Goal: Task Accomplishment & Management: Manage account settings

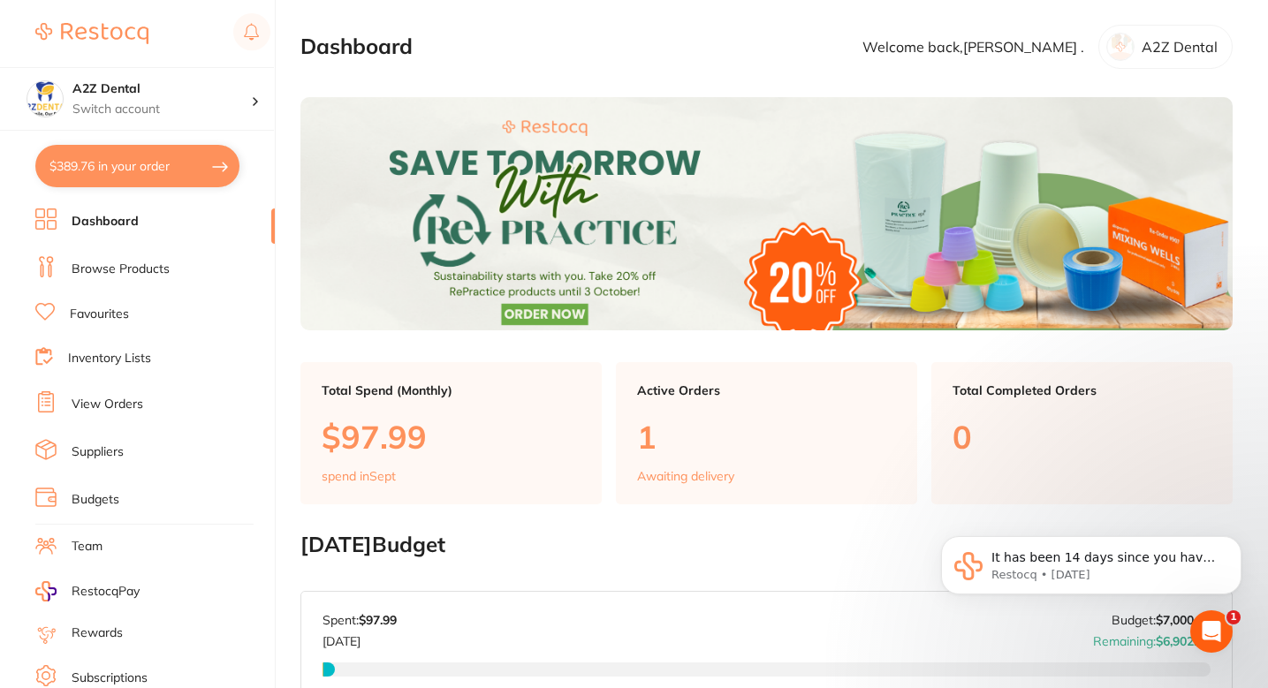
click at [143, 263] on link "Browse Products" at bounding box center [121, 270] width 98 height 18
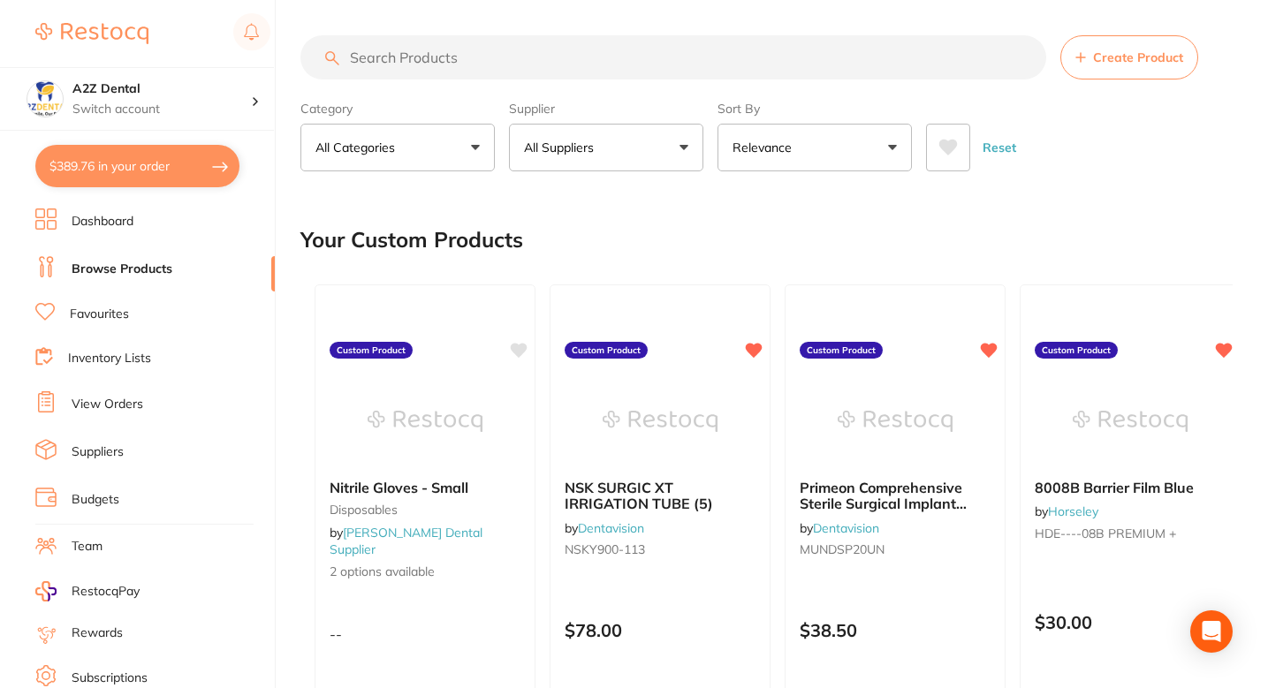
click at [608, 150] on button "All Suppliers" at bounding box center [606, 148] width 194 height 48
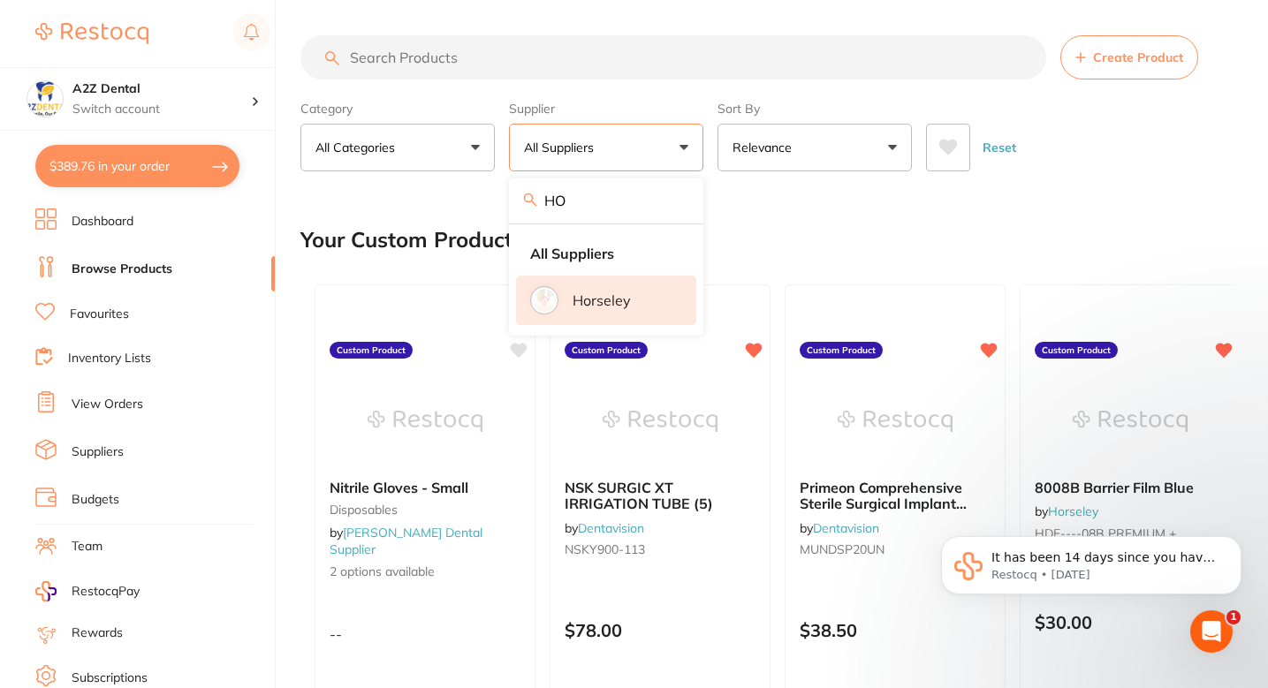
type input "HO"
click at [610, 300] on p "Horseley" at bounding box center [602, 301] width 58 height 16
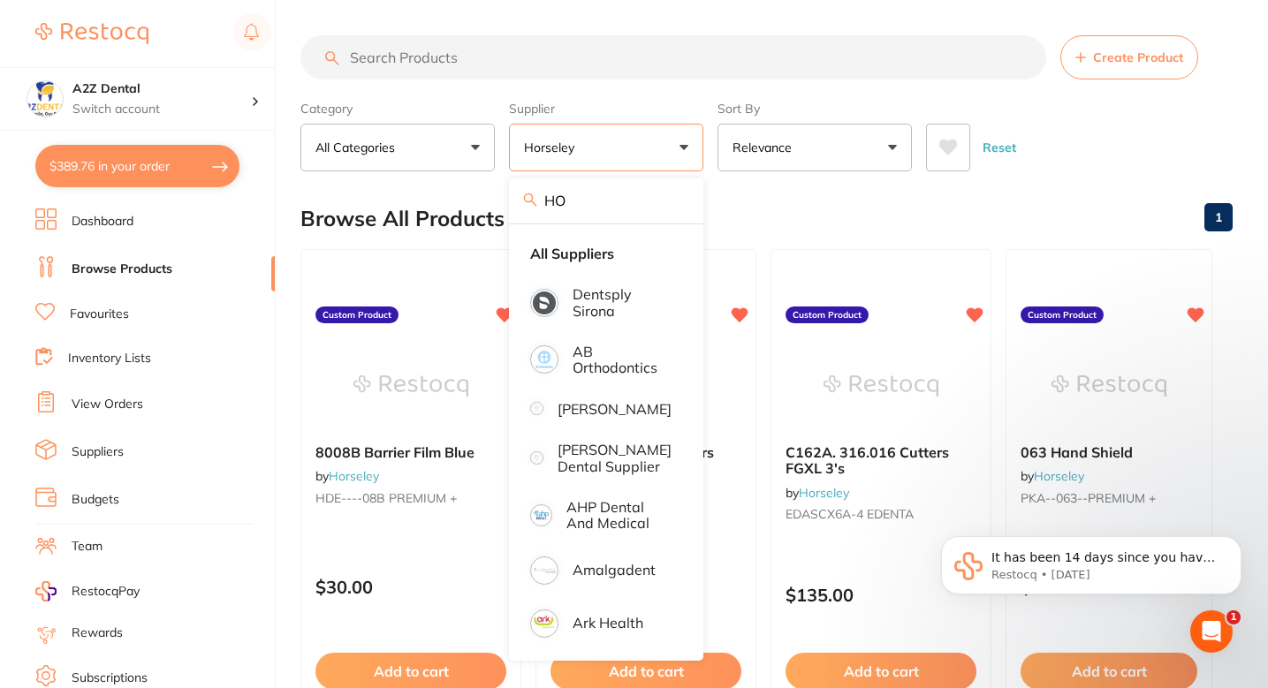
click at [531, 79] on input "search" at bounding box center [673, 57] width 746 height 44
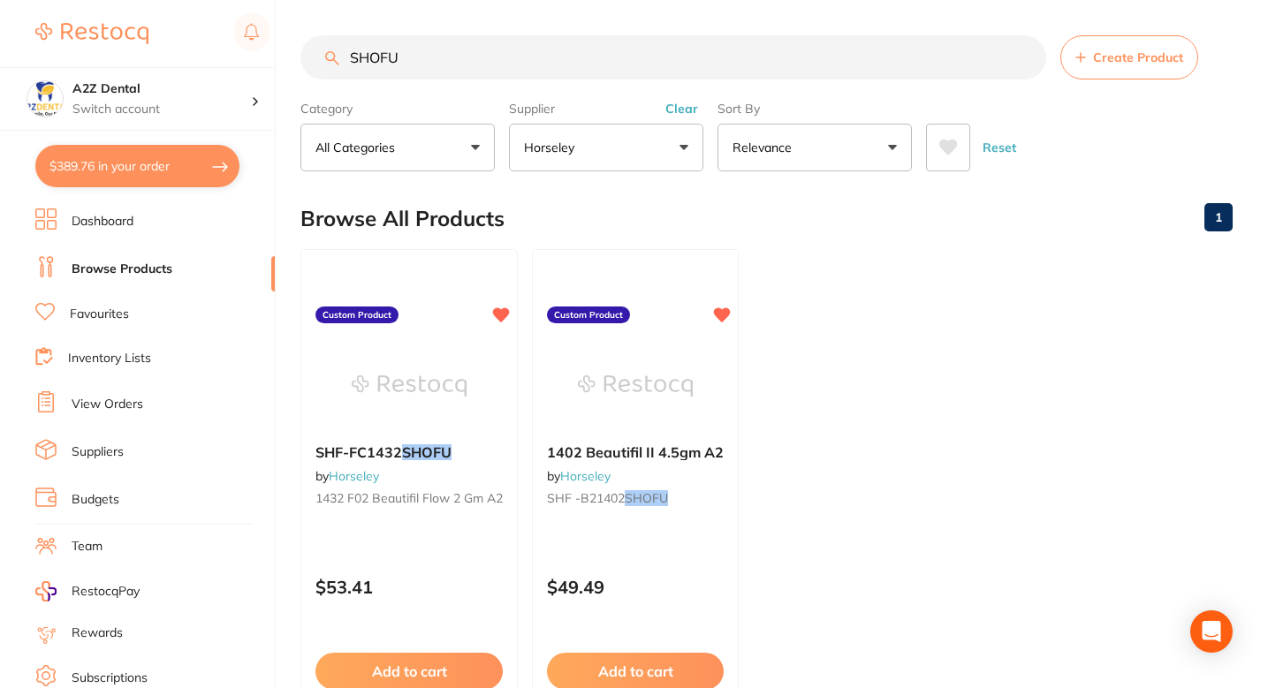
type input "SHOFU"
click at [798, 326] on ul "SHF-FC1432 SHOFU by Horseley 1432 F02 Beautifil Flow 2 gm A2 Custom Product $53…" at bounding box center [766, 503] width 932 height 508
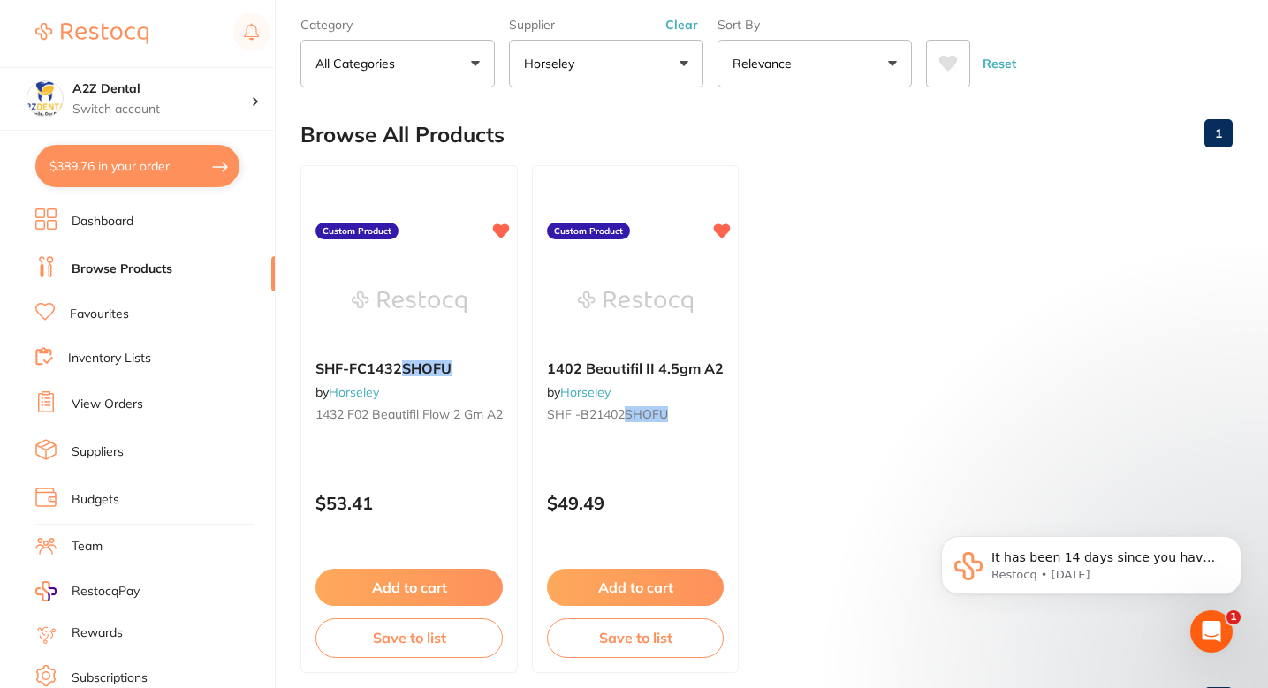
click at [776, 293] on ul "SHF-FC1432 SHOFU by Horseley 1432 F02 Beautifil Flow 2 gm A2 Custom Product $53…" at bounding box center [766, 419] width 932 height 508
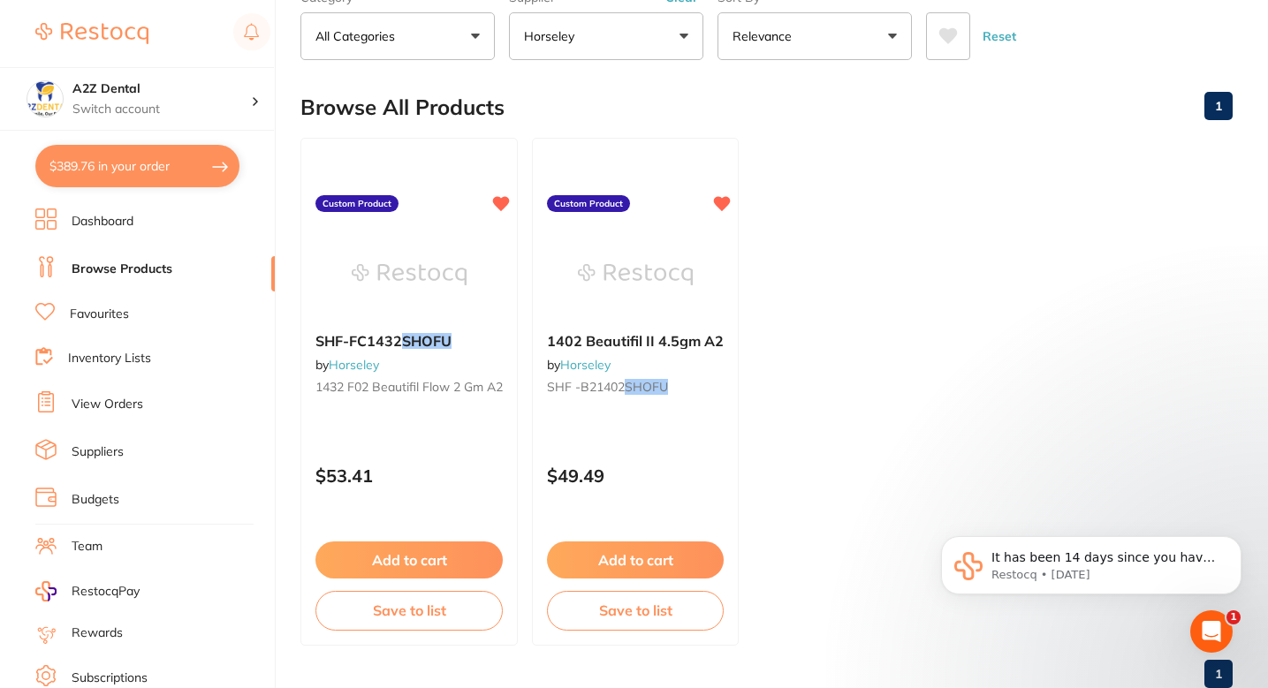
click at [763, 355] on ul "SHF-FC1432 SHOFU by Horseley 1432 F02 Beautifil Flow 2 gm A2 Custom Product $53…" at bounding box center [766, 392] width 932 height 508
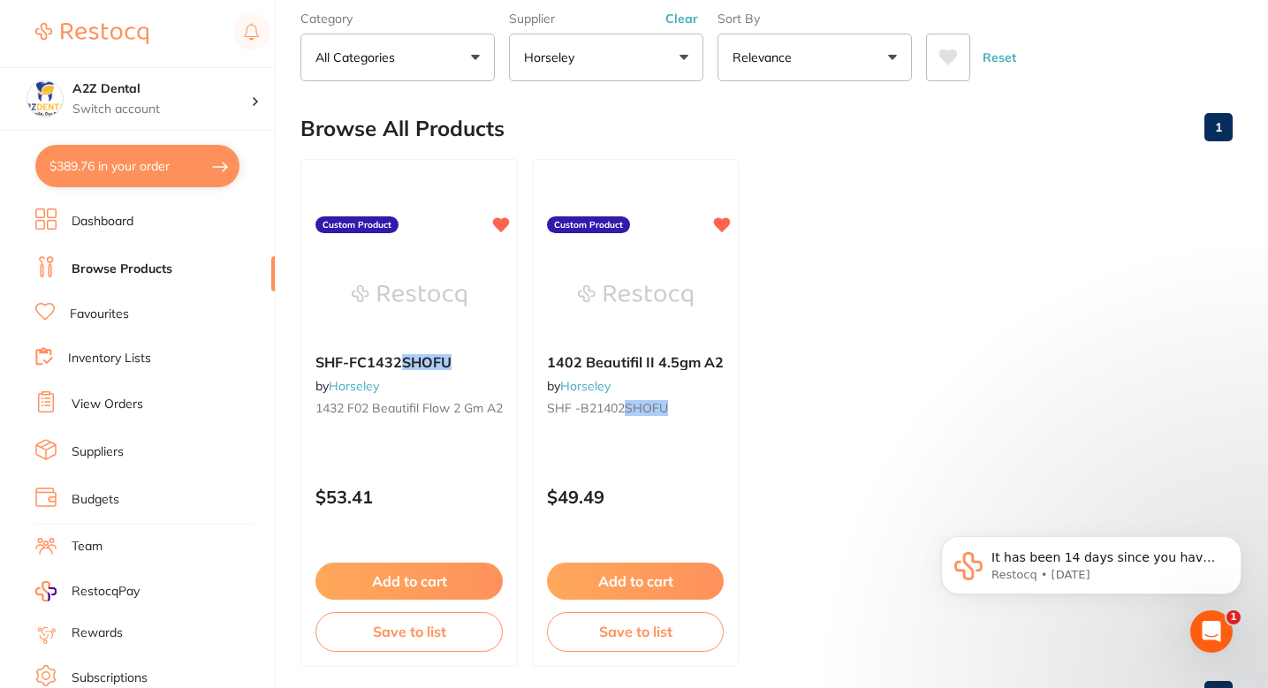
click at [787, 363] on ul "SHF-FC1432 SHOFU by Horseley 1432 F02 Beautifil Flow 2 gm A2 Custom Product $53…" at bounding box center [766, 413] width 932 height 508
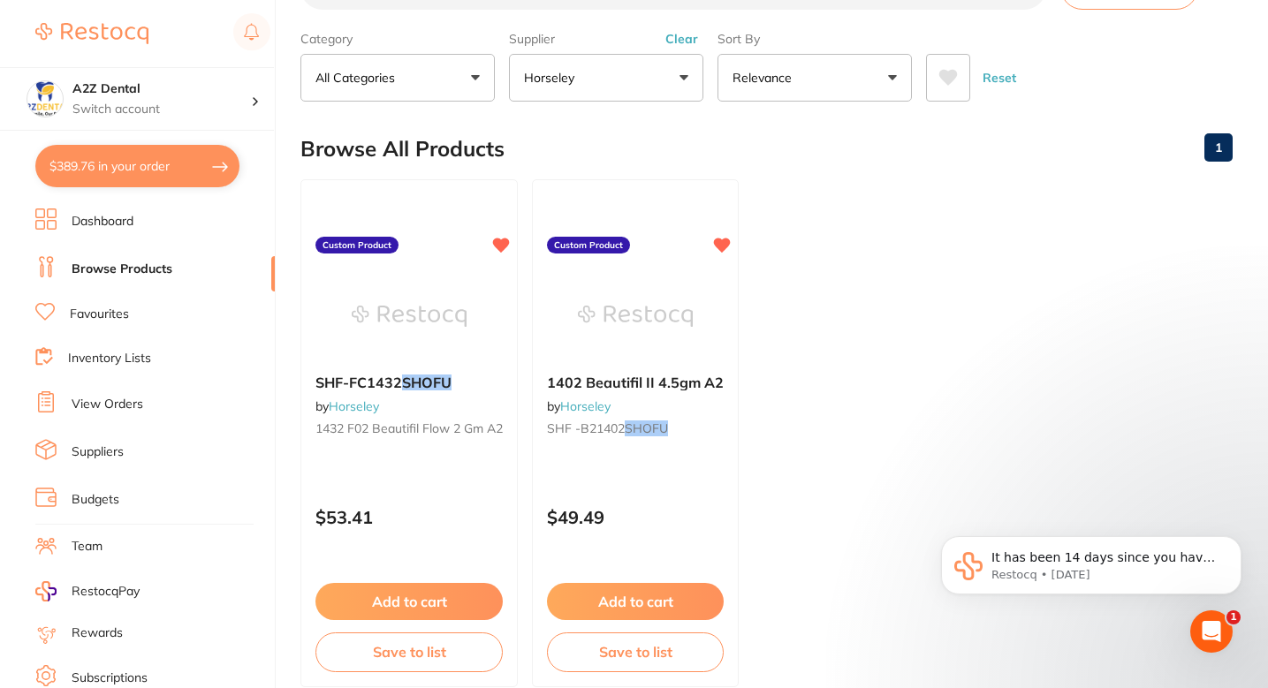
scroll to position [67, 0]
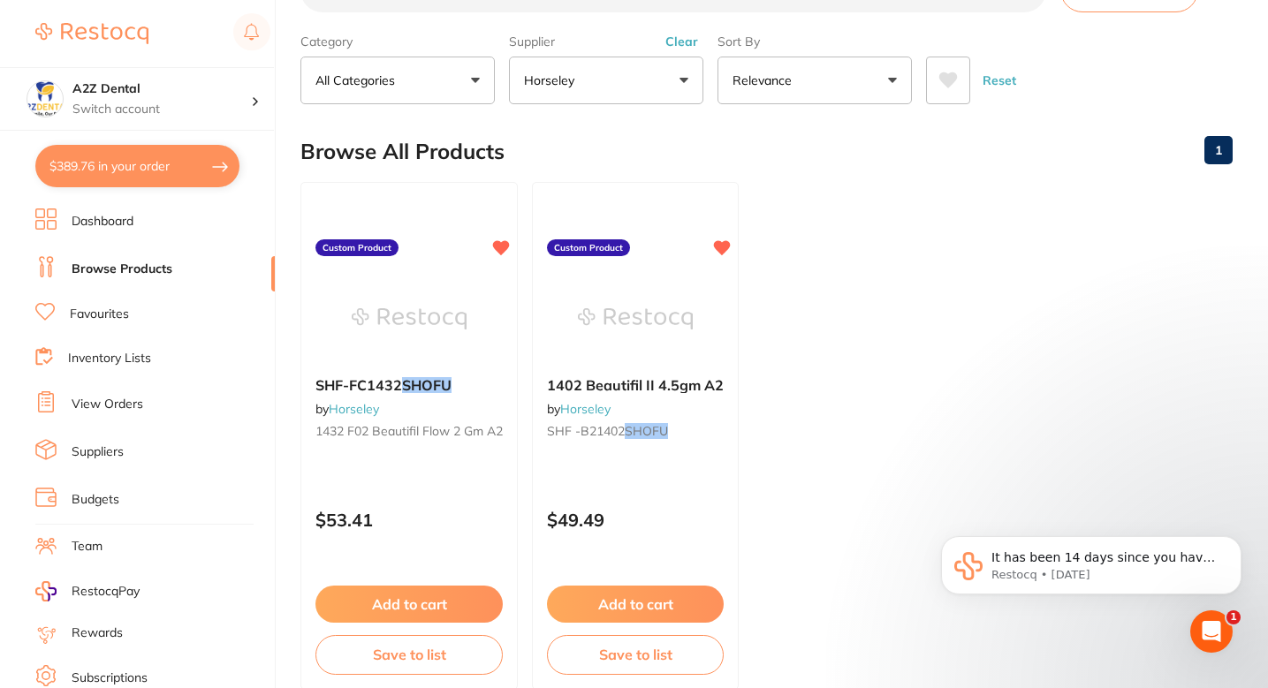
click at [822, 358] on ul "SHF-FC1432 SHOFU by Horseley 1432 F02 Beautifil Flow 2 gm A2 Custom Product $53…" at bounding box center [766, 436] width 932 height 508
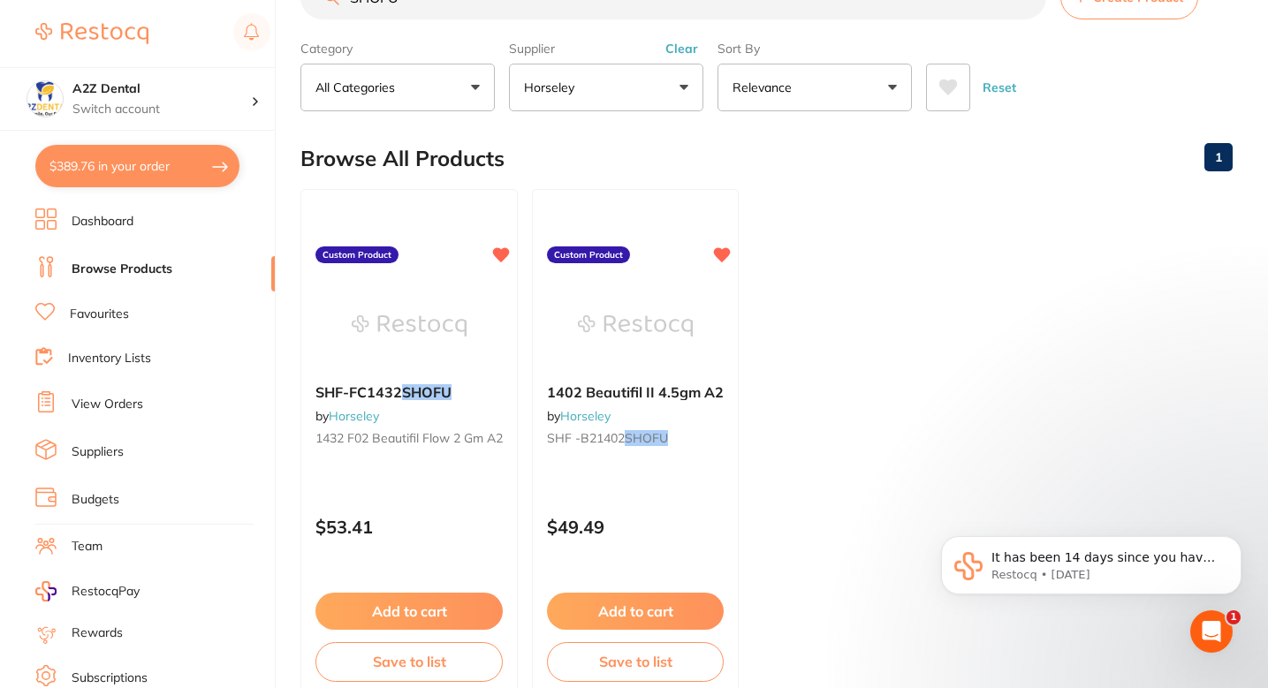
click at [802, 376] on ul "SHF-FC1432 SHOFU by Horseley 1432 F02 Beautifil Flow 2 gm A2 Custom Product $53…" at bounding box center [766, 443] width 932 height 508
click at [676, 421] on div "1402 Beautifil II 4.5gm A2 by Horseley SHF -B21402 SHOFU" at bounding box center [635, 417] width 207 height 97
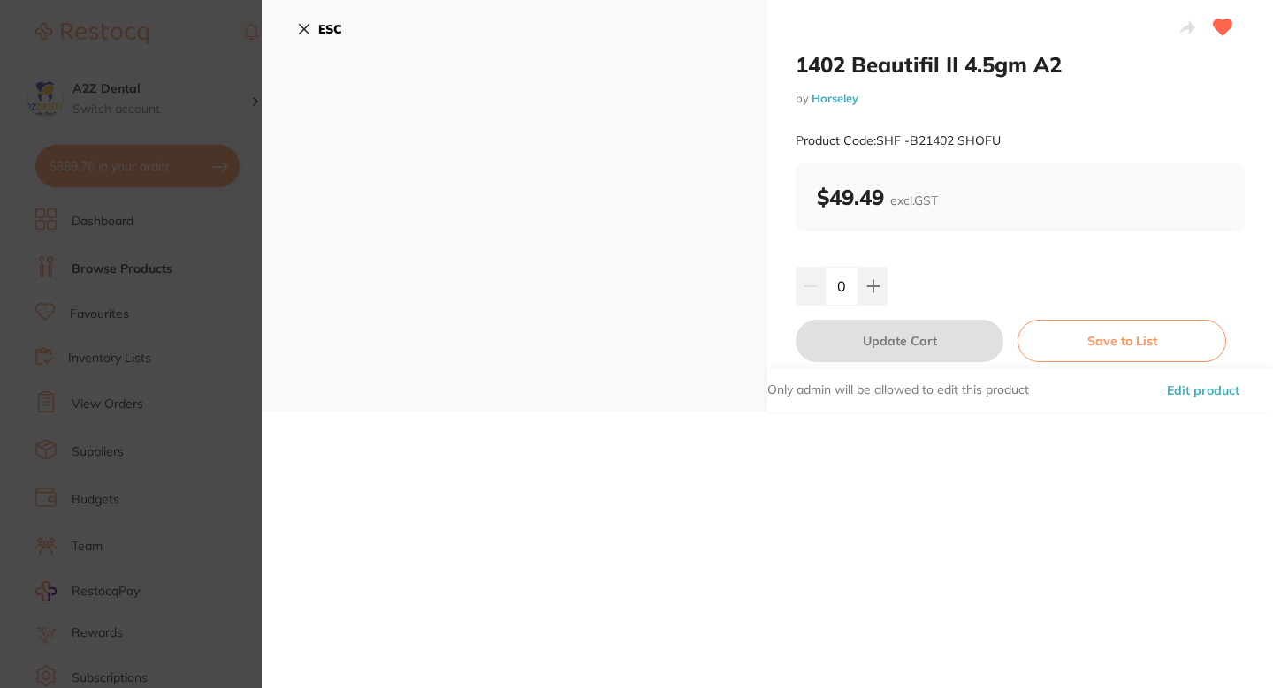
click at [1196, 398] on button "Edit product" at bounding box center [1202, 390] width 83 height 42
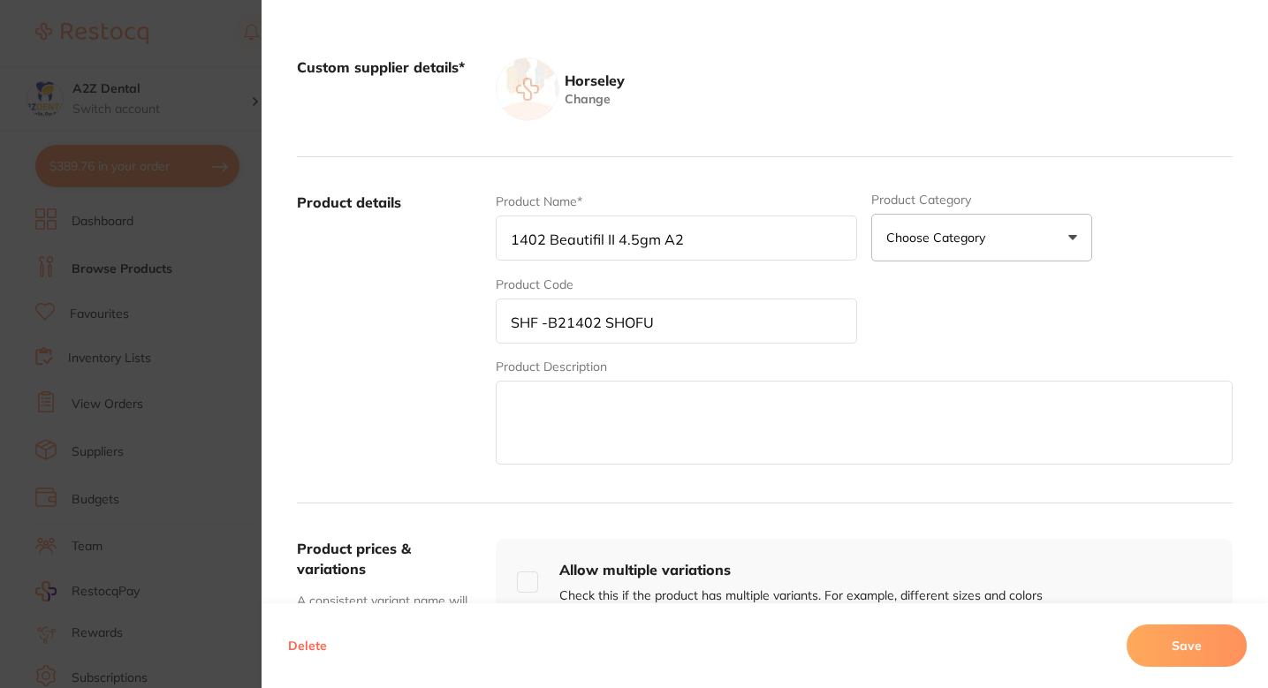
click at [919, 323] on div "Product Name* 1402 Beautifil II 4.5gm A2 Product Category Choose Category 3d Pr…" at bounding box center [864, 331] width 737 height 276
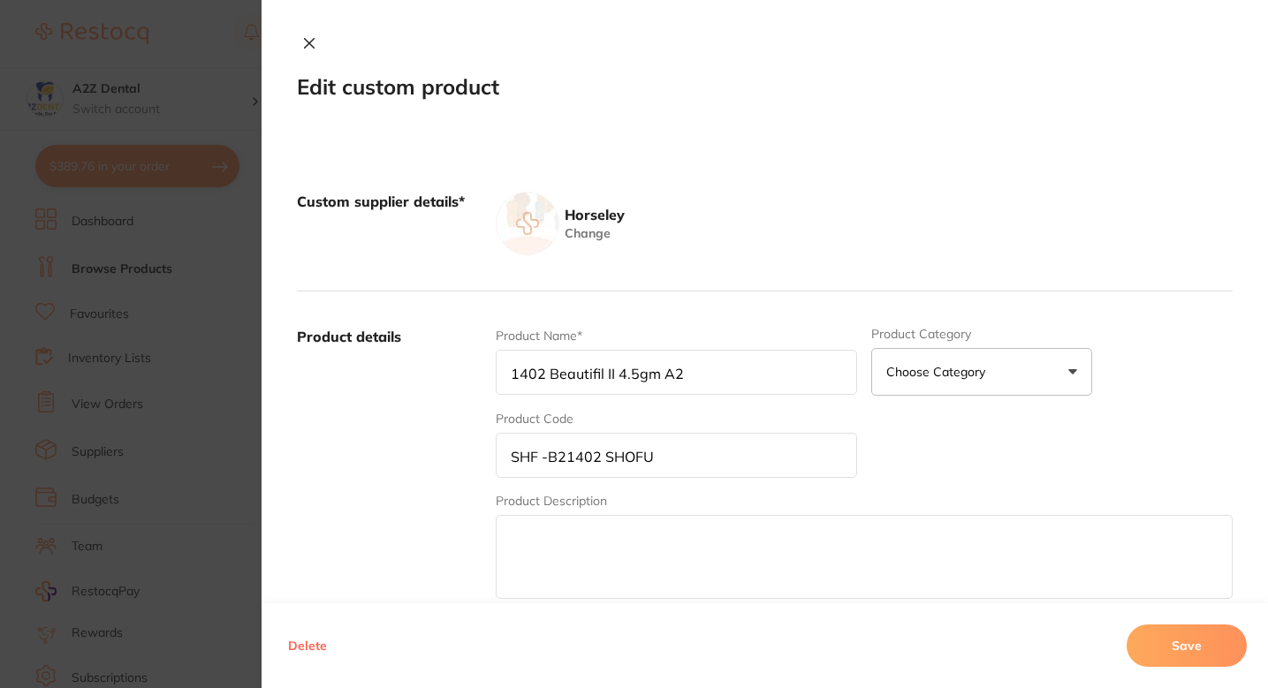
click at [1024, 217] on div "Horseley Change" at bounding box center [864, 224] width 737 height 64
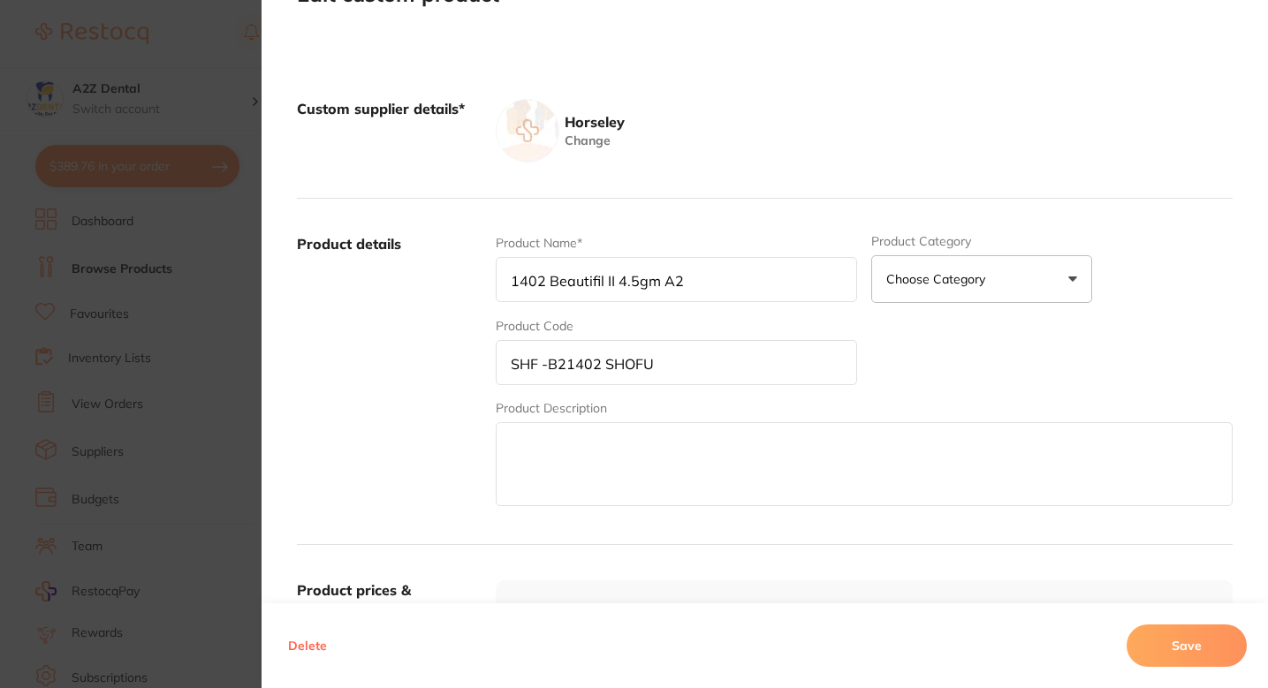
scroll to position [92, 0]
click at [1182, 646] on button "Save" at bounding box center [1187, 646] width 120 height 42
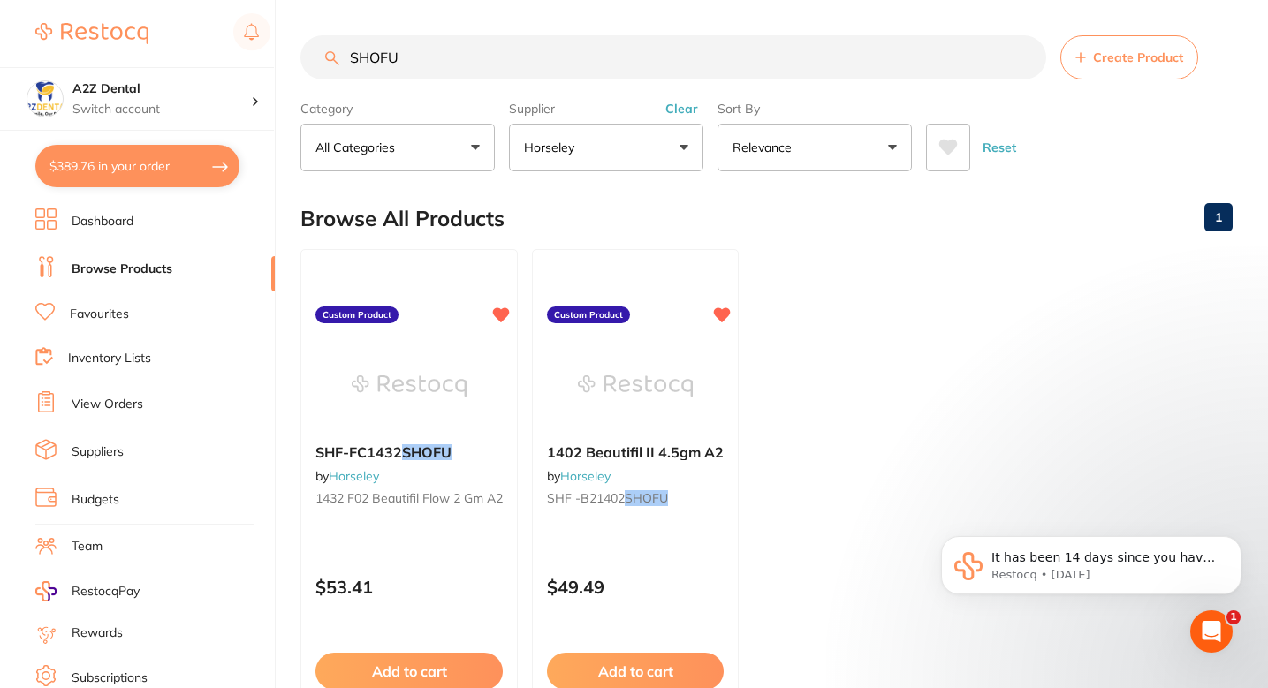
click at [759, 368] on ul "SHF-FC1432 SHOFU by Horseley 1432 F02 Beautifil Flow 2 gm A2 Custom Product $53…" at bounding box center [766, 503] width 932 height 508
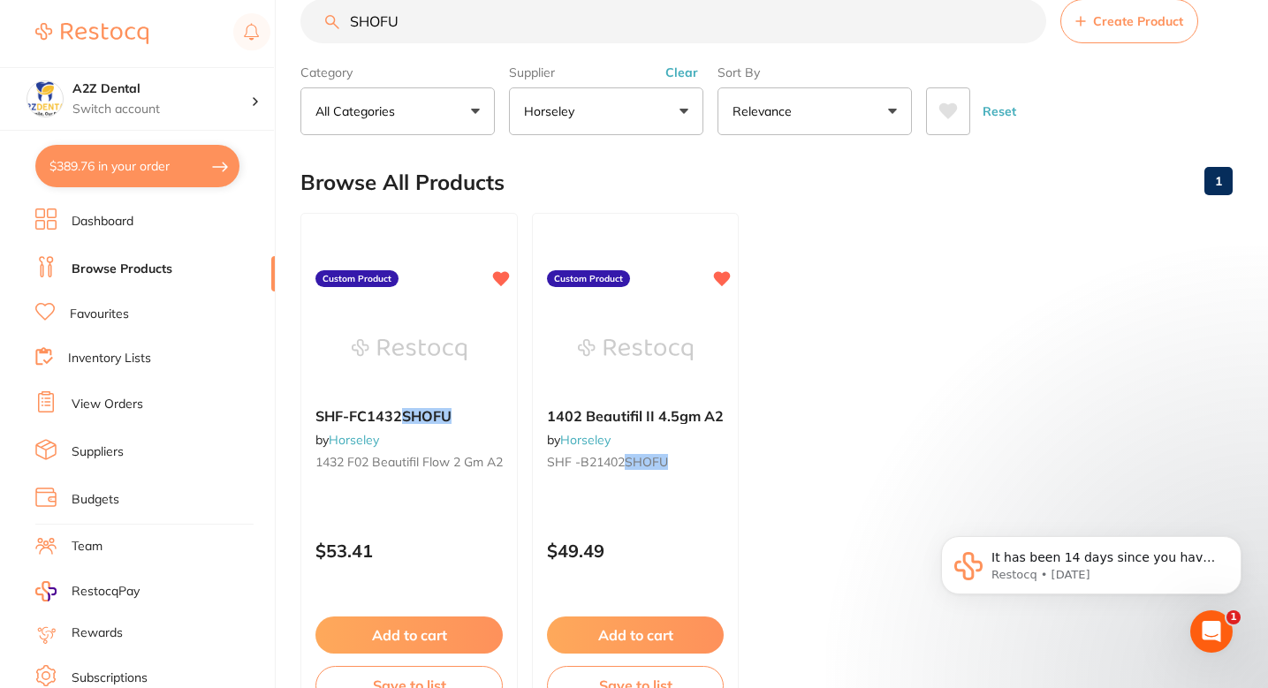
scroll to position [38, 0]
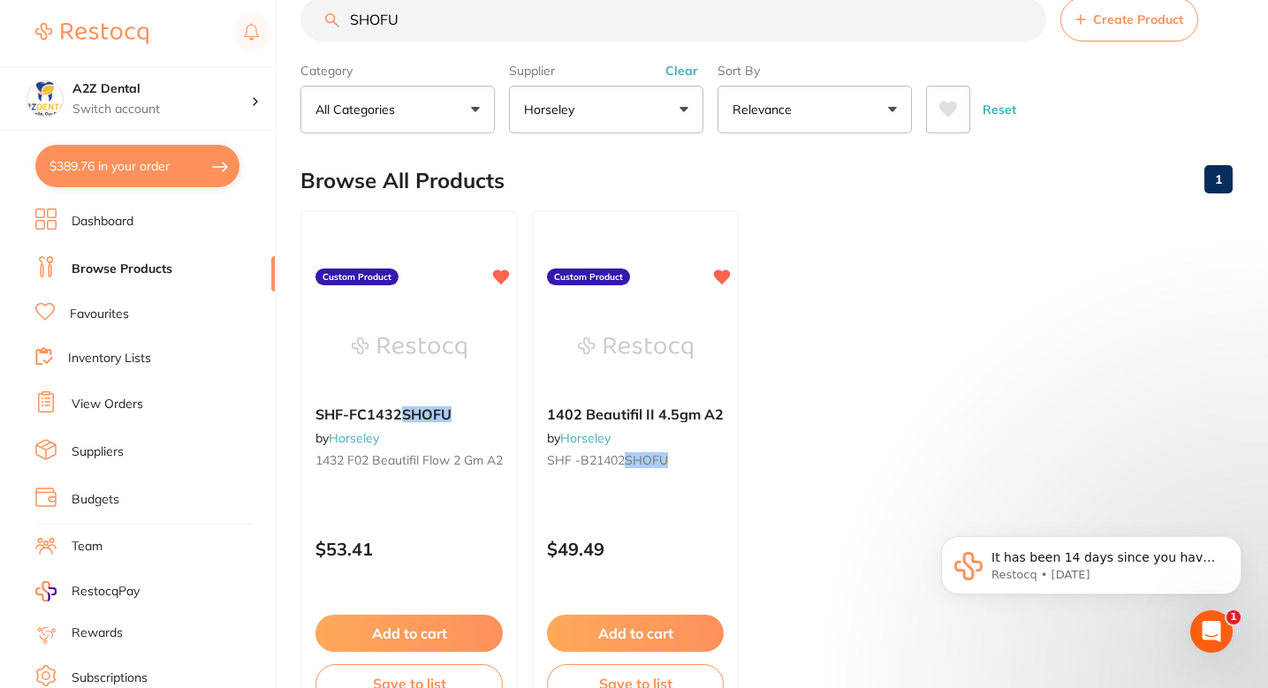
click at [975, 377] on ul "SHF-FC1432 SHOFU by Horseley 1432 F02 Beautifil Flow 2 gm A2 Custom Product $53…" at bounding box center [766, 465] width 932 height 508
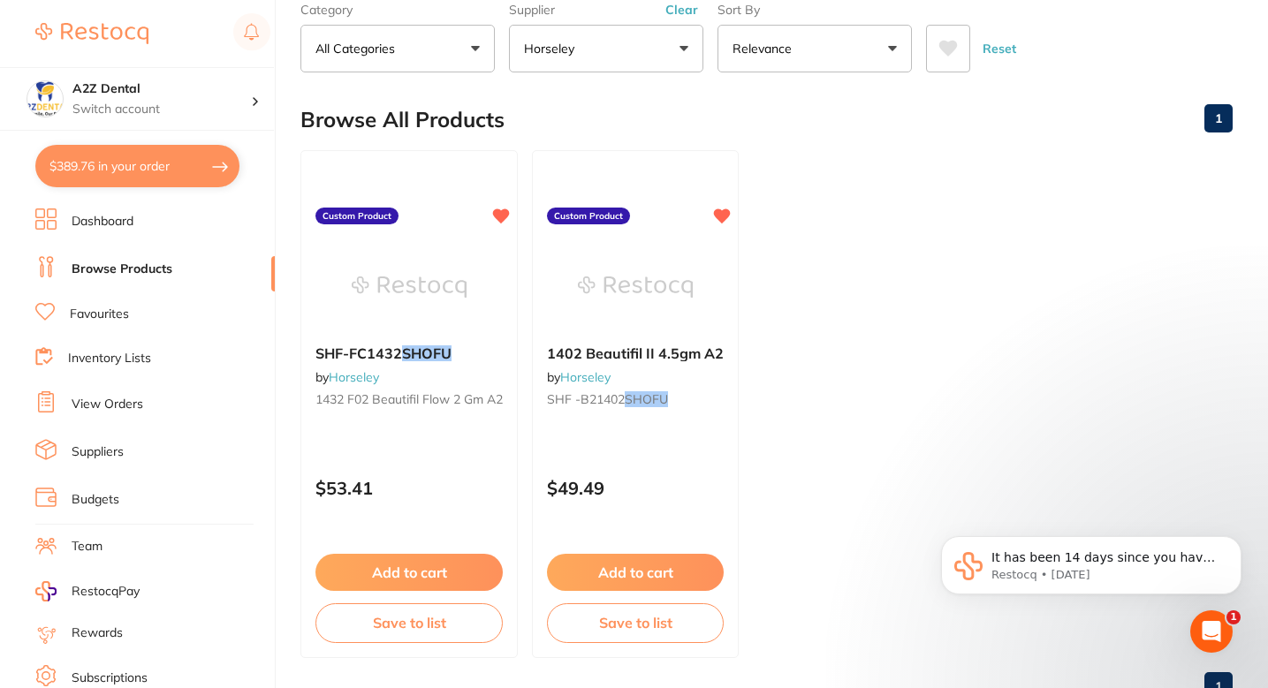
click at [911, 361] on ul "SHF-FC1432 SHOFU by Horseley 1432 F02 Beautifil Flow 2 gm A2 Custom Product $53…" at bounding box center [766, 404] width 932 height 508
click at [886, 359] on ul "SHF-FC1432 SHOFU by Horseley 1432 F02 Beautifil Flow 2 gm A2 Custom Product $53…" at bounding box center [766, 404] width 932 height 508
click at [794, 278] on ul "SHF-FC1432 SHOFU by Horseley 1432 F02 Beautifil Flow 2 gm A2 Custom Product $53…" at bounding box center [766, 404] width 932 height 508
click at [844, 375] on ul "SHF-FC1432 SHOFU by Horseley 1432 F02 Beautifil Flow 2 gm A2 Custom Product $53…" at bounding box center [766, 404] width 932 height 508
click at [634, 116] on div "Browse All Products 1" at bounding box center [766, 119] width 932 height 59
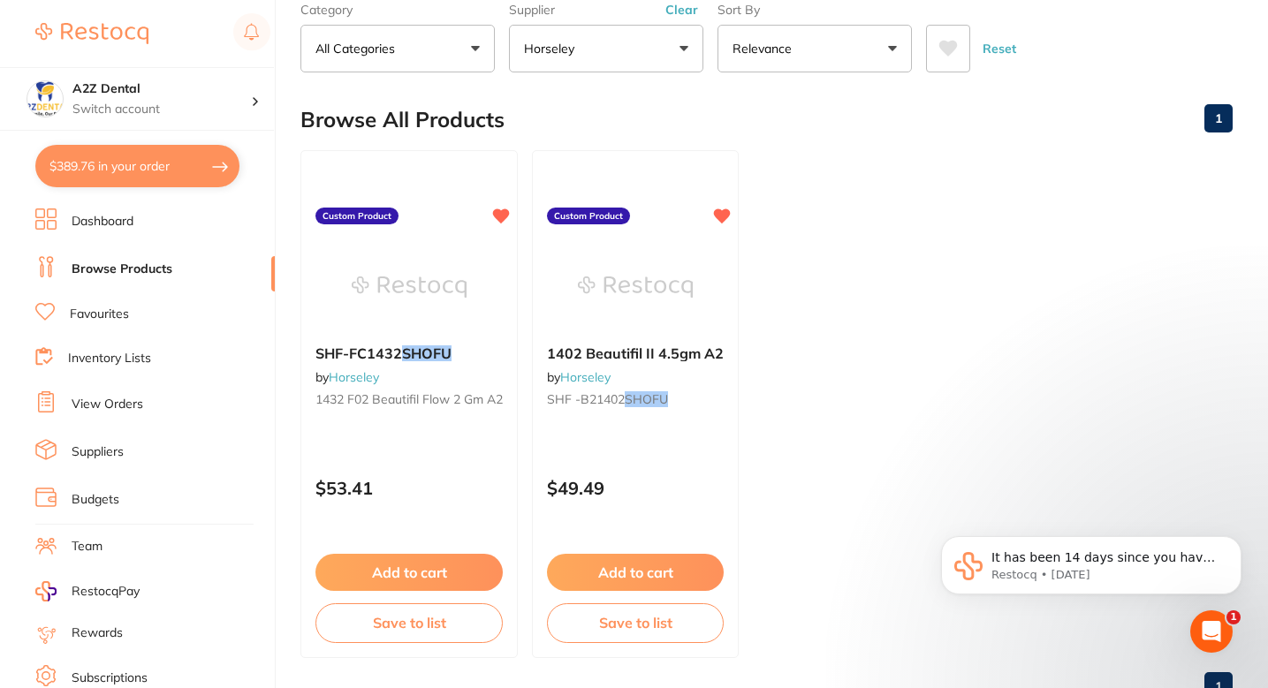
click at [697, 115] on div "Browse All Products 1" at bounding box center [766, 119] width 932 height 59
click at [799, 209] on ul "SHF-FC1432 SHOFU by Horseley 1432 F02 Beautifil Flow 2 gm A2 Custom Product $53…" at bounding box center [766, 404] width 932 height 508
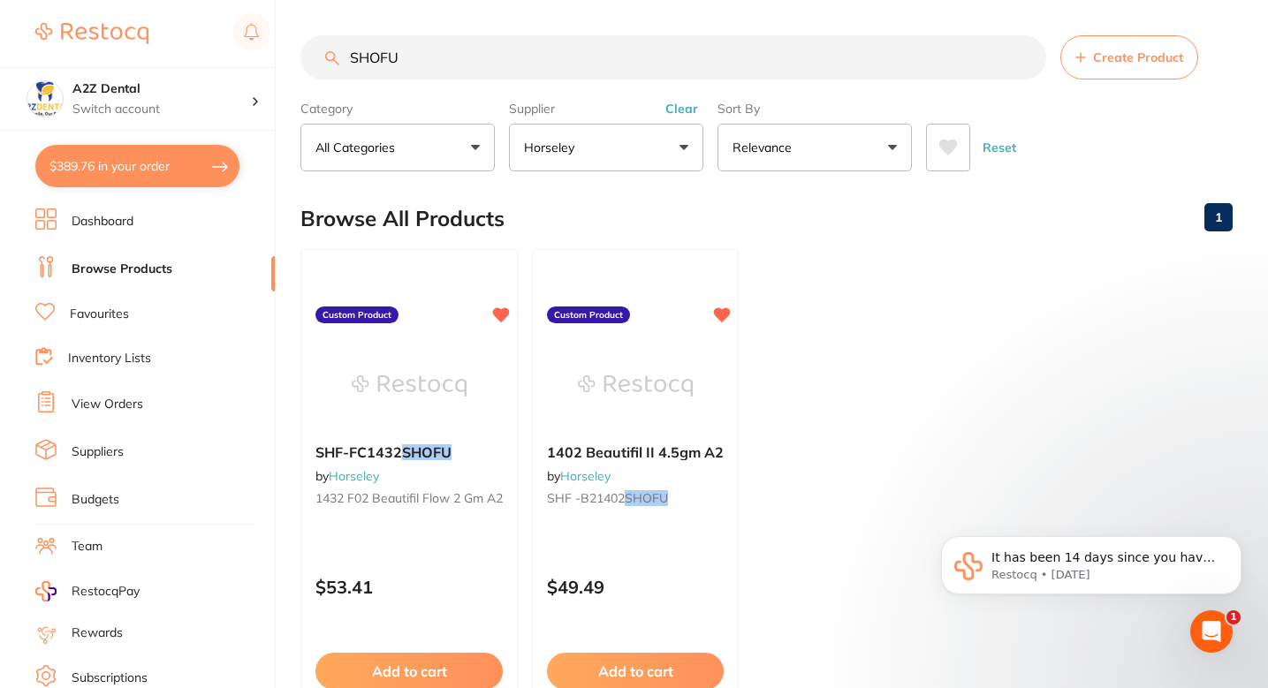
click at [832, 263] on ul "SHF-FC1432 SHOFU by Horseley 1432 F02 Beautifil Flow 2 gm A2 Custom Product $53…" at bounding box center [766, 503] width 932 height 508
click at [820, 233] on div "Browse All Products 1" at bounding box center [766, 218] width 932 height 59
click at [934, 198] on div "Browse All Products 1" at bounding box center [766, 218] width 932 height 59
click at [941, 220] on div "Browse All Products 1" at bounding box center [766, 218] width 932 height 59
click at [1006, 198] on div "Browse All Products 1" at bounding box center [766, 218] width 932 height 59
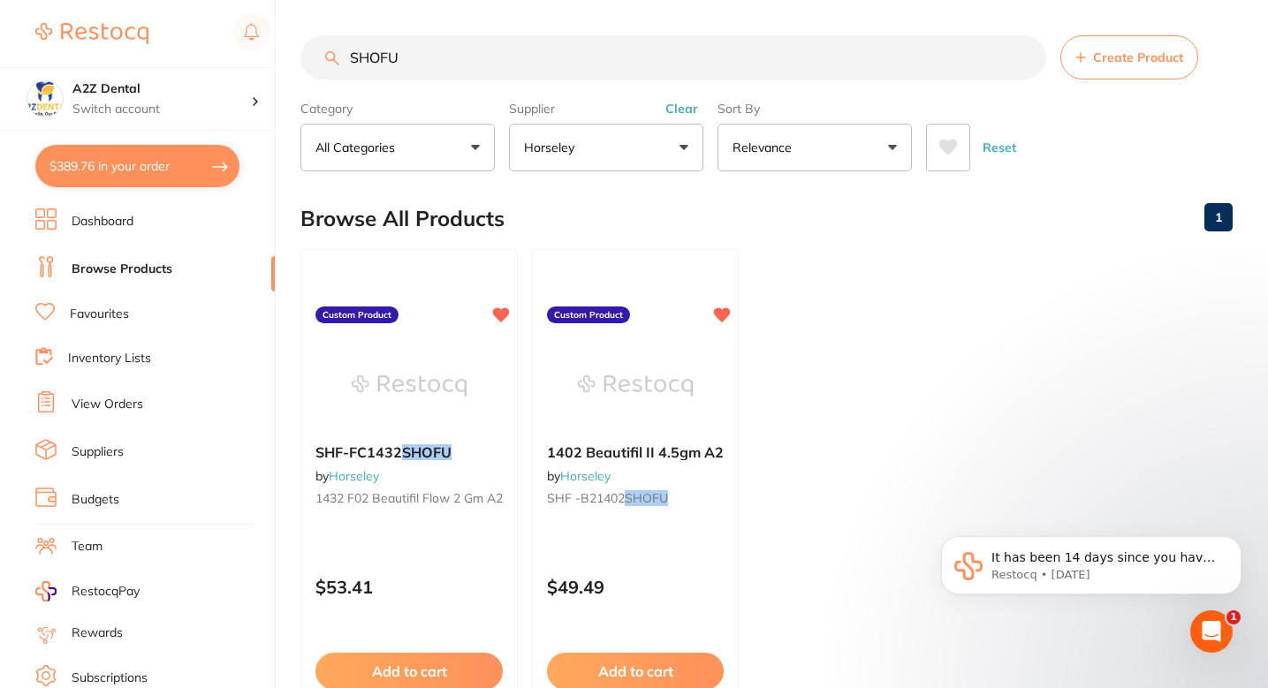
click at [971, 212] on div "Browse All Products 1" at bounding box center [766, 218] width 932 height 59
click at [1073, 98] on div "Category All Categories All Categories No categories found Clear Category false…" at bounding box center [766, 133] width 932 height 78
click at [872, 211] on div "Browse All Products 1" at bounding box center [766, 218] width 932 height 59
click at [767, 206] on div "Browse All Products 1" at bounding box center [766, 218] width 932 height 59
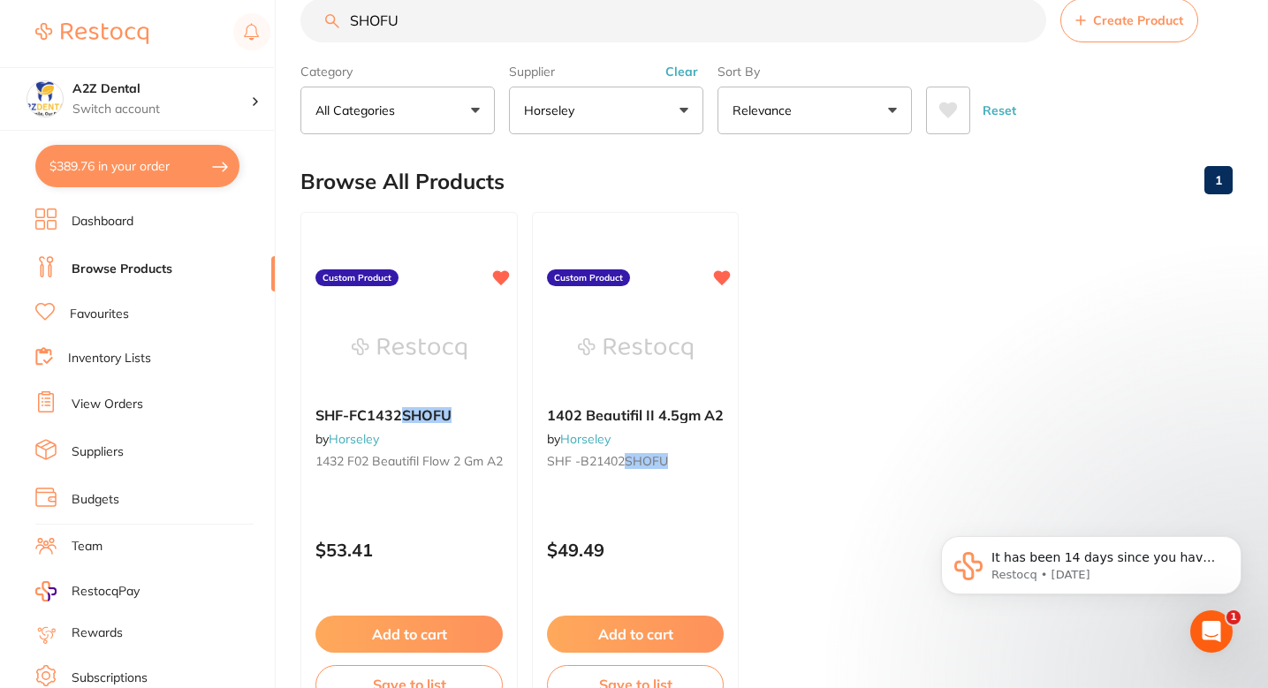
click at [835, 229] on ul "SHF-FC1432 SHOFU by Horseley 1432 F02 Beautifil Flow 2 gm A2 Custom Product $53…" at bounding box center [766, 466] width 932 height 508
click at [703, 178] on div "Browse All Products 1" at bounding box center [766, 181] width 932 height 59
click at [642, 194] on div "Browse All Products 1" at bounding box center [766, 181] width 932 height 59
click at [821, 212] on ul "SHF-FC1432 SHOFU by Horseley 1432 F02 Beautifil Flow 2 gm A2 Custom Product $53…" at bounding box center [766, 466] width 932 height 508
click at [818, 208] on div "Browse All Products 1" at bounding box center [766, 181] width 932 height 59
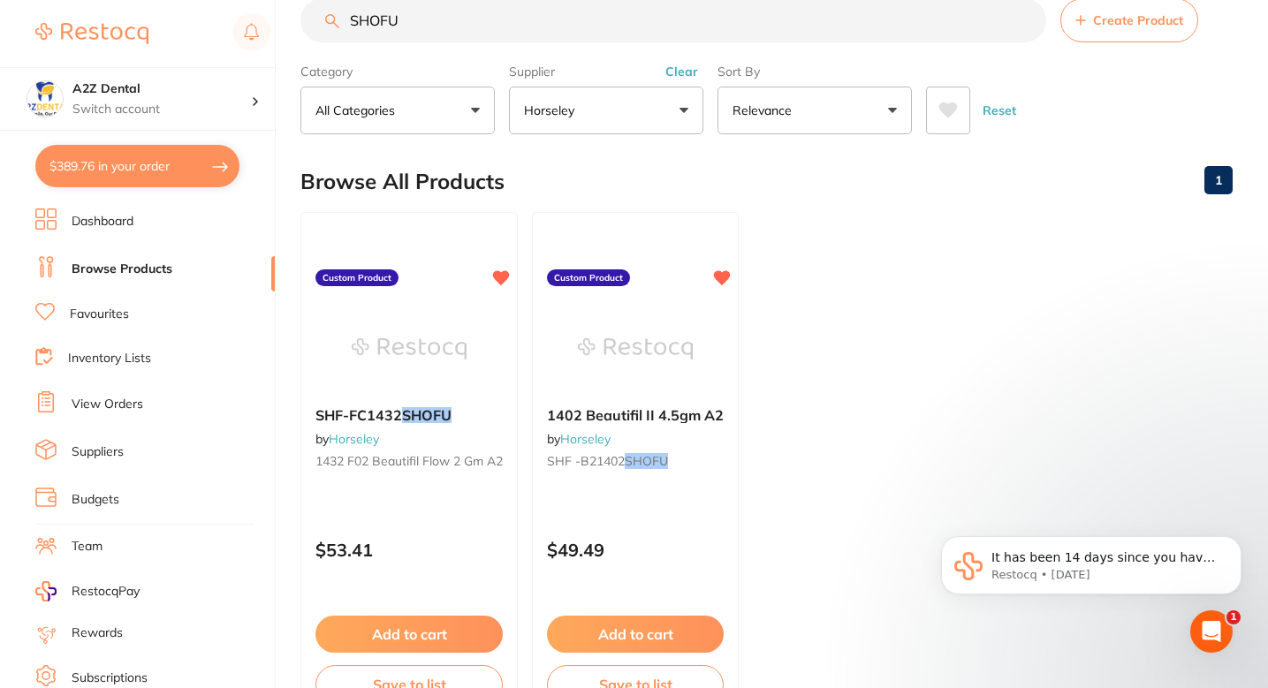
click at [818, 281] on ul "SHF-FC1432 SHOFU by Horseley 1432 F02 Beautifil Flow 2 gm A2 Custom Product $53…" at bounding box center [766, 466] width 932 height 508
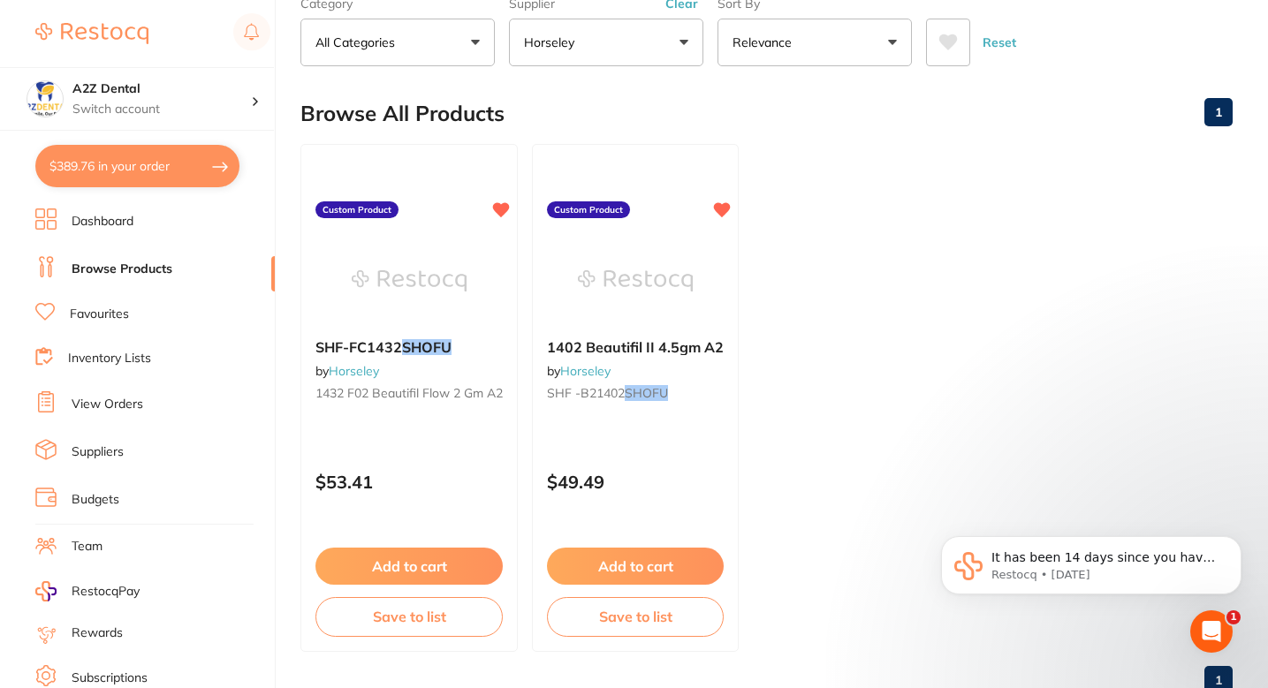
scroll to position [110, 0]
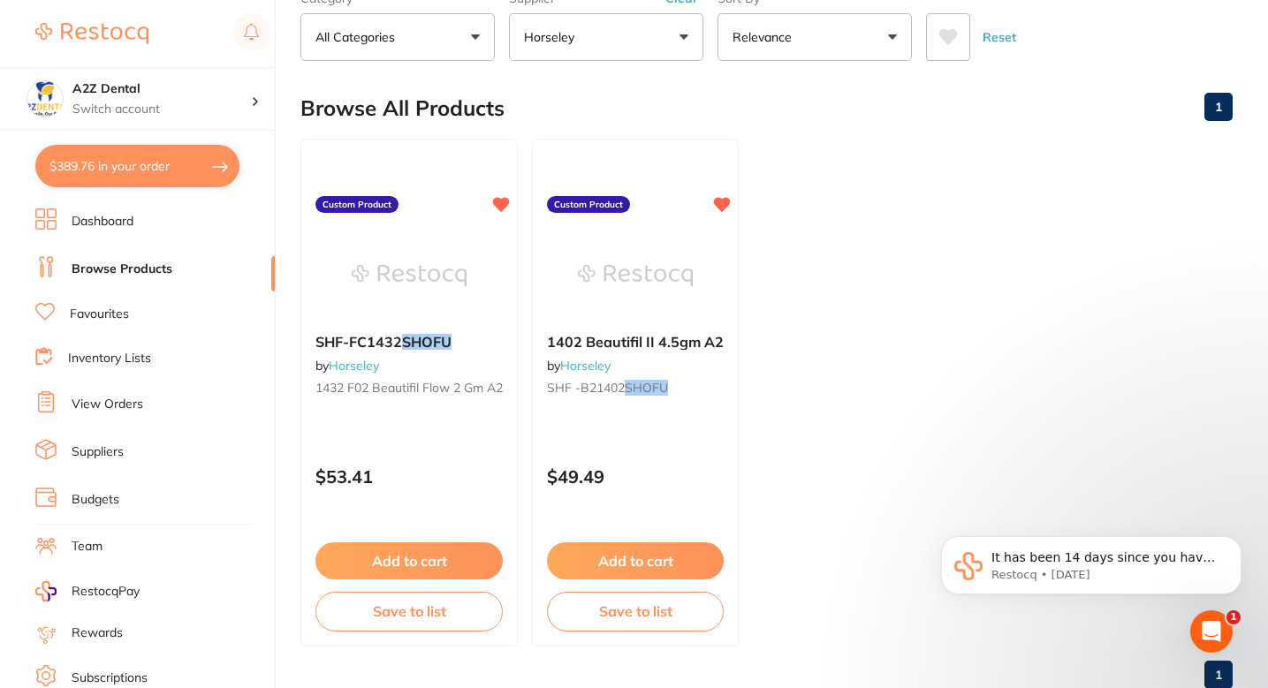
click at [818, 281] on ul "SHF-FC1432 SHOFU by Horseley 1432 F02 Beautifil Flow 2 gm A2 Custom Product $53…" at bounding box center [766, 393] width 932 height 508
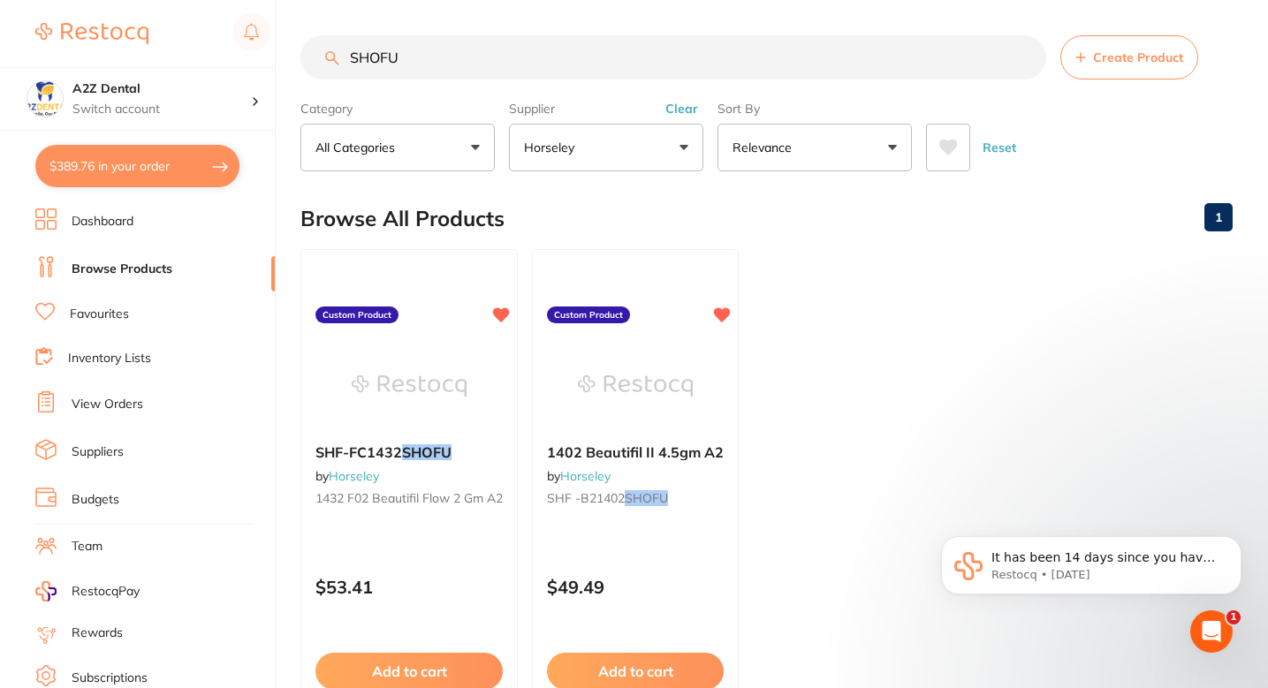
click at [844, 262] on ul "SHF-FC1432 SHOFU by Horseley 1432 F02 Beautifil Flow 2 gm A2 Custom Product $53…" at bounding box center [766, 503] width 932 height 508
click at [1164, 69] on button "Create Product" at bounding box center [1129, 57] width 138 height 44
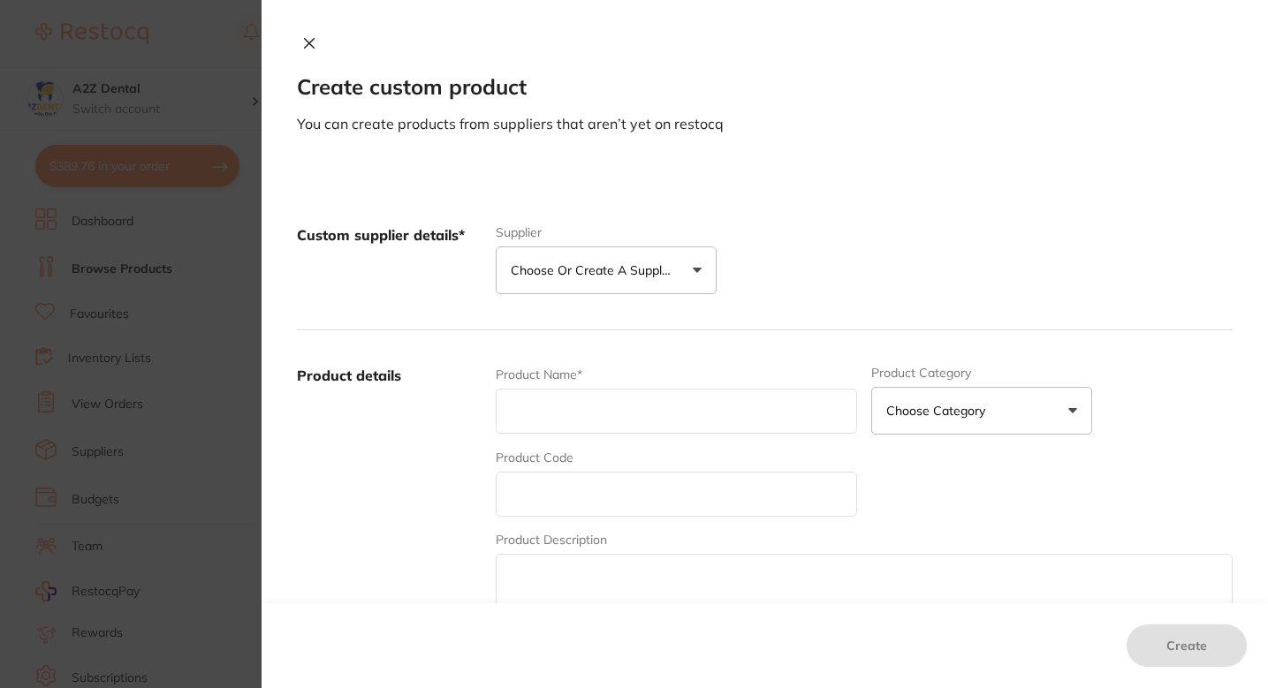
click at [104, 341] on section "Create custom product You can create products from suppliers that aren’t yet on…" at bounding box center [634, 344] width 1268 height 688
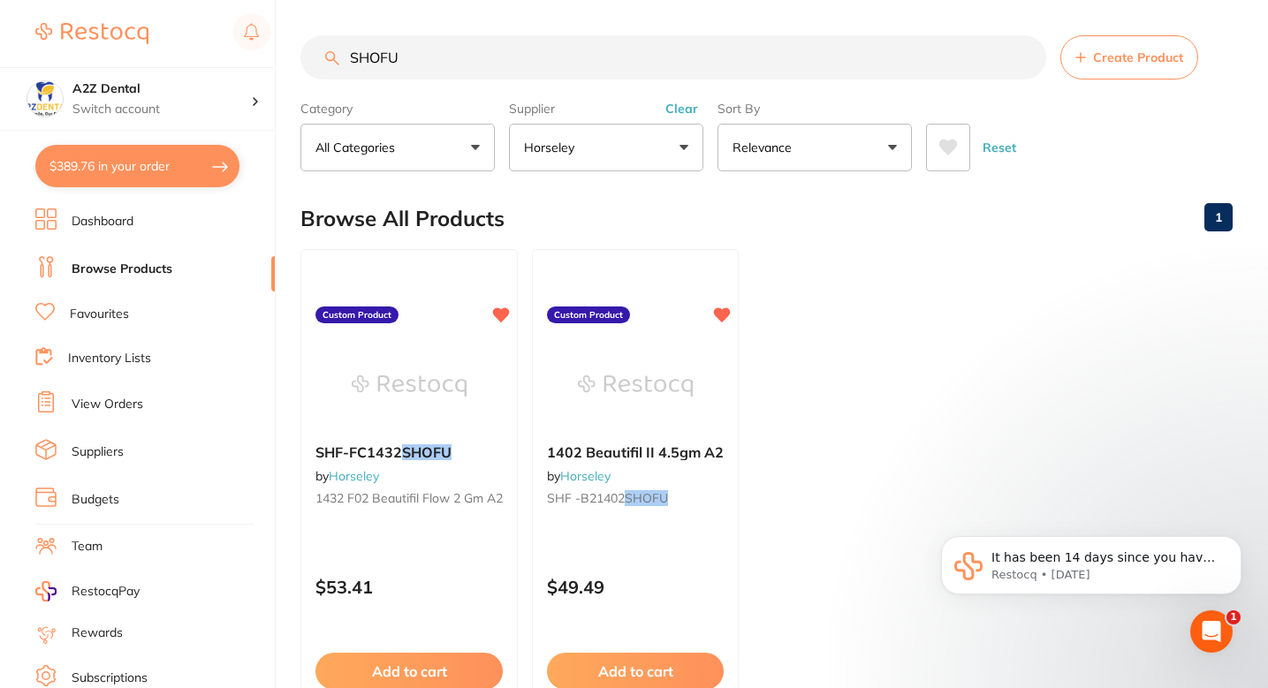
click at [860, 448] on ul "SHF-FC1432 SHOFU by Horseley 1432 F02 Beautifil Flow 2 gm A2 Custom Product $53…" at bounding box center [766, 503] width 932 height 508
click at [829, 425] on ul "SHF-FC1432 SHOFU by Horseley 1432 F02 Beautifil Flow 2 gm A2 Custom Product $53…" at bounding box center [766, 503] width 932 height 508
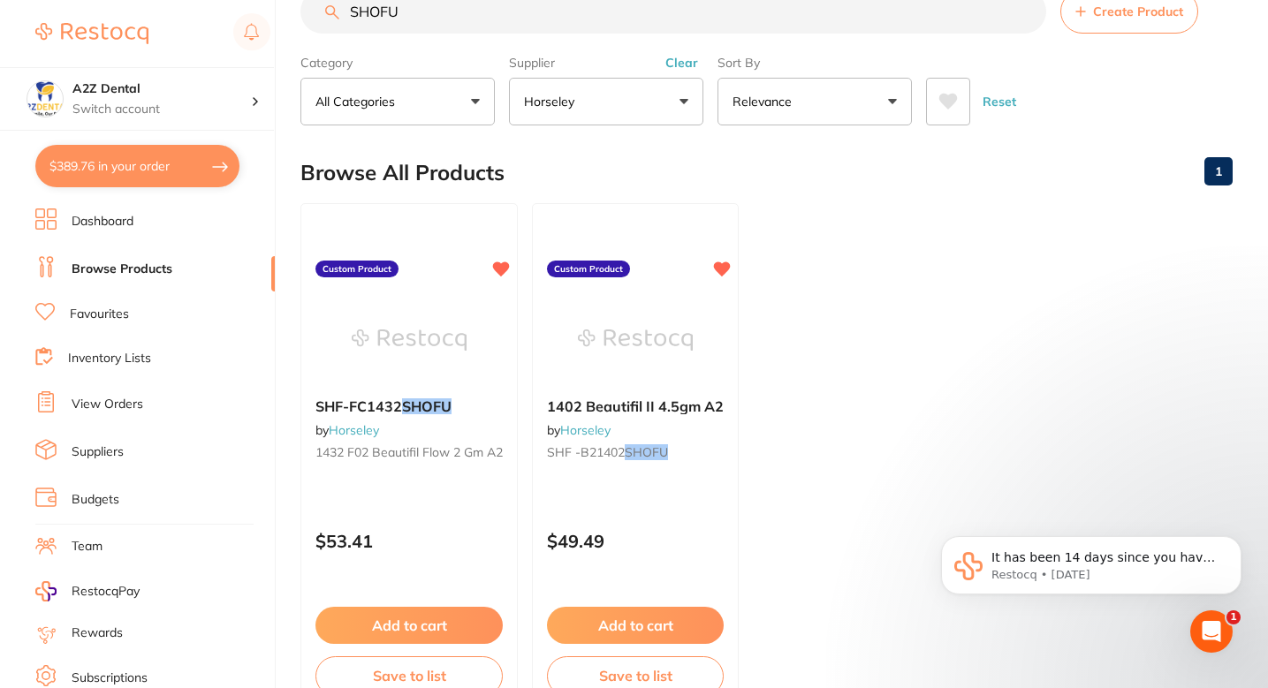
click at [795, 408] on ul "SHF-FC1432 SHOFU by Horseley 1432 F02 Beautifil Flow 2 gm A2 Custom Product $53…" at bounding box center [766, 457] width 932 height 508
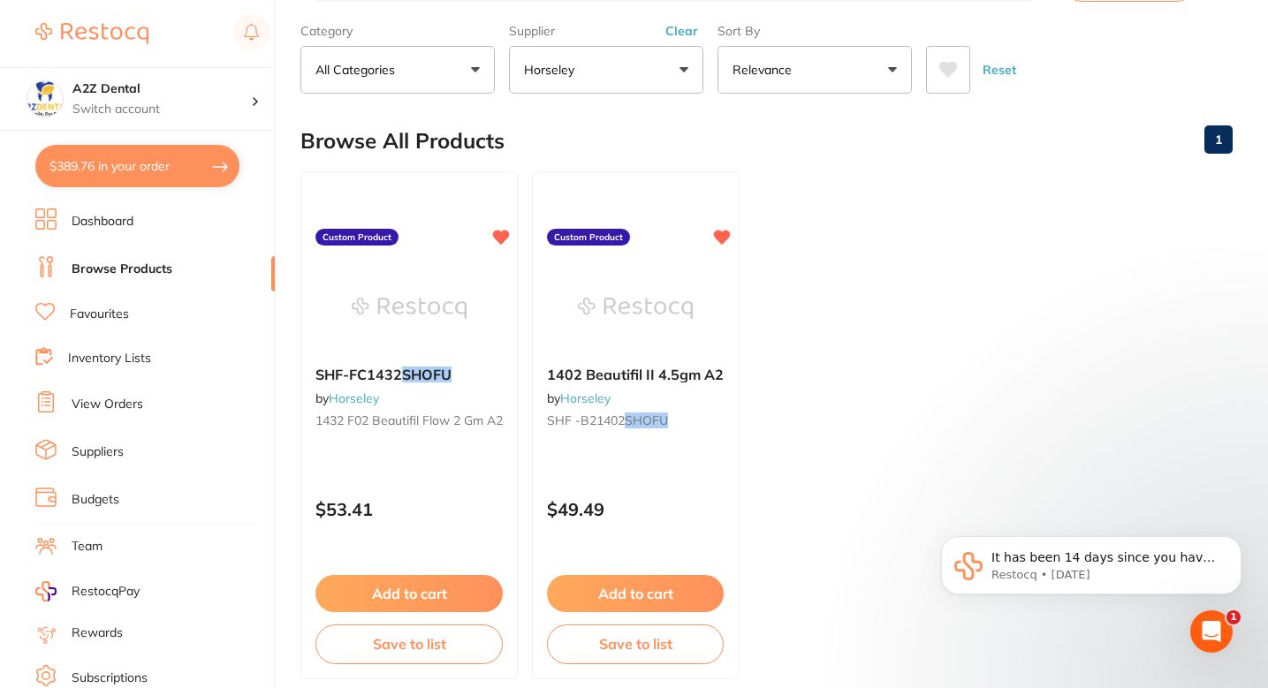
click at [769, 368] on ul "SHF-FC1432 SHOFU by Horseley 1432 F02 Beautifil Flow 2 gm A2 Custom Product $53…" at bounding box center [766, 425] width 932 height 508
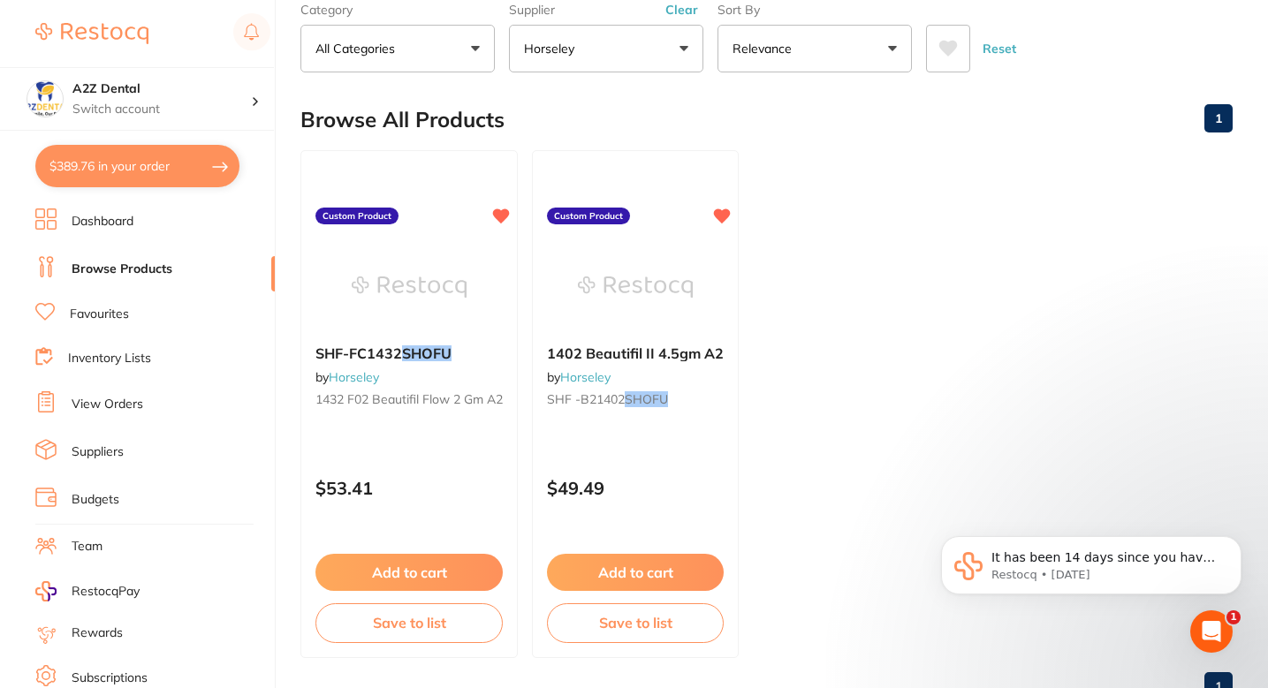
scroll to position [102, 0]
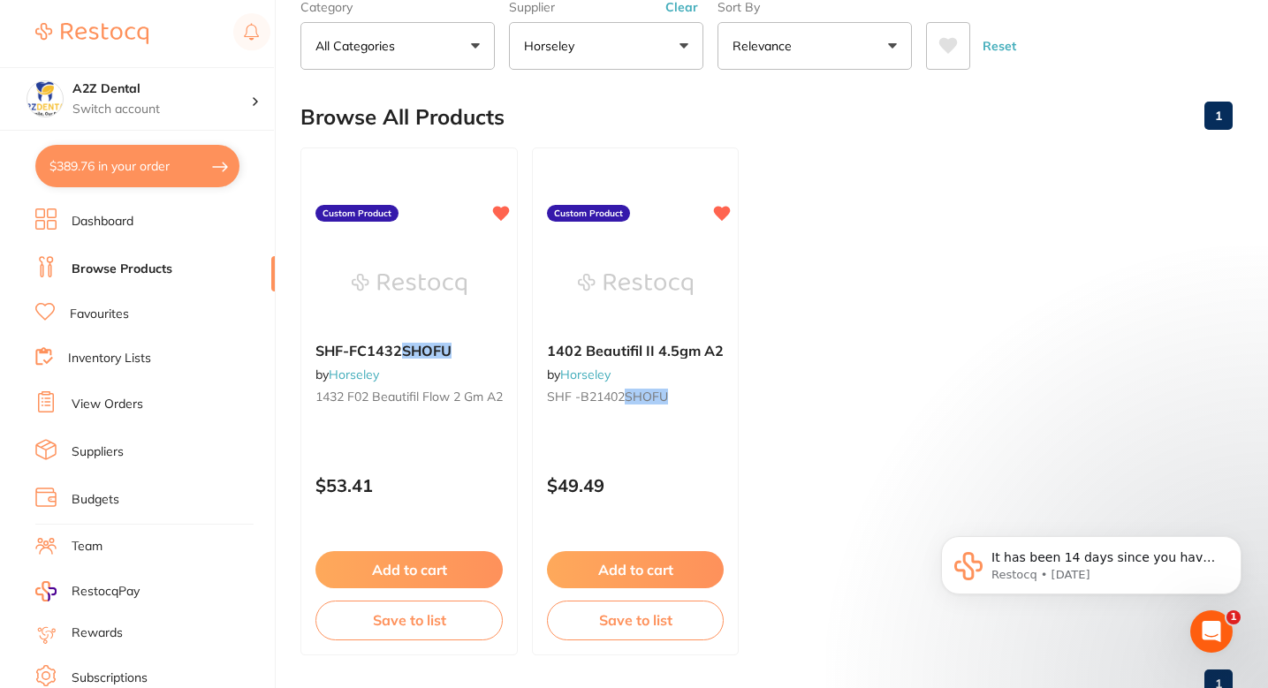
click at [799, 376] on ul "SHF-FC1432 SHOFU by Horseley 1432 F02 Beautifil Flow 2 gm A2 Custom Product $53…" at bounding box center [766, 402] width 932 height 508
click at [826, 391] on ul "SHF-FC1432 SHOFU by Horseley 1432 F02 Beautifil Flow 2 gm A2 Custom Product $53…" at bounding box center [766, 402] width 932 height 508
click at [816, 415] on ul "SHF-FC1432 SHOFU by Horseley 1432 F02 Beautifil Flow 2 gm A2 Custom Product $53…" at bounding box center [766, 402] width 932 height 508
click at [831, 425] on ul "SHF-FC1432 SHOFU by Horseley 1432 F02 Beautifil Flow 2 gm A2 Custom Product $53…" at bounding box center [766, 402] width 932 height 508
click at [817, 399] on ul "SHF-FC1432 SHOFU by Horseley 1432 F02 Beautifil Flow 2 gm A2 Custom Product $53…" at bounding box center [766, 402] width 932 height 508
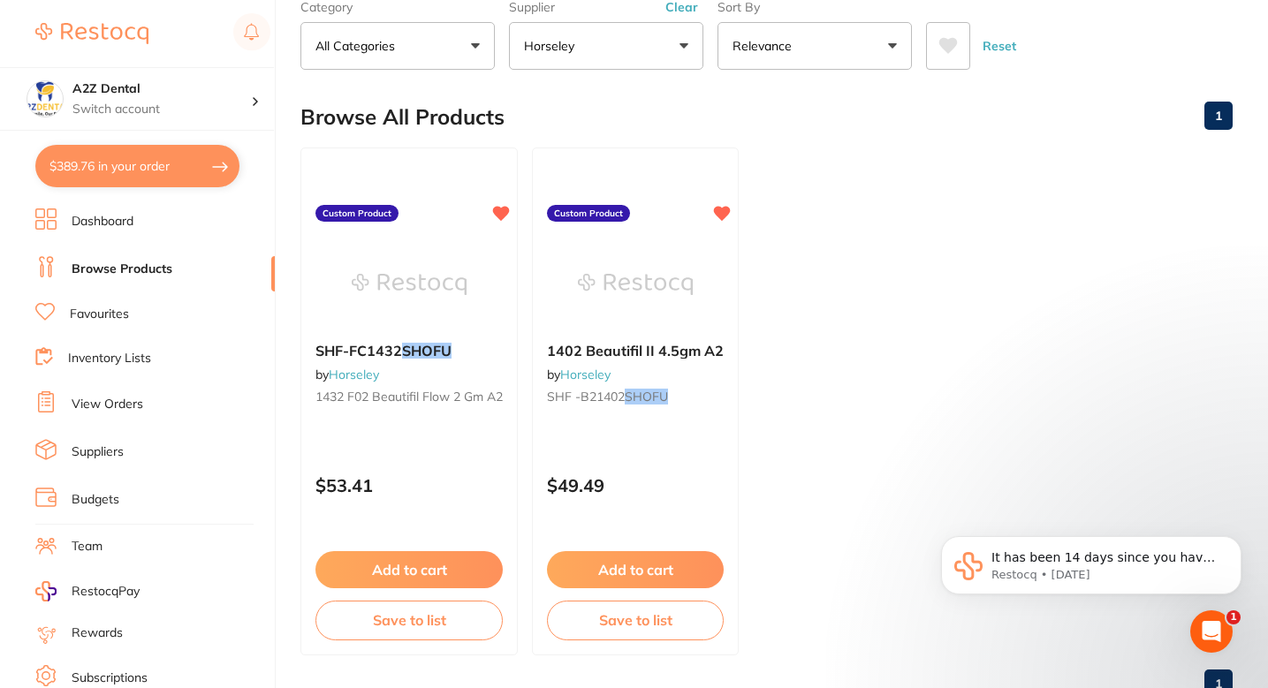
click at [817, 391] on ul "SHF-FC1432 SHOFU by Horseley 1432 F02 Beautifil Flow 2 gm A2 Custom Product $53…" at bounding box center [766, 402] width 932 height 508
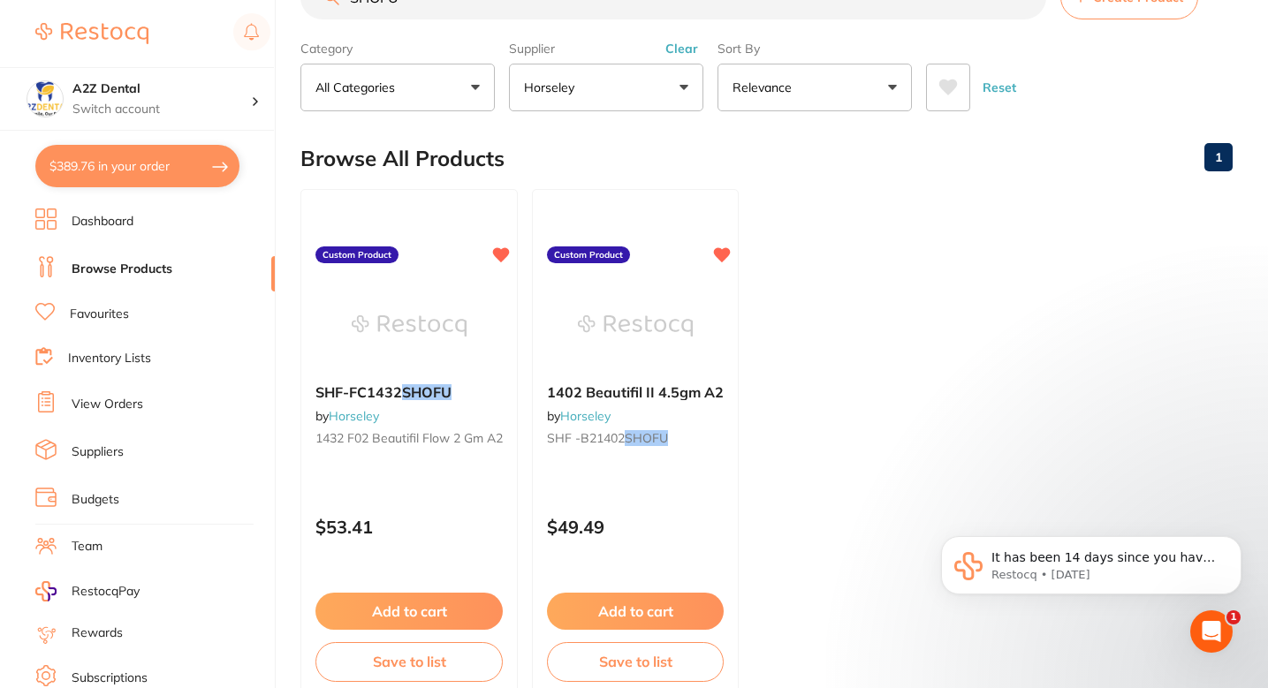
click at [810, 402] on ul "SHF-FC1432 SHOFU by Horseley 1432 F02 Beautifil Flow 2 gm A2 Custom Product $53…" at bounding box center [766, 443] width 932 height 508
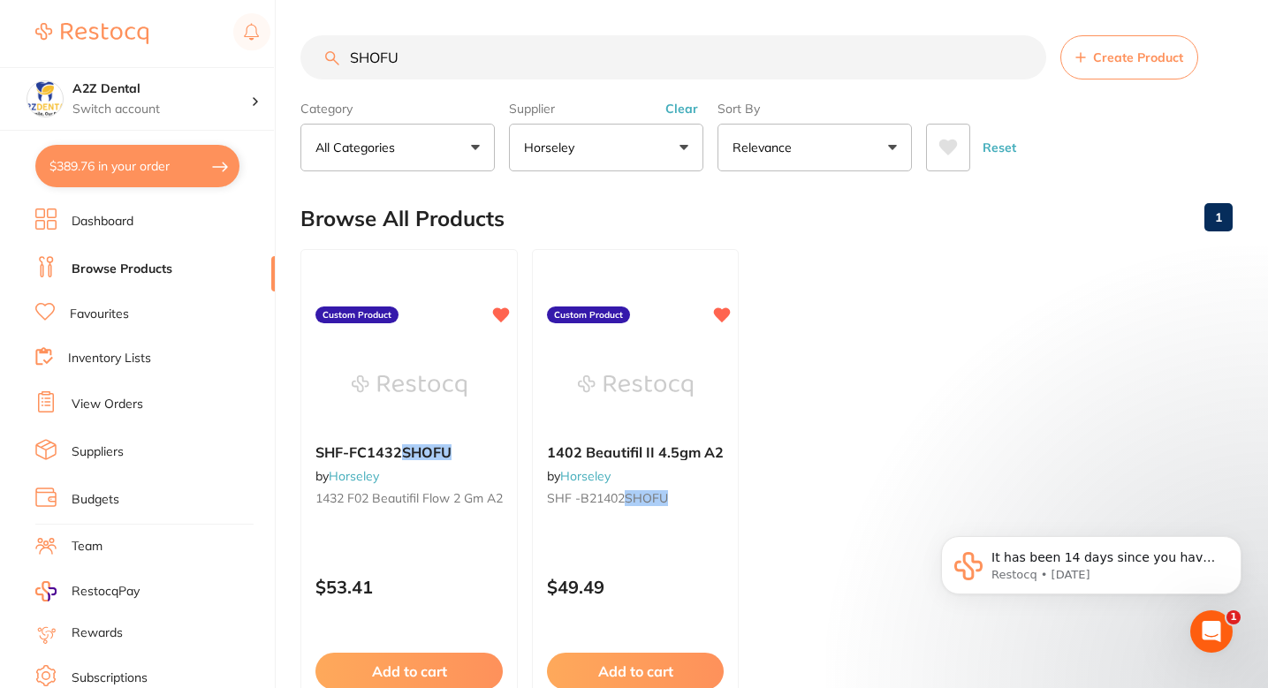
click at [819, 264] on ul "SHF-FC1432 SHOFU by Horseley 1432 F02 Beautifil Flow 2 gm A2 Custom Product $53…" at bounding box center [766, 503] width 932 height 508
click at [831, 250] on ul "SHF-FC1432 SHOFU by Horseley 1432 F02 Beautifil Flow 2 gm A2 Custom Product $53…" at bounding box center [766, 503] width 932 height 508
click at [790, 394] on ul "SHF-FC1432 SHOFU by Horseley 1432 F02 Beautifil Flow 2 gm A2 Custom Product $53…" at bounding box center [766, 503] width 932 height 508
click at [811, 410] on ul "SHF-FC1432 SHOFU by Horseley 1432 F02 Beautifil Flow 2 gm A2 Custom Product $53…" at bounding box center [766, 503] width 932 height 508
click at [690, 405] on img at bounding box center [635, 384] width 116 height 89
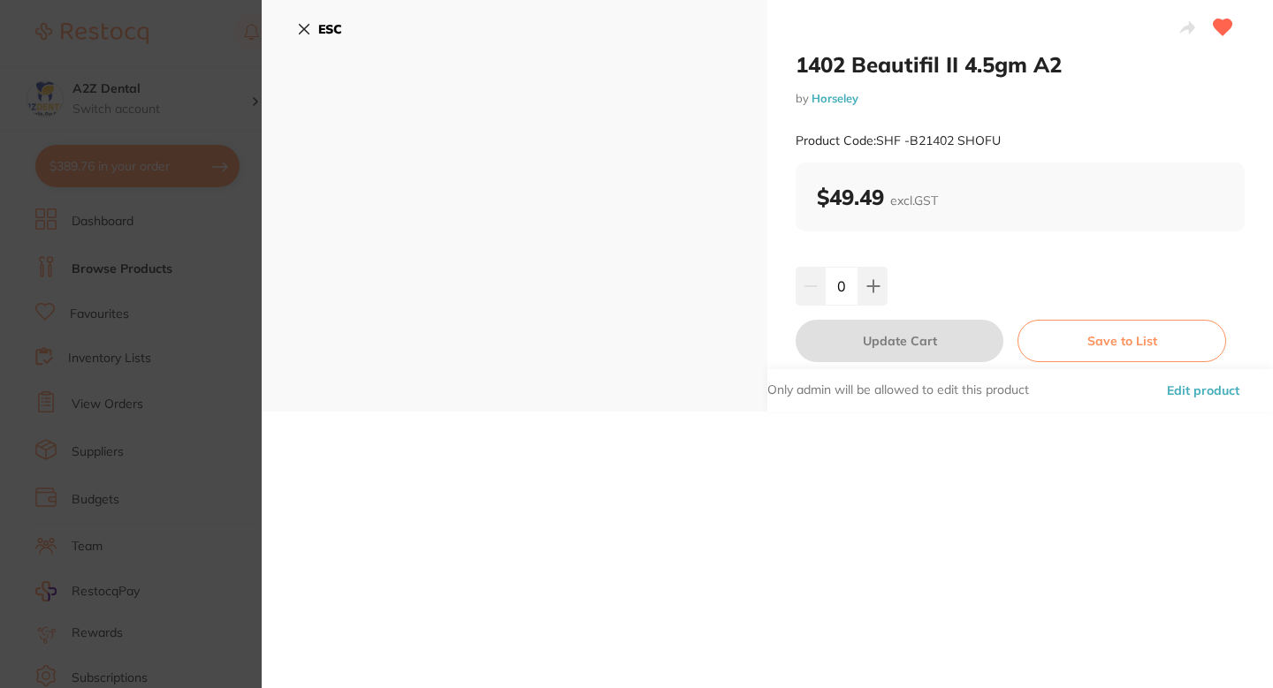
click at [1148, 397] on div "Only admin will be allowed to edit this product Edit product" at bounding box center [1019, 390] width 505 height 42
click at [1172, 394] on button "Edit product" at bounding box center [1202, 390] width 83 height 42
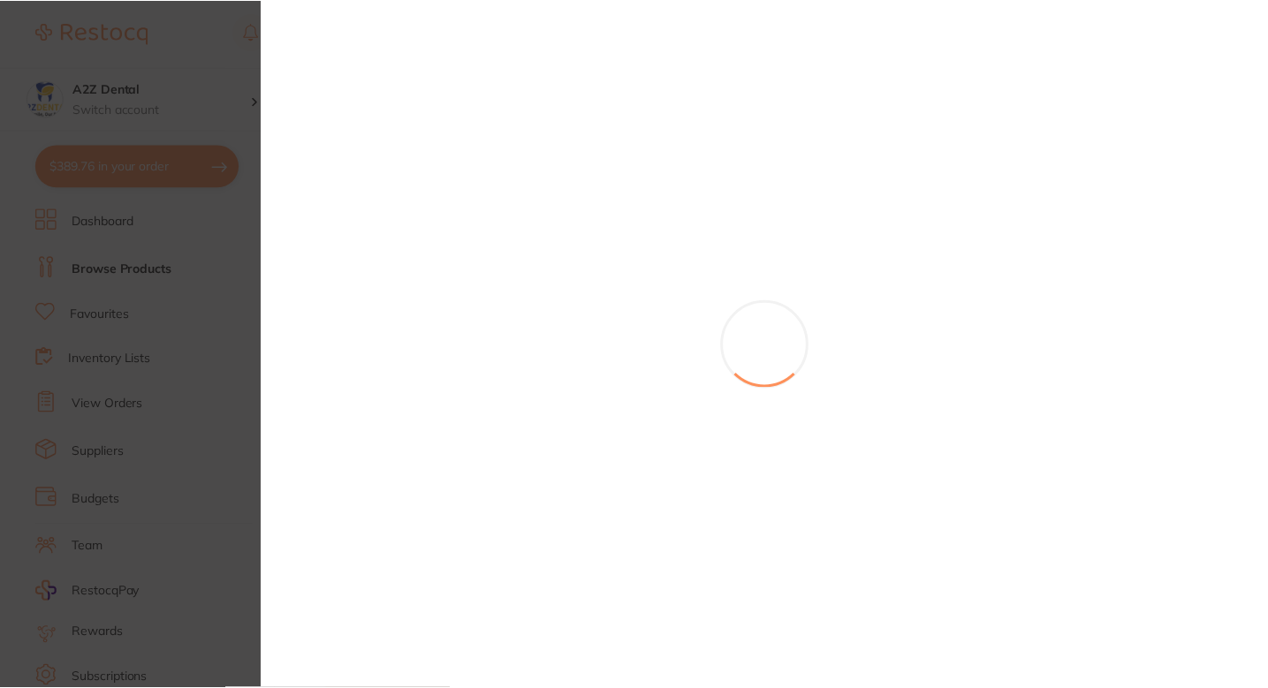
scroll to position [27, 0]
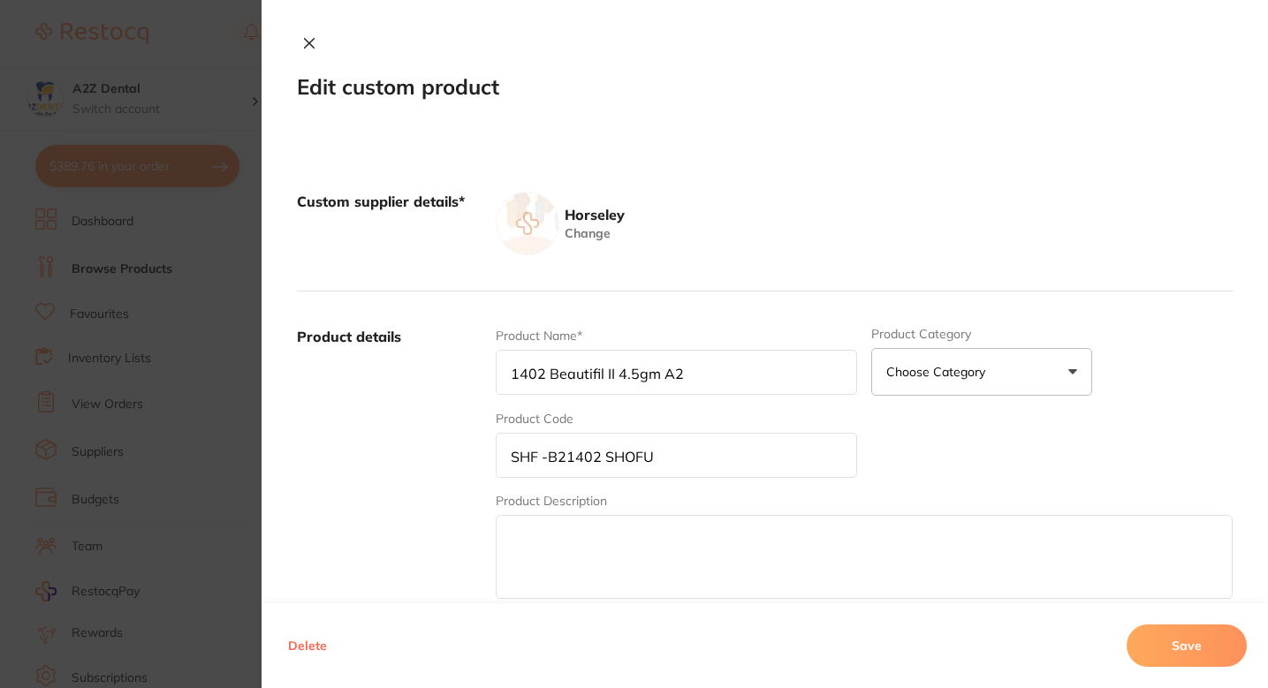
click at [661, 305] on div "Product details Product Name* 1402 Beautifil II 4.5gm A2 Product Category Choos…" at bounding box center [765, 465] width 936 height 347
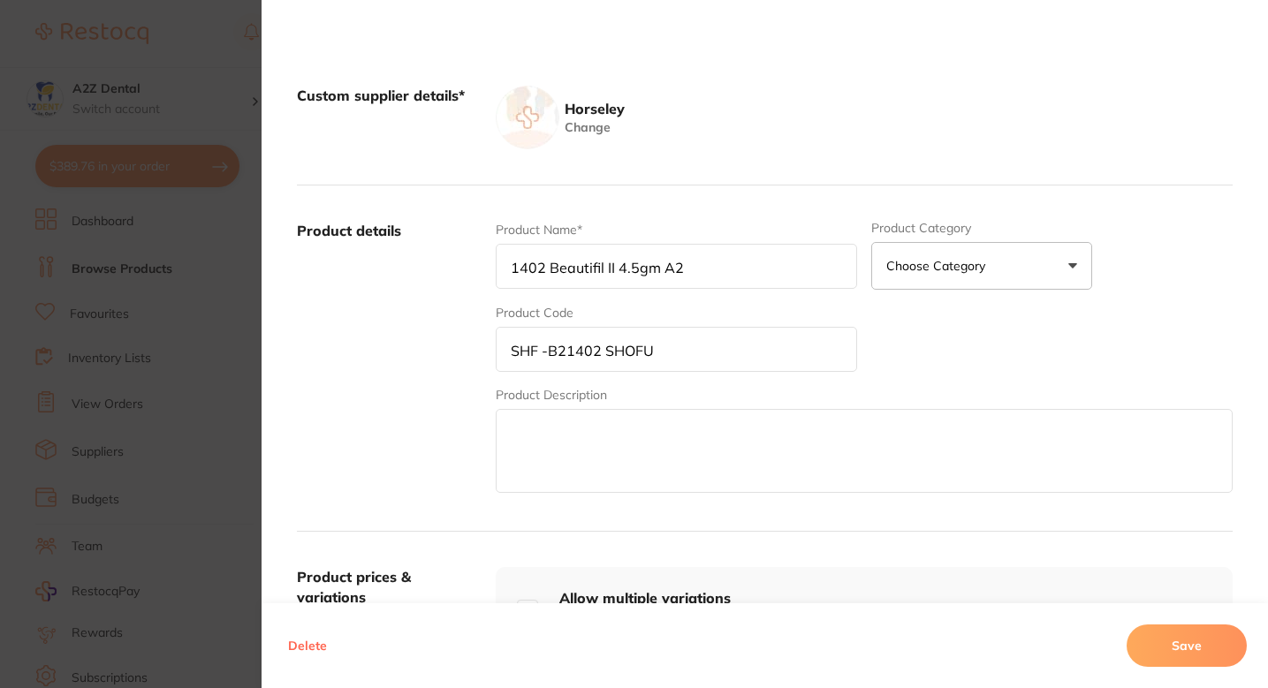
click at [510, 272] on input "1402 Beautifil II 4.5gm A2" at bounding box center [676, 266] width 361 height 45
type input "SHOFU 1402 Beautifil II 4.5gm A2"
click at [630, 290] on div "Product Name* SHOFU 1402 Beautifil II 4.5gm A2" at bounding box center [676, 255] width 361 height 69
click at [451, 280] on label "Product details" at bounding box center [389, 359] width 185 height 276
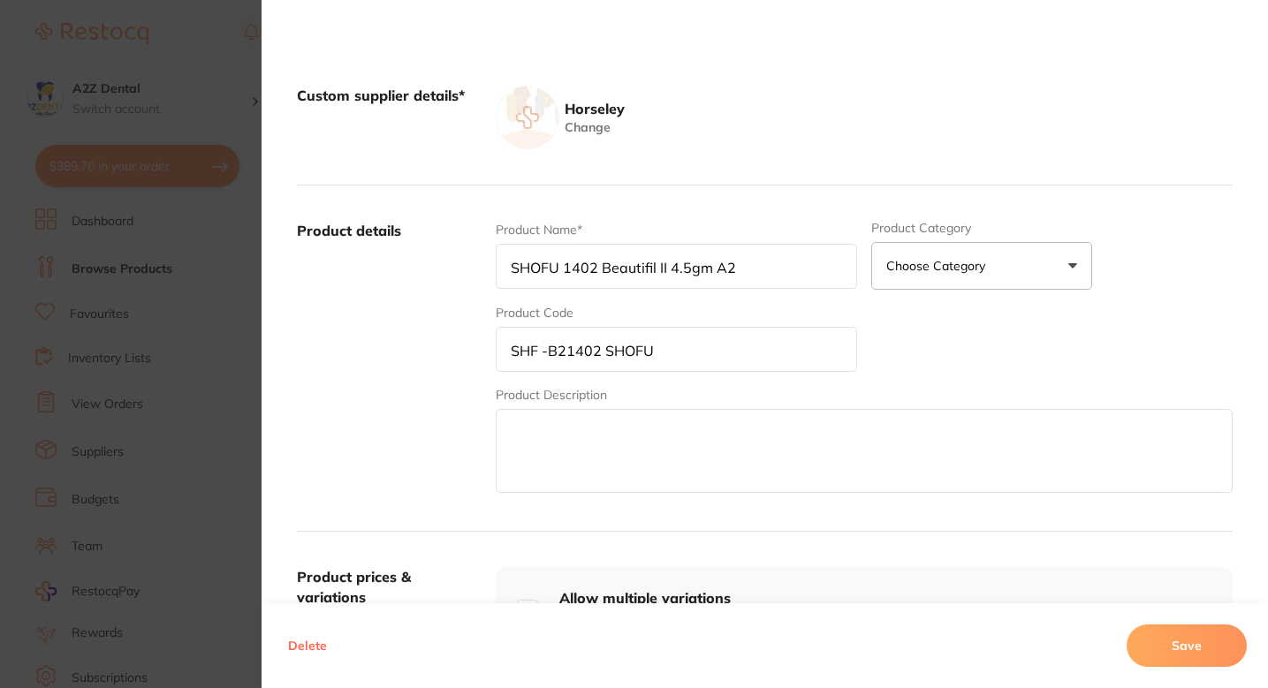
click at [1183, 638] on button "Save" at bounding box center [1187, 646] width 120 height 42
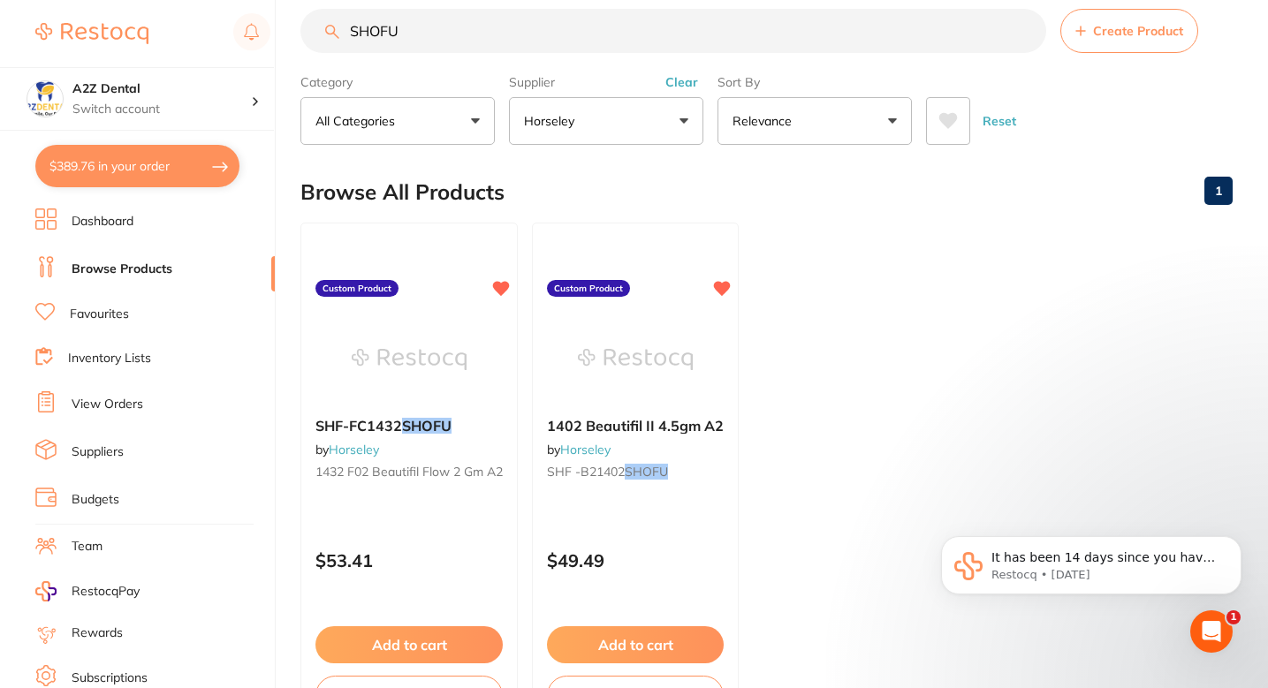
click at [810, 431] on ul "SHF-FC1432 SHOFU by Horseley 1432 F02 Beautifil Flow 2 gm A2 Custom Product $53…" at bounding box center [766, 477] width 932 height 508
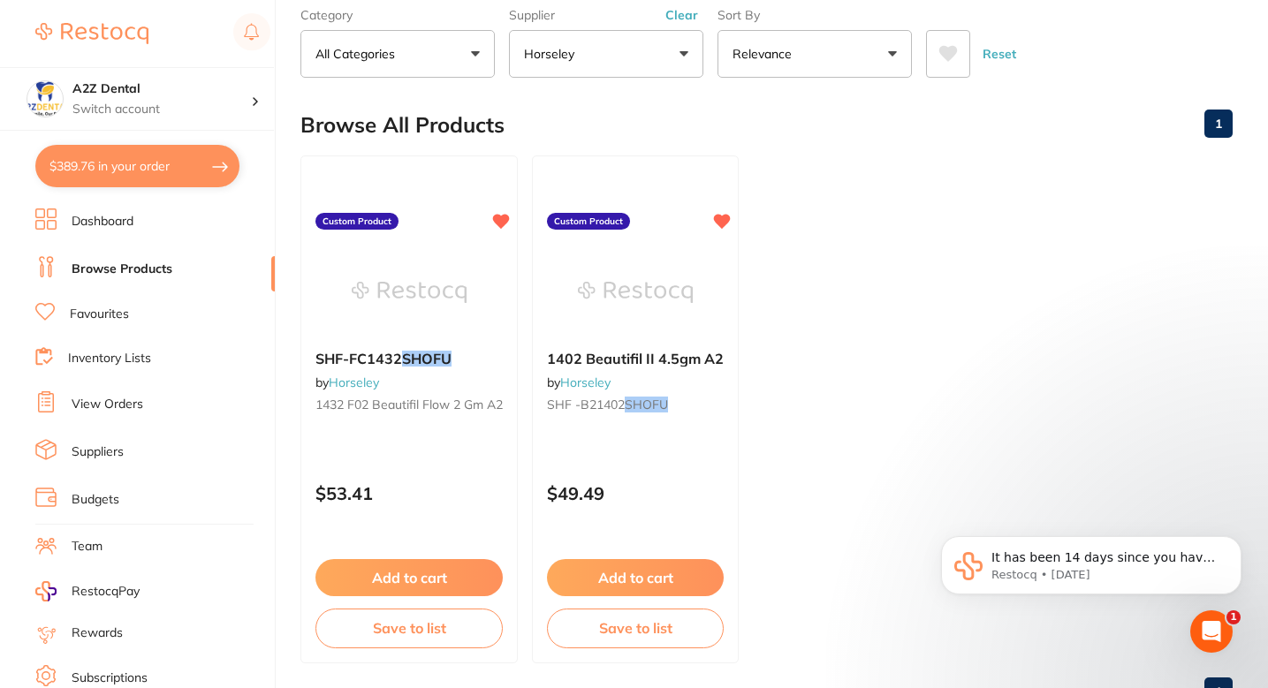
click at [786, 354] on ul "SHF-FC1432 SHOFU by Horseley 1432 F02 Beautifil Flow 2 gm A2 Custom Product $53…" at bounding box center [766, 410] width 932 height 508
click at [833, 278] on ul "SHF-FC1432 SHOFU by Horseley 1432 F02 Beautifil Flow 2 gm A2 Custom Product $53…" at bounding box center [766, 410] width 932 height 508
click at [826, 326] on ul "SHF-FC1432 SHOFU by Horseley 1432 F02 Beautifil Flow 2 gm A2 Custom Product $53…" at bounding box center [766, 410] width 932 height 508
click at [788, 300] on ul "SHF-FC1432 SHOFU by Horseley 1432 F02 Beautifil Flow 2 gm A2 Custom Product $53…" at bounding box center [766, 410] width 932 height 508
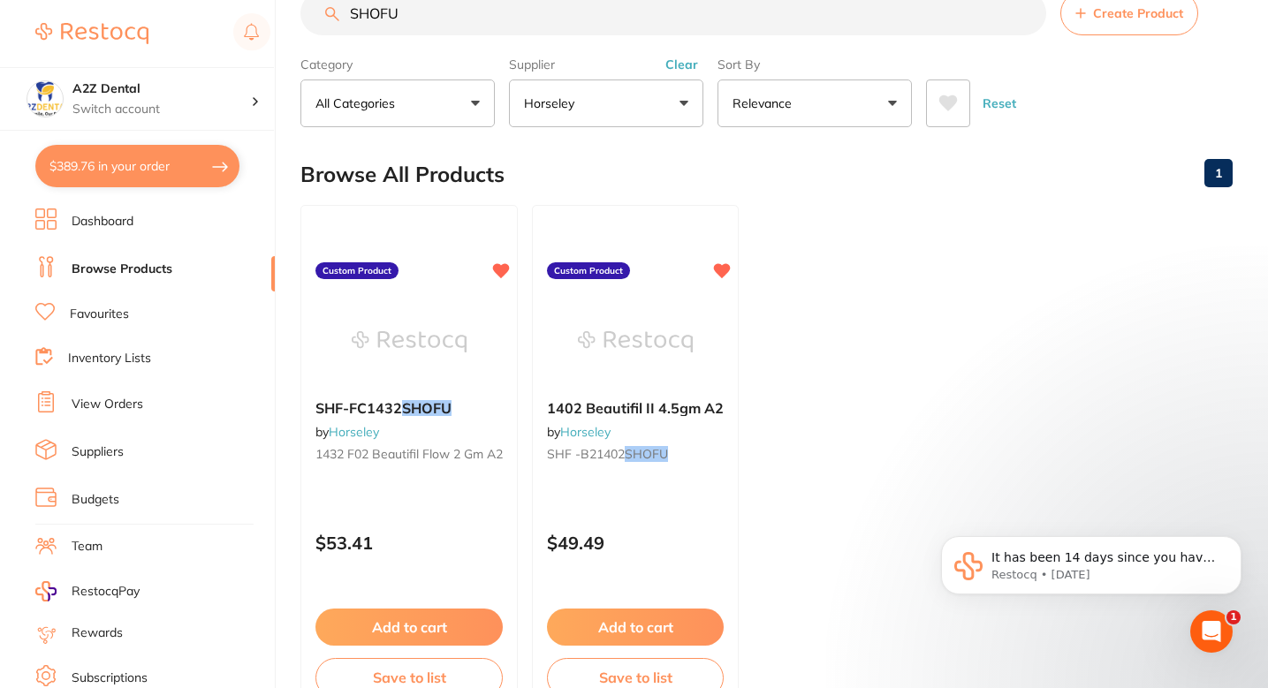
scroll to position [26, 0]
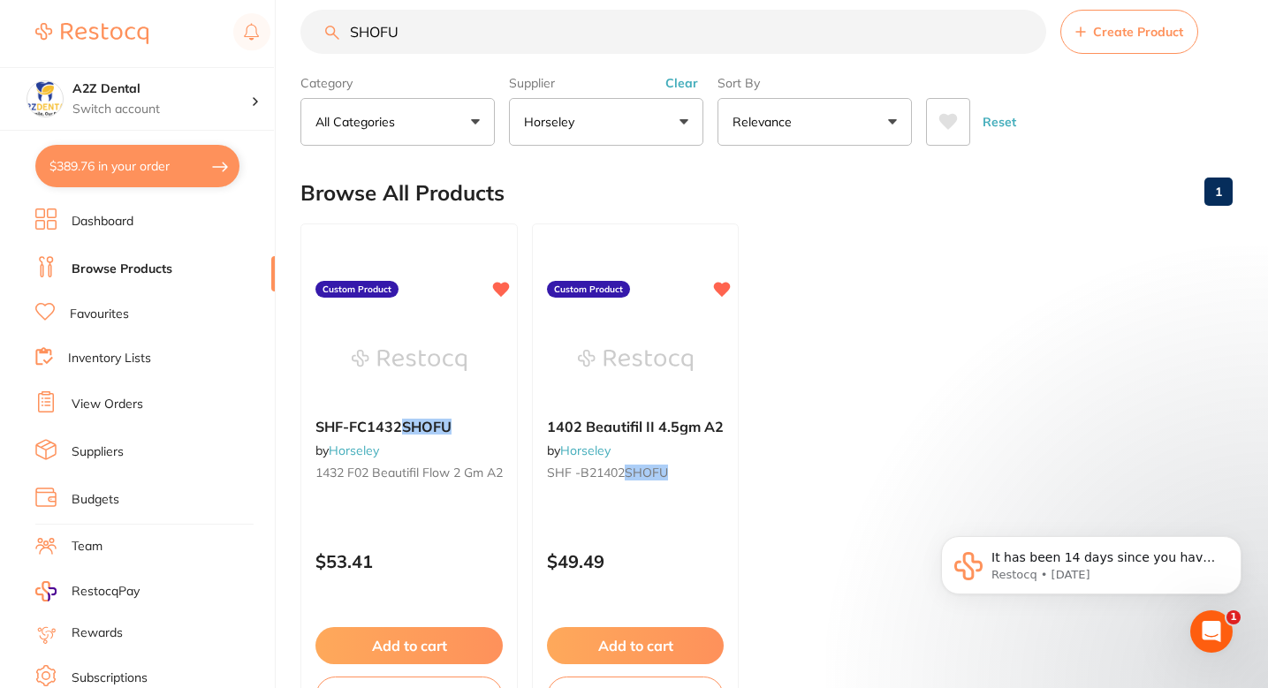
click at [817, 373] on ul "SHF-FC1432 SHOFU by Horseley 1432 F02 Beautifil Flow 2 gm A2 Custom Product $53…" at bounding box center [766, 478] width 932 height 508
click at [847, 368] on ul "SHF-FC1432 SHOFU by Horseley 1432 F02 Beautifil Flow 2 gm A2 Custom Product $53…" at bounding box center [766, 478] width 932 height 508
click at [792, 323] on ul "SHF-FC1432 SHOFU by Horseley 1432 F02 Beautifil Flow 2 gm A2 Custom Product $53…" at bounding box center [766, 478] width 932 height 508
click at [855, 415] on ul "SHF-FC1432 SHOFU by Horseley 1432 F02 Beautifil Flow 2 gm A2 Custom Product $53…" at bounding box center [766, 478] width 932 height 508
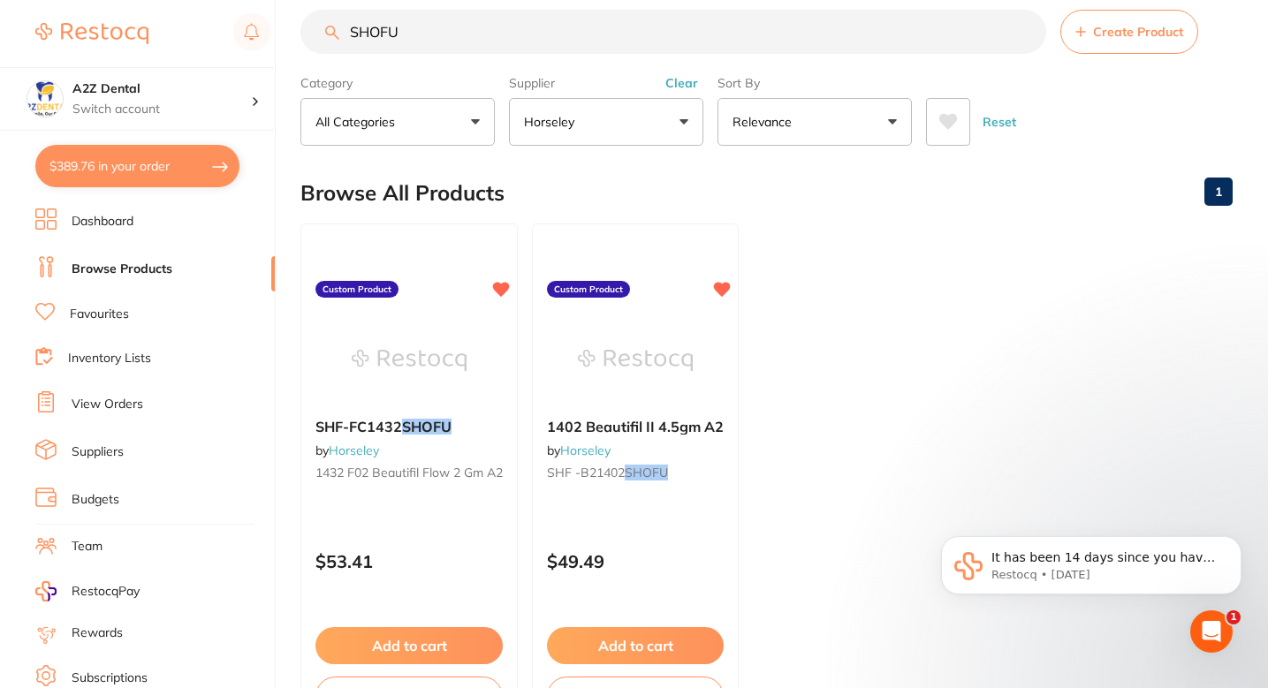
click at [823, 424] on ul "SHF-FC1432 SHOFU by Horseley 1432 F02 Beautifil Flow 2 gm A2 Custom Product $53…" at bounding box center [766, 478] width 932 height 508
click at [797, 429] on ul "SHF-FC1432 SHOFU by Horseley 1432 F02 Beautifil Flow 2 gm A2 Custom Product $53…" at bounding box center [766, 478] width 932 height 508
click at [691, 427] on span "1402 Beautifil II 4.5gm A2" at bounding box center [635, 426] width 179 height 18
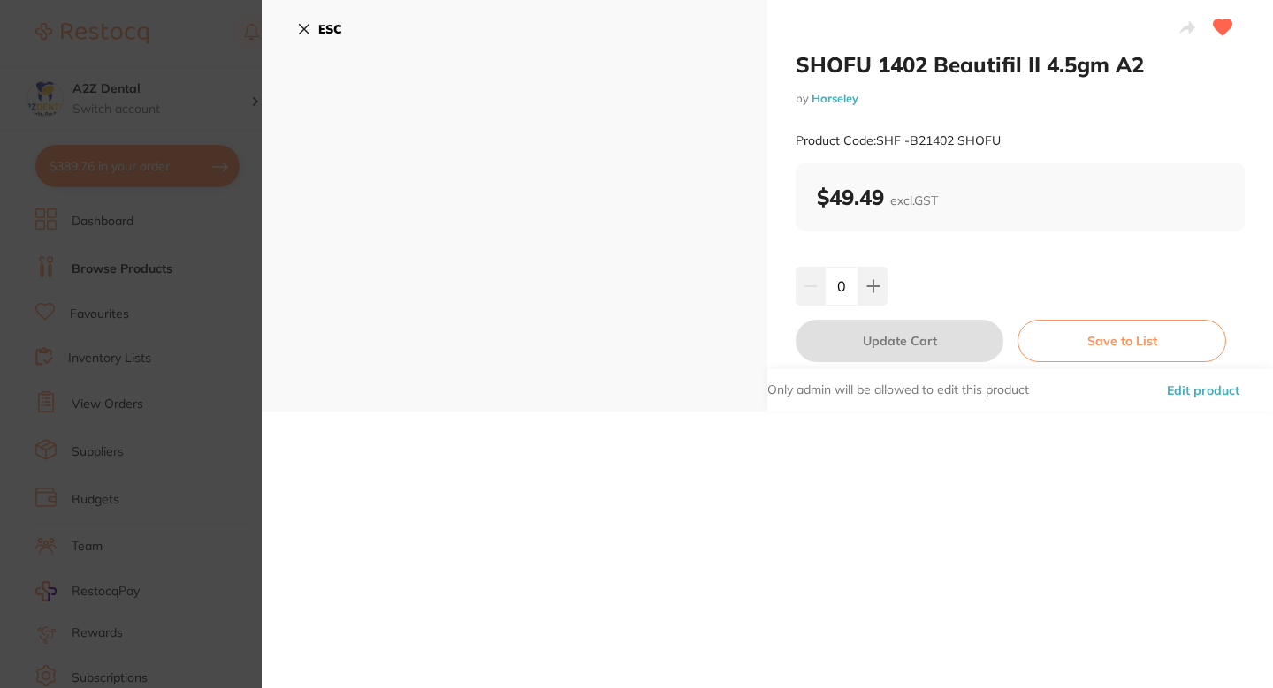
click at [1181, 378] on button "Edit product" at bounding box center [1202, 390] width 83 height 42
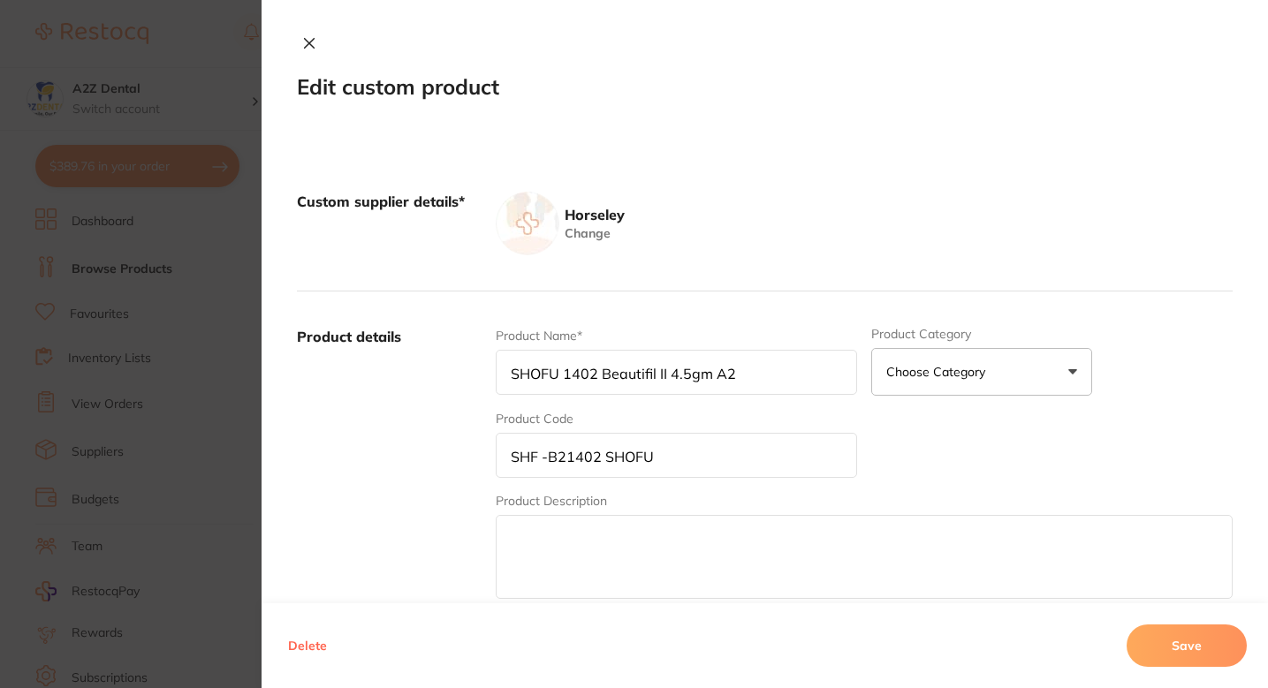
click at [527, 372] on input "SHOFU 1402 Beautifil II 4.5gm A2" at bounding box center [676, 372] width 361 height 45
click at [558, 373] on input "SHF- 1402 Beautifil II 4.5gm A2" at bounding box center [676, 372] width 361 height 45
click at [572, 461] on input "SHF -B21402 SHOFU" at bounding box center [676, 455] width 361 height 45
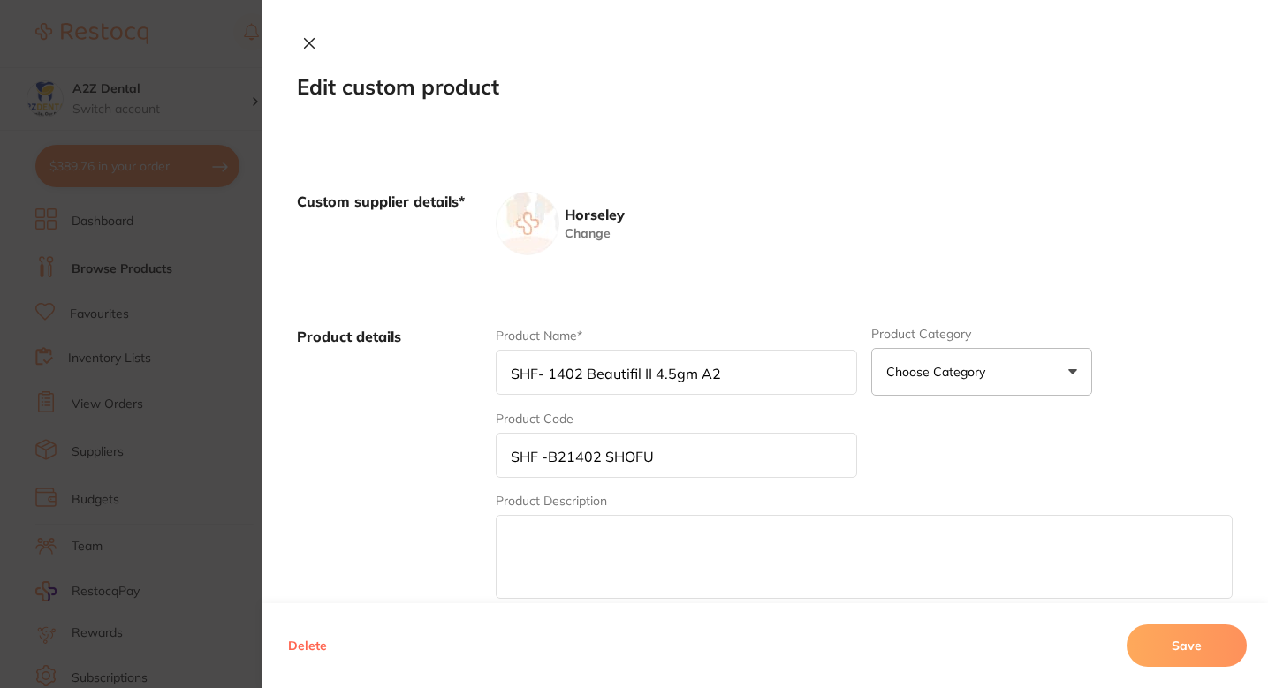
click at [572, 461] on input "SHF -B21402 SHOFU" at bounding box center [676, 455] width 361 height 45
click at [558, 358] on input "SHF- 1402 Beautifil II 4.5gm A2" at bounding box center [676, 372] width 361 height 45
click at [547, 370] on input "SHF- 1402 Beautifil II 4.5gm A2" at bounding box center [676, 372] width 361 height 45
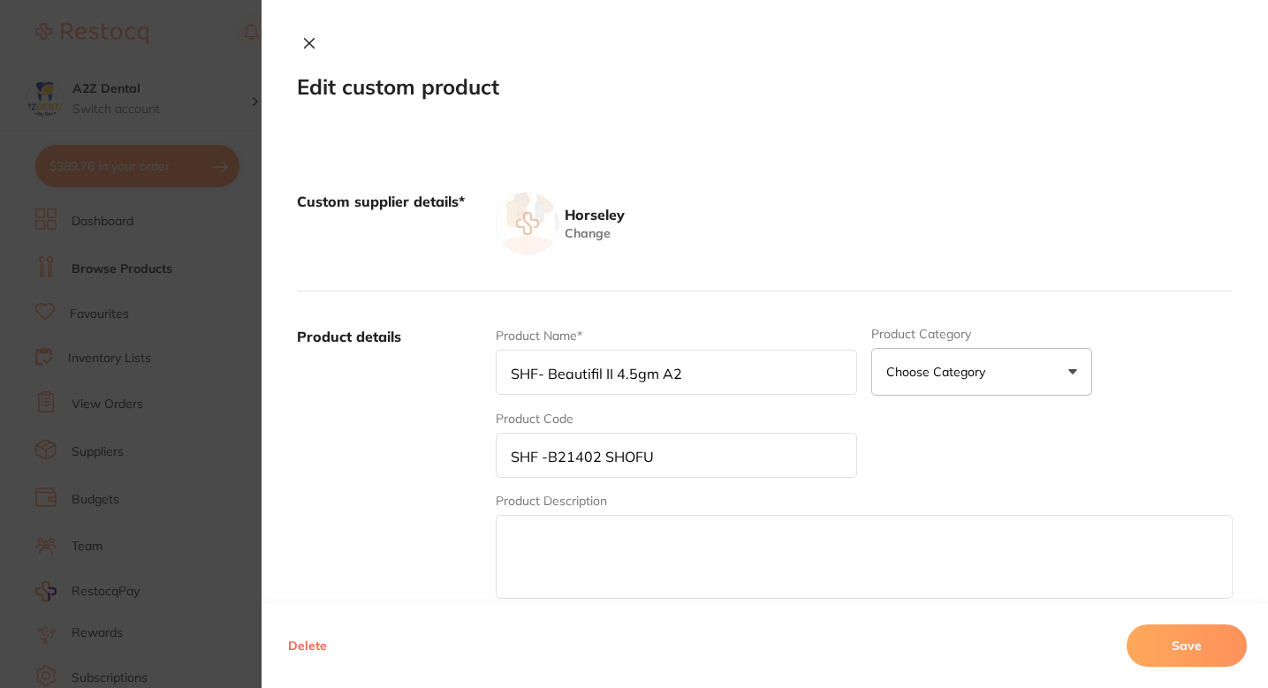
paste input "B21402"
type input "SHF-B21402 Shofu - Beautifil II 4.5gm A2"
click at [718, 398] on div "Product Name* SHF-B21402 Shofu - Beautifil II 4.5gm A2 Product Category Choose …" at bounding box center [864, 465] width 737 height 276
click at [754, 386] on input "SHF-B21402 Shofu - Beautifil II 4.5gm A2" at bounding box center [676, 372] width 361 height 45
click at [711, 372] on input "SHF-B21402 Shofu - Beautifil II 4.5gm A2" at bounding box center [676, 372] width 361 height 45
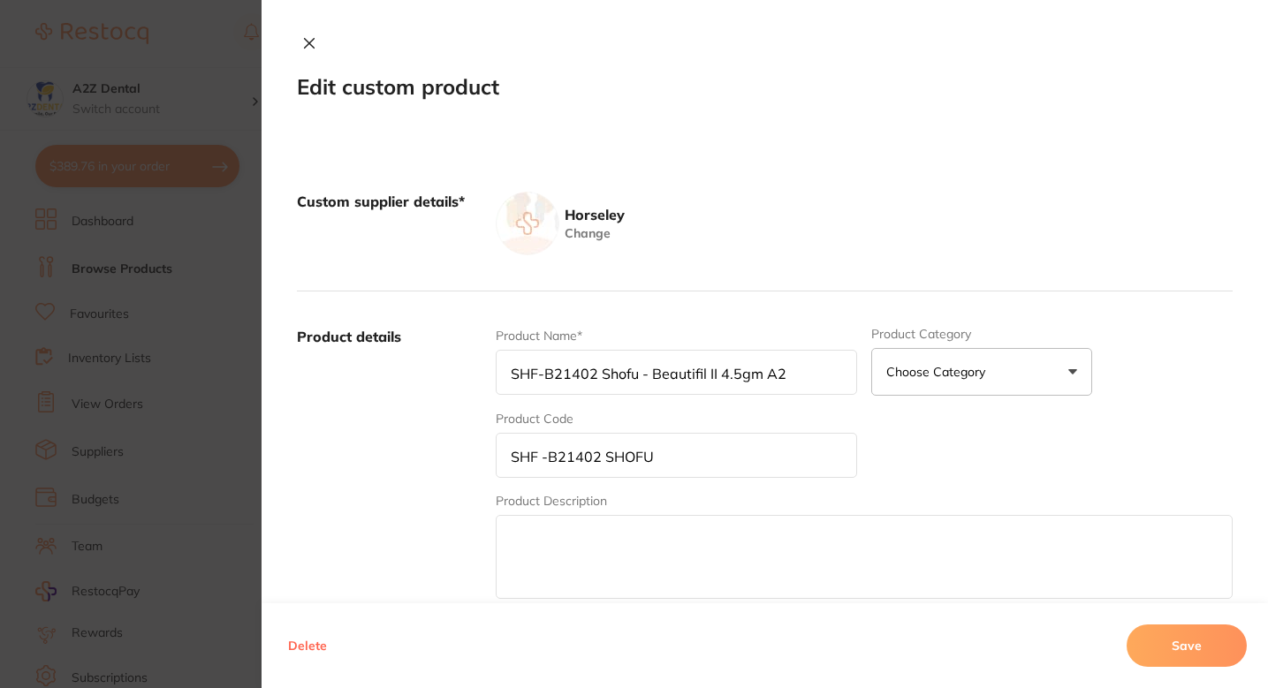
click at [537, 453] on input "SHF -B21402 SHOFU" at bounding box center [676, 455] width 361 height 45
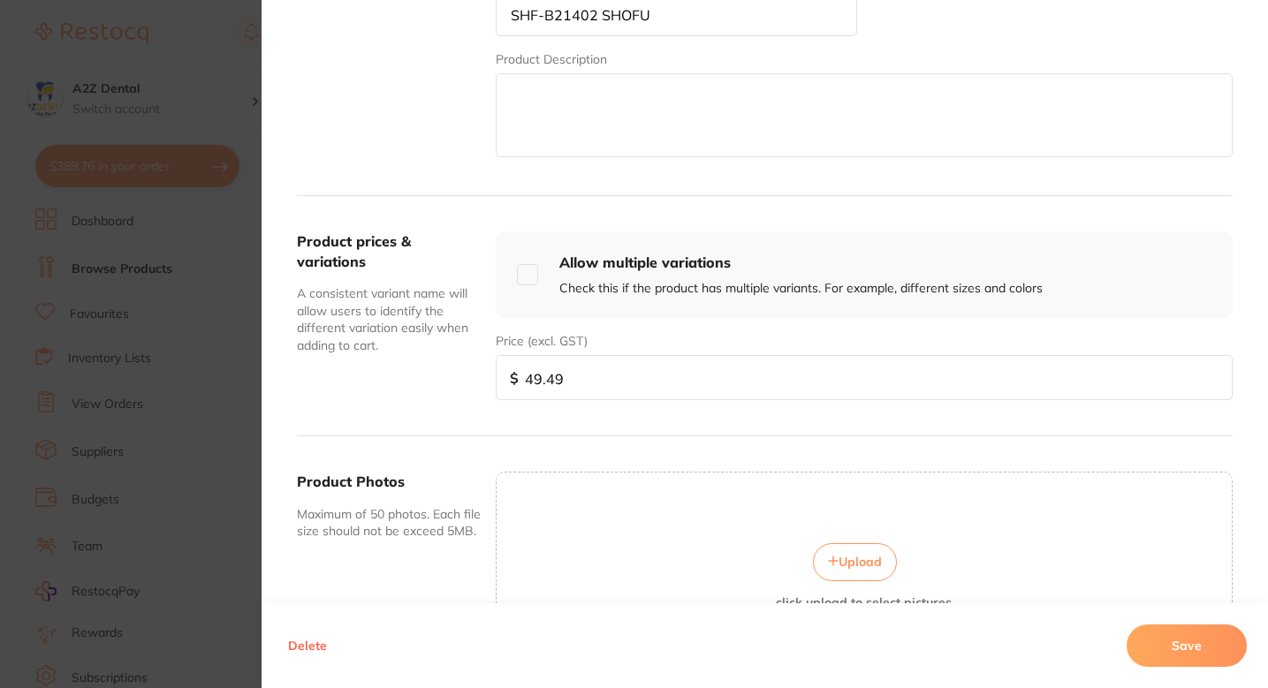
scroll to position [602, 0]
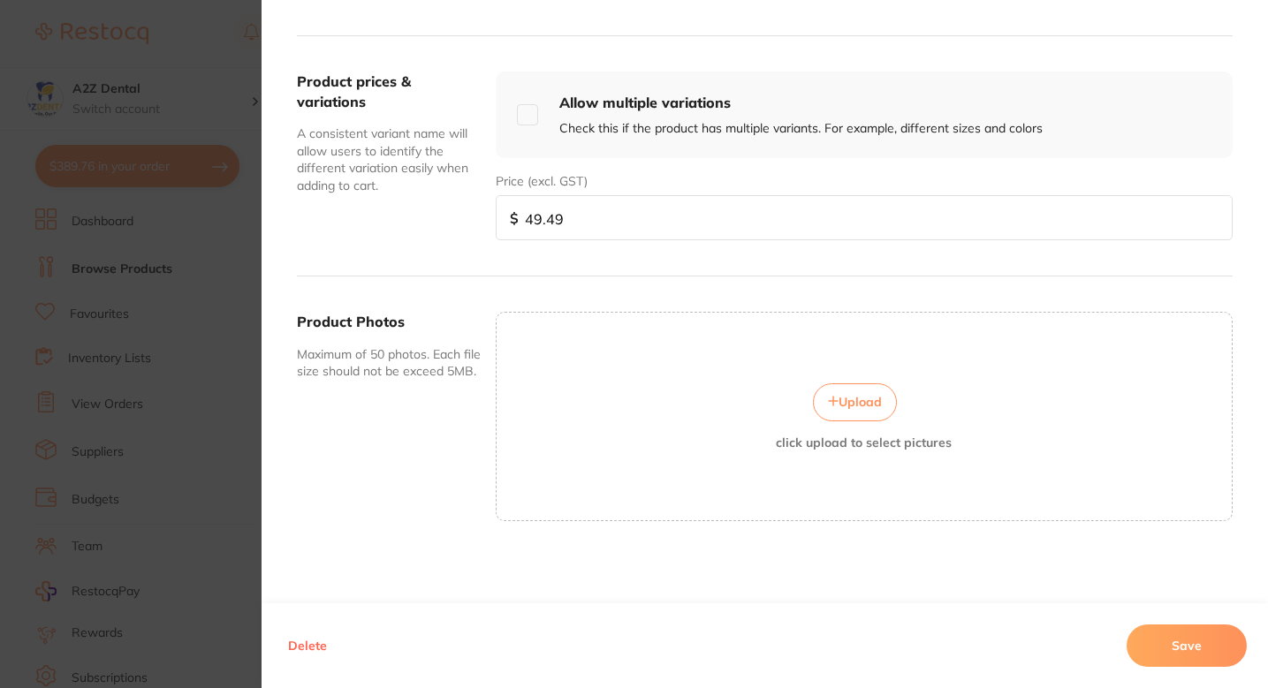
type input "SHF-B21402 SHOFU"
click at [1163, 630] on button "Save" at bounding box center [1187, 646] width 120 height 42
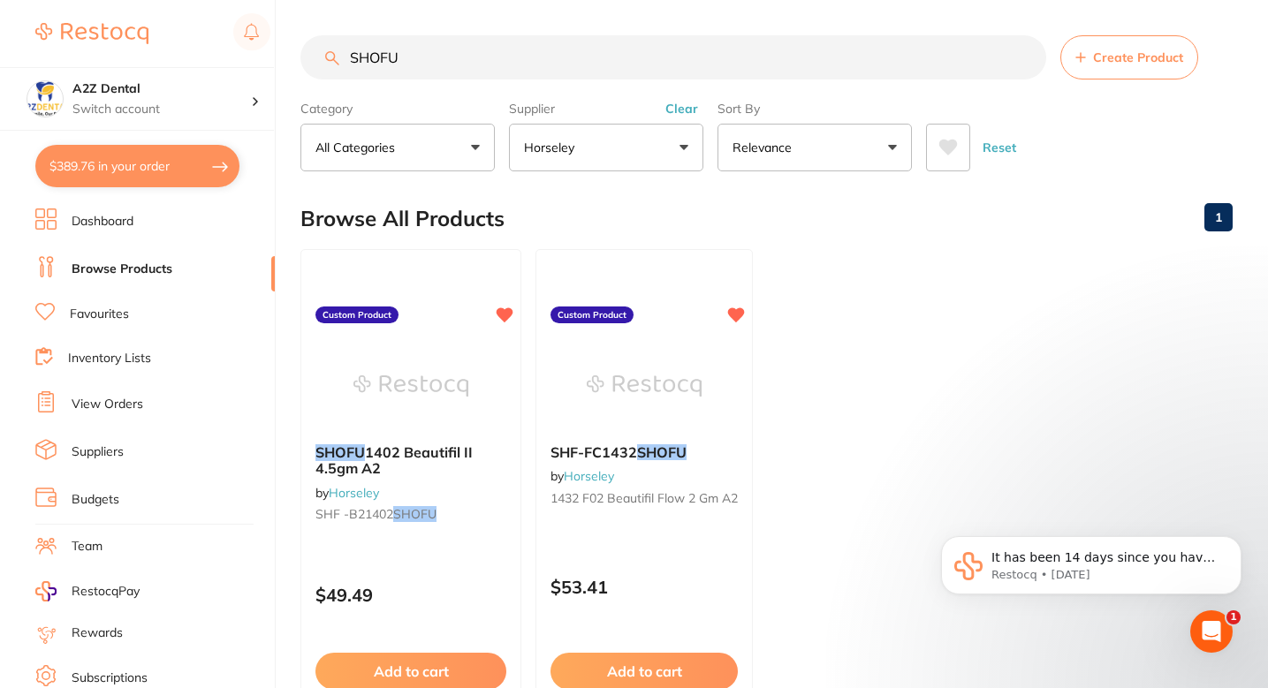
click at [1084, 72] on button "Create Product" at bounding box center [1129, 57] width 138 height 44
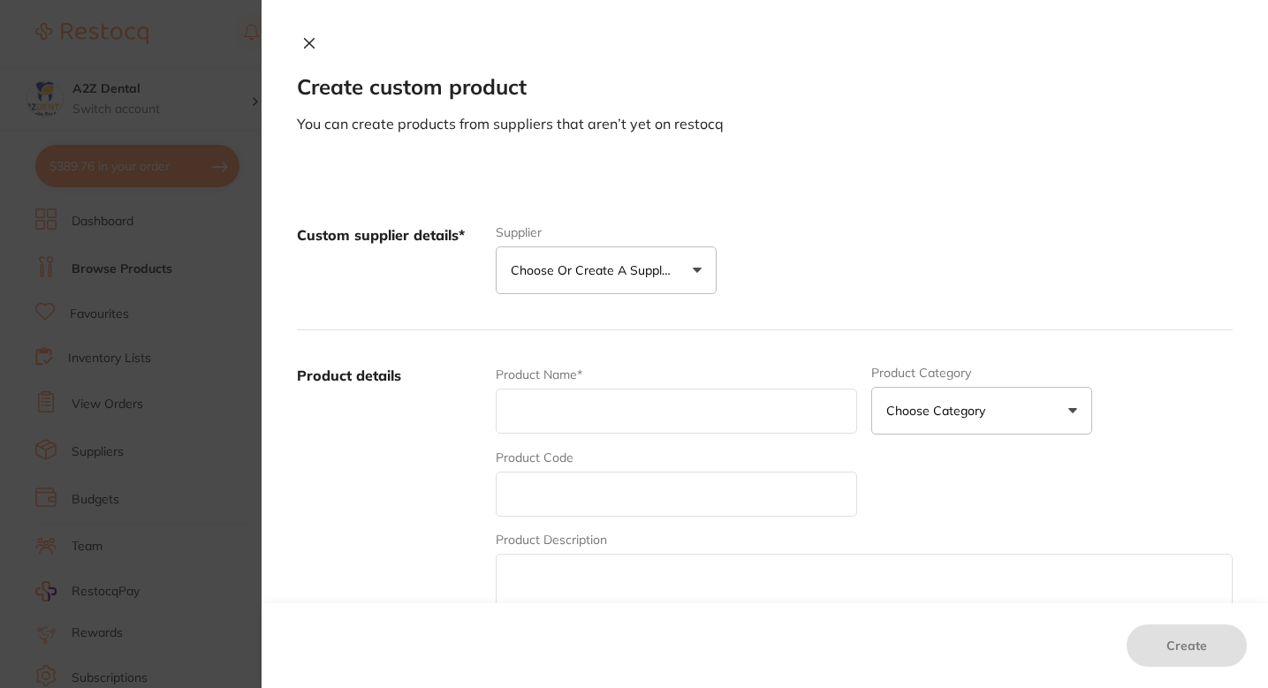
click at [654, 255] on button "Choose or create a supplier" at bounding box center [606, 271] width 221 height 48
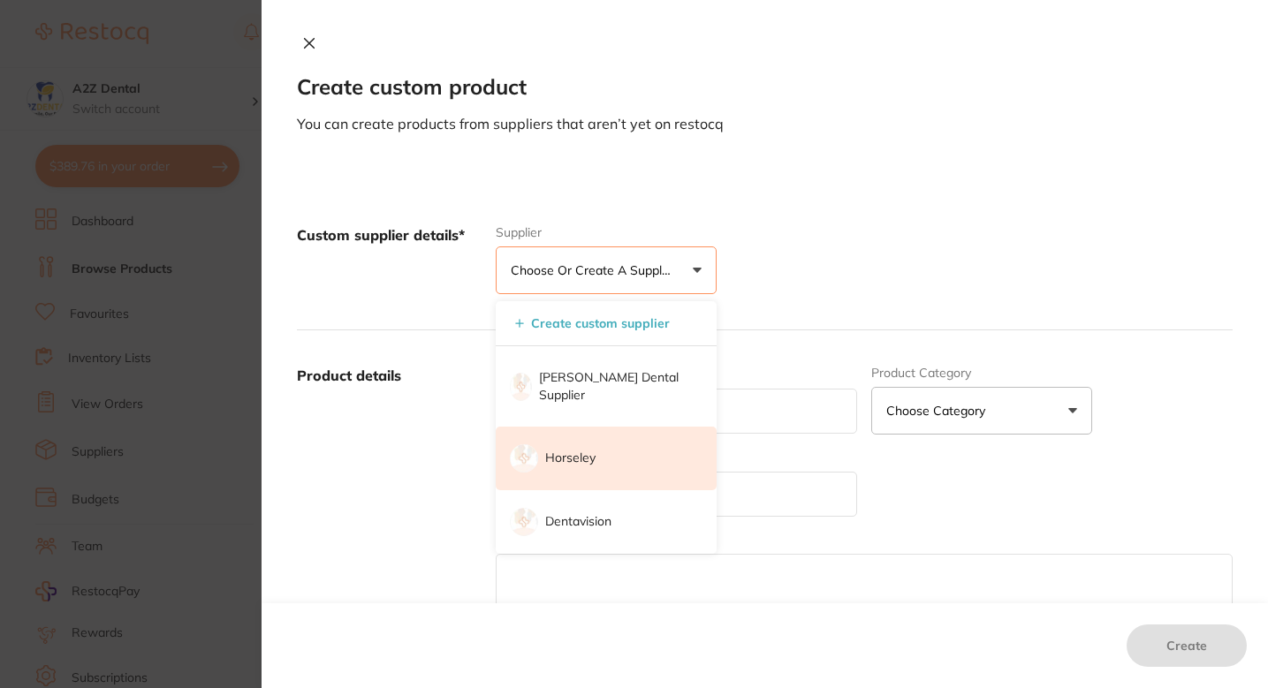
click at [620, 437] on li "Horseley" at bounding box center [606, 459] width 221 height 64
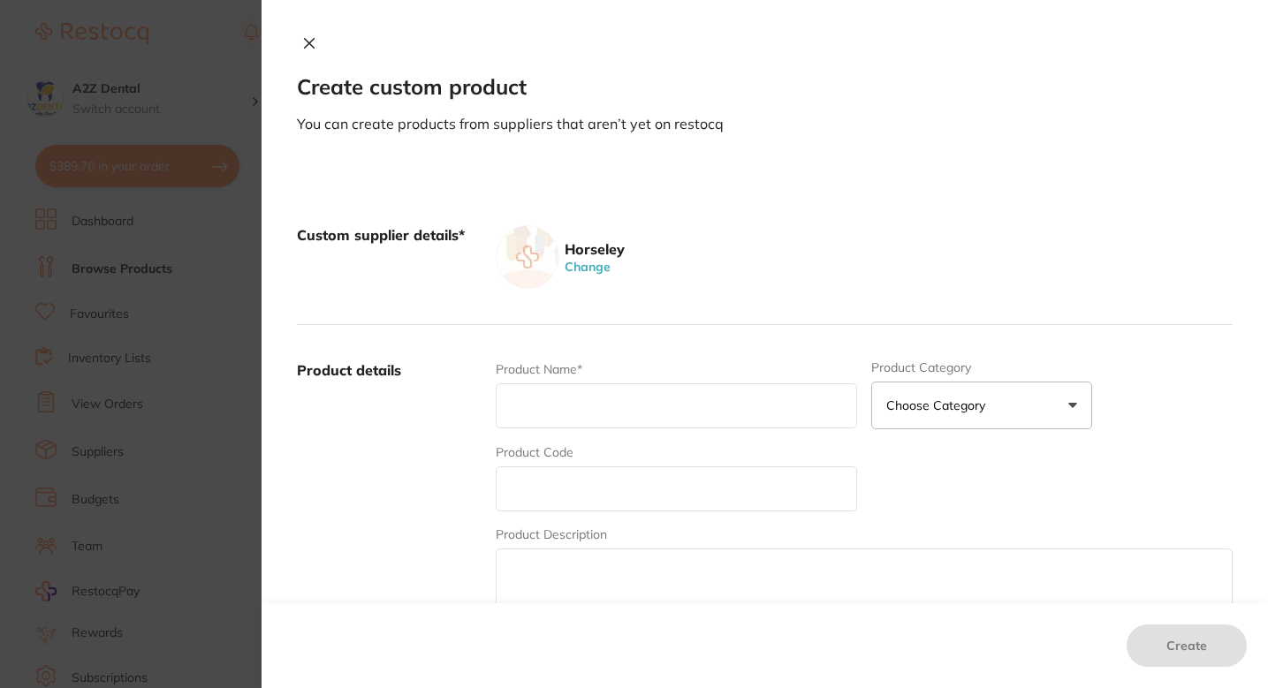
click at [645, 419] on input "text" at bounding box center [676, 406] width 361 height 45
click at [599, 395] on input "text" at bounding box center [676, 406] width 361 height 45
type input "BHM-3225"
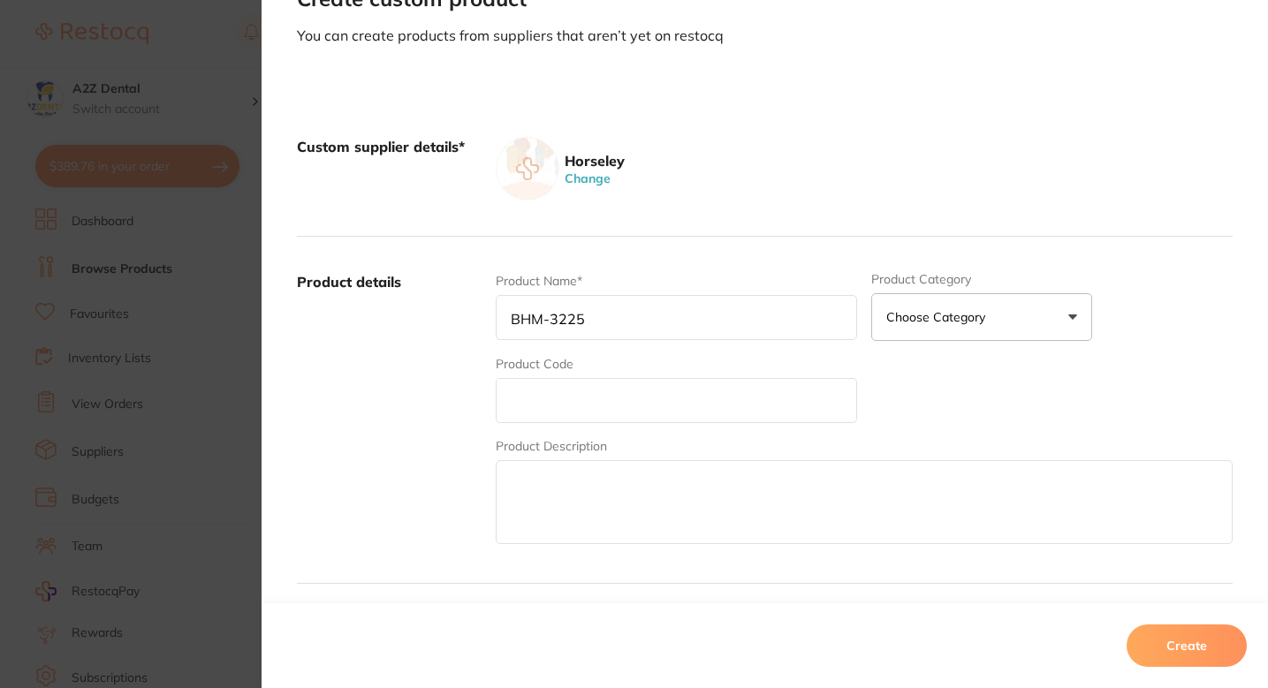
scroll to position [94, 0]
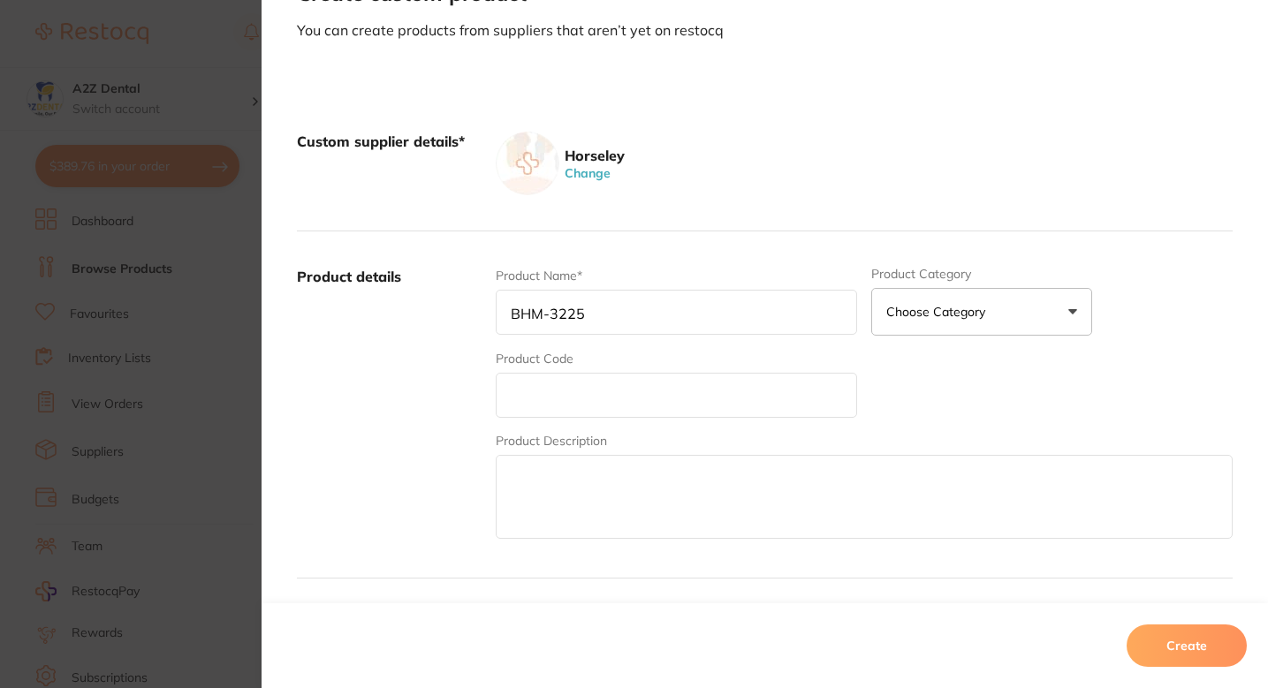
click at [601, 385] on input "text" at bounding box center [676, 395] width 361 height 45
type input "V"
click at [613, 399] on input "BHM-" at bounding box center [676, 395] width 361 height 45
click at [566, 292] on input "BHM-3225" at bounding box center [676, 312] width 361 height 45
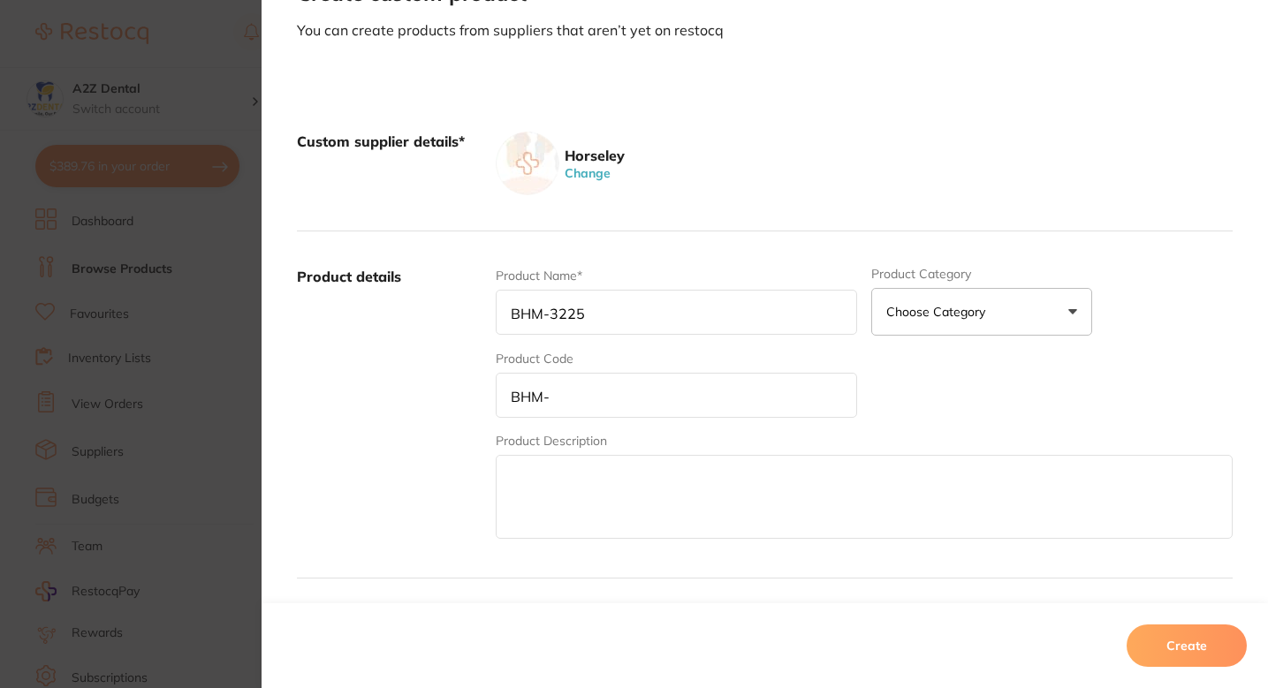
click at [566, 292] on input "BHM-3225" at bounding box center [676, 312] width 361 height 45
click at [566, 305] on input "BHM-3225" at bounding box center [676, 312] width 361 height 45
click at [579, 401] on input "BHM-" at bounding box center [676, 395] width 361 height 45
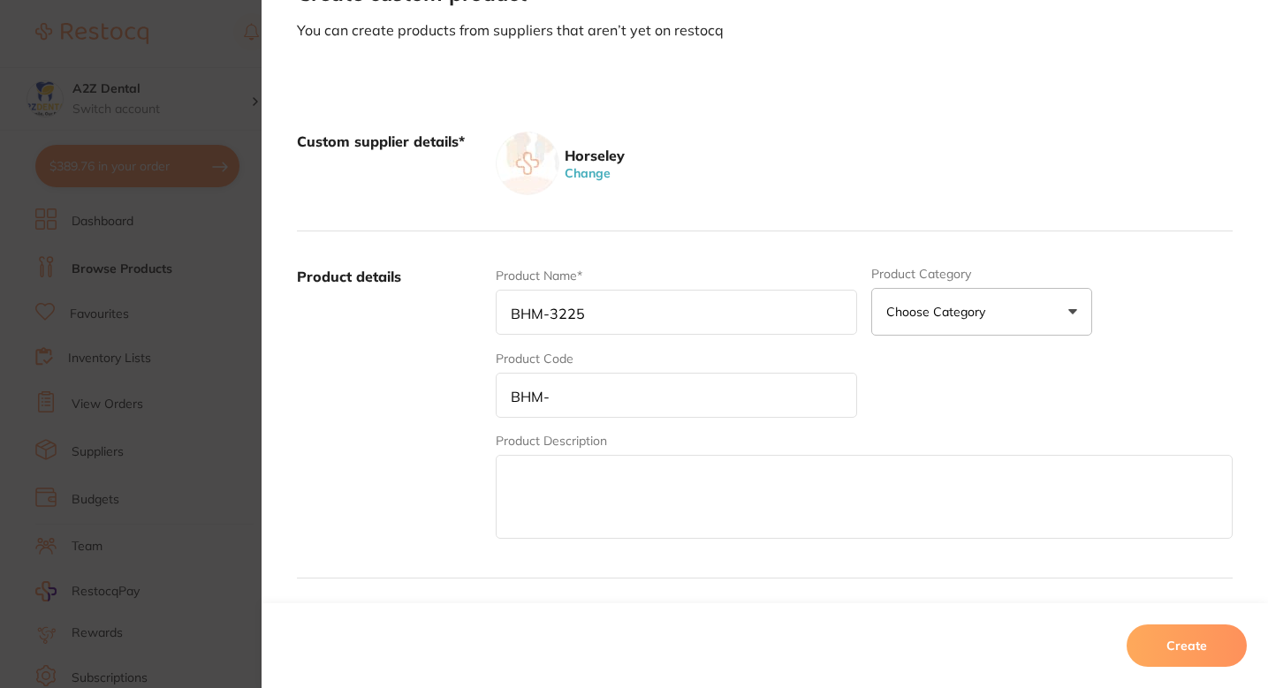
click at [579, 401] on input "BHM-" at bounding box center [676, 395] width 361 height 45
paste input "3225"
type input "BHM-3225 Premium"
click at [618, 308] on input "BHM-3225" at bounding box center [676, 312] width 361 height 45
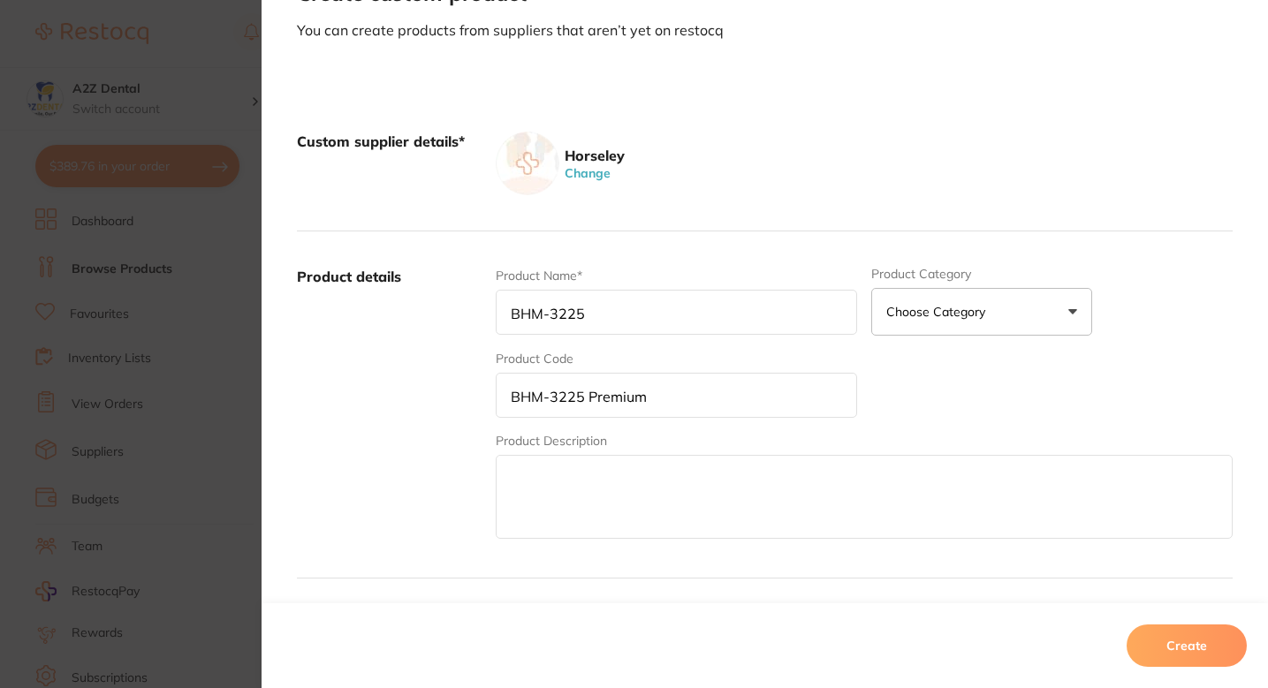
click at [604, 396] on input "BHM-3225 Premium" at bounding box center [676, 395] width 361 height 45
click at [618, 322] on input "BHM-3225" at bounding box center [676, 312] width 361 height 45
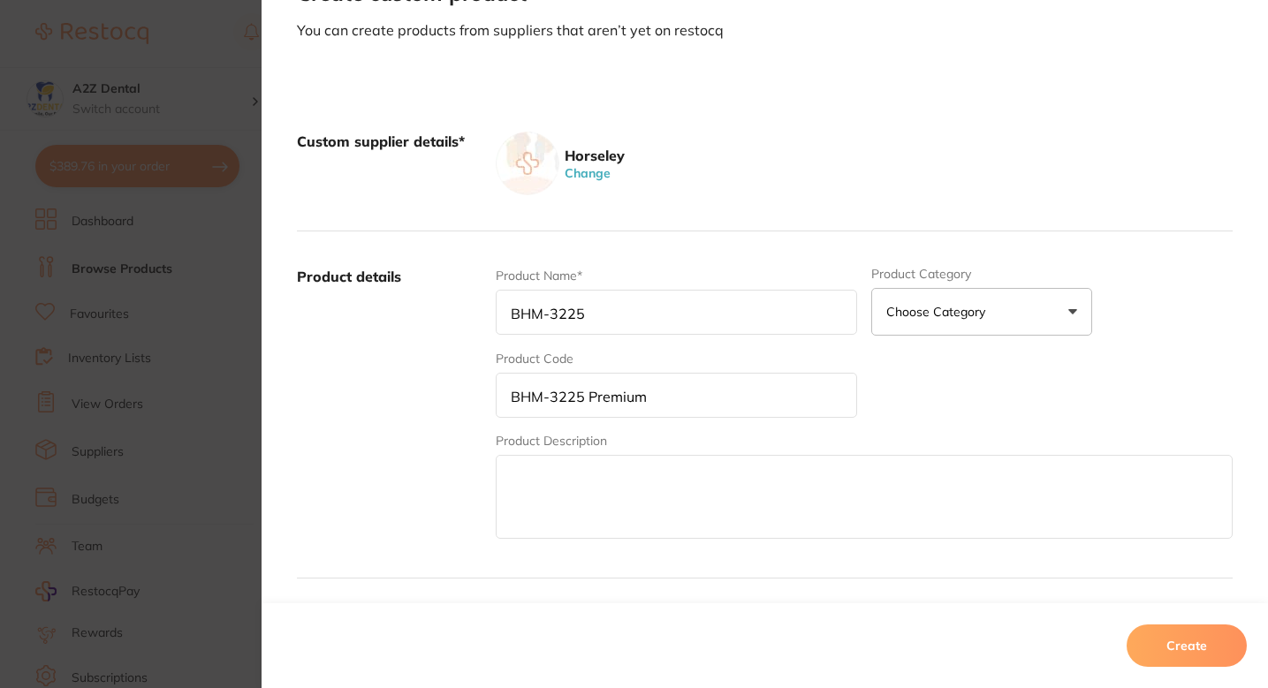
click at [618, 322] on input "BHM-3225" at bounding box center [676, 312] width 361 height 45
paste input "Premium"
click at [672, 312] on input "BHM-3225 Premium -" at bounding box center [676, 312] width 361 height 45
click at [762, 321] on input "BHM-3225 Premium - 3225 Mixing Pads" at bounding box center [676, 312] width 361 height 45
click at [787, 321] on input "BHM-3225 Premium - 3225 Mixing Pads" at bounding box center [676, 312] width 361 height 45
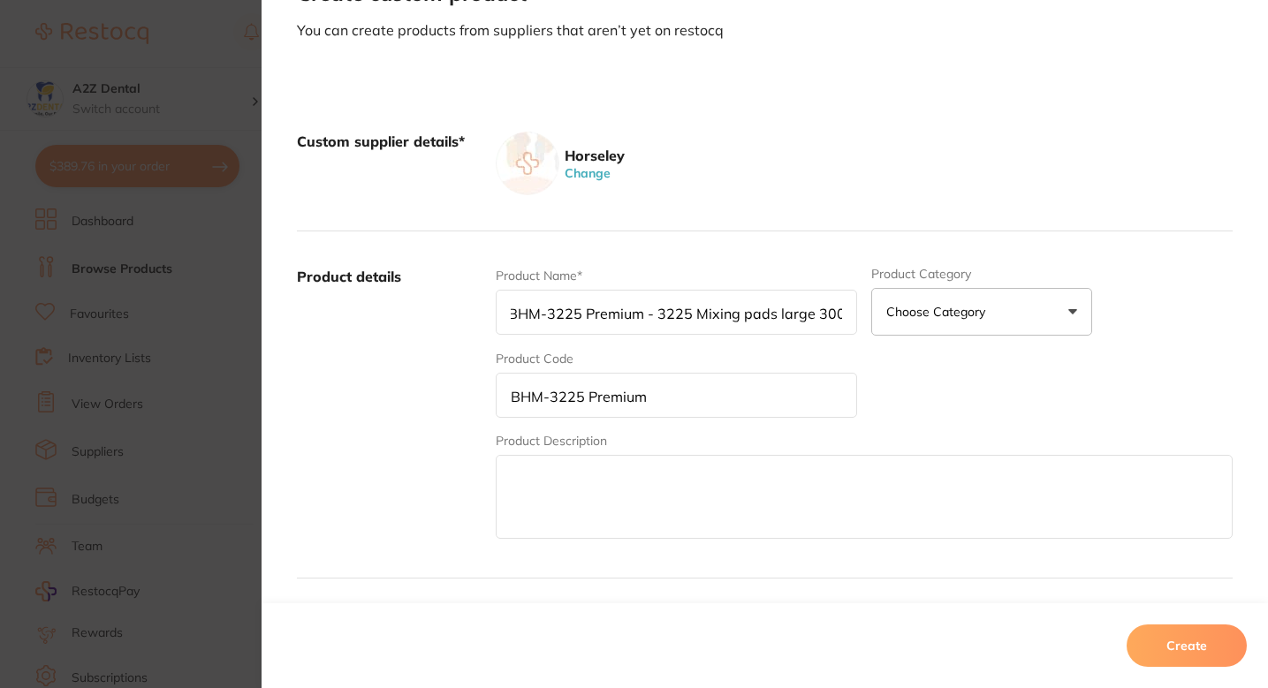
scroll to position [0, 9]
type input "BHM-3225 Premium - 3225 Mixing pads large 300's"
click at [838, 305] on input "BHM-3225 Premium - 3225 Mixing pads large 300's" at bounding box center [676, 312] width 361 height 45
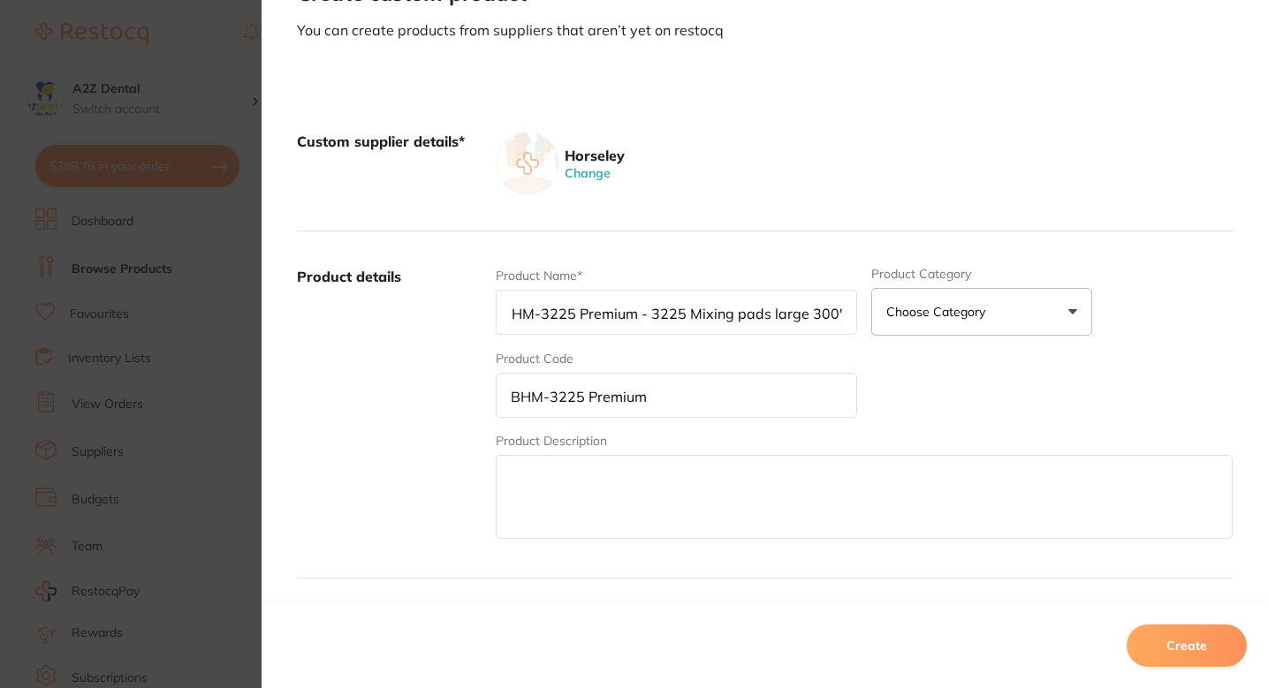
click at [837, 315] on input "BHM-3225 Premium - 3225 Mixing pads large 300's" at bounding box center [676, 312] width 361 height 45
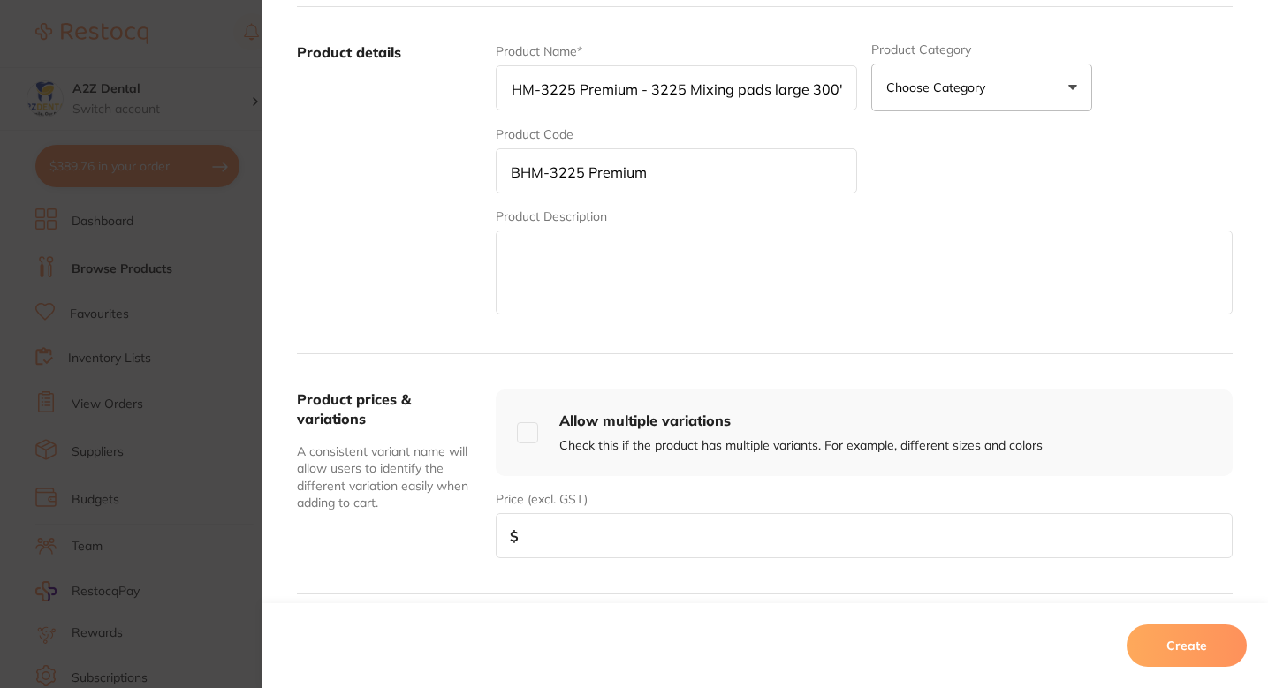
scroll to position [370, 0]
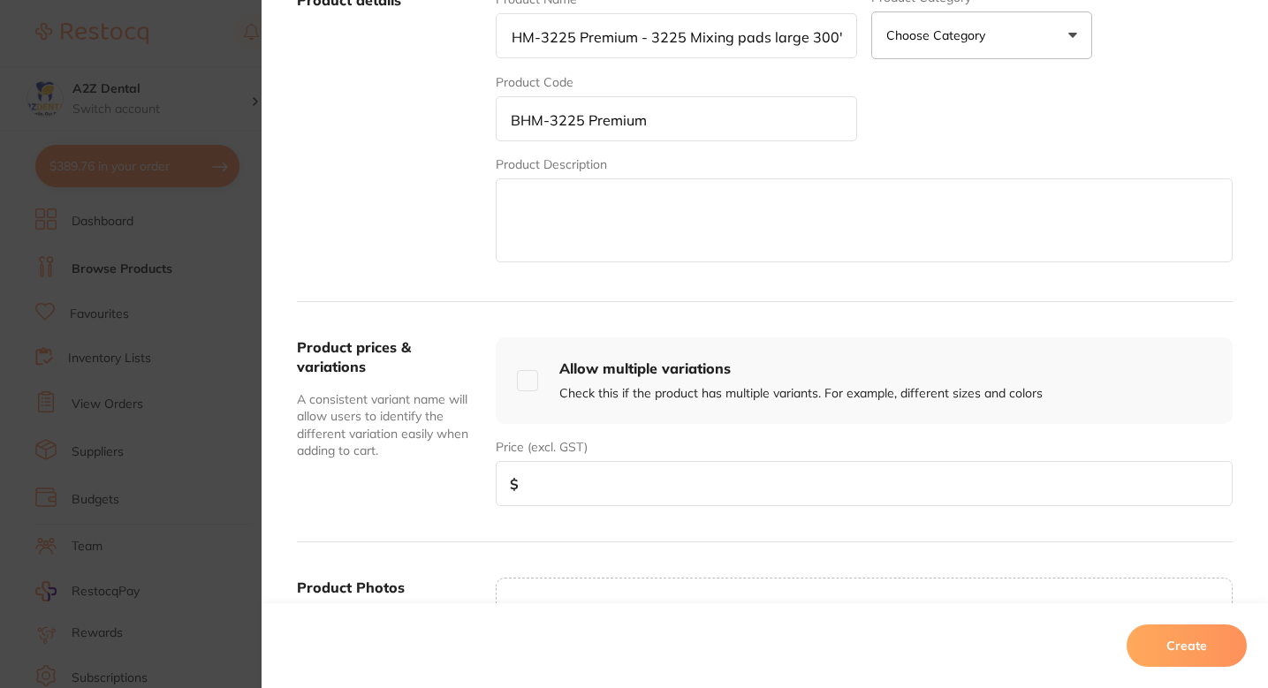
click at [665, 455] on div "Price (excl. GST) $" at bounding box center [864, 472] width 737 height 68
click at [665, 491] on input "number" at bounding box center [864, 483] width 737 height 45
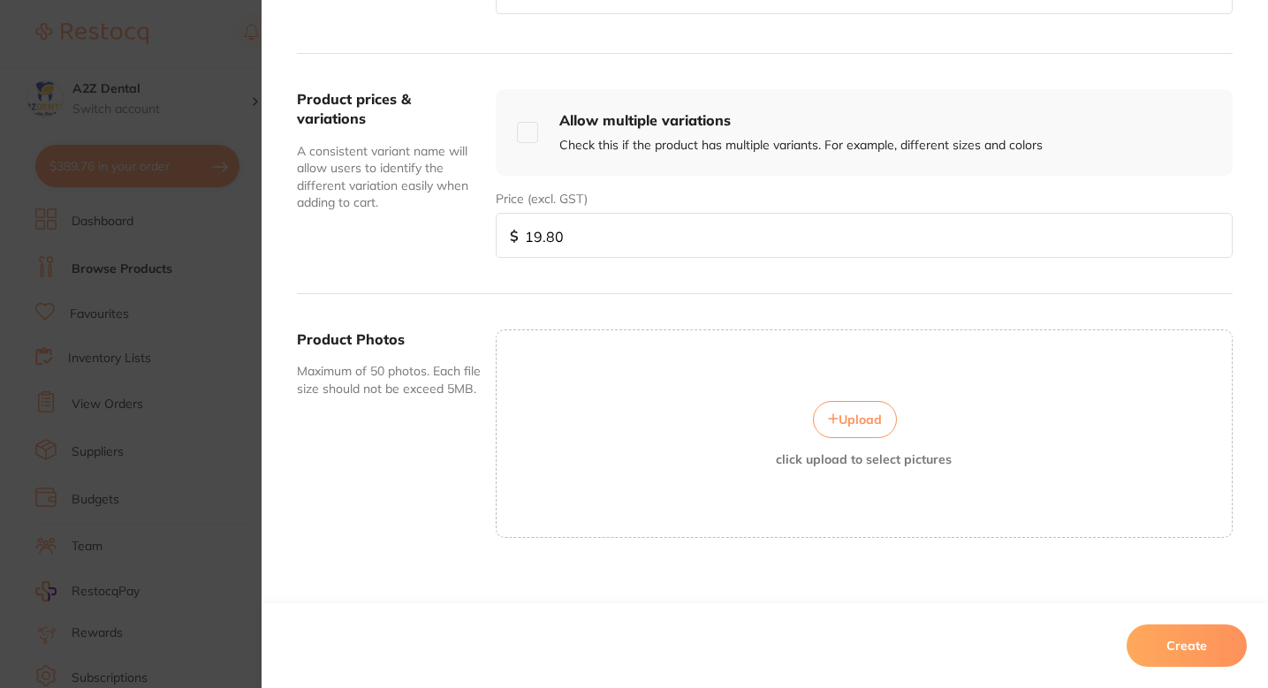
scroll to position [619, 0]
type input "19.80"
click at [640, 284] on div "Product prices & variations A consistent variant name will allow users to ident…" at bounding box center [765, 173] width 936 height 240
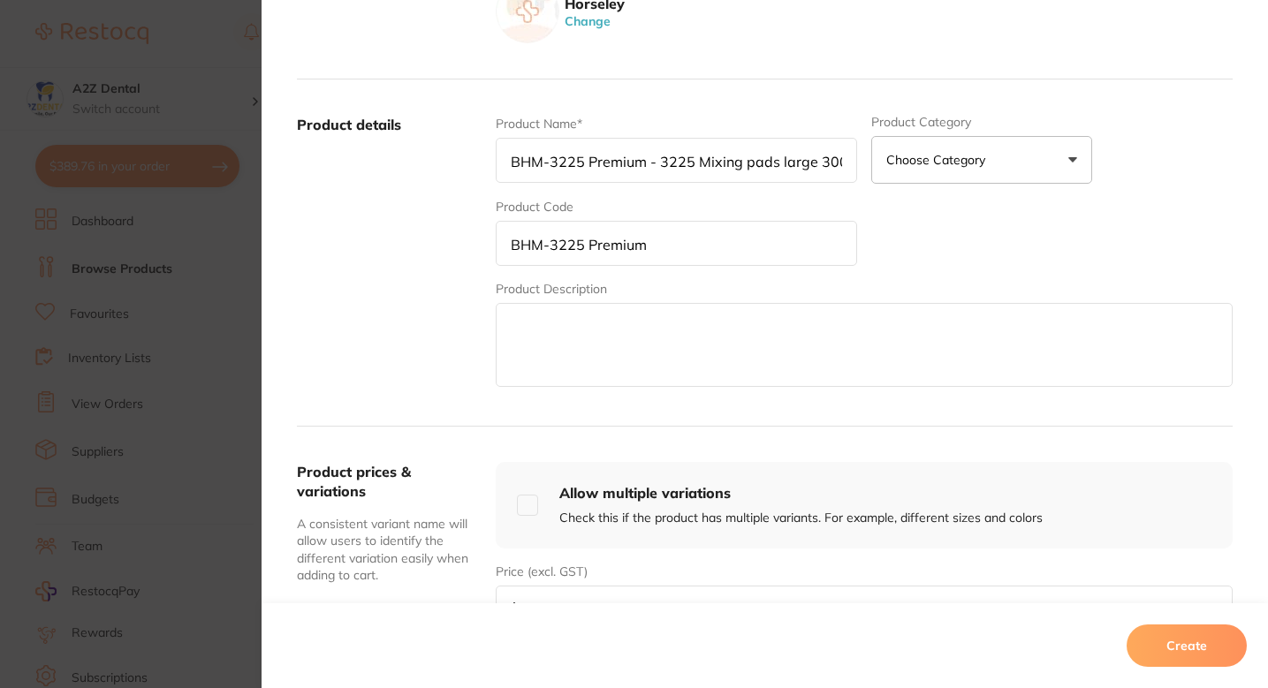
click at [928, 269] on div "Product Name* BHM-3225 Premium - 3225 Mixing pads large 300's Product Category …" at bounding box center [864, 253] width 737 height 276
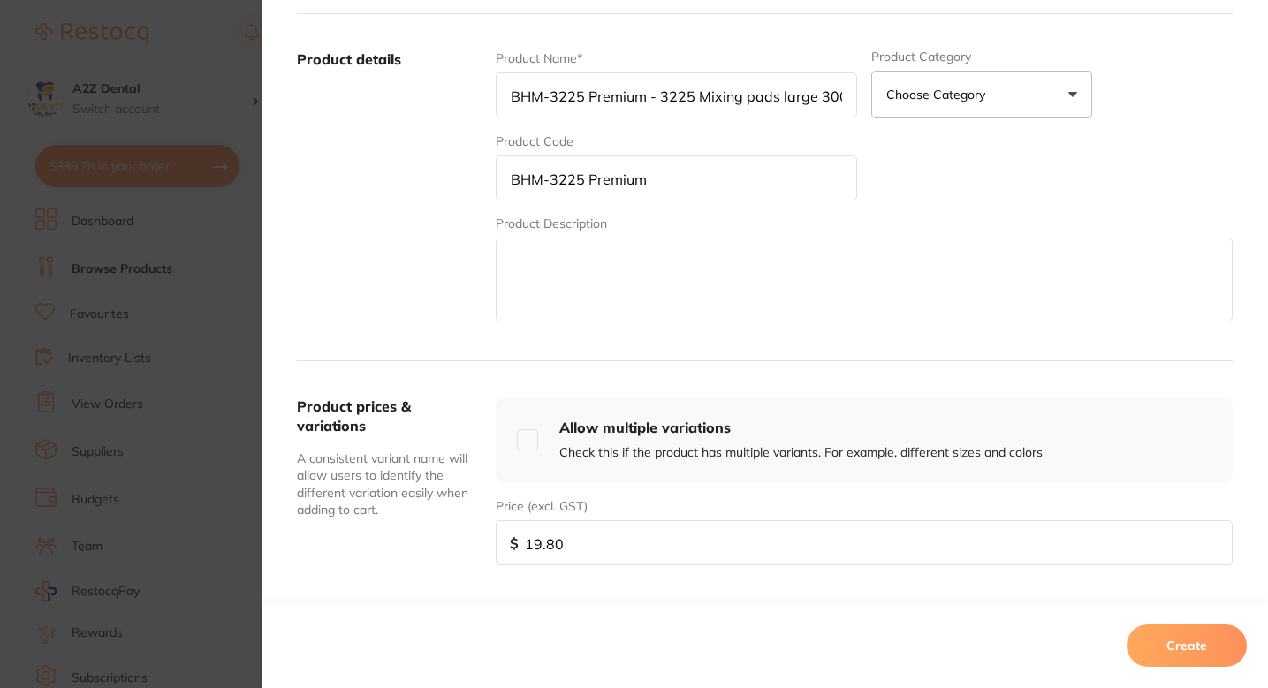
click at [955, 209] on div "Product Name* BHM-3225 Premium - 3225 Mixing pads large 300's Product Category …" at bounding box center [864, 187] width 737 height 276
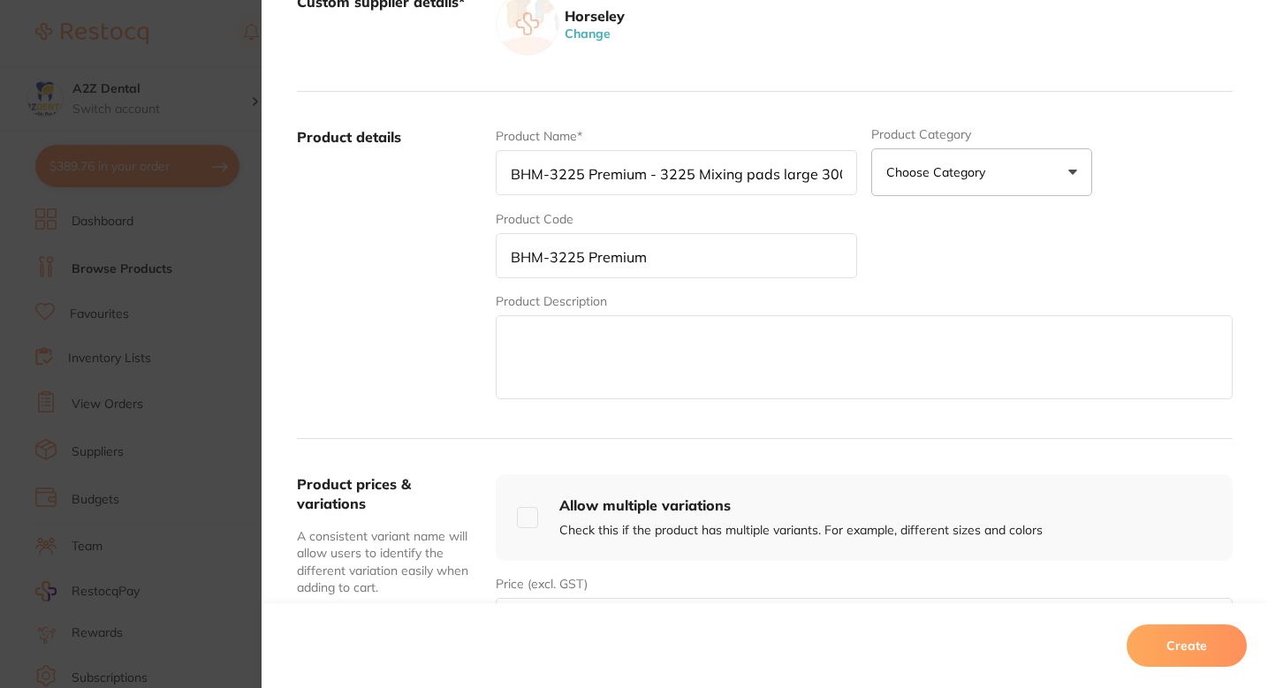
click at [938, 239] on div "Product Name* BHM-3225 Premium - 3225 Mixing pads large 300's Product Category …" at bounding box center [864, 265] width 737 height 276
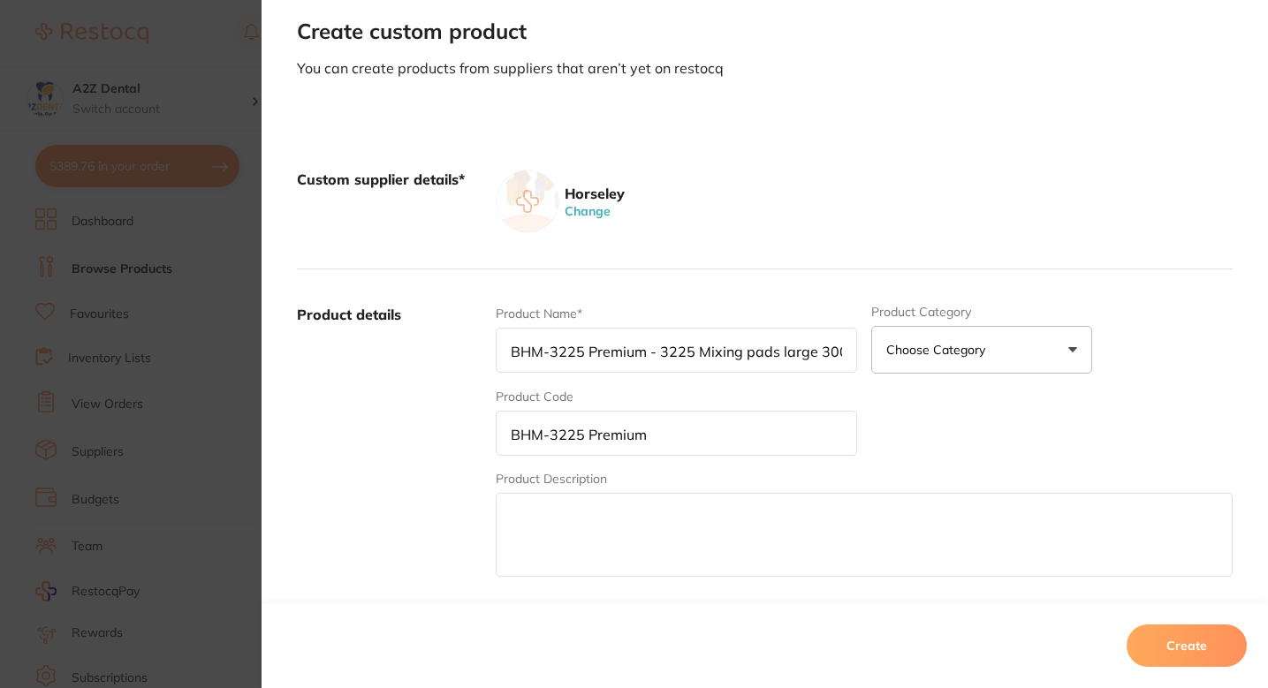
click at [935, 238] on div "Custom supplier details* Horseley Change" at bounding box center [765, 201] width 936 height 135
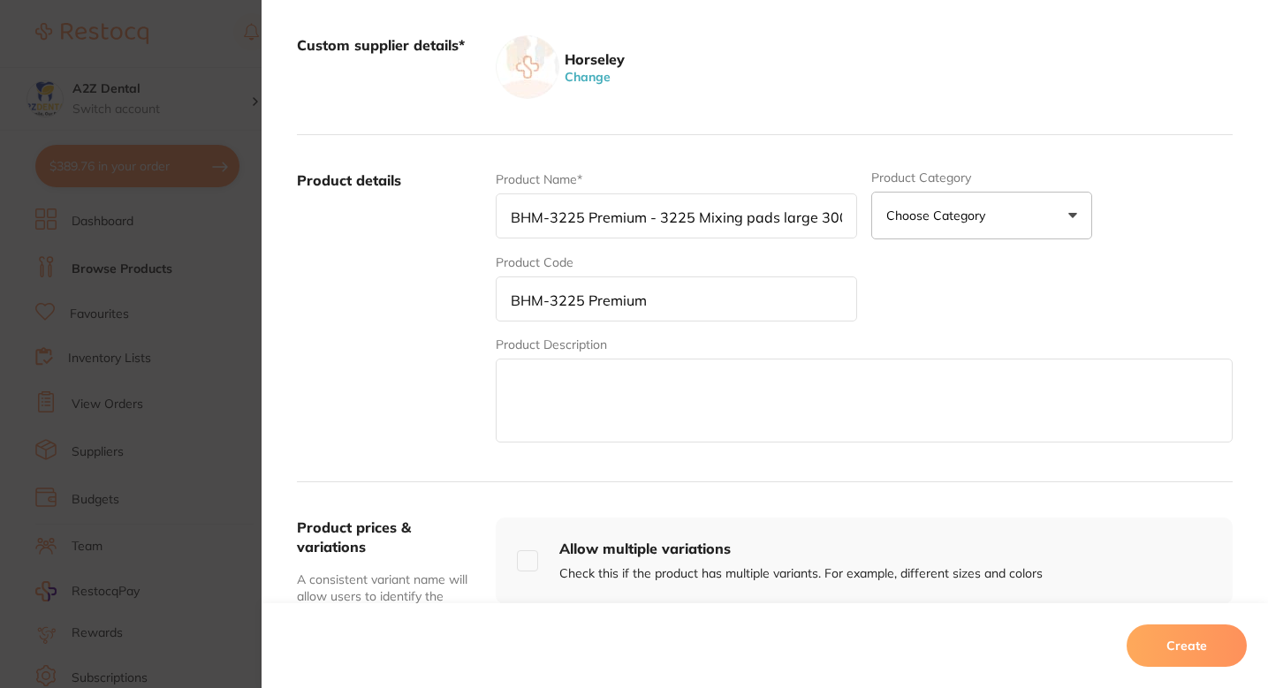
click at [969, 298] on div "Product Name* BHM-3225 Premium - 3225 Mixing pads large 300's Product Category …" at bounding box center [864, 309] width 737 height 276
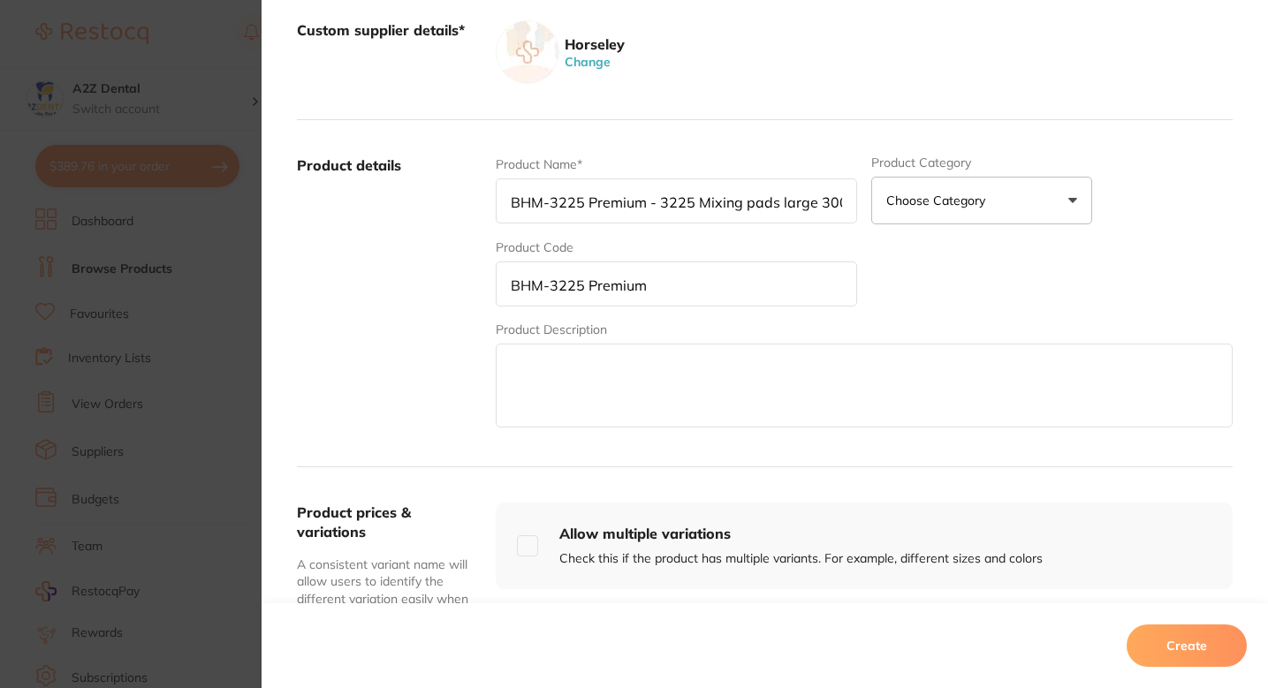
scroll to position [288, 0]
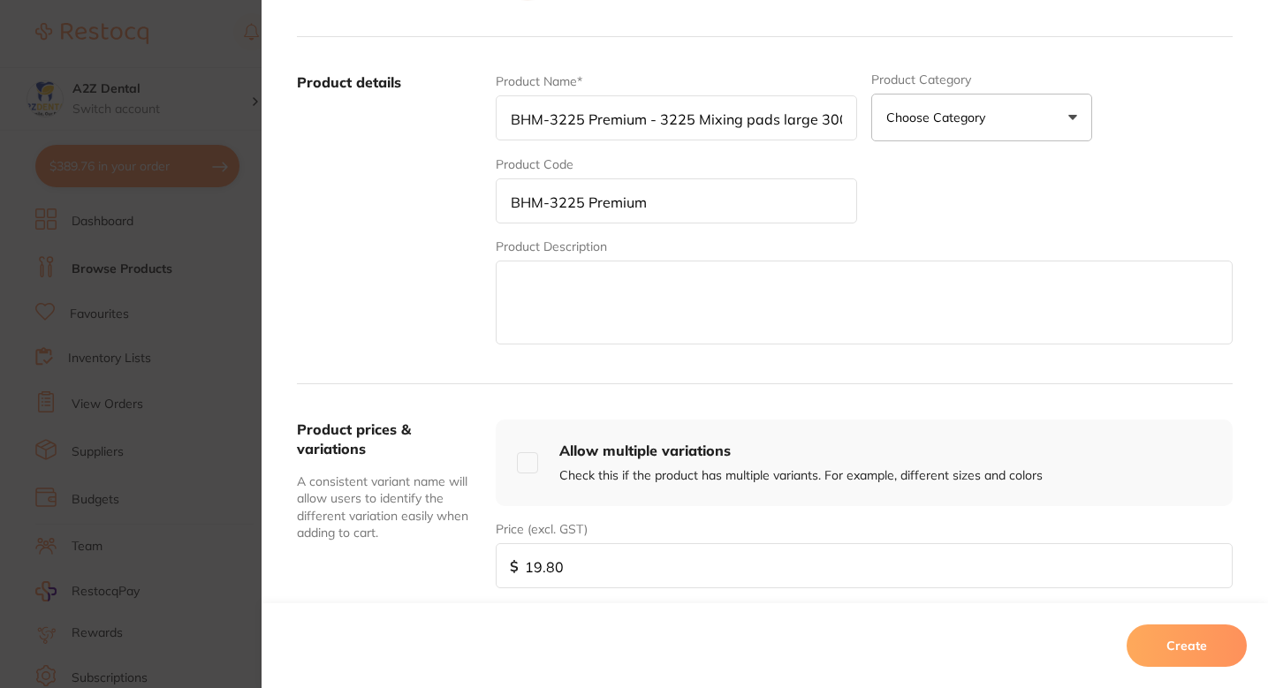
click at [1177, 645] on button "Create" at bounding box center [1187, 646] width 120 height 42
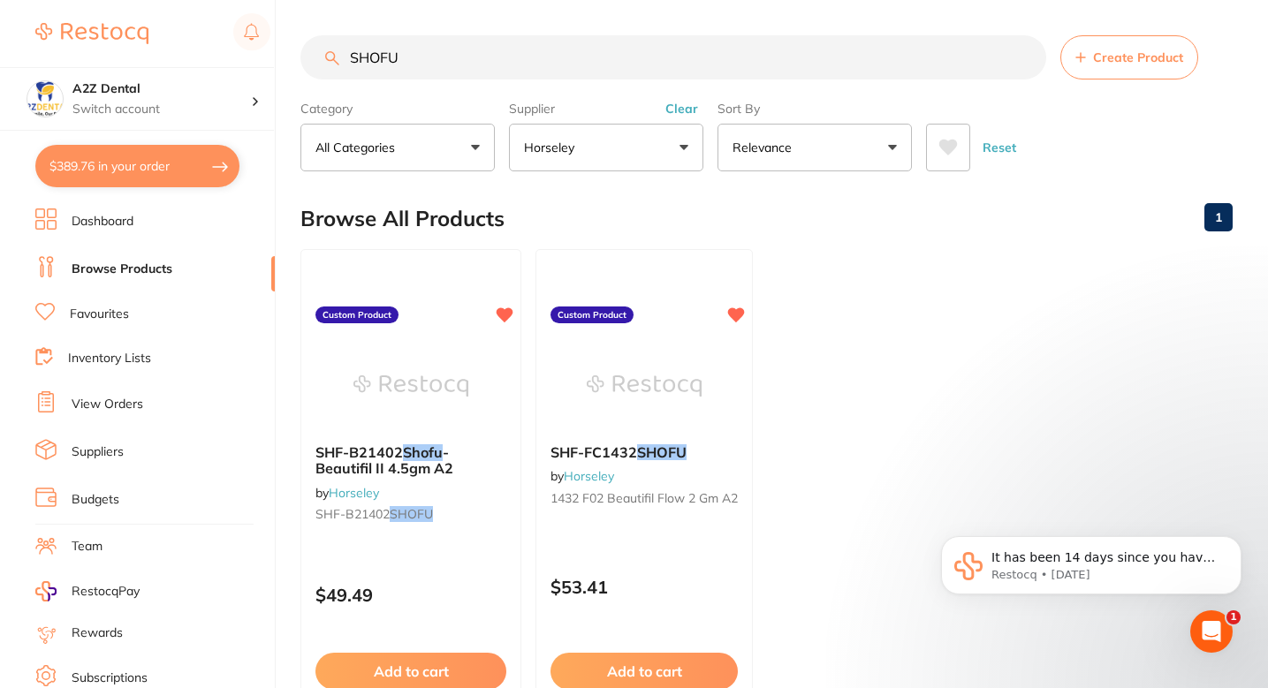
click at [856, 399] on ul "SHF-B21402 Shofu - Beautifil II 4.5gm A2 by Horseley SHF-B21402 SHOFU Custom Pr…" at bounding box center [766, 503] width 932 height 508
click at [1087, 74] on button "Create Product" at bounding box center [1129, 57] width 138 height 44
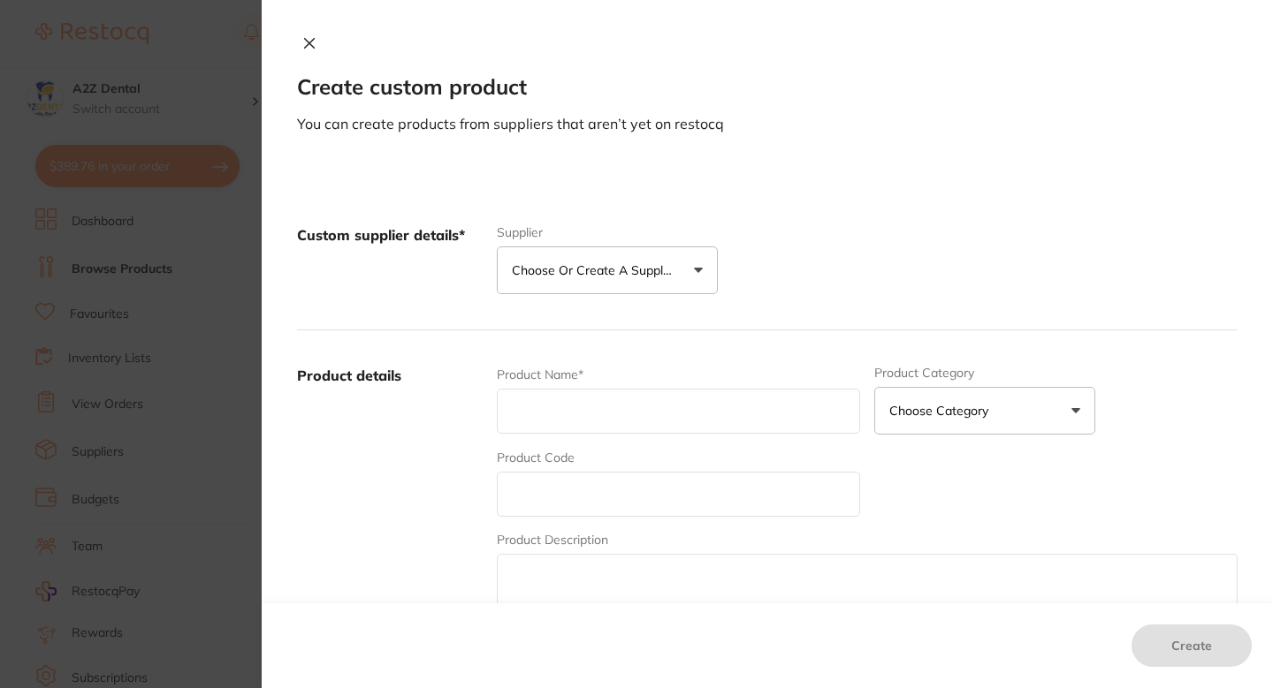
click at [688, 276] on button "Choose or create a supplier" at bounding box center [607, 271] width 221 height 48
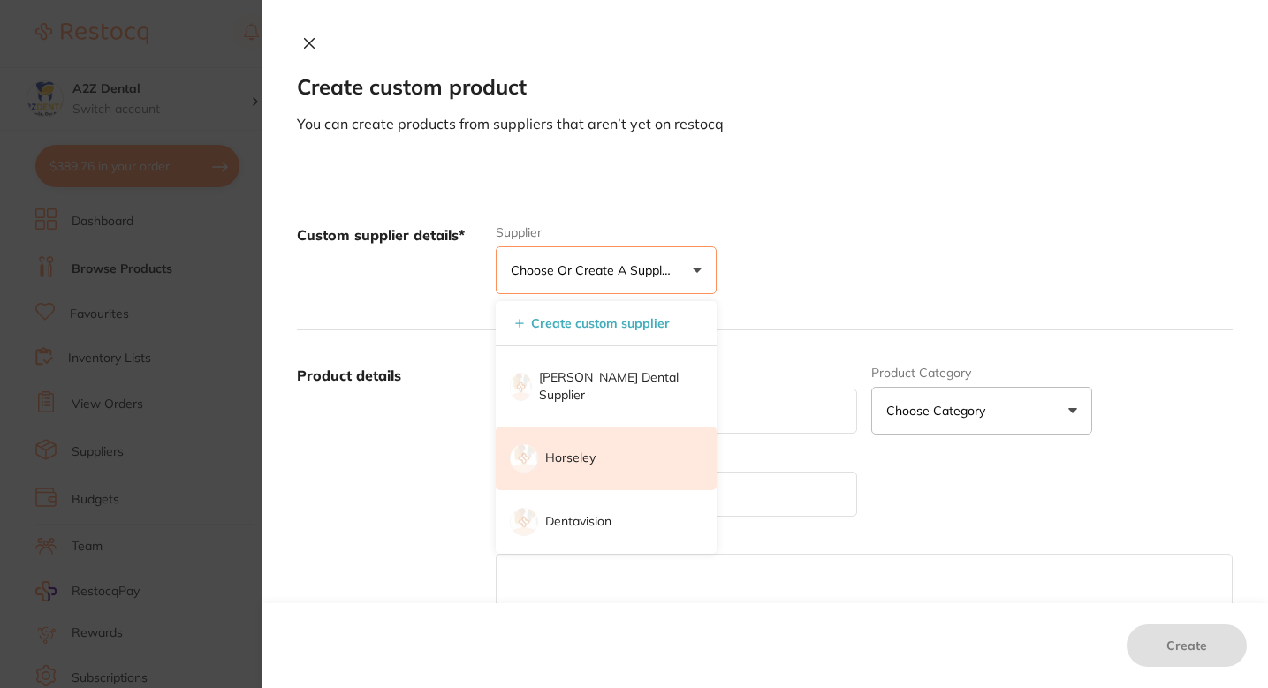
click at [607, 439] on li "Horseley" at bounding box center [606, 459] width 221 height 64
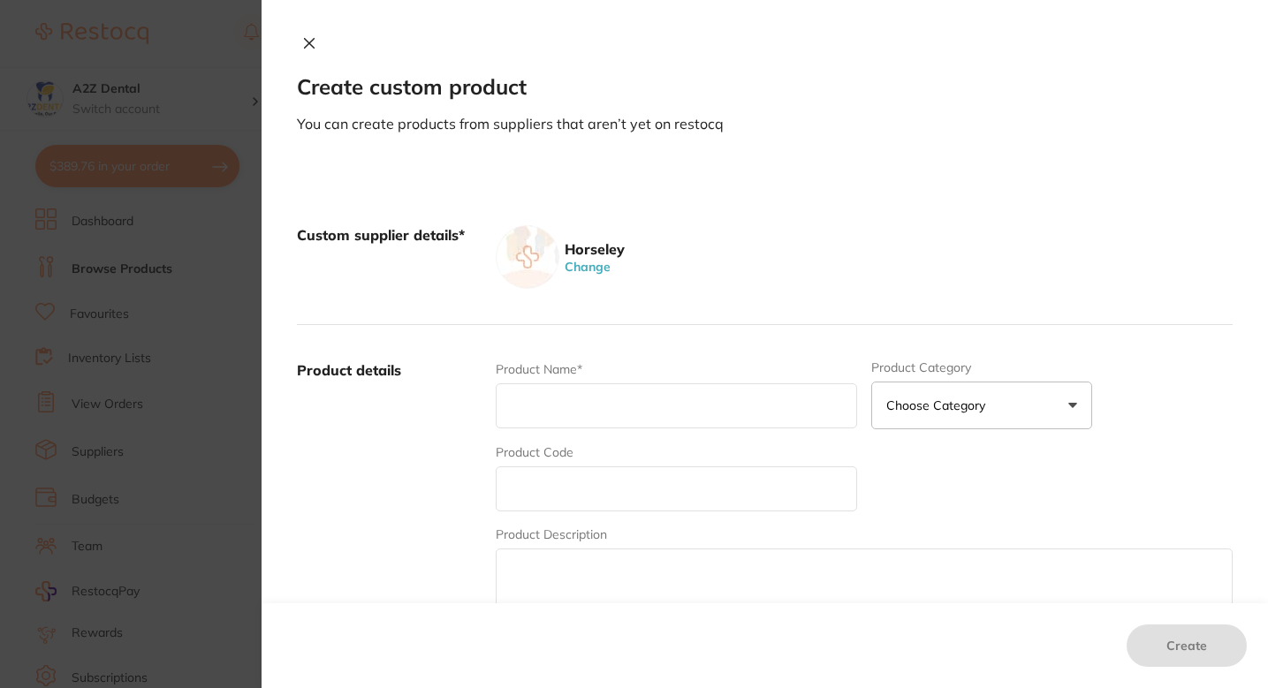
click at [545, 429] on div "Product Name*" at bounding box center [676, 395] width 361 height 69
type input "W"
type input "HDW"
click at [610, 509] on input "text" at bounding box center [676, 489] width 361 height 45
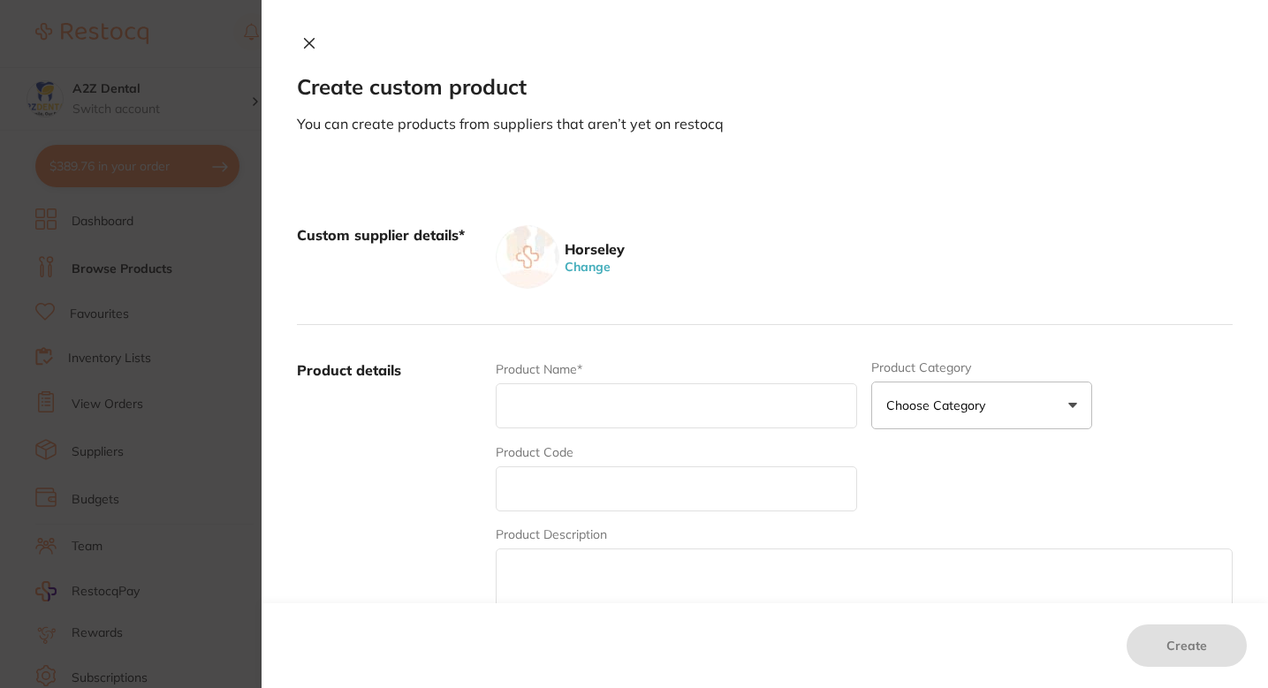
click at [197, 451] on section "Create custom product You can create products from suppliers that aren’t yet on…" at bounding box center [634, 344] width 1268 height 688
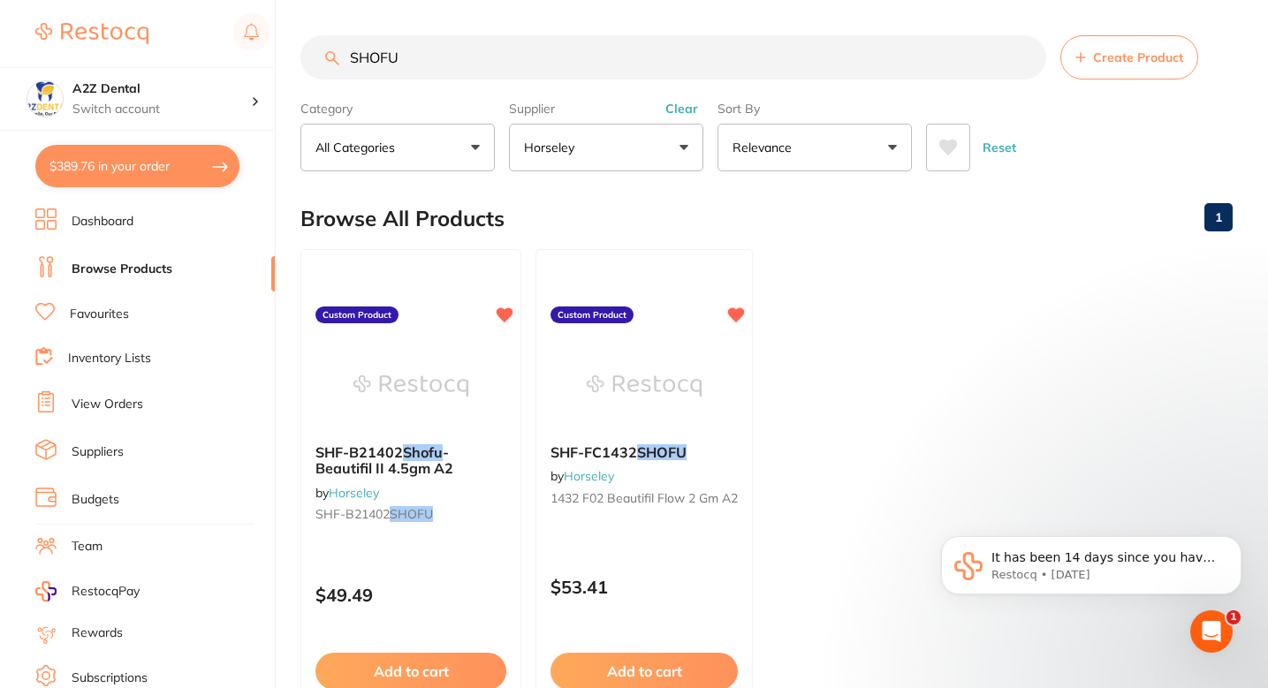
click at [452, 72] on input "SHOFU" at bounding box center [673, 57] width 746 height 44
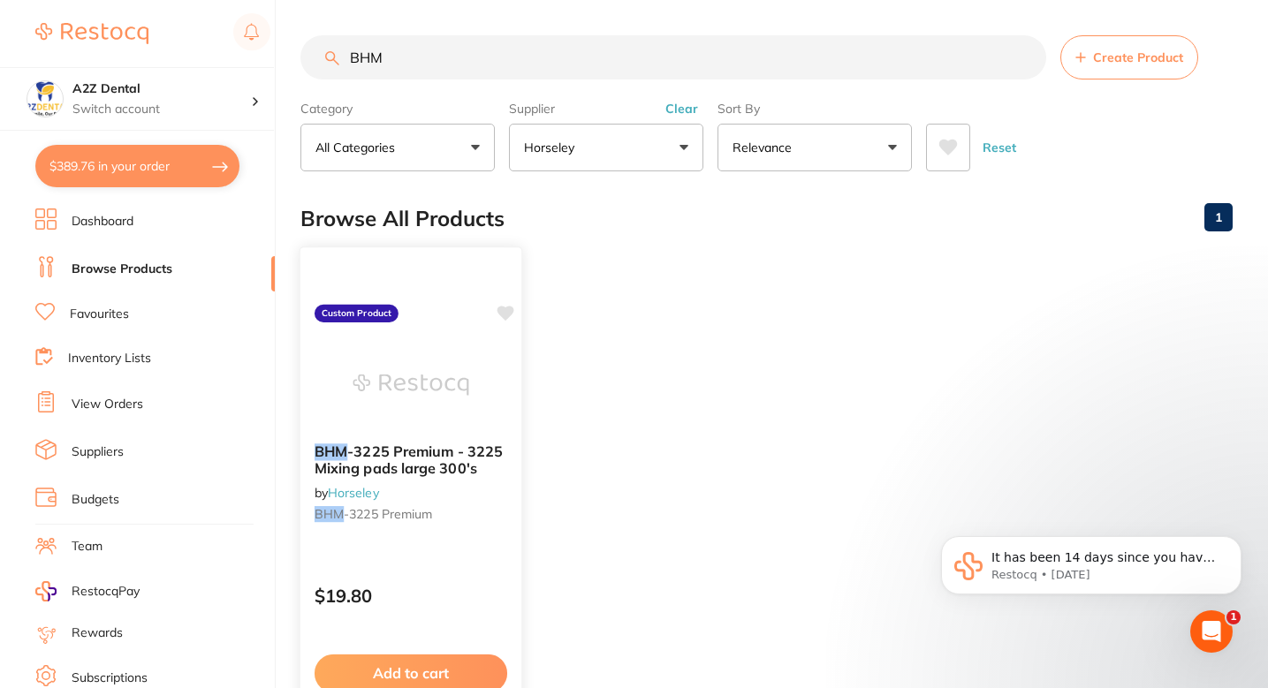
click at [508, 305] on icon at bounding box center [506, 314] width 18 height 18
click at [705, 345] on ul "BHM -3225 Premium - 3225 Mixing pads large 300's by Horseley BHM -3225 Premium …" at bounding box center [766, 503] width 932 height 508
click at [781, 57] on input "BHM" at bounding box center [673, 57] width 746 height 44
type input "B"
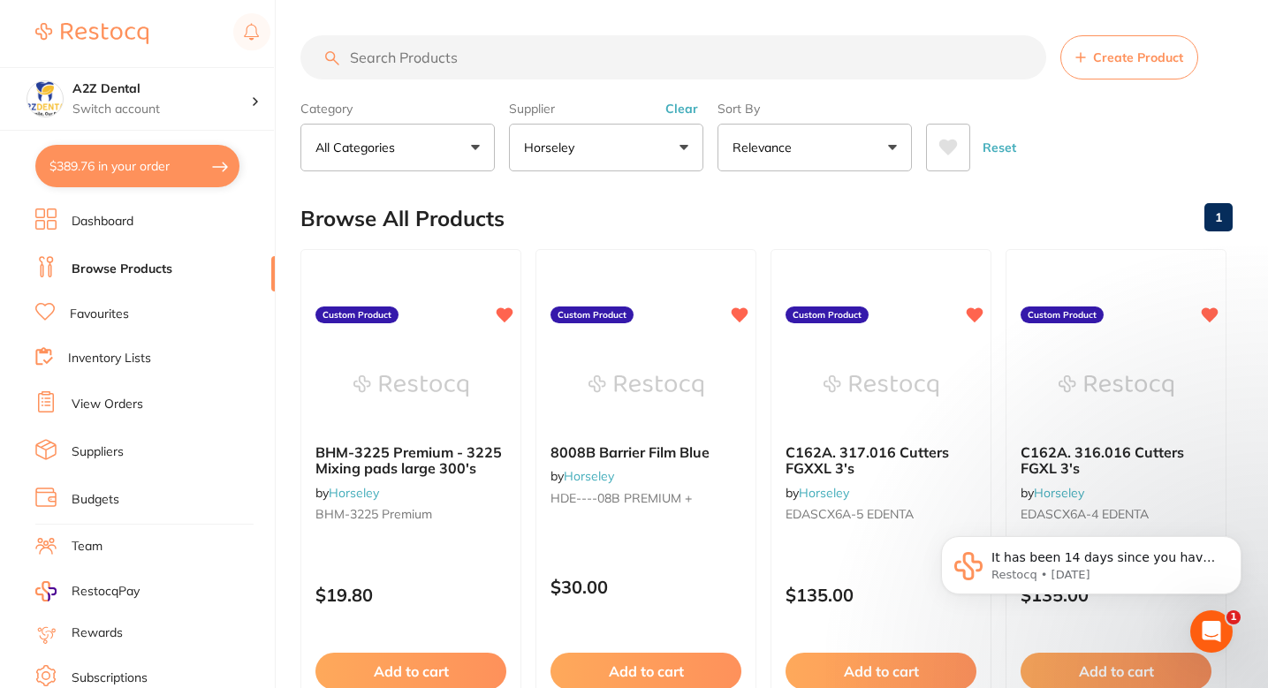
click at [482, 49] on input "search" at bounding box center [673, 57] width 746 height 44
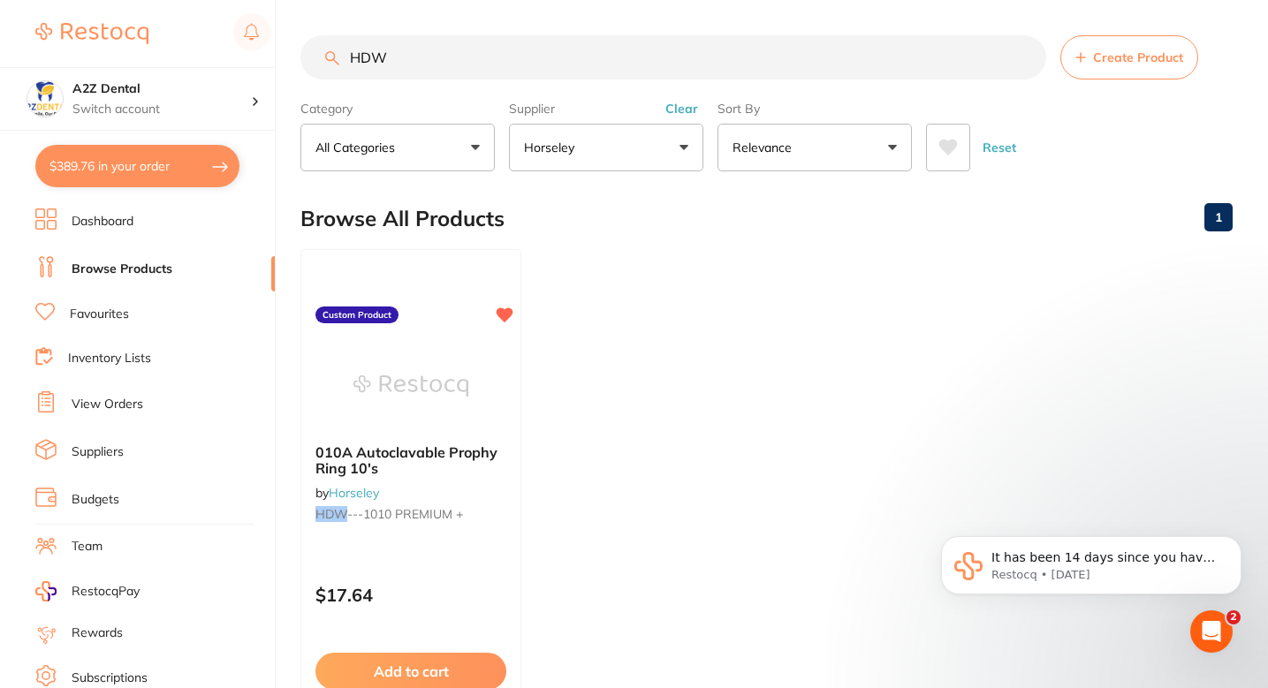
type input "HDW"
click at [471, 539] on div "010A Autoclavable Prophy Ring 10's by Horseley HDW ---1010 PREMIUM +" at bounding box center [410, 486] width 221 height 114
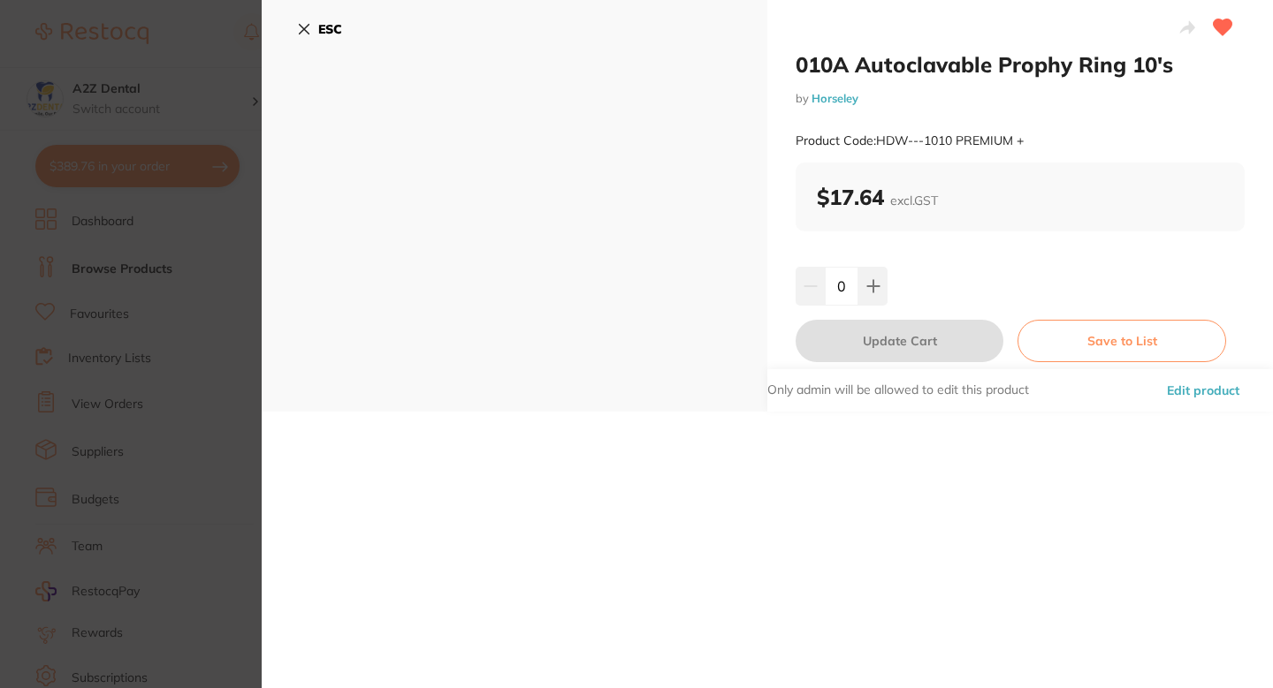
click at [235, 122] on section "010A Autoclavable Prophy Ring 10's by Horseley Product Code: HDW---1010 PREMIUM…" at bounding box center [636, 344] width 1273 height 688
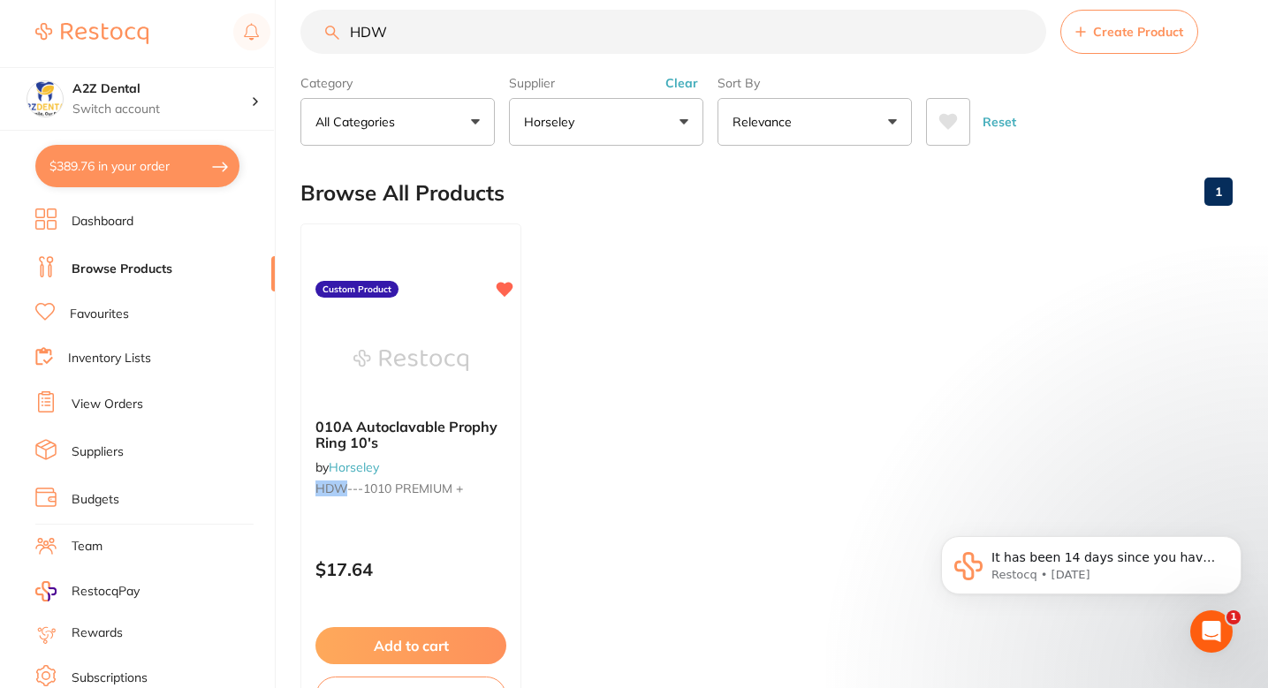
click at [728, 360] on ul "010A Autoclavable Prophy Ring 10's by Horseley HDW ---1010 PREMIUM + Custom Pro…" at bounding box center [766, 478] width 932 height 508
click at [486, 492] on small "HDW ---1010 PREMIUM +" at bounding box center [411, 489] width 193 height 14
click at [486, 492] on section at bounding box center [634, 344] width 1268 height 688
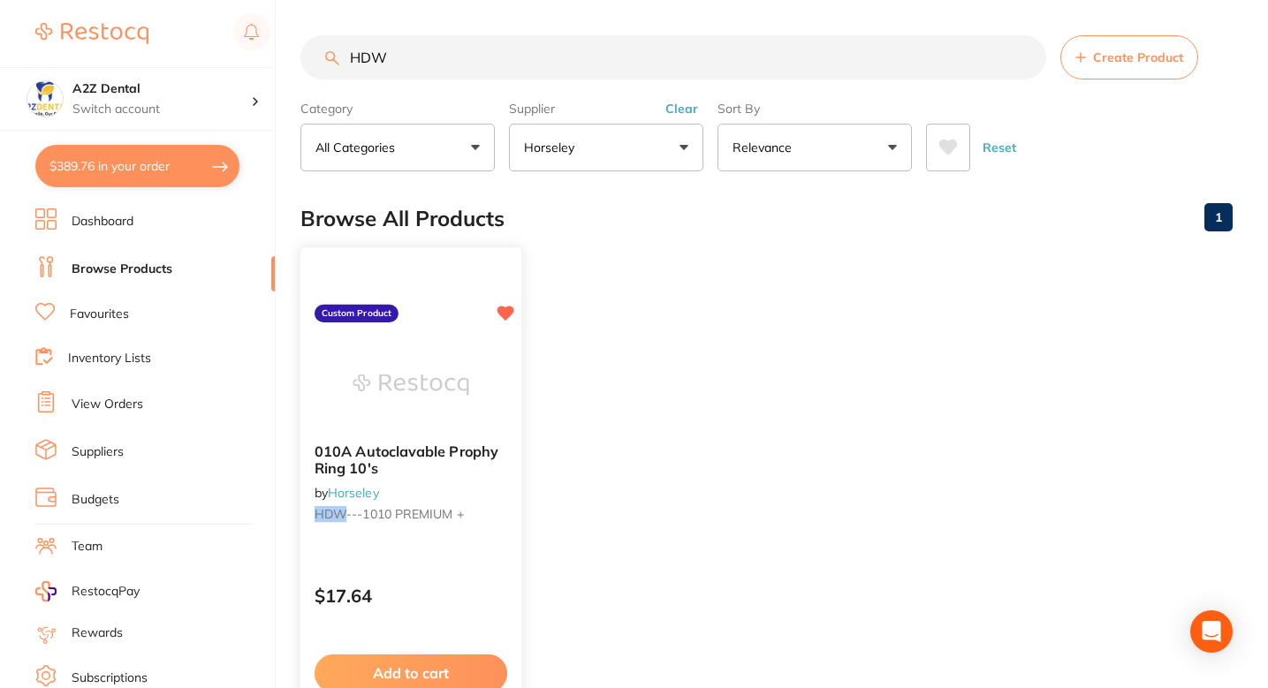
click at [509, 418] on div at bounding box center [410, 384] width 221 height 89
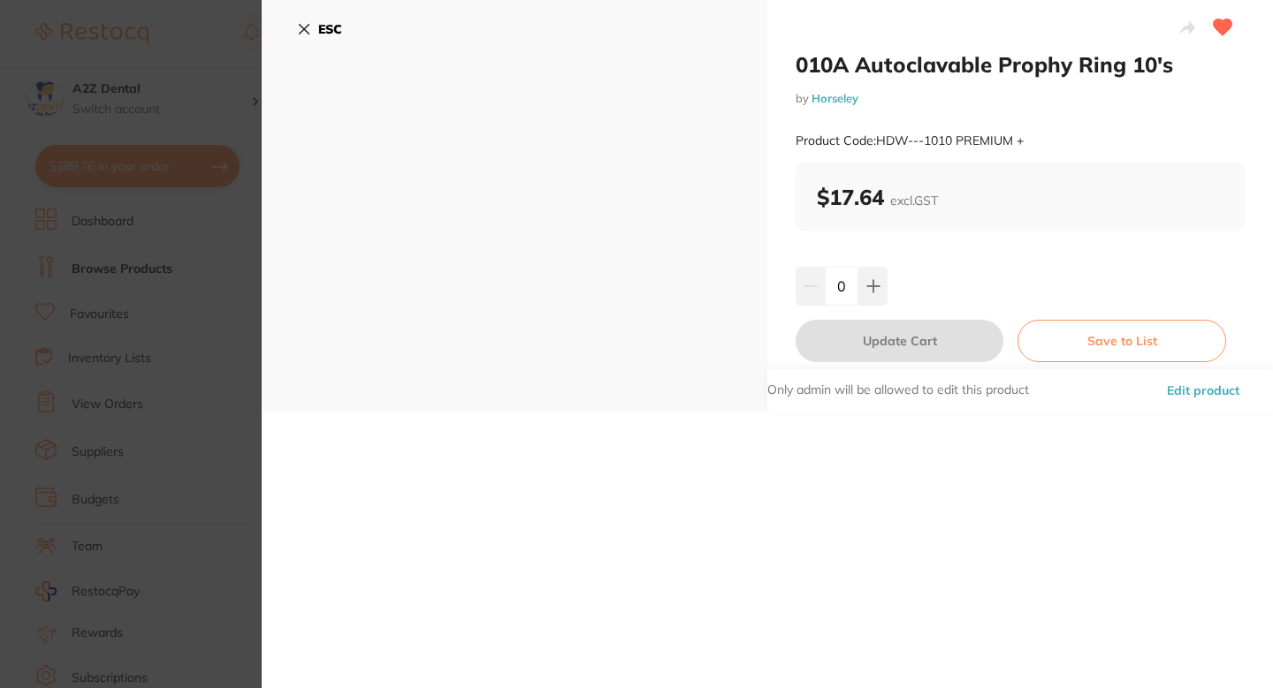
click at [1051, 464] on div "010A Autoclavable Prophy Ring 10's by Horseley Product Code: HDW---1010 PREMIUM…" at bounding box center [767, 344] width 1011 height 688
click at [887, 475] on div "010A Autoclavable Prophy Ring 10's by Horseley Product Code: HDW---1010 PREMIUM…" at bounding box center [767, 344] width 1011 height 688
click at [969, 492] on div "010A Autoclavable Prophy Ring 10's by Horseley Product Code: HDW---1010 PREMIUM…" at bounding box center [767, 344] width 1011 height 688
click at [1178, 391] on button "Edit product" at bounding box center [1202, 390] width 83 height 42
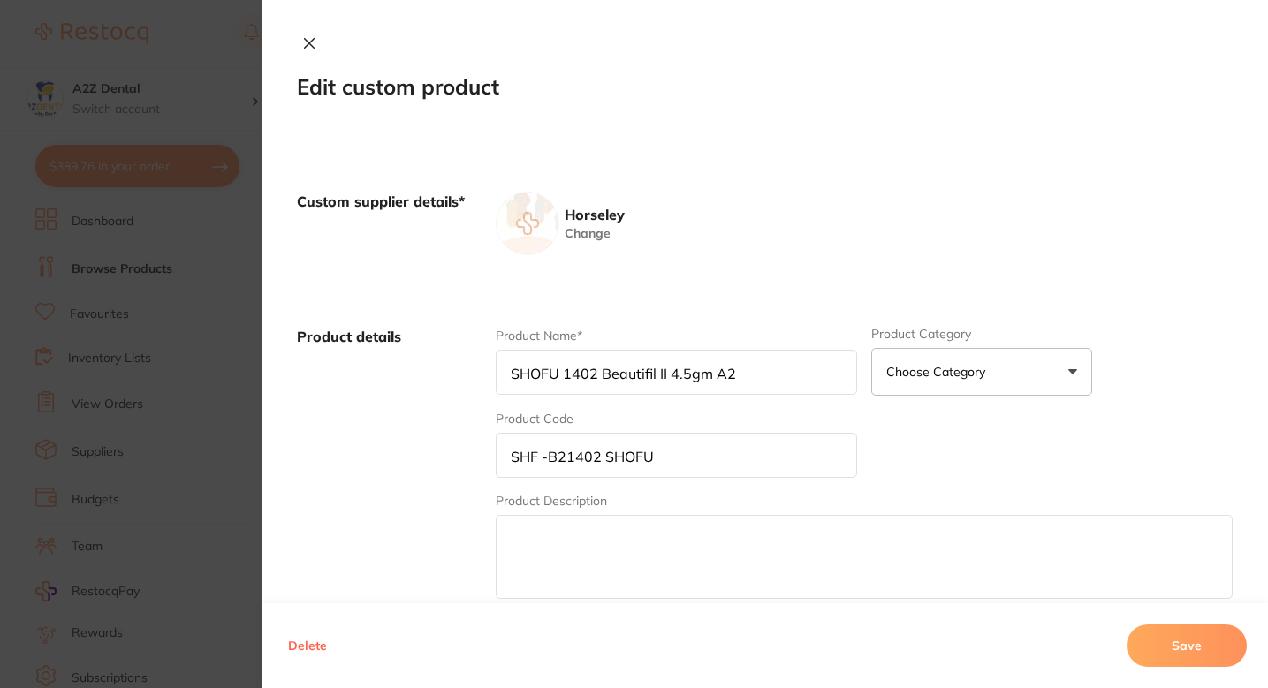
type input "010A Autoclavable Prophy Ring 10's"
type input "HDW---1010 PREMIUM +"
type input "17.64"
click at [767, 376] on input "010A Autoclavable Prophy Ring 10's" at bounding box center [676, 372] width 361 height 45
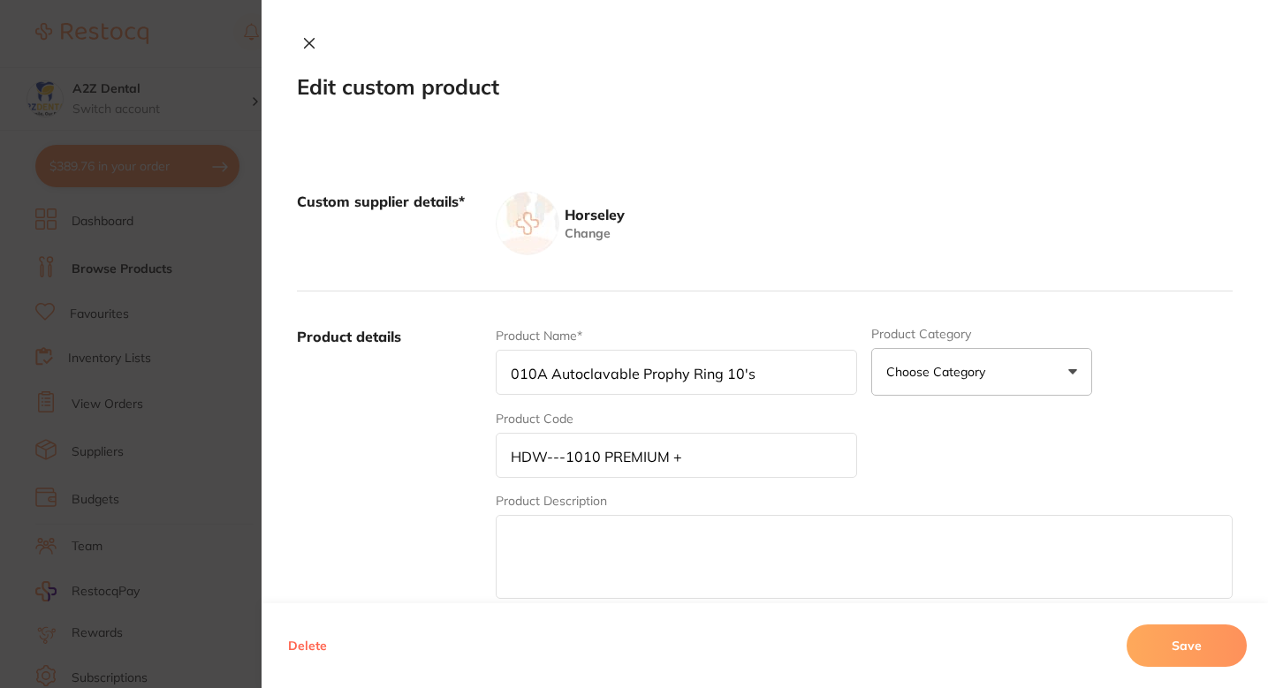
click at [539, 370] on input "010A Autoclavable Prophy Ring 10's" at bounding box center [676, 372] width 361 height 45
click at [557, 466] on input "HDW---1010 PREMIUM +" at bounding box center [676, 455] width 361 height 45
click at [558, 456] on input "HDW---1010 PREMIUM +" at bounding box center [676, 455] width 361 height 45
click at [689, 462] on input "HDW-1010 PREMIUM +" at bounding box center [676, 455] width 361 height 45
click at [696, 461] on input "HDW-1010 PREMIUM +" at bounding box center [676, 455] width 361 height 45
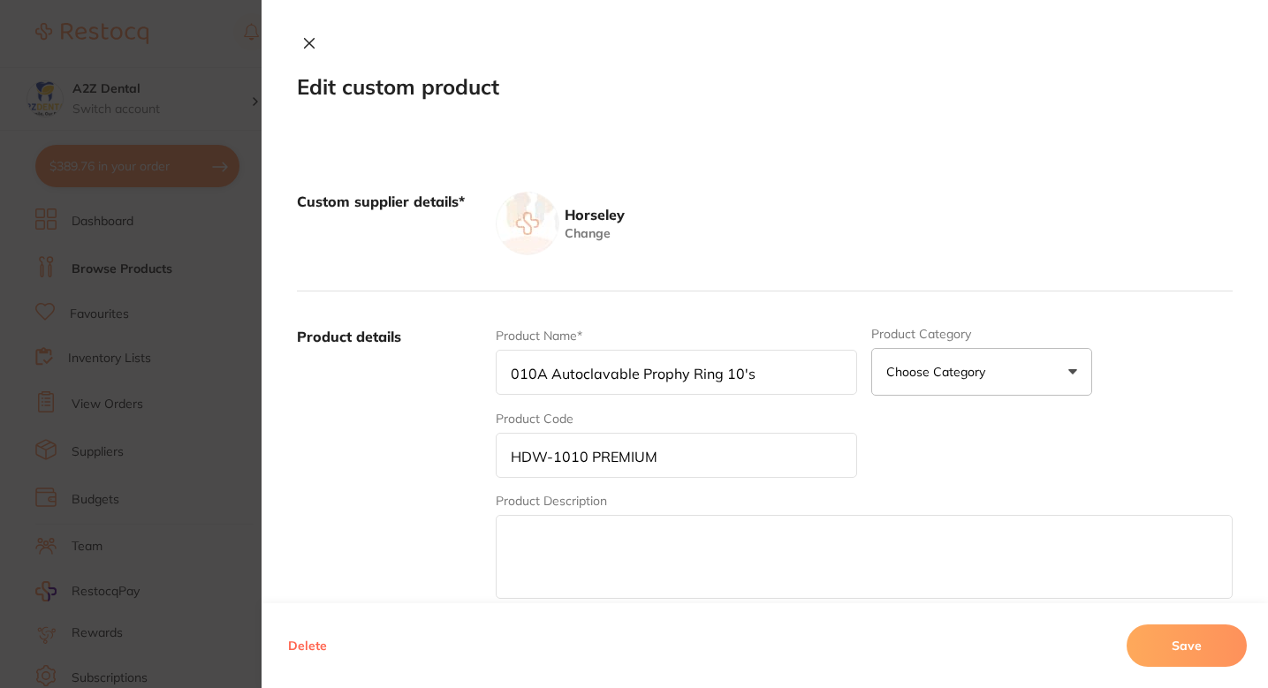
click at [527, 458] on input "HDW-1010 PREMIUM" at bounding box center [676, 455] width 361 height 45
type input "HDW-1010 PREMIUM"
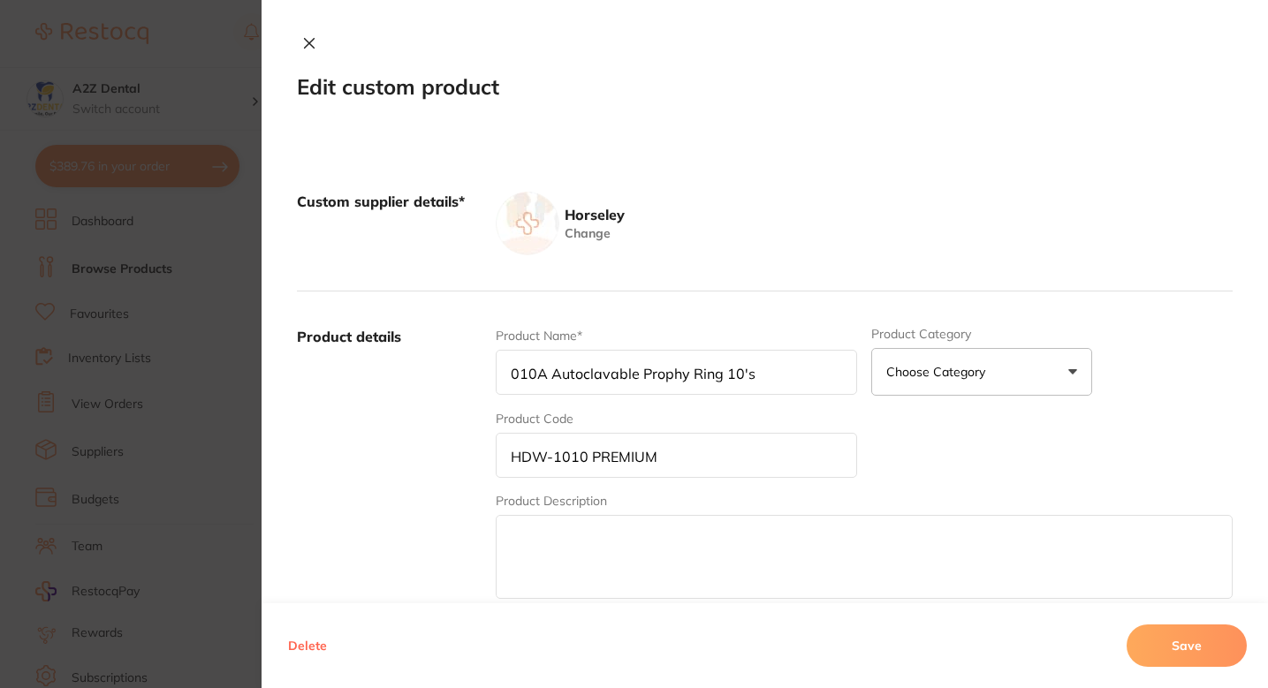
click at [504, 378] on input "010A Autoclavable Prophy Ring 10's" at bounding box center [676, 372] width 361 height 45
paste input "HDW-1010 PREMIUM"
type input "HDW-1010 PREMIUM 010A Autoclavable Prophy Ring 10's"
click at [770, 395] on div "Product Name* HDW-1010 PREMIUM 010A Autoclavable Prophy Ring 10's" at bounding box center [676, 361] width 361 height 69
click at [767, 374] on input "HDW-1010 PREMIUM 010A Autoclavable Prophy Ring 10's" at bounding box center [676, 372] width 361 height 45
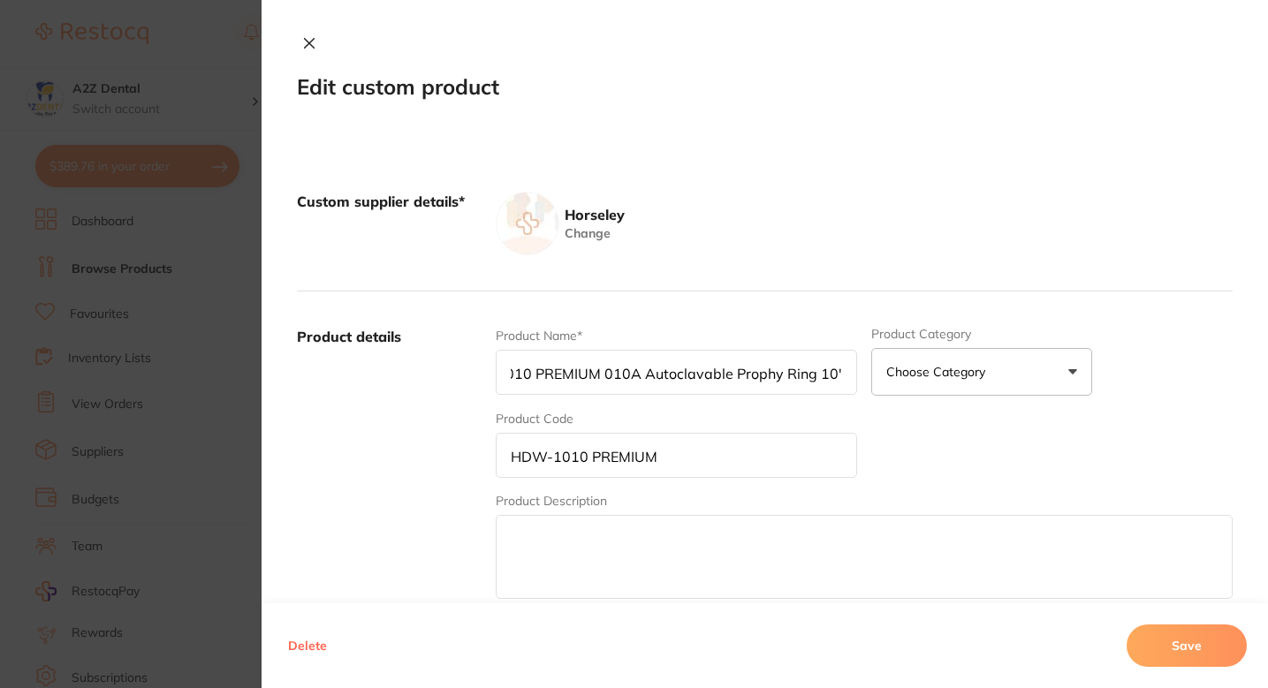
scroll to position [0, 57]
click at [766, 382] on input "HDW-1010 PREMIUM 010A Autoclavable Prophy Ring 10's" at bounding box center [676, 372] width 361 height 45
click at [786, 376] on input "HDW-1010 PREMIUM 010A Autoclavable Prophy Ring 10's" at bounding box center [676, 372] width 361 height 45
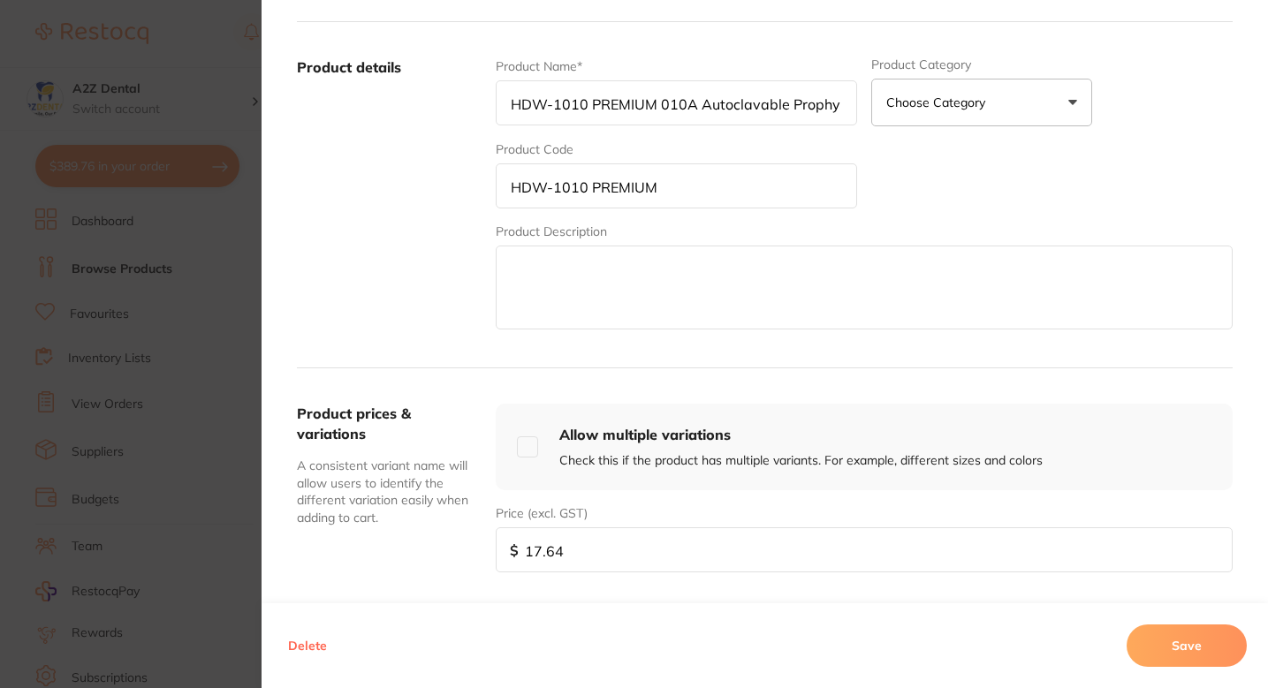
scroll to position [292, 0]
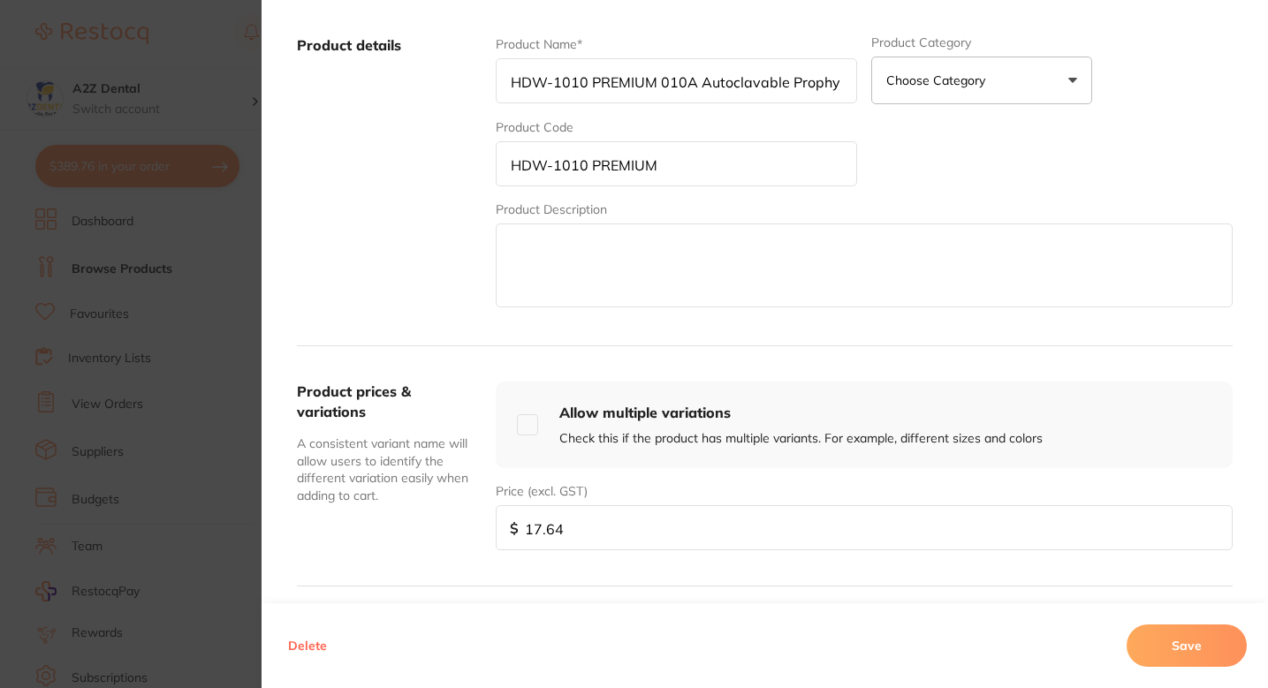
click at [575, 524] on input "17.64" at bounding box center [864, 527] width 737 height 45
type input "19.80"
click at [680, 368] on div "Product prices & variations A consistent variant name will allow users to ident…" at bounding box center [765, 466] width 936 height 240
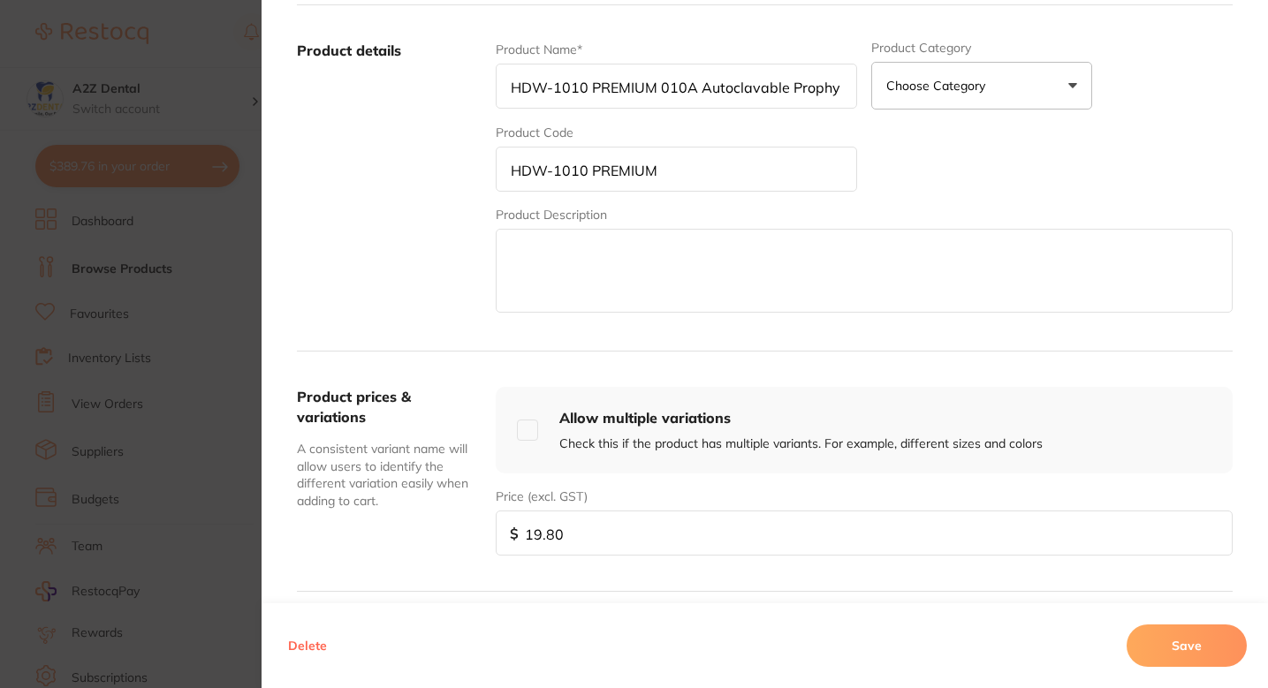
scroll to position [0, 0]
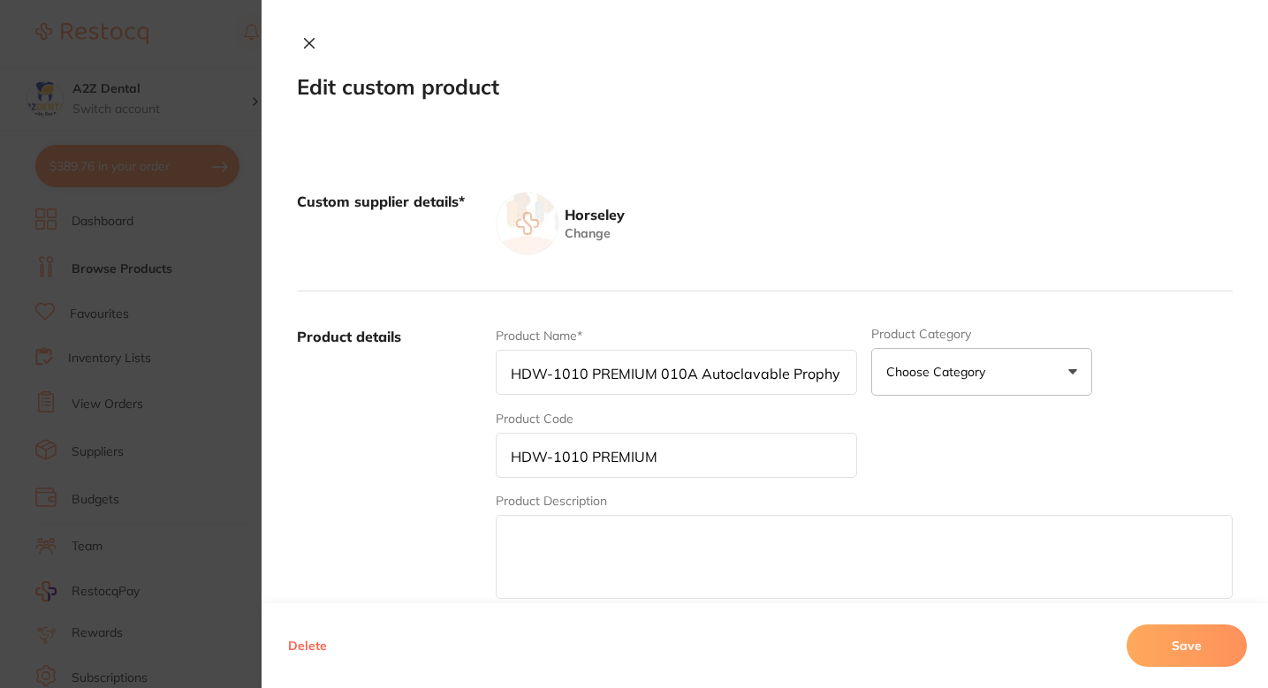
click at [704, 375] on input "HDW-1010 PREMIUM 010A Autoclavable Prophy Ring 10's" at bounding box center [676, 372] width 361 height 45
click at [655, 376] on input "HDW-1010 PREMIUM 010A Autoclavable Prophy Ring 10's" at bounding box center [676, 372] width 361 height 45
click at [1166, 649] on button "Save" at bounding box center [1187, 646] width 120 height 42
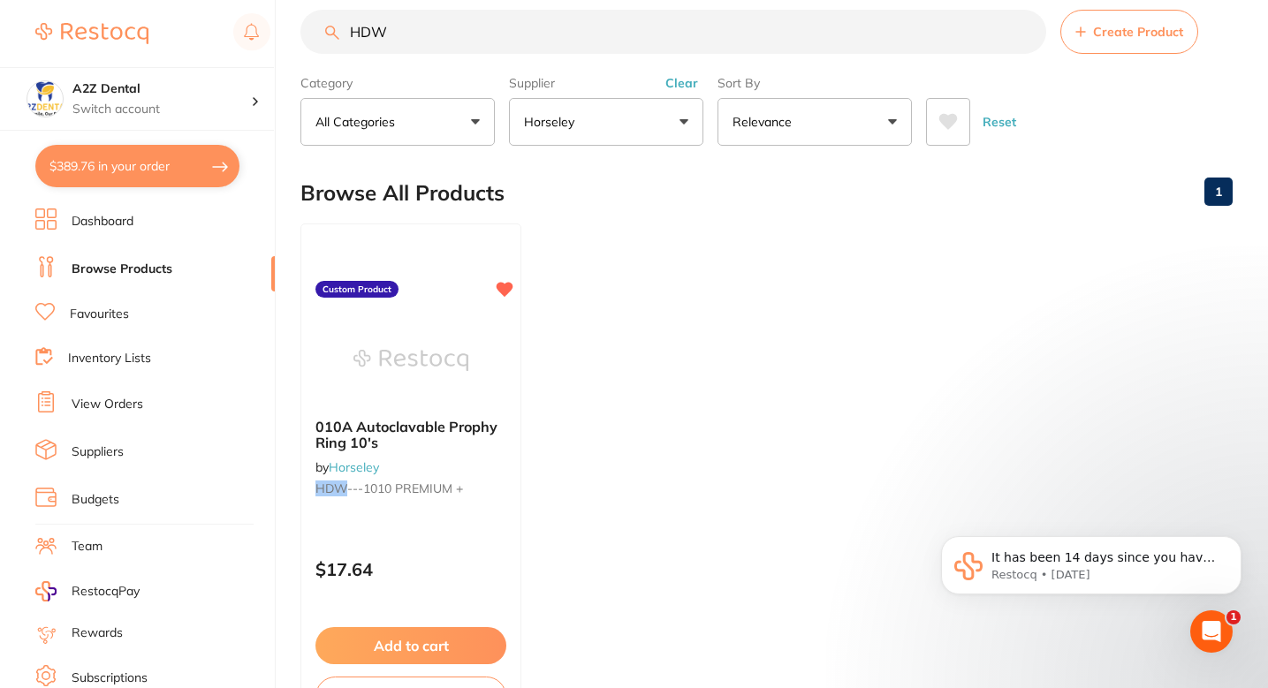
click at [761, 305] on ul "010A Autoclavable Prophy Ring 10's by Horseley HDW ---1010 PREMIUM + Custom Pro…" at bounding box center [766, 478] width 932 height 508
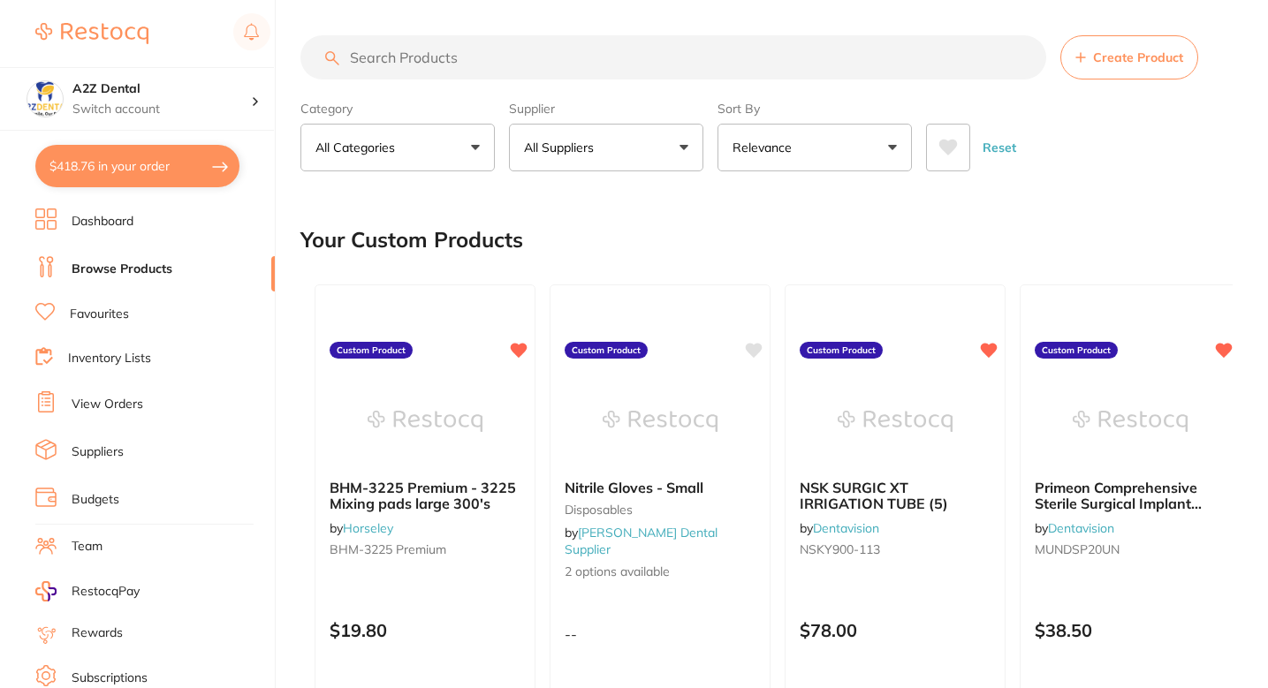
click at [724, 240] on div "Your Custom Products" at bounding box center [766, 239] width 932 height 59
click at [650, 191] on main "Create Product Category All Categories All Categories 3D Printing anaesthetic a…" at bounding box center [784, 516] width 968 height 1032
click at [630, 166] on button "All Suppliers" at bounding box center [606, 148] width 194 height 48
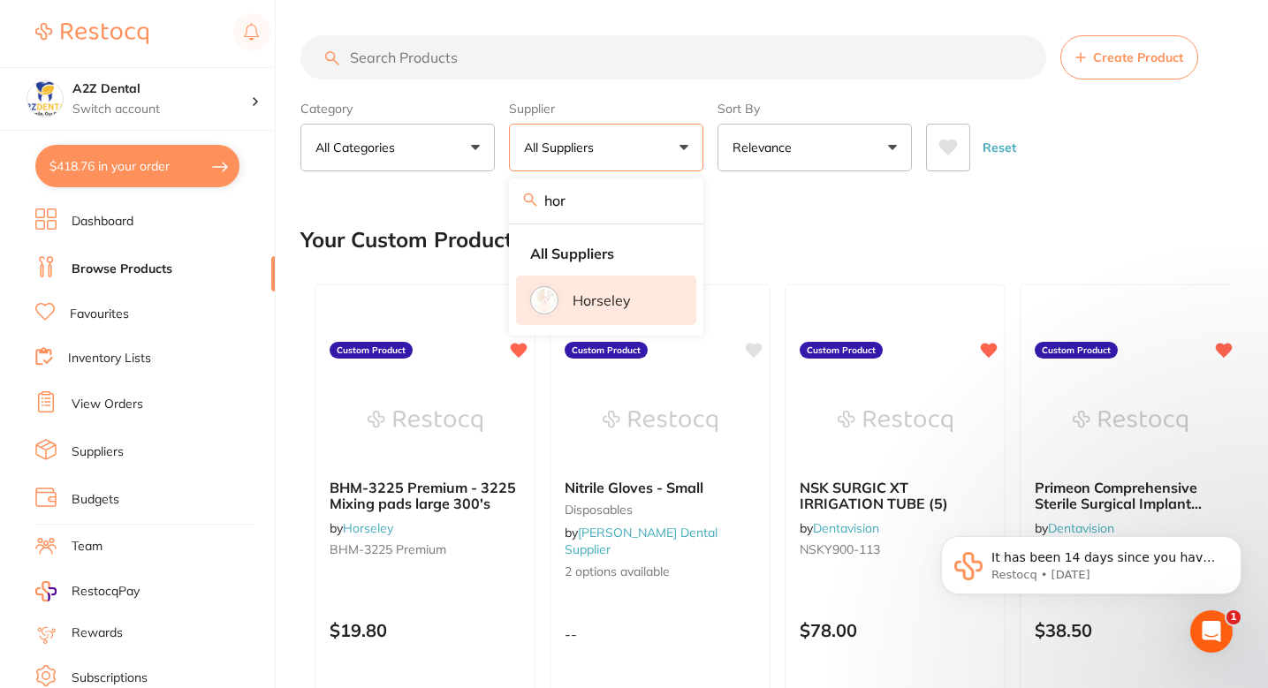
type input "hor"
click at [608, 294] on p "Horseley" at bounding box center [602, 301] width 58 height 16
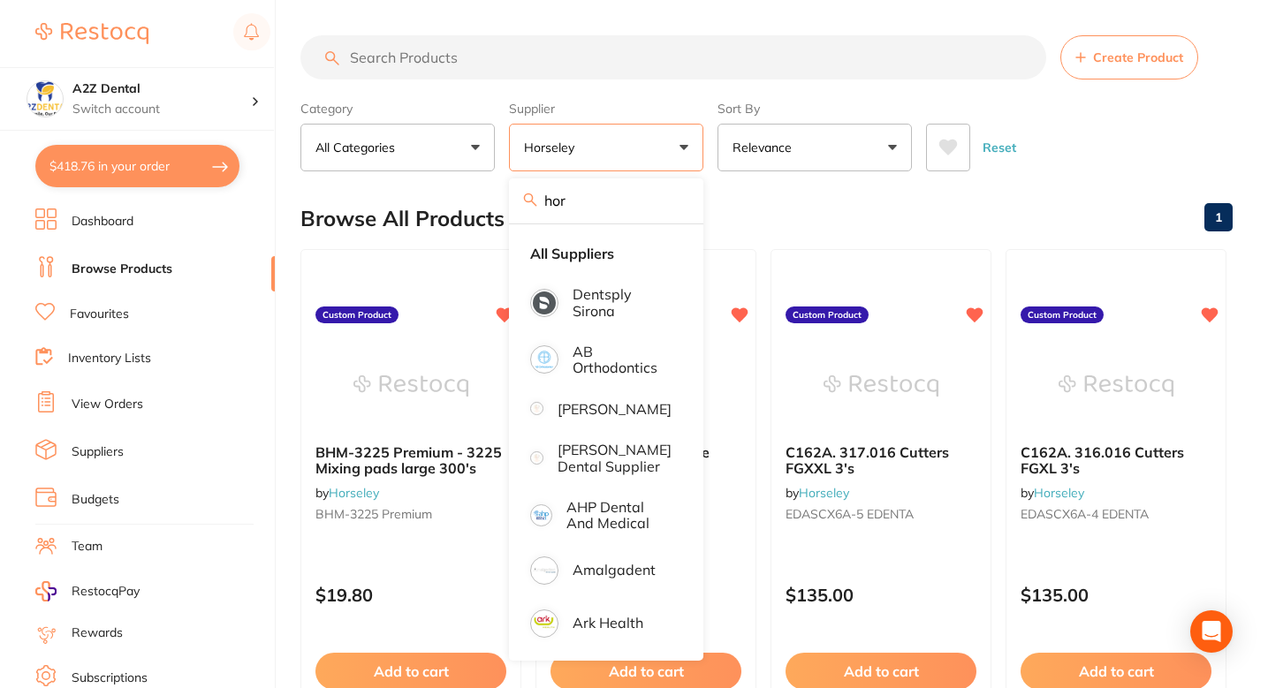
click at [781, 208] on div "Browse All Products 1" at bounding box center [766, 218] width 932 height 59
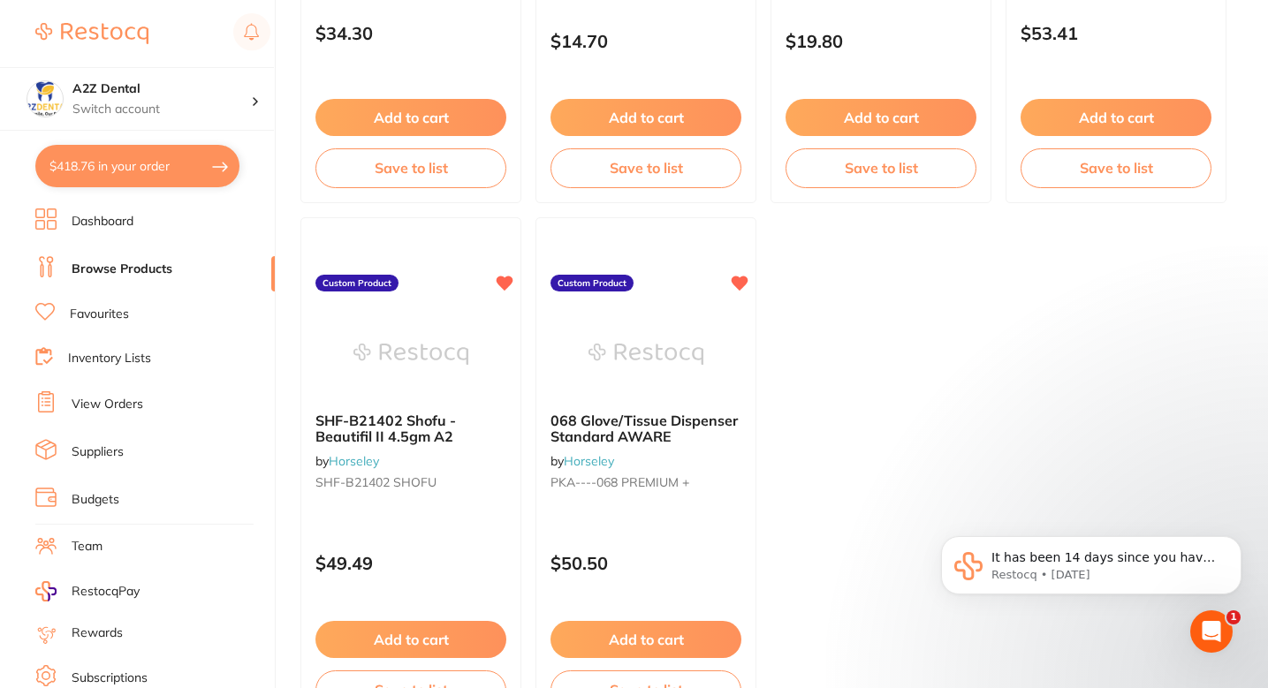
scroll to position [1102, 0]
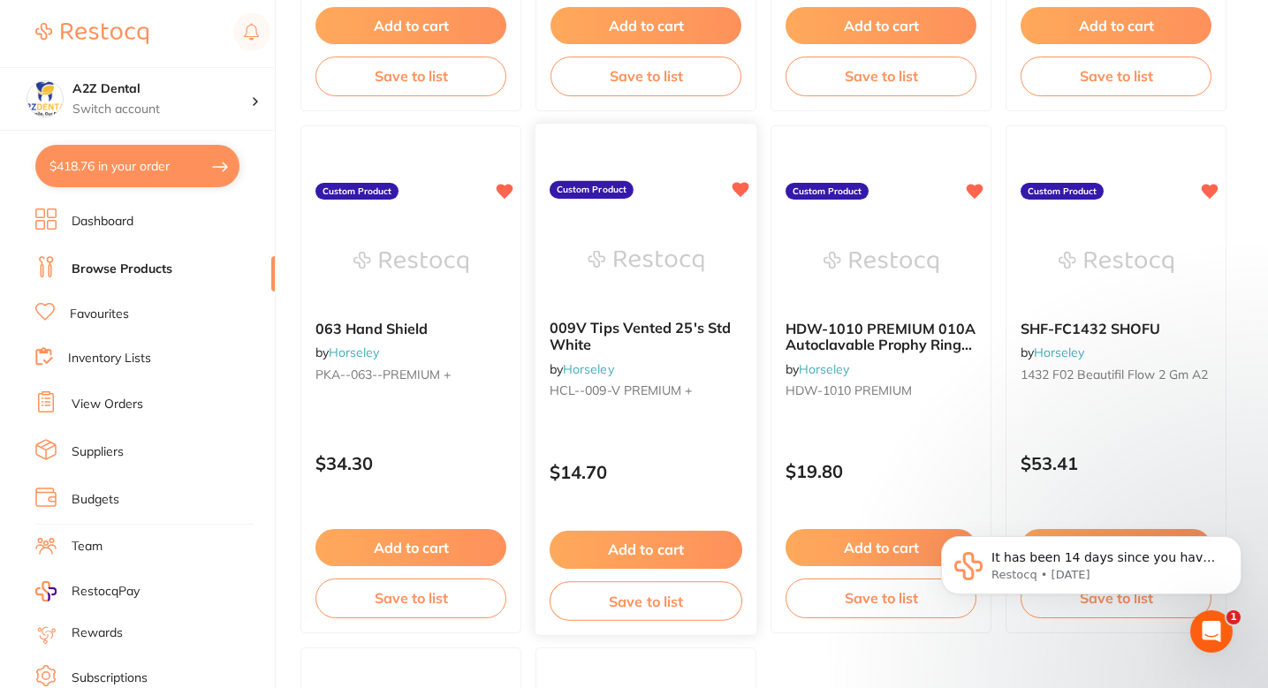
scroll to position [660, 0]
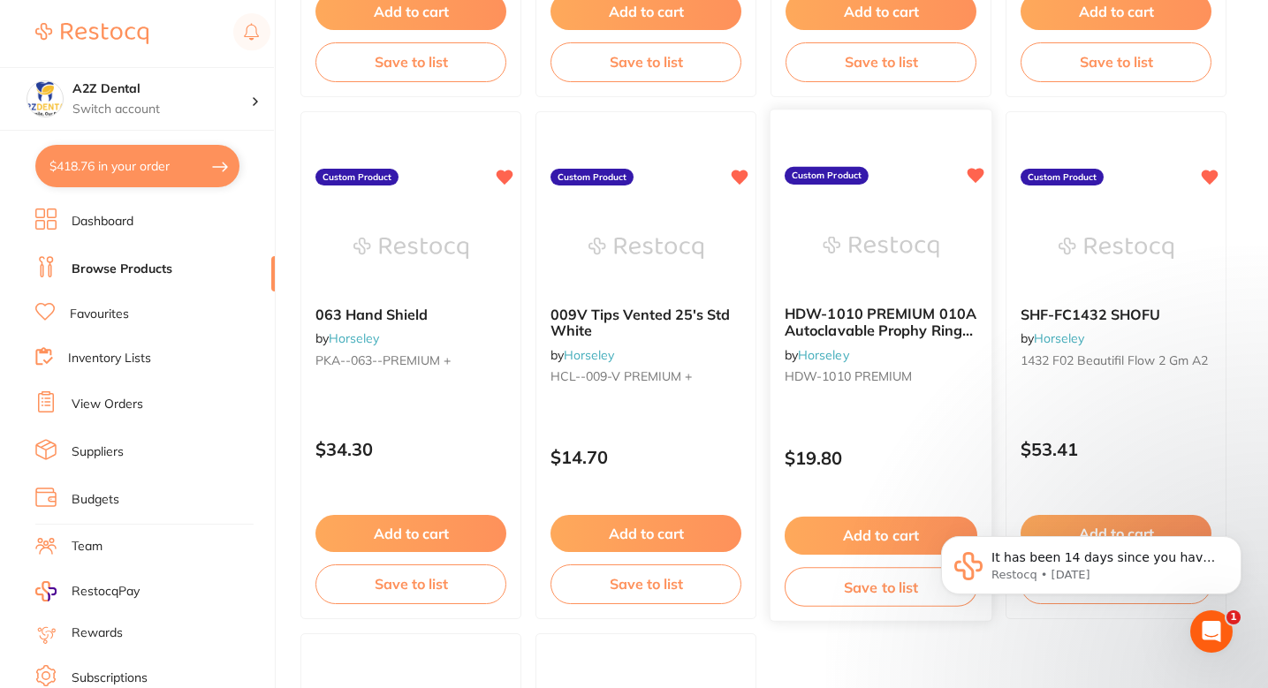
click at [846, 406] on div "HDW-1010 PREMIUM 010A Autoclavable Prophy Ring 10's by Horseley HDW-1010 PREMIU…" at bounding box center [882, 365] width 224 height 513
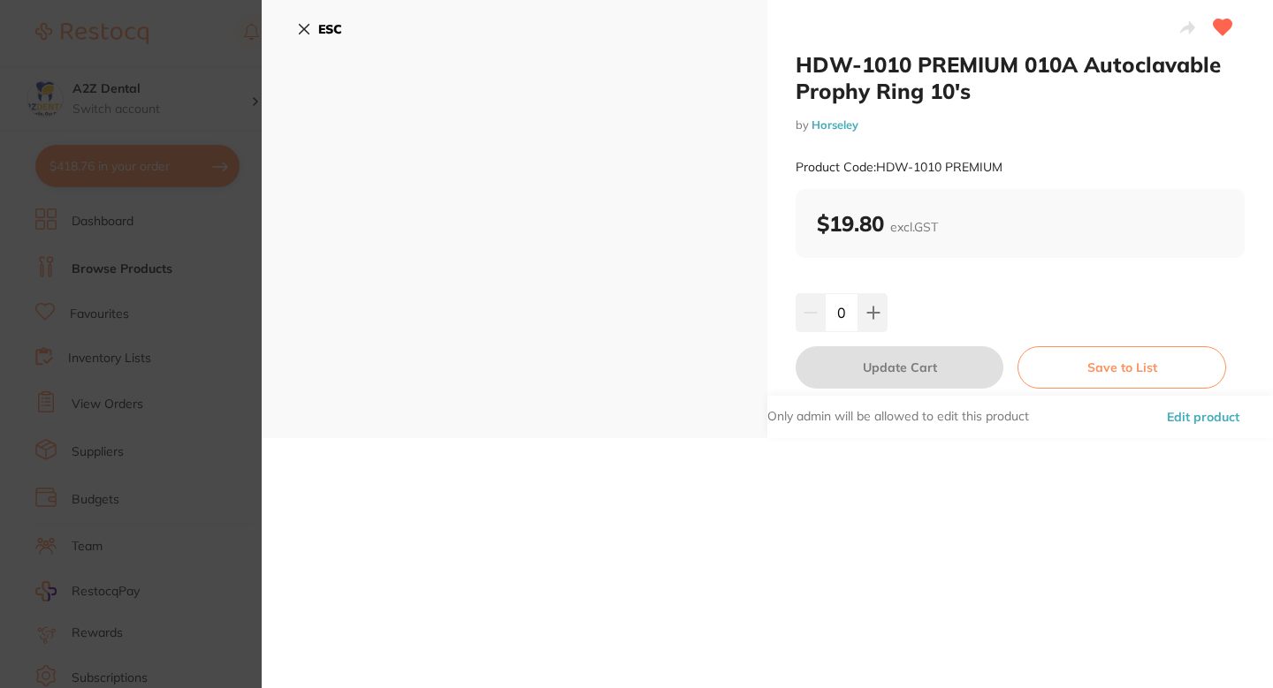
click at [240, 356] on section "HDW-1010 PREMIUM 010A Autoclavable Prophy Ring 10's by Horseley Product Code: H…" at bounding box center [636, 344] width 1273 height 688
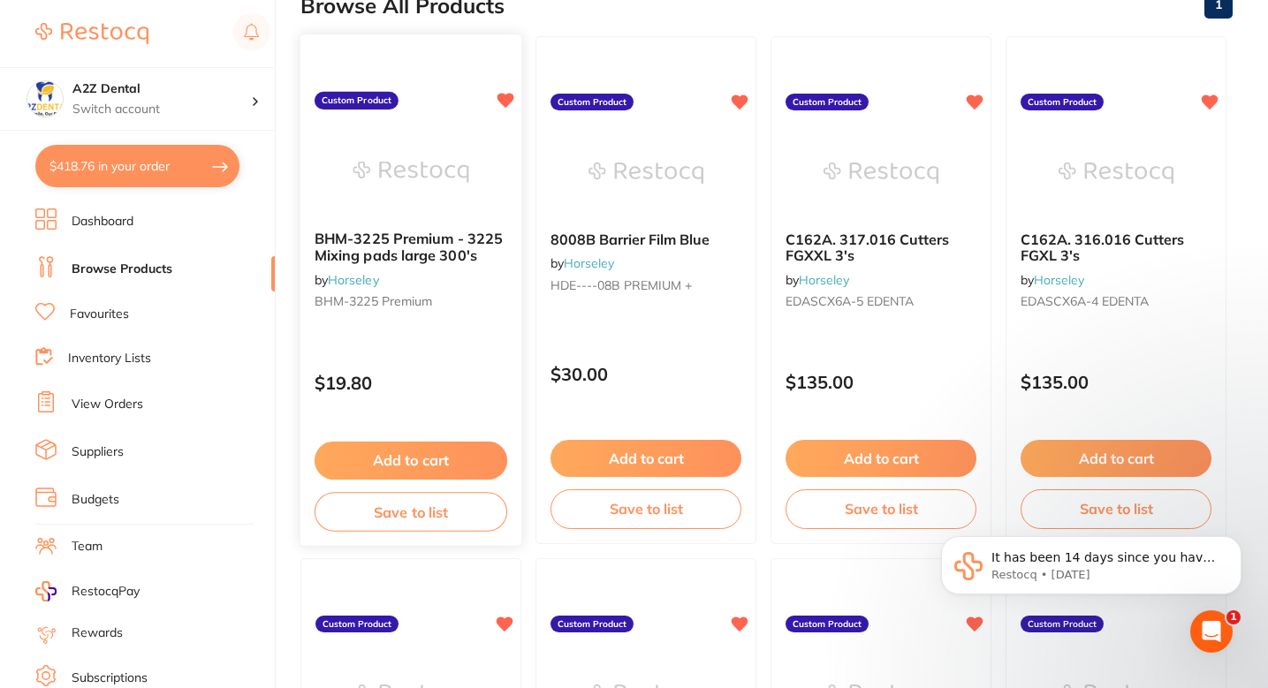
scroll to position [109, 0]
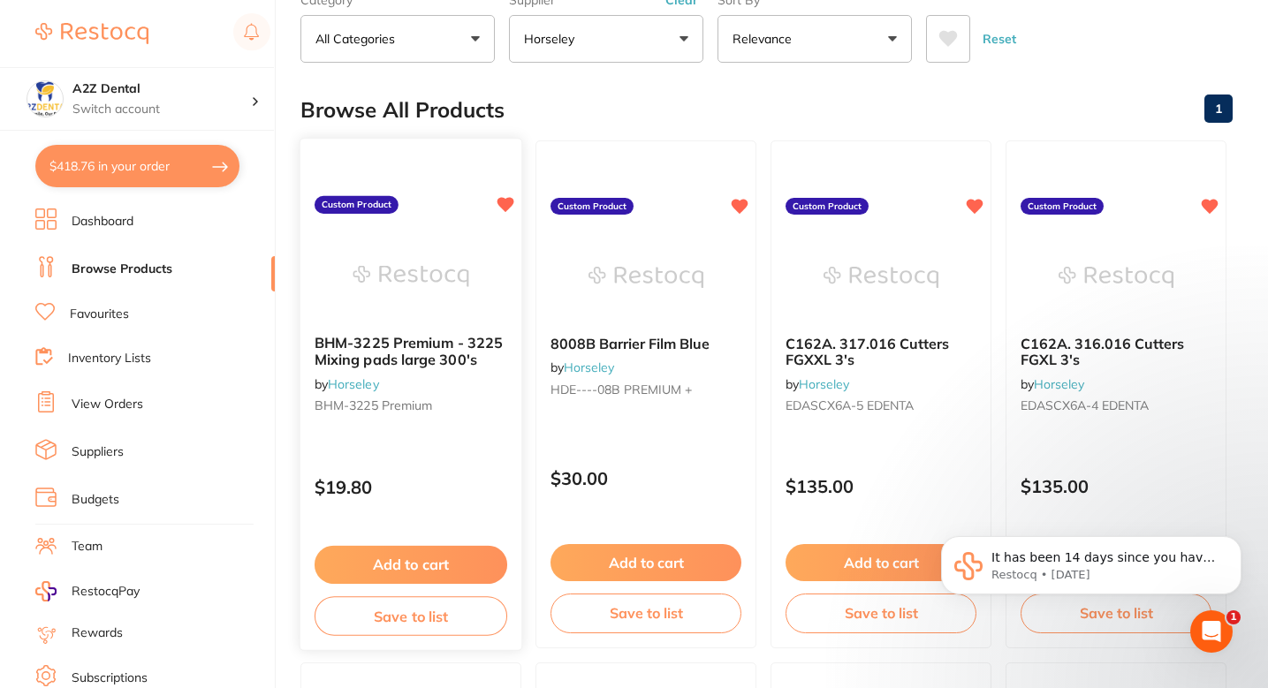
click at [476, 399] on small "BHM-3225 Premium" at bounding box center [411, 406] width 193 height 14
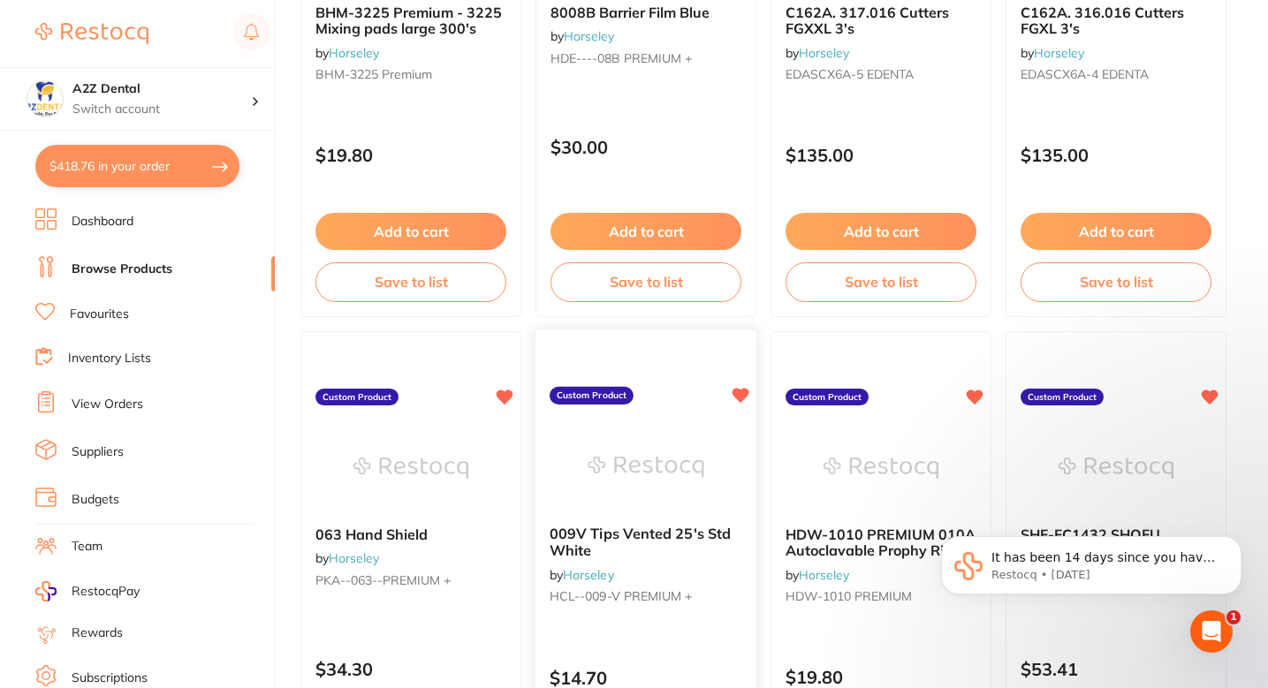
scroll to position [1205, 0]
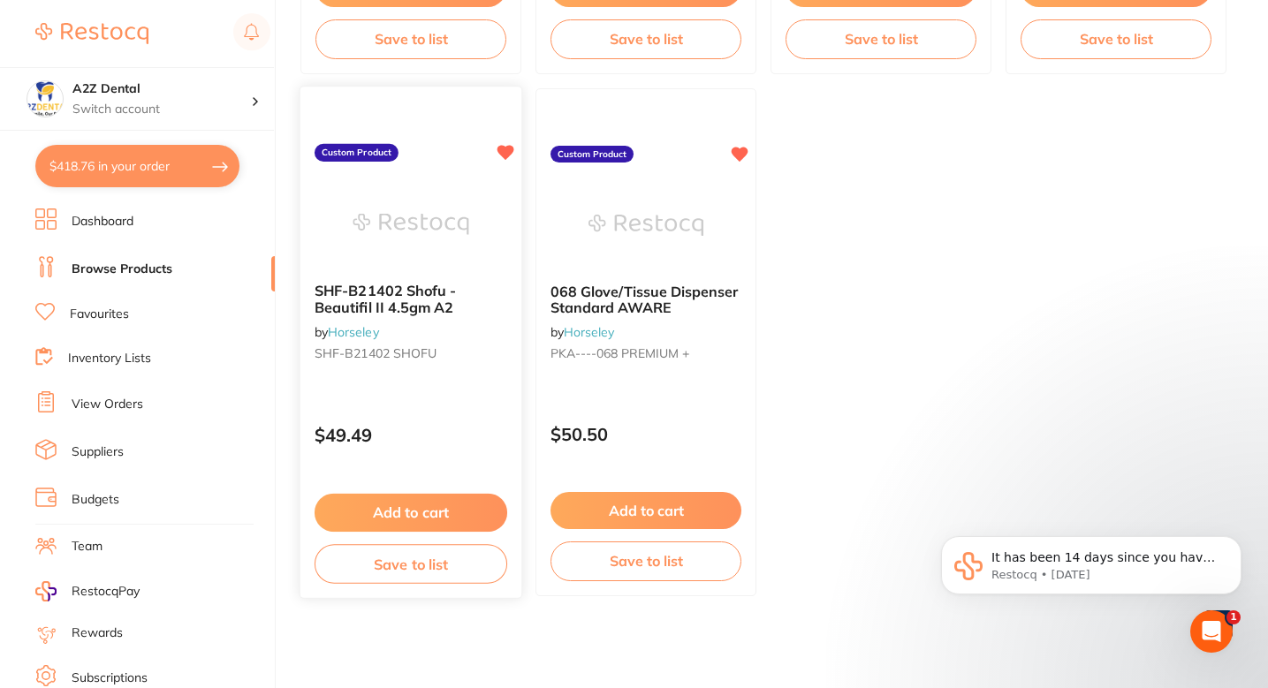
click at [485, 367] on div "SHF-B21402 Shofu - Beautifil II 4.5gm A2 by Horseley SHF-B21402 SHOFU" at bounding box center [410, 326] width 221 height 114
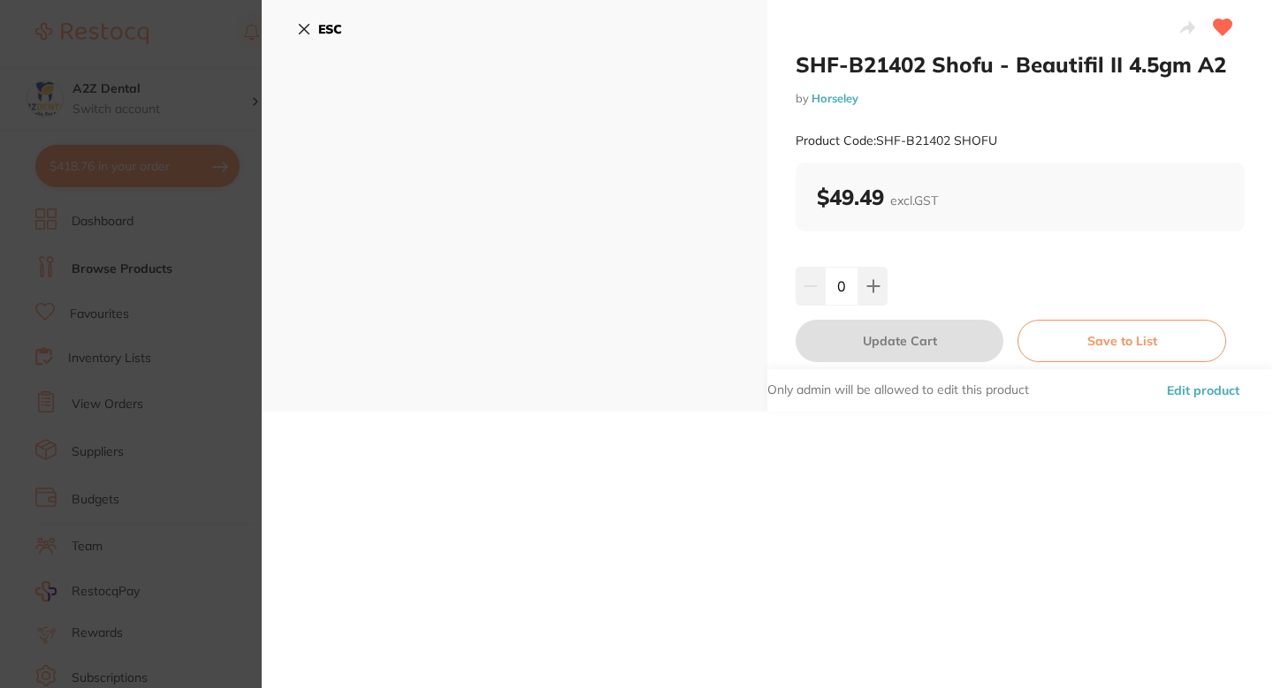
click at [144, 472] on section "SHF-B21402 Shofu - Beautifil II 4.5gm A2 by Horseley Product Code: SHF-B21402 S…" at bounding box center [636, 344] width 1273 height 688
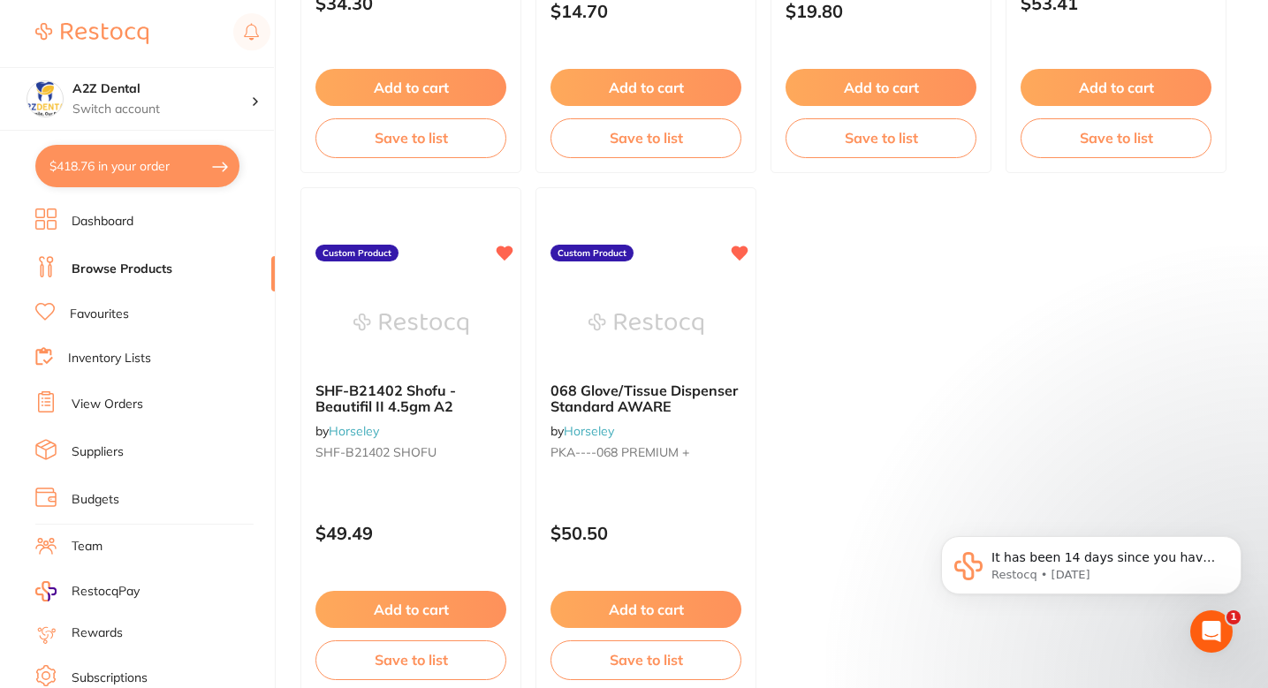
scroll to position [1205, 0]
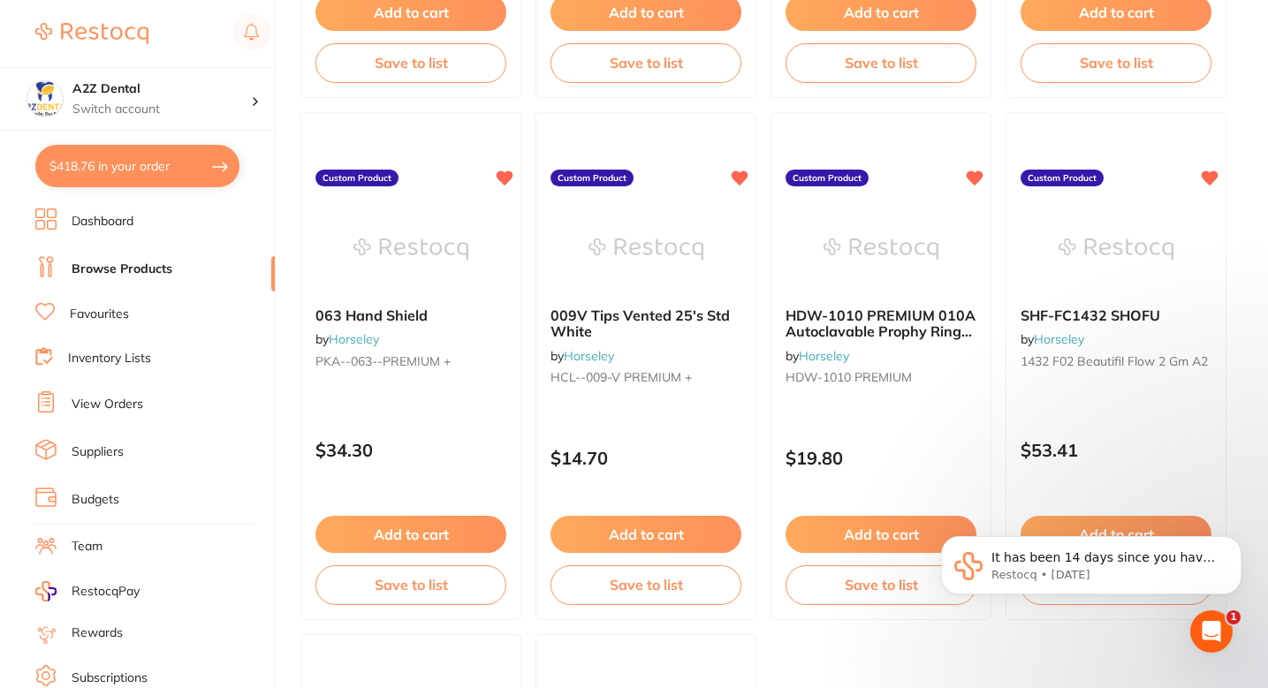
scroll to position [0, 0]
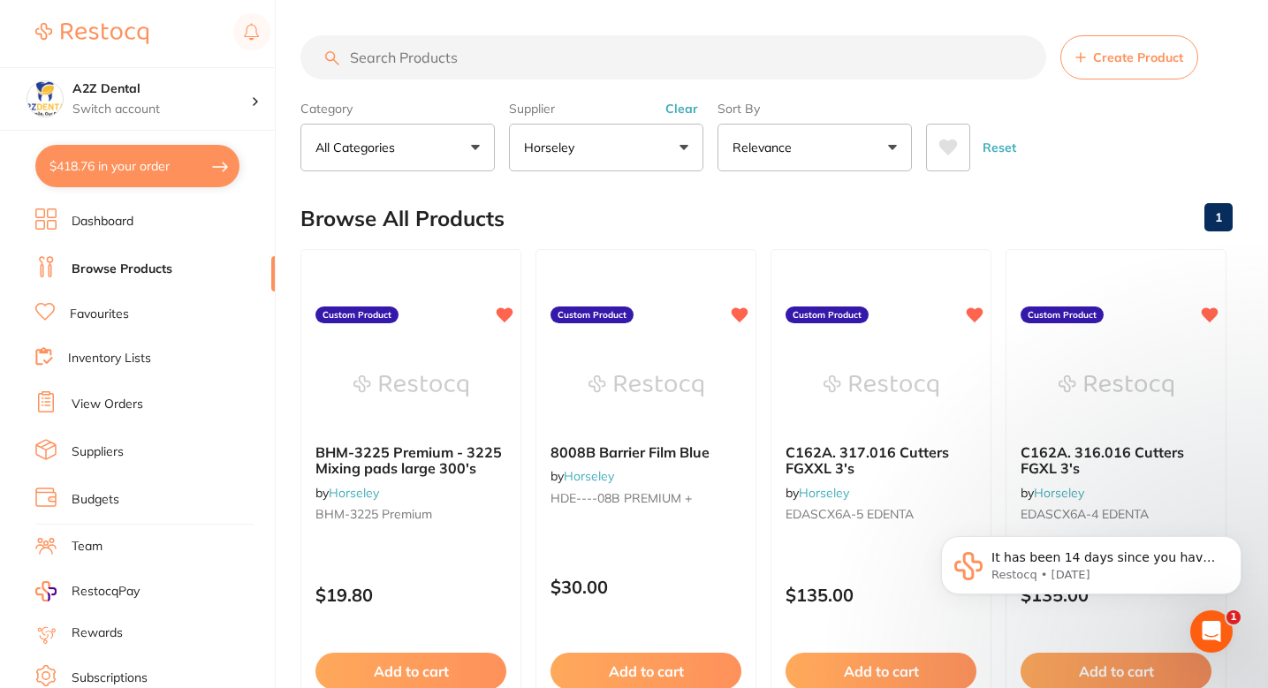
click at [559, 56] on input "search" at bounding box center [673, 57] width 746 height 44
click at [1128, 54] on span "Create Product" at bounding box center [1138, 57] width 90 height 14
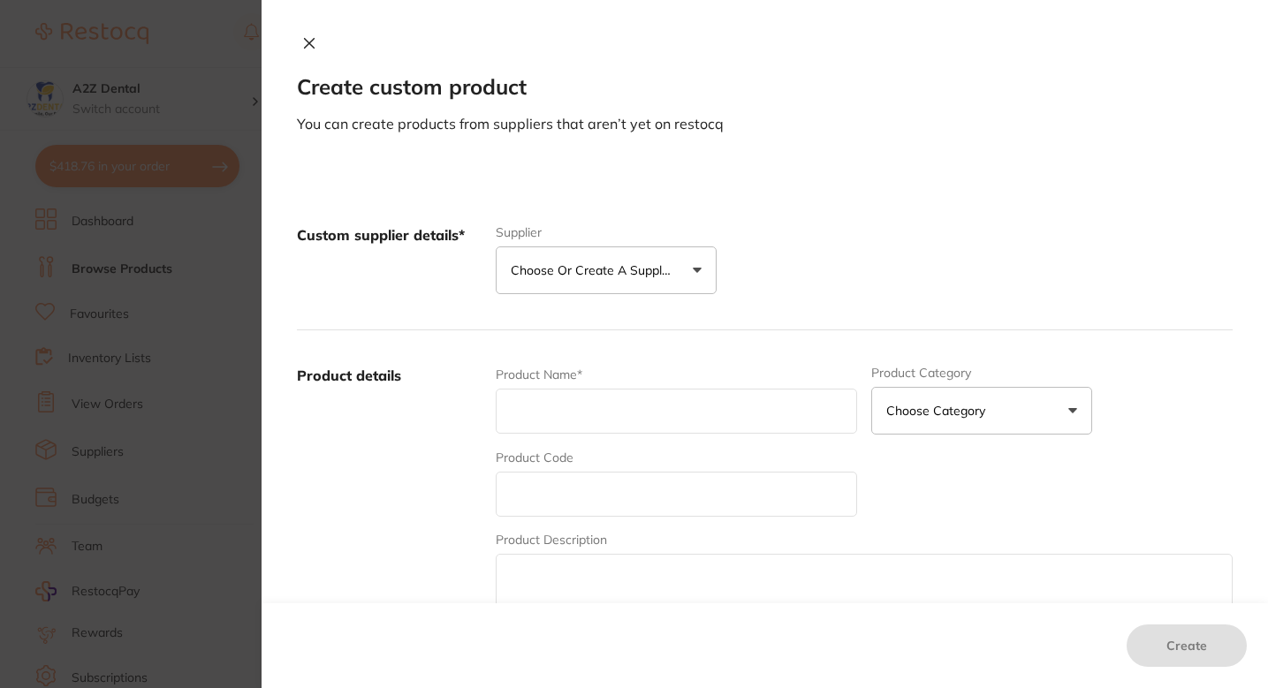
click at [663, 255] on button "Choose or create a supplier" at bounding box center [606, 271] width 221 height 48
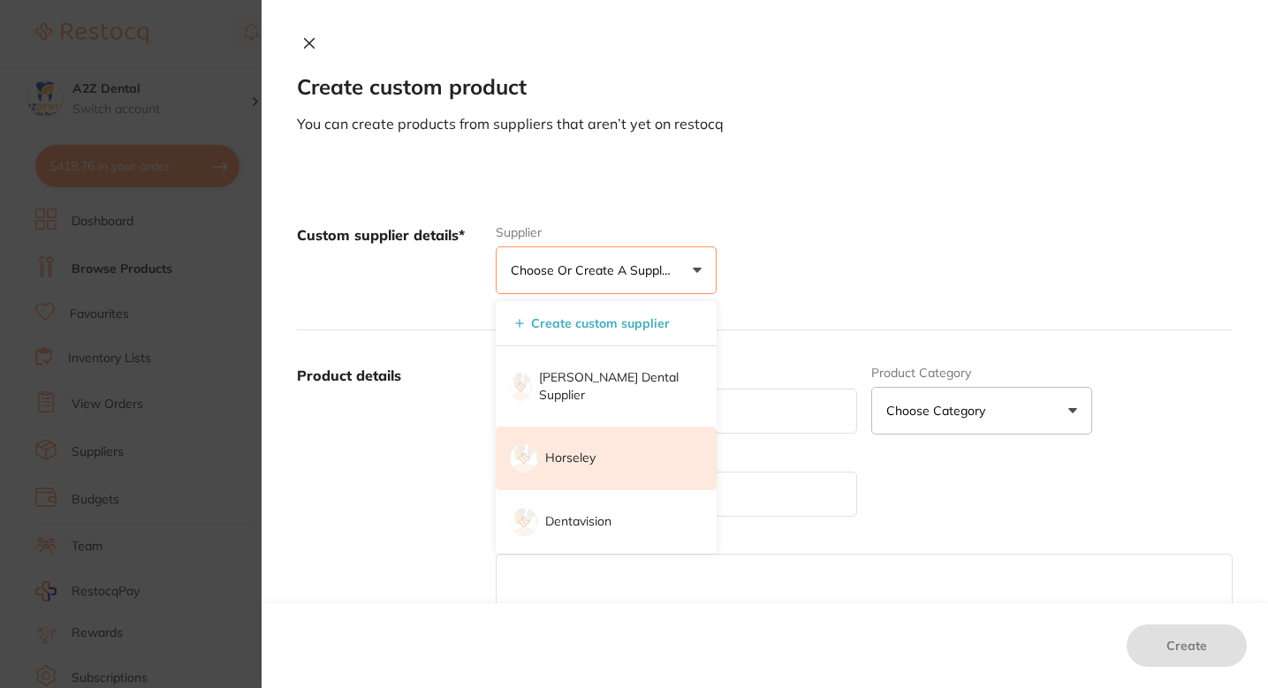
click at [620, 441] on li "Horseley" at bounding box center [606, 459] width 221 height 64
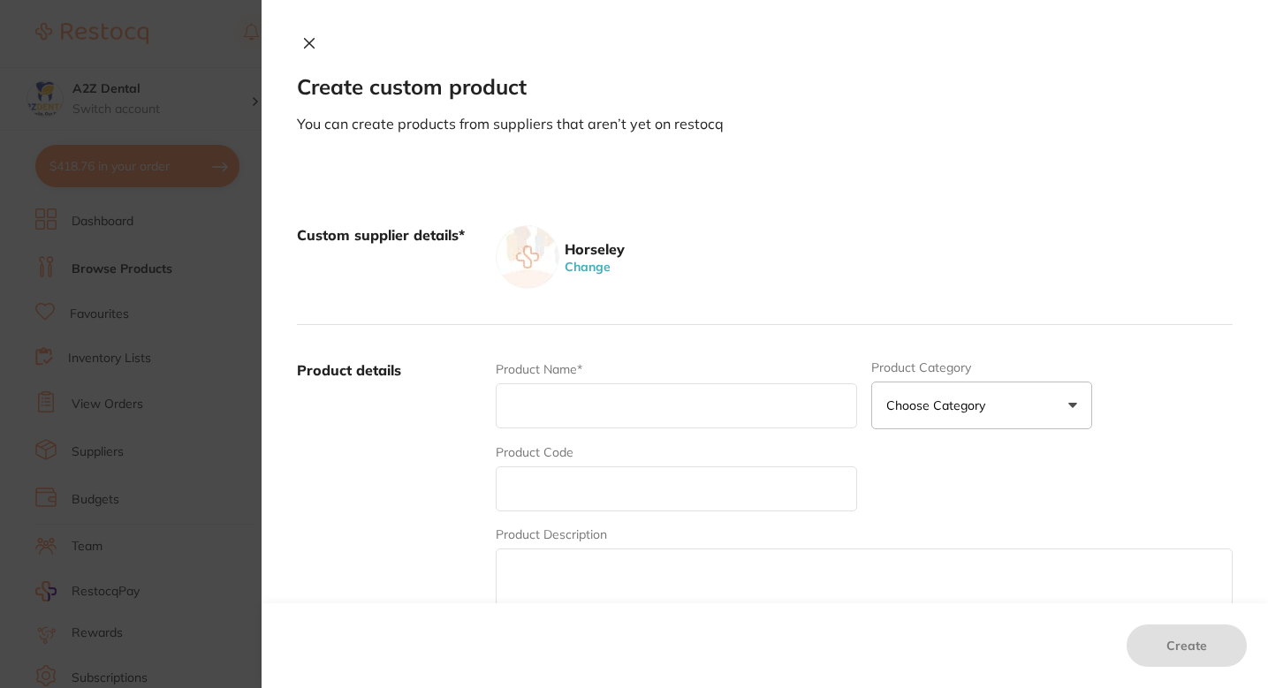
click at [620, 387] on input "text" at bounding box center [676, 406] width 361 height 45
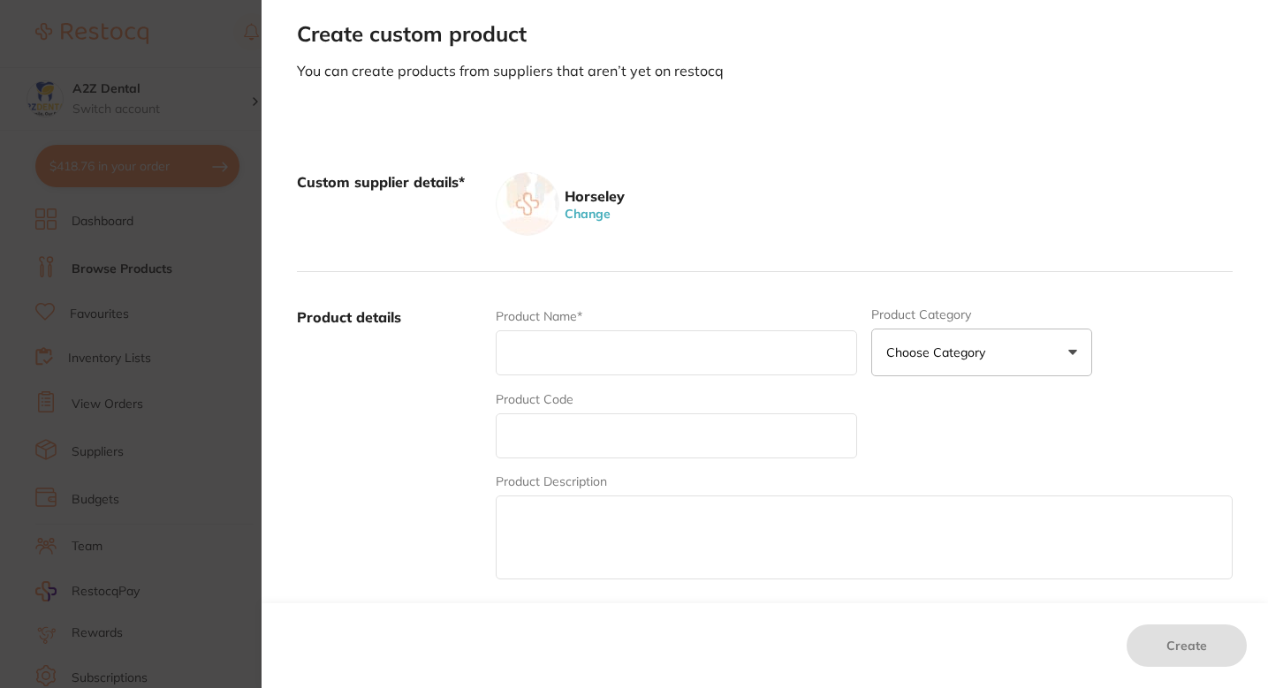
scroll to position [95, 0]
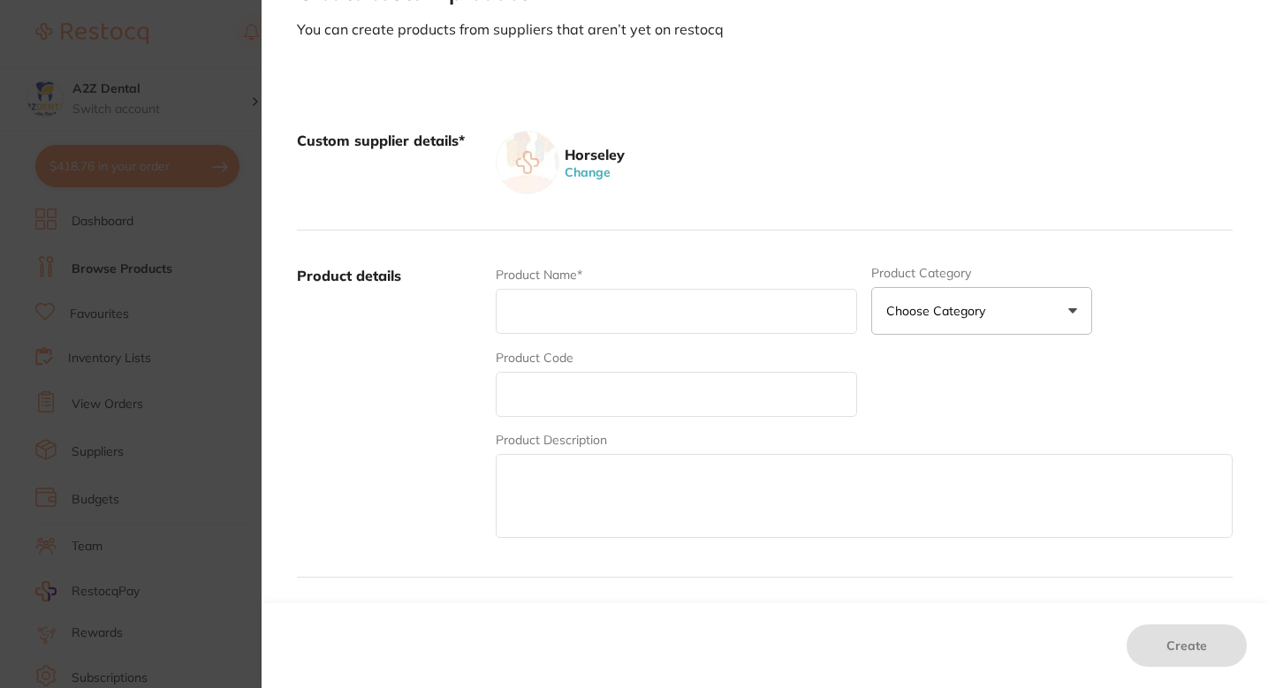
click at [616, 405] on input "text" at bounding box center [676, 394] width 361 height 45
click at [611, 315] on input "text" at bounding box center [676, 311] width 361 height 45
click at [741, 186] on div "Horseley Change" at bounding box center [864, 163] width 737 height 64
click at [733, 156] on div "Horseley Change" at bounding box center [864, 163] width 737 height 64
click at [363, 386] on label "Product details" at bounding box center [389, 404] width 185 height 276
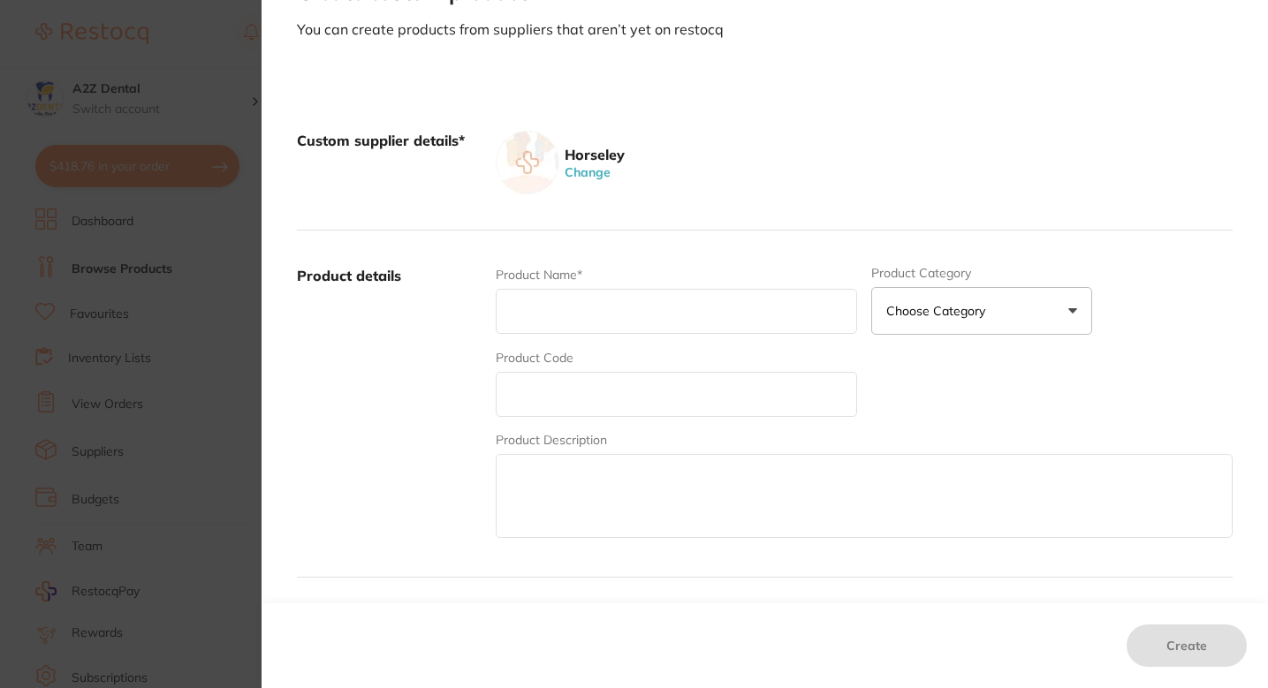
click at [596, 315] on input "text" at bounding box center [676, 311] width 361 height 45
paste input "SHOFU BEAUTIFIL II A3 x 4.5 gm"
click at [580, 310] on input "SHOFU BEAUTIFIL II A3 x 4.5 gm" at bounding box center [676, 311] width 361 height 45
click at [667, 316] on input "SHOFU Beautifil II A3 x 4.5 gm" at bounding box center [676, 311] width 361 height 45
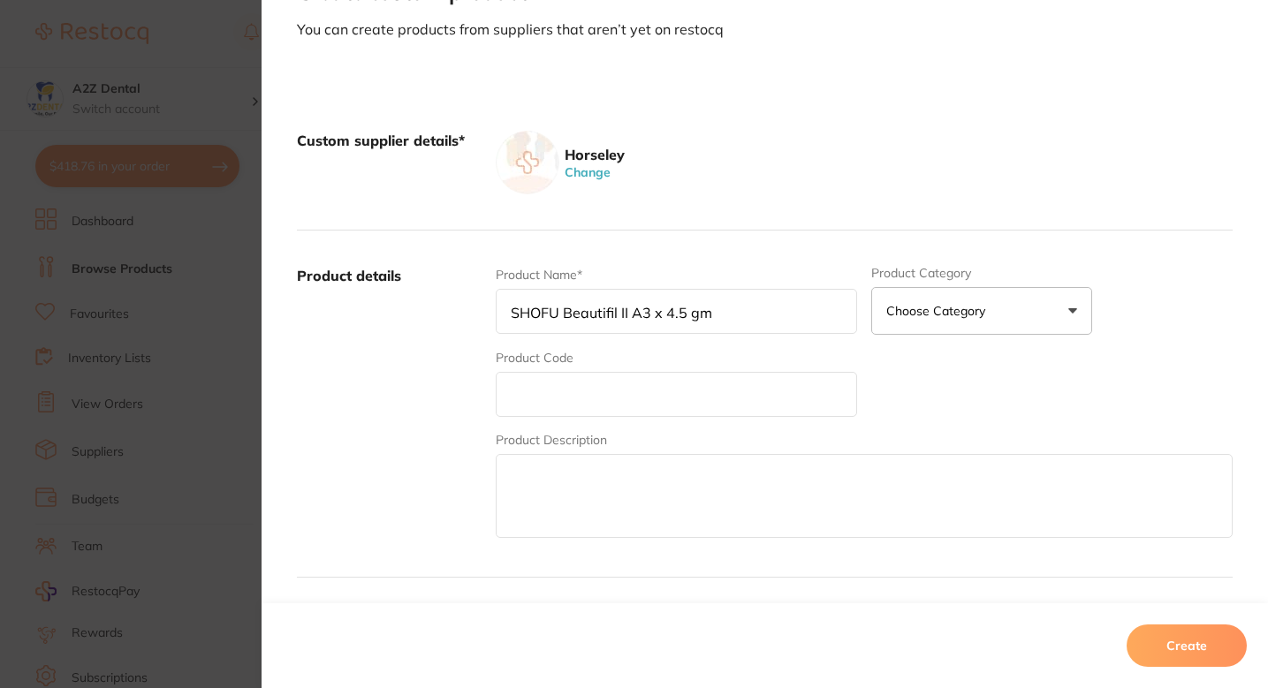
click at [708, 314] on input "SHOFU Beautifil II A3 x 4.5 gm" at bounding box center [676, 311] width 361 height 45
click at [688, 316] on input "SHOFU Beautifil II A3 x 4.5 gm" at bounding box center [676, 311] width 361 height 45
click at [656, 315] on input "SHOFU Beautifil II A3 x 4.5gm" at bounding box center [676, 311] width 361 height 45
type input "SHOFU Beautifil II A3 x 4.5gm"
click at [752, 224] on div "Custom supplier details* Horseley Change" at bounding box center [765, 162] width 936 height 135
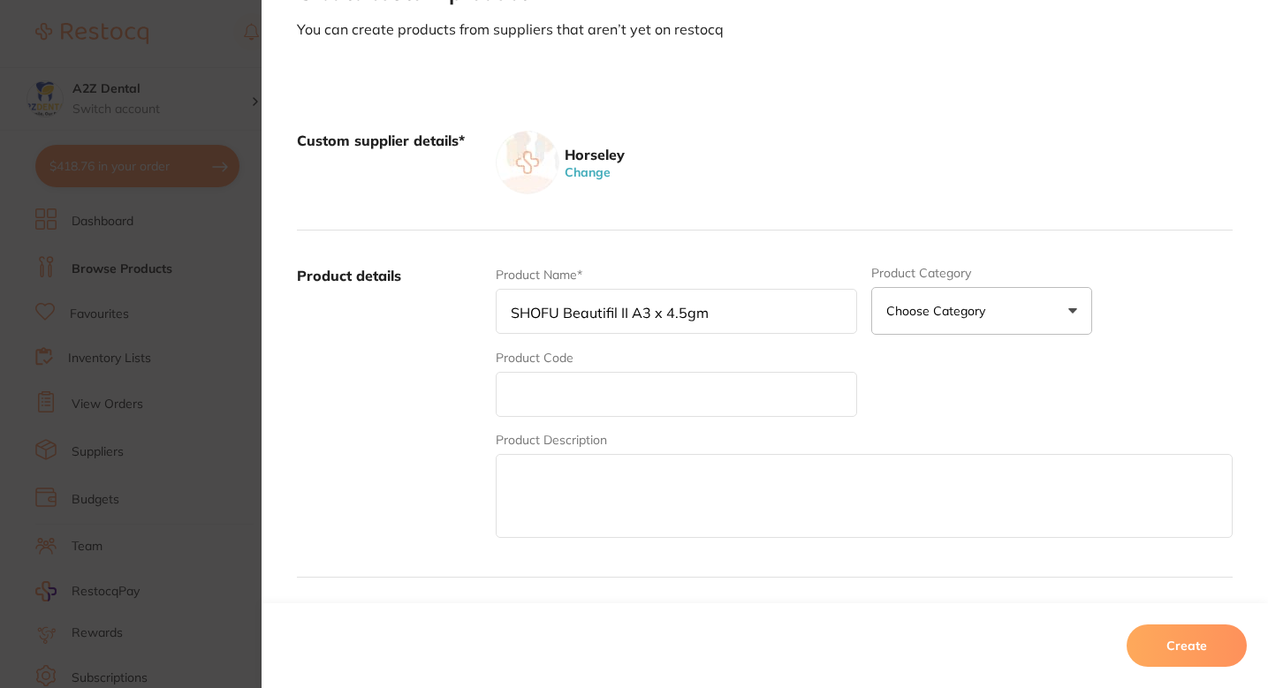
click at [416, 381] on label "Product details" at bounding box center [389, 404] width 185 height 276
click at [586, 368] on div "Product Code" at bounding box center [676, 383] width 361 height 68
click at [568, 386] on input "text" at bounding box center [676, 394] width 361 height 45
click at [425, 393] on label "Product details" at bounding box center [389, 404] width 185 height 276
click at [536, 407] on input "text" at bounding box center [676, 394] width 361 height 45
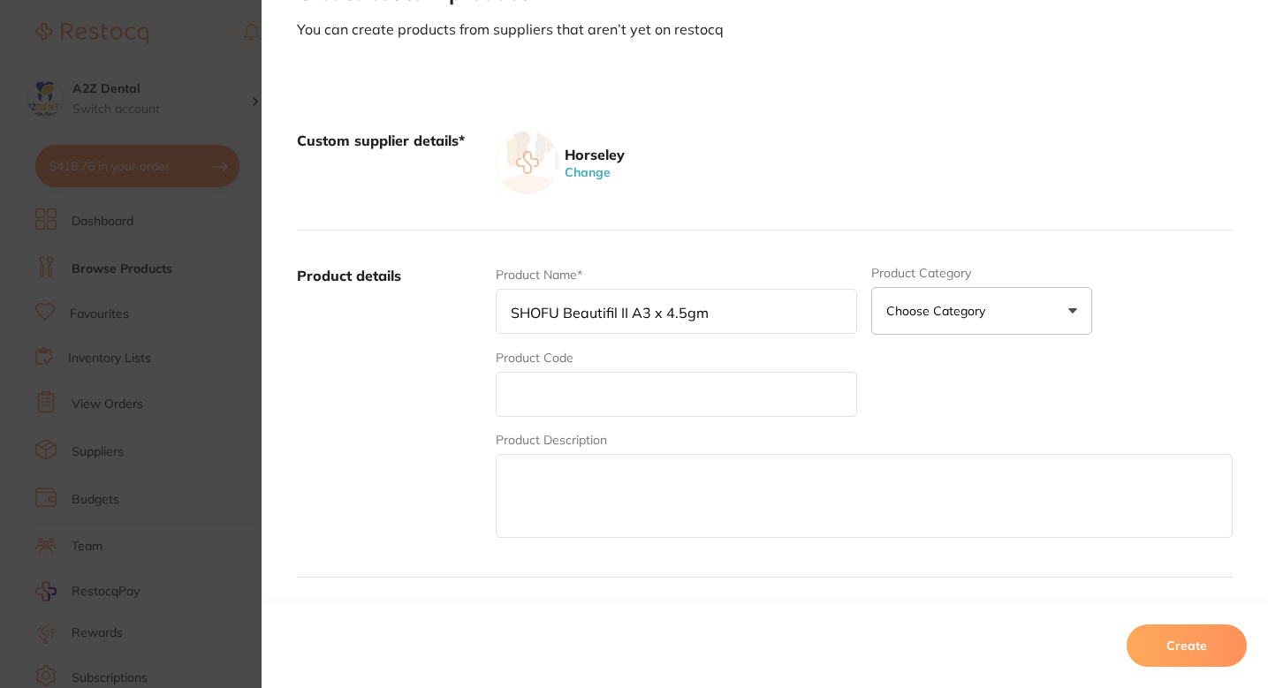
click at [439, 498] on label "Product details" at bounding box center [389, 404] width 185 height 276
click at [778, 218] on div "Custom supplier details* Horseley Change" at bounding box center [765, 162] width 936 height 135
click at [719, 307] on input "SHOFU Beautifil II A3 x 4.5gm" at bounding box center [676, 311] width 361 height 45
click at [648, 401] on input "text" at bounding box center [676, 394] width 361 height 45
click at [520, 511] on textarea at bounding box center [864, 496] width 737 height 84
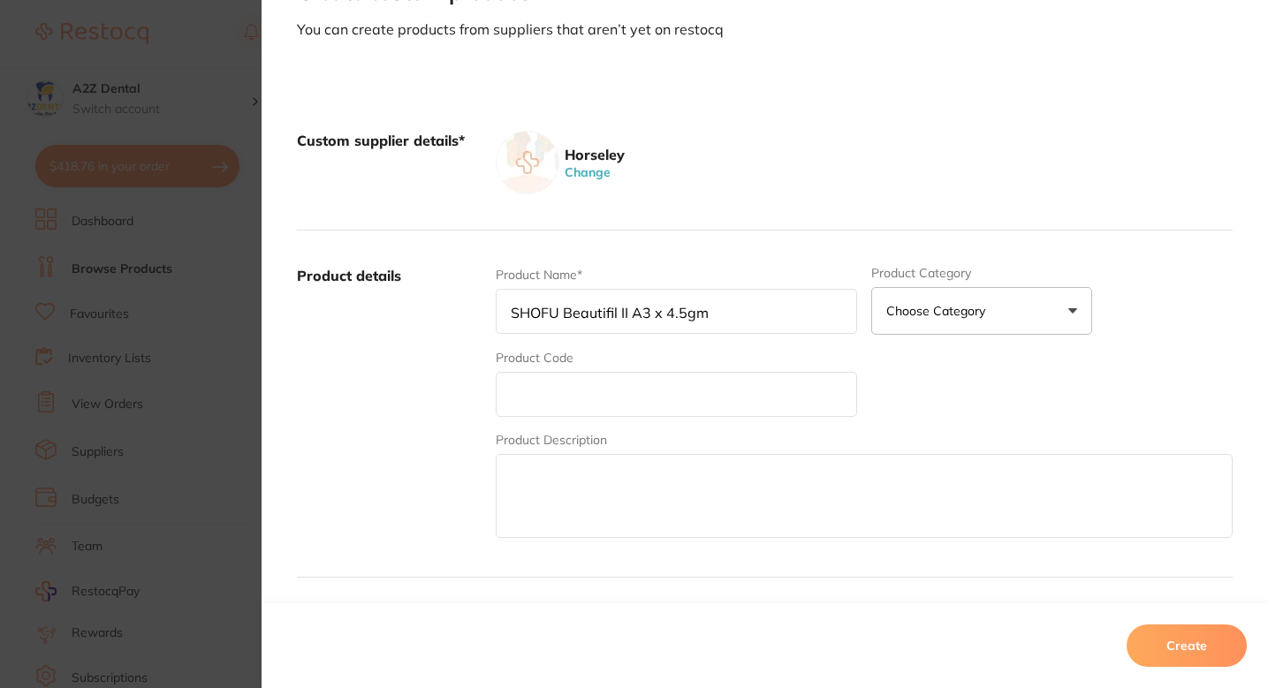
click at [635, 403] on input "text" at bounding box center [676, 394] width 361 height 45
click at [429, 380] on label "Product details" at bounding box center [389, 404] width 185 height 276
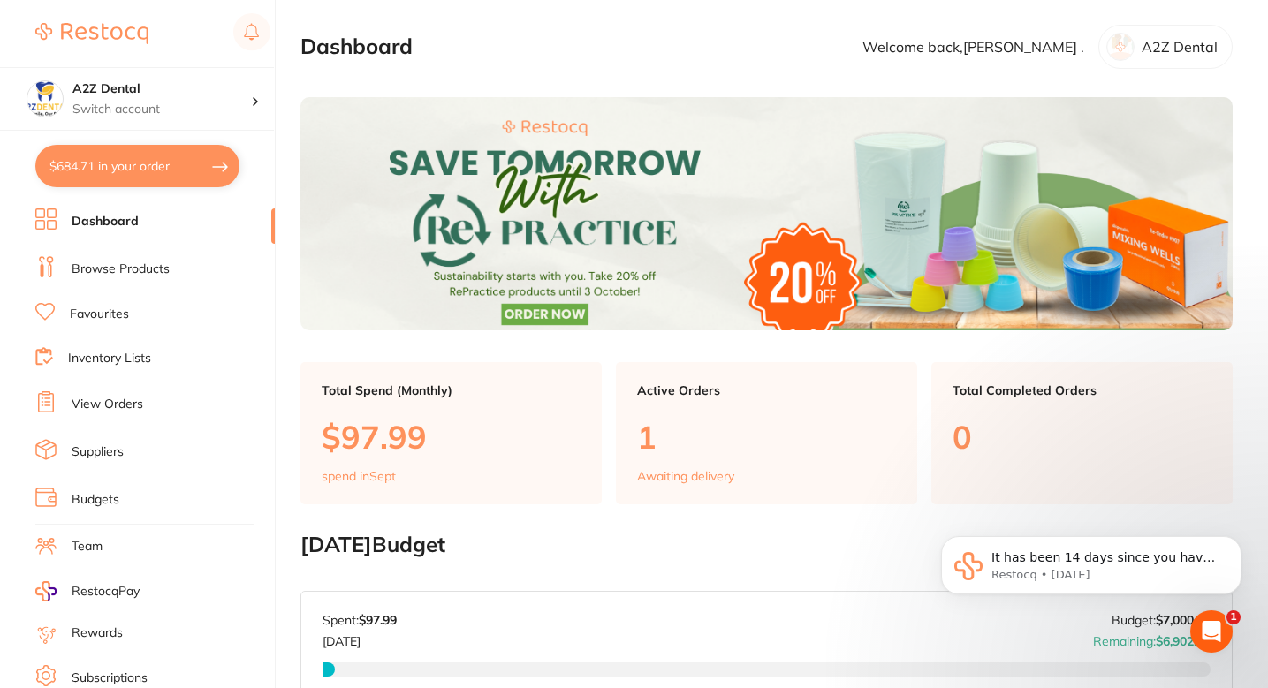
click at [116, 268] on link "Browse Products" at bounding box center [121, 270] width 98 height 18
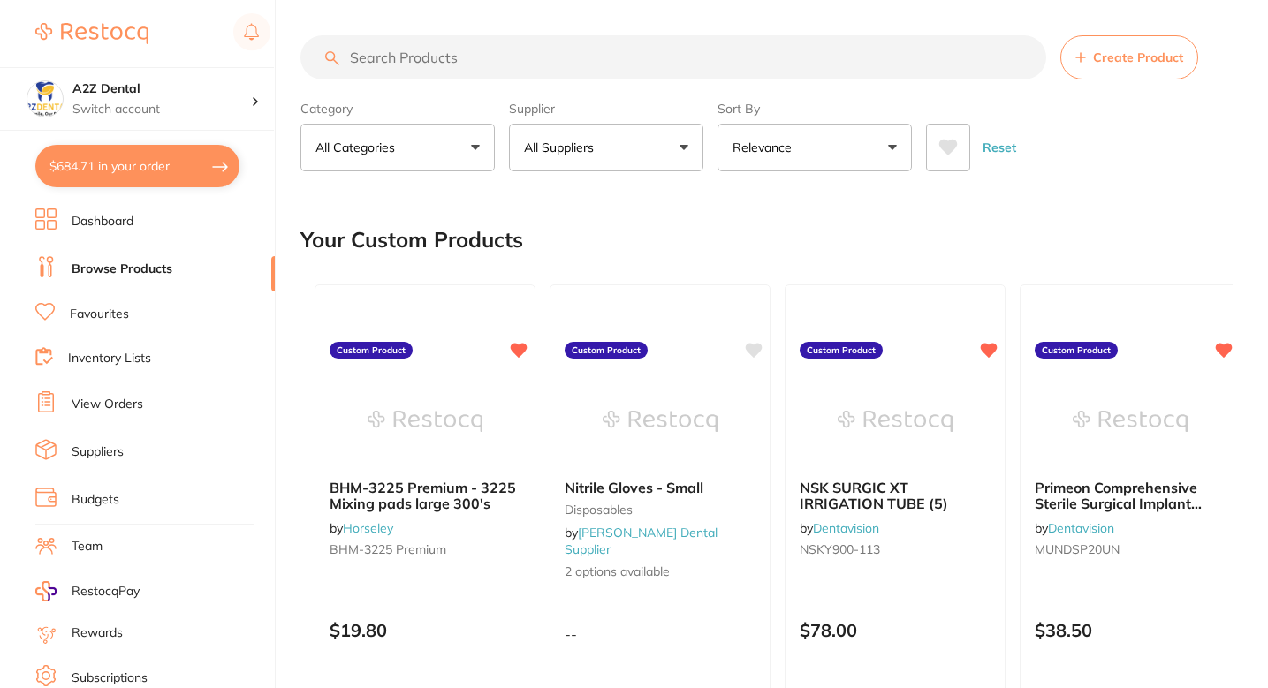
click at [671, 250] on div "Your Custom Products" at bounding box center [766, 239] width 932 height 59
click at [623, 167] on button "All Suppliers" at bounding box center [606, 148] width 194 height 48
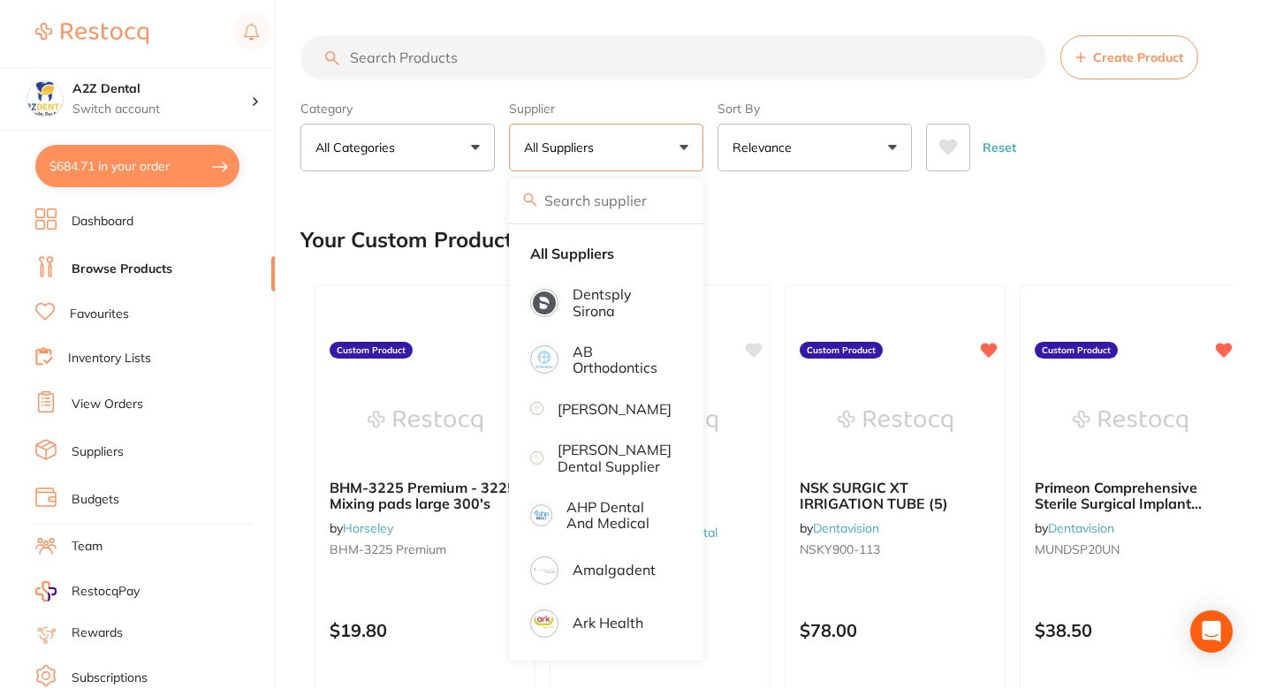
click at [607, 180] on input "search" at bounding box center [606, 201] width 194 height 44
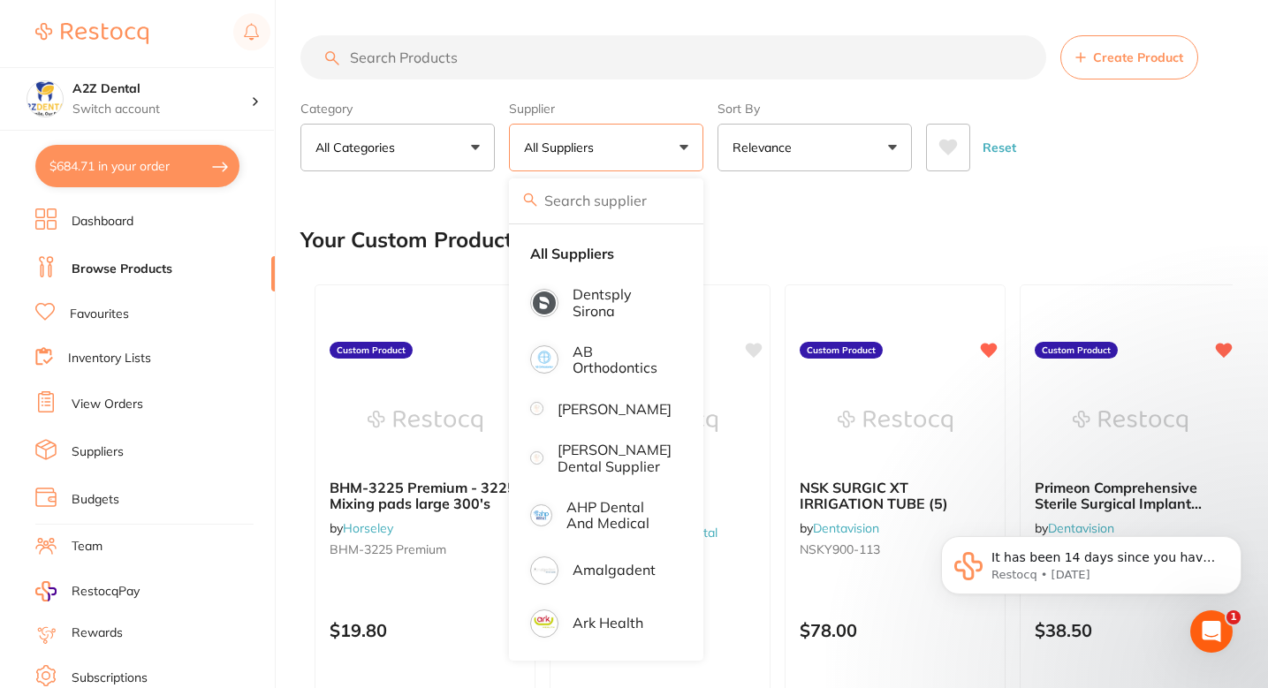
type input "o"
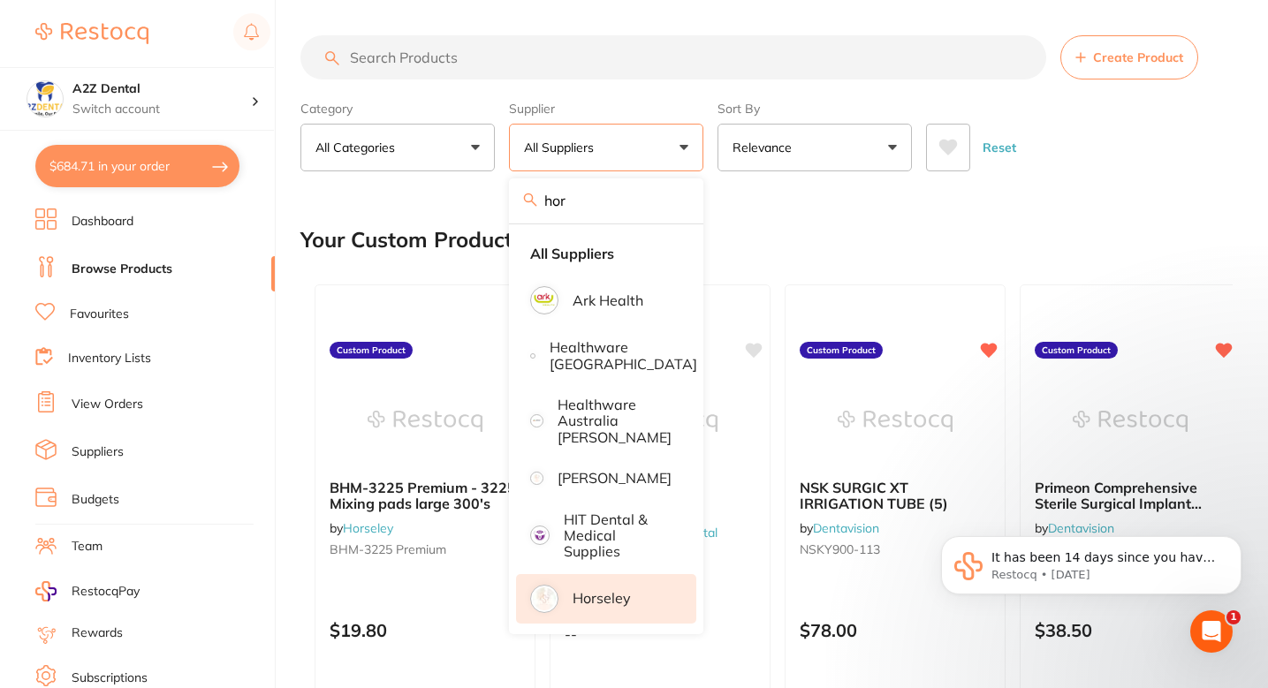
type input "hor"
click at [618, 593] on p "Horseley" at bounding box center [602, 598] width 58 height 16
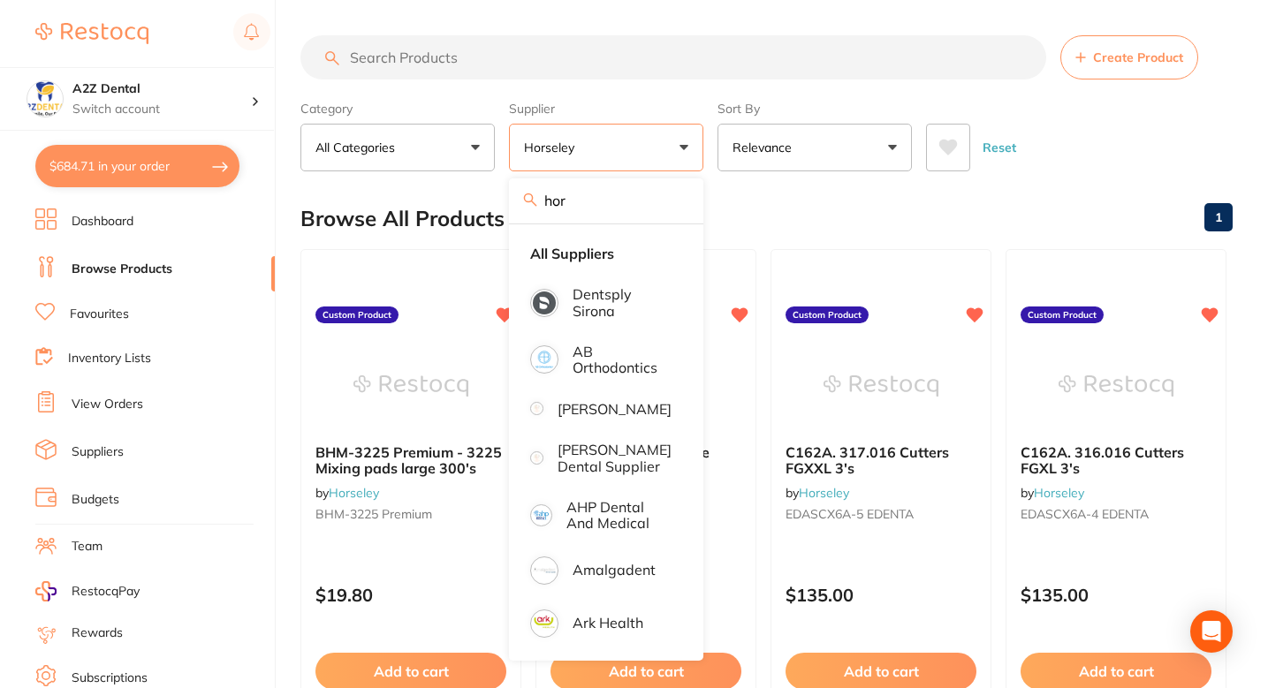
click at [802, 229] on div "Browse All Products 1" at bounding box center [766, 218] width 932 height 59
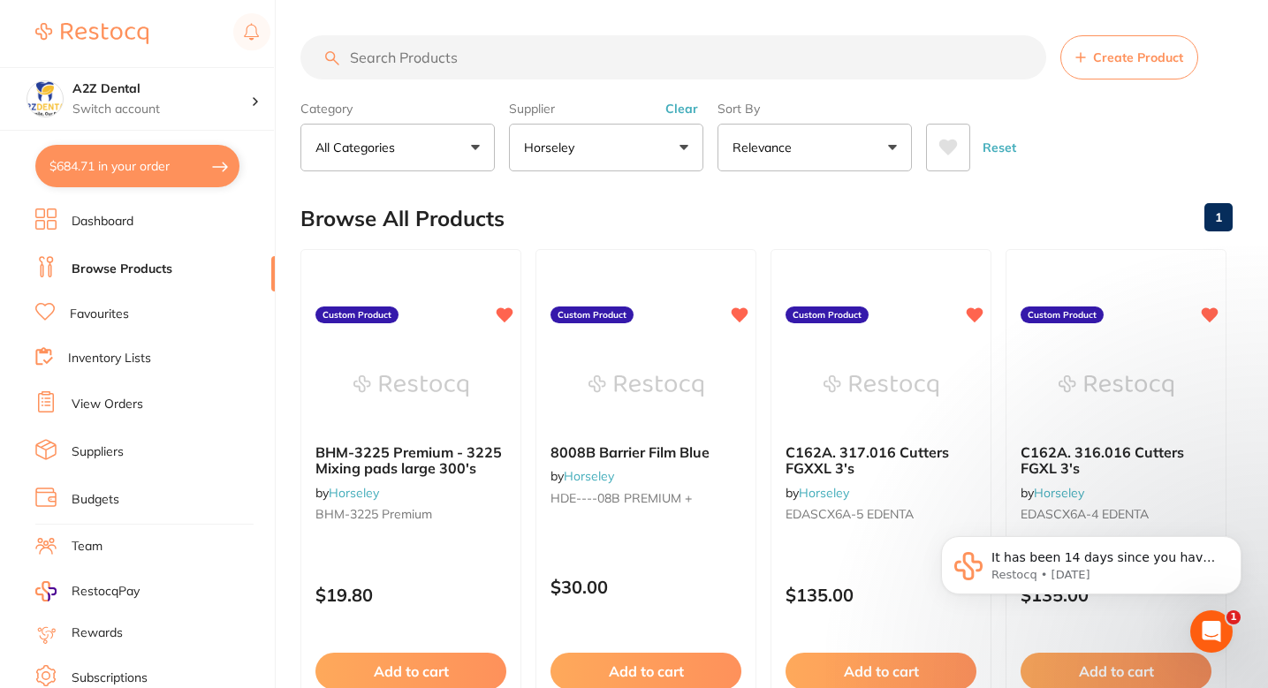
click at [1117, 75] on button "Create Product" at bounding box center [1129, 57] width 138 height 44
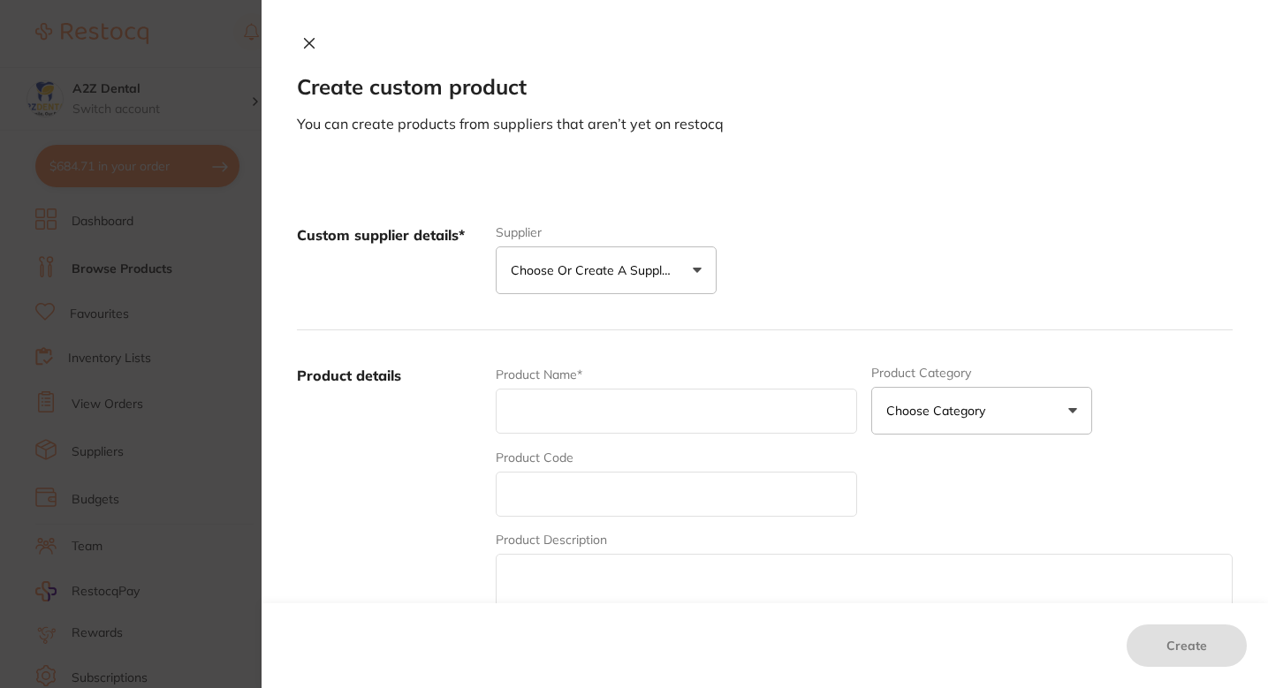
click at [641, 276] on p "Choose or create a supplier" at bounding box center [595, 271] width 168 height 18
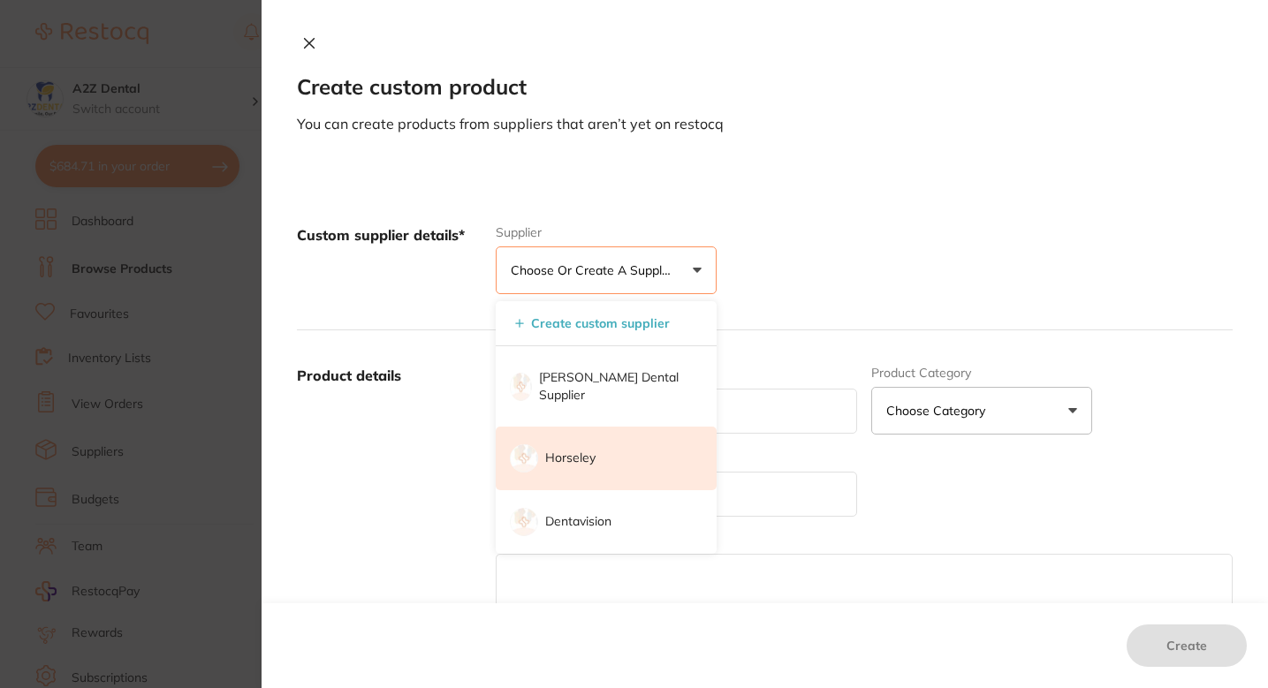
click at [618, 437] on li "Horseley" at bounding box center [606, 459] width 221 height 64
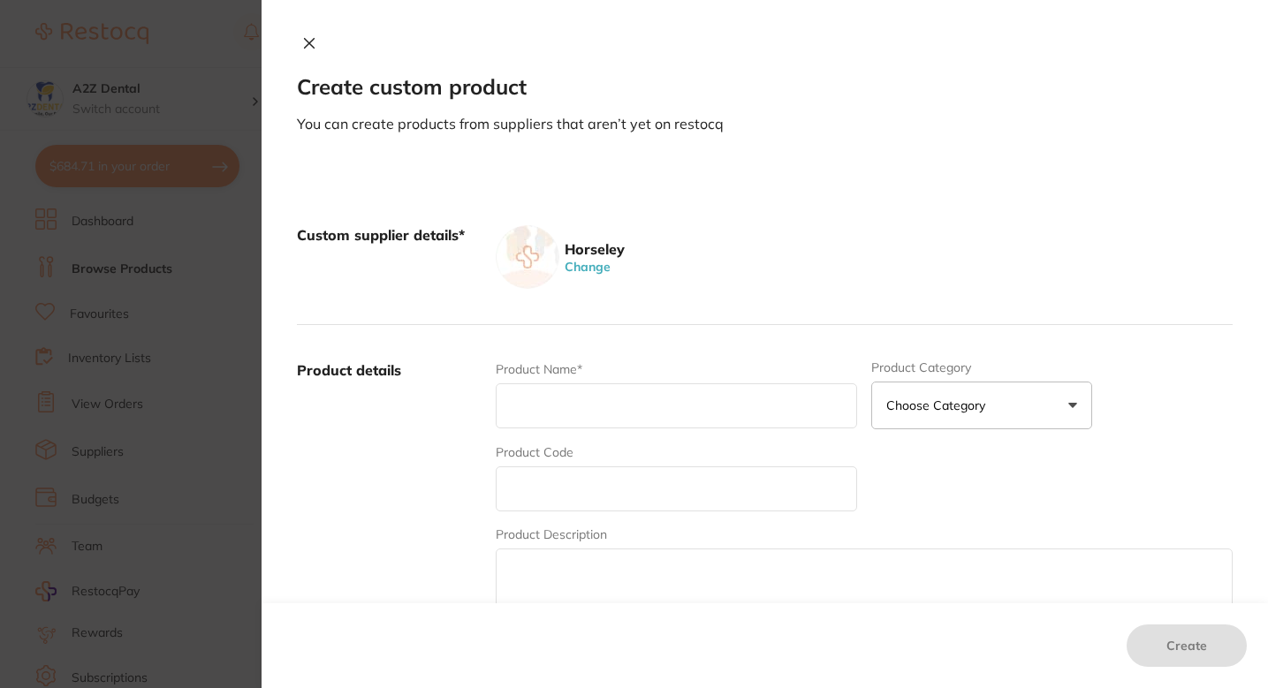
click at [629, 411] on input "text" at bounding box center [676, 406] width 361 height 45
paste input "SHOFU BEAUTIFIL II A3 x 4.5 gm"
click at [589, 406] on input "SHOFU BEAUTIFIL II A3 x 4.5 gm" at bounding box center [676, 406] width 361 height 45
click at [652, 410] on input "SHOFU Beautifil II A3 x 4.5 gm" at bounding box center [676, 406] width 361 height 45
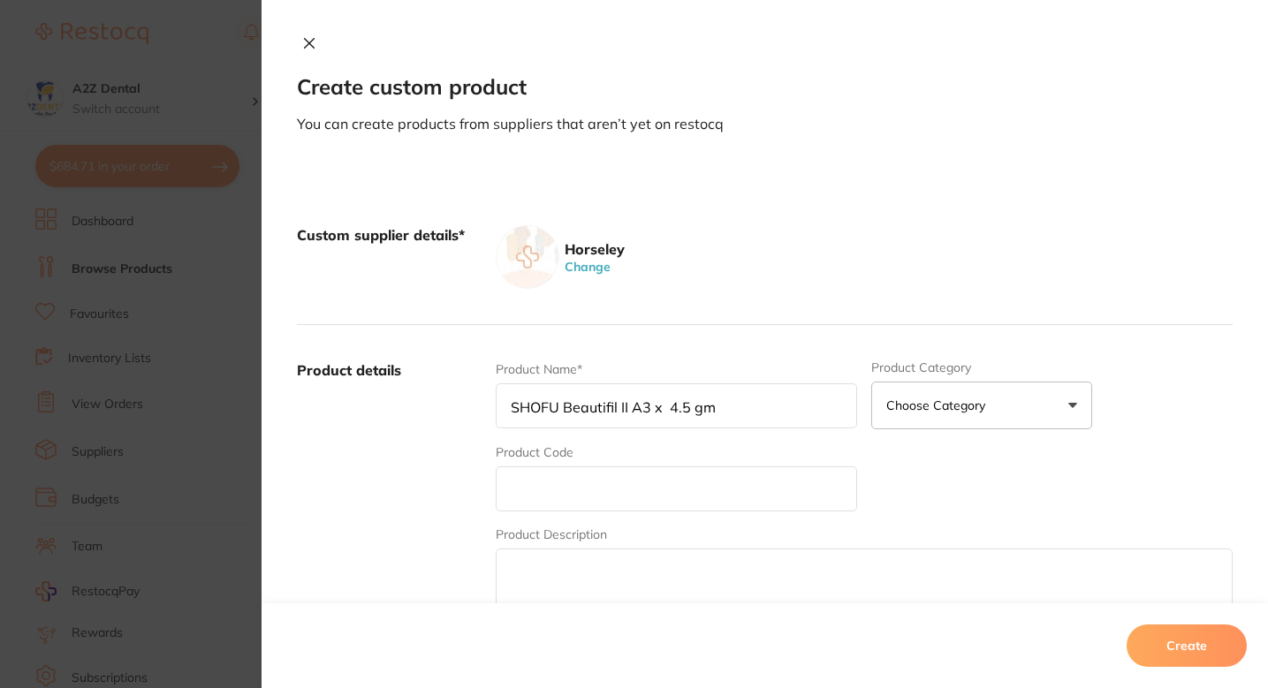
click at [675, 414] on input "SHOFU Beautifil II A3 x 4.5 gm" at bounding box center [676, 406] width 361 height 45
click at [689, 414] on input "SHOFU Beautifil II A3 x 4.5 gm" at bounding box center [676, 406] width 361 height 45
click at [668, 411] on input "SHOFU Beautifil II A3 x 4.5gm" at bounding box center [676, 406] width 361 height 45
click at [543, 406] on input "SHOFU Beautifil II A3 x 4.5gm" at bounding box center [676, 406] width 361 height 45
click at [591, 414] on input "SHOFU Beautifil II A3 x 4.5gm" at bounding box center [676, 406] width 361 height 45
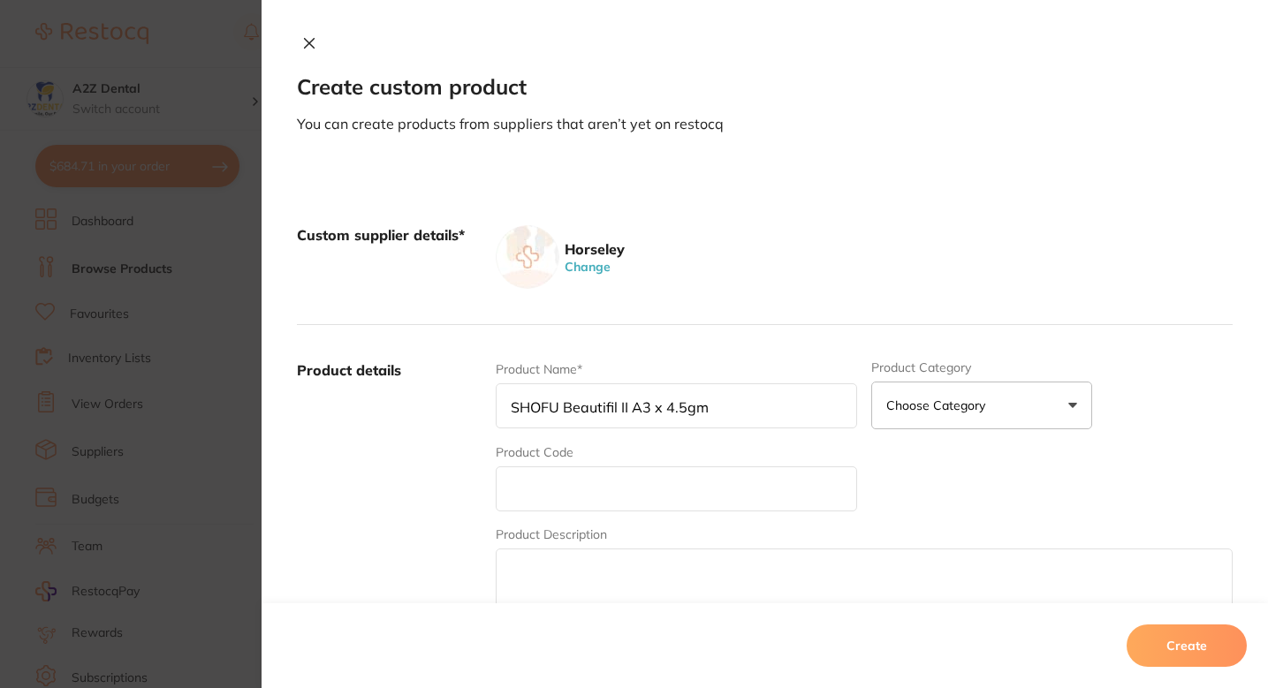
click at [591, 414] on input "SHOFU Beautifil II A3 x 4.5gm" at bounding box center [676, 406] width 361 height 45
click at [687, 325] on div "Product details Product Name* SHOFU Beautifil II A3 x 4.5gm Product Category Ch…" at bounding box center [765, 498] width 936 height 347
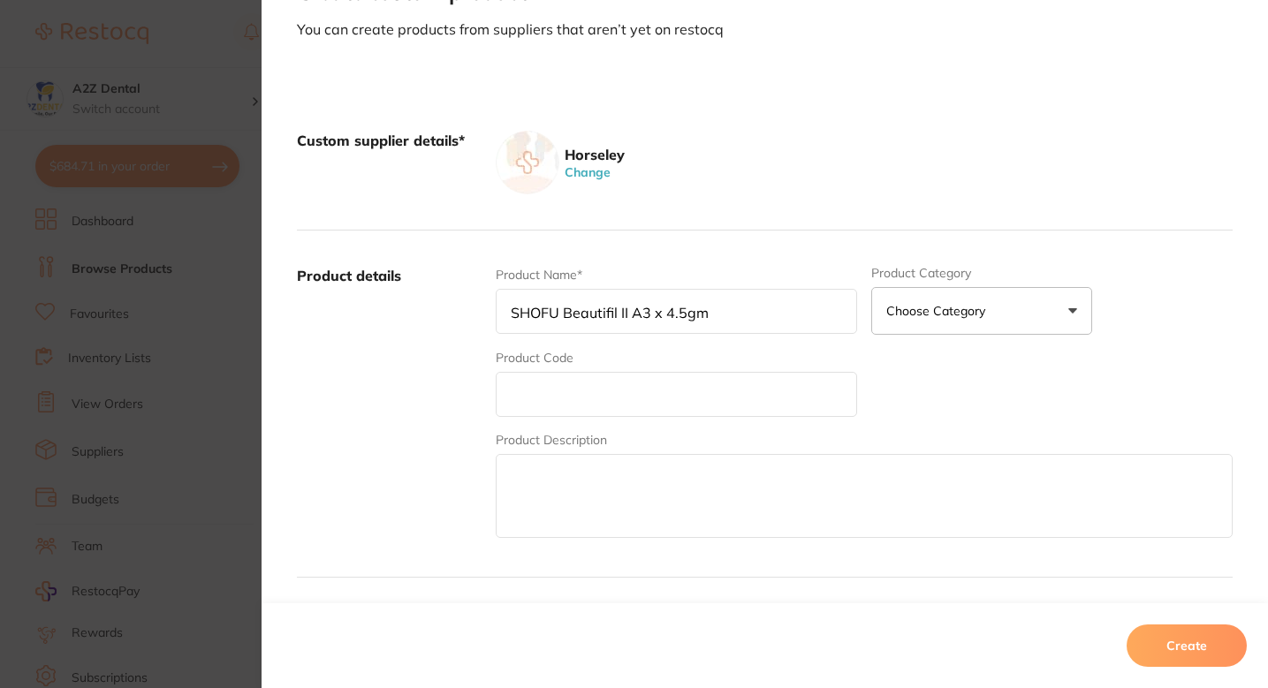
scroll to position [96, 0]
click at [612, 333] on div "Product Name* SHOFU Beautifil II A3 x 4.5gm" at bounding box center [676, 298] width 361 height 69
click at [638, 310] on input "SHOFU Beautifil II A3 x 4.5gm" at bounding box center [676, 309] width 361 height 45
click at [718, 310] on input "SHOFU Beautifil II A3 x 4.5gm" at bounding box center [676, 309] width 361 height 45
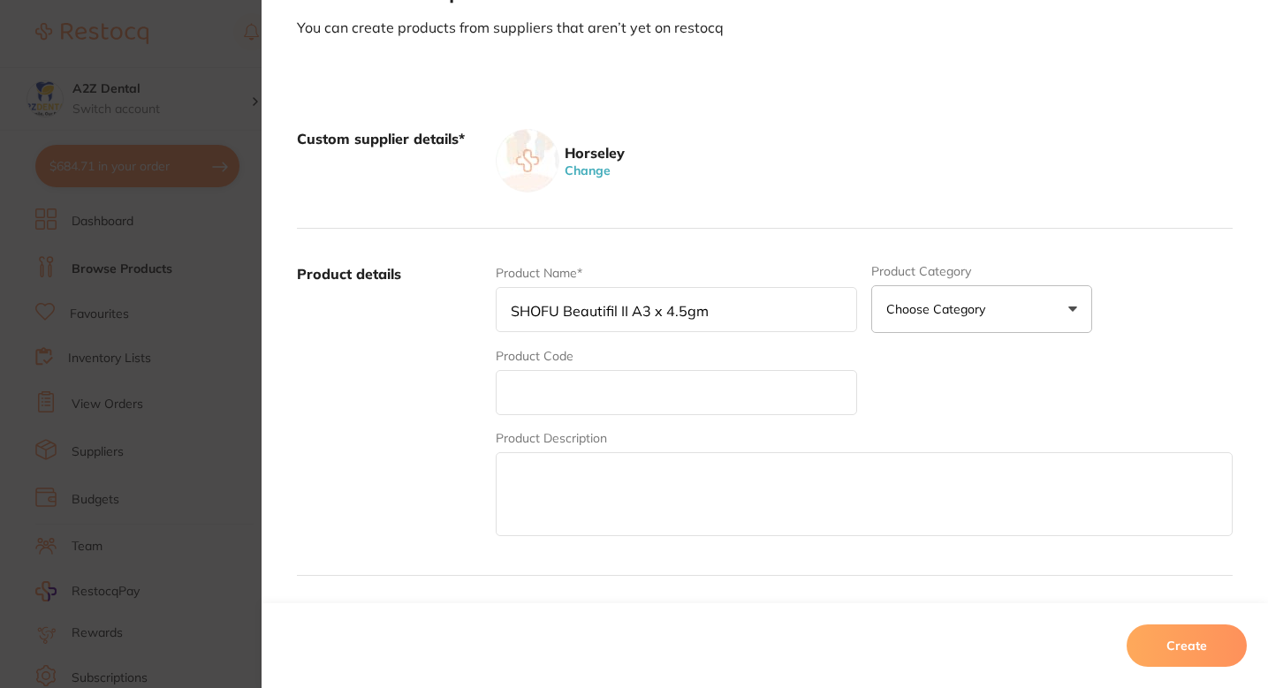
paste input "A3"
click at [660, 308] on input "SHOFU Beautifil II A3 x 4.5gm A3" at bounding box center [676, 309] width 361 height 45
click at [727, 314] on input "SHOFU Beautifil II 4.5gm A3" at bounding box center [676, 309] width 361 height 45
type input "SHOFU Beautifil II 4.5gm A3"
click at [634, 388] on input "text" at bounding box center [676, 392] width 361 height 45
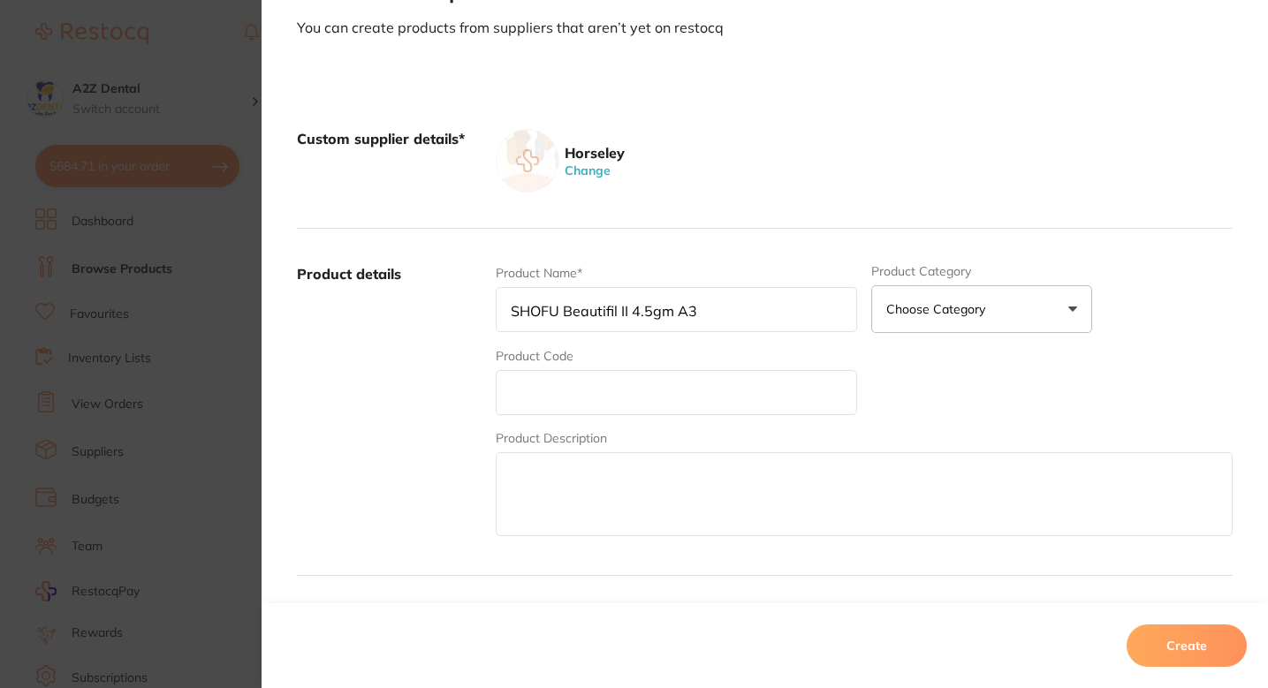
click at [575, 389] on input "text" at bounding box center [676, 392] width 361 height 45
click at [573, 391] on input "text" at bounding box center [676, 392] width 361 height 45
click at [693, 353] on div "Product Code" at bounding box center [676, 381] width 361 height 68
click at [734, 155] on div "Horseley Change" at bounding box center [864, 161] width 737 height 64
click at [546, 370] on input "text" at bounding box center [676, 392] width 361 height 45
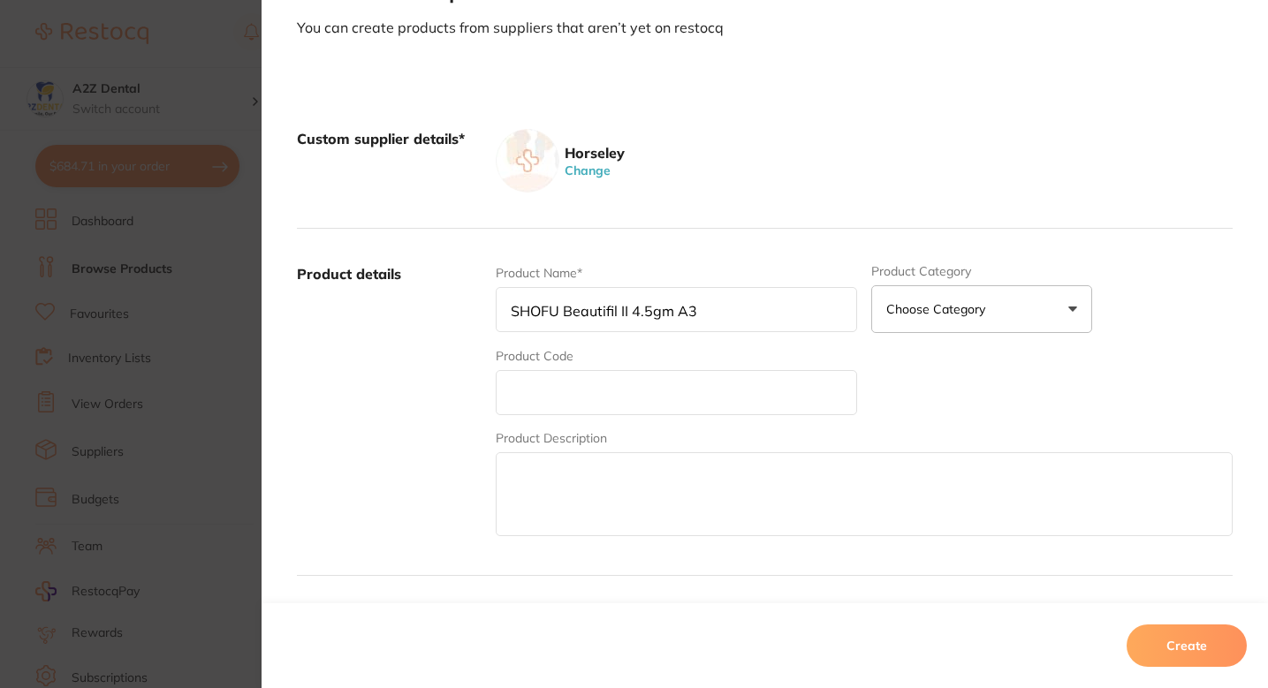
click at [458, 297] on label "Product details" at bounding box center [389, 402] width 185 height 276
click at [586, 309] on input "SHOFU Beautifil II 4.5gm A3" at bounding box center [676, 309] width 361 height 45
click at [792, 205] on div "Custom supplier details* Horseley Change" at bounding box center [765, 161] width 936 height 135
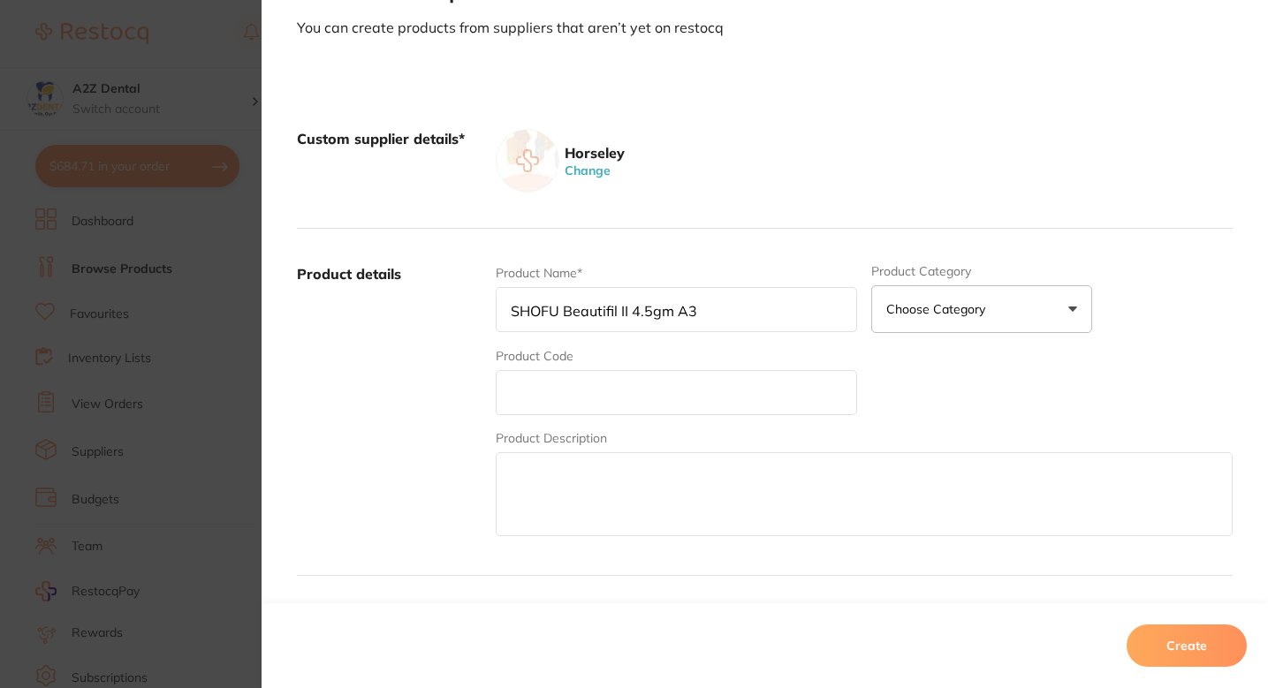
click at [587, 376] on input "text" at bounding box center [676, 392] width 361 height 45
click at [588, 386] on input "text" at bounding box center [676, 392] width 361 height 45
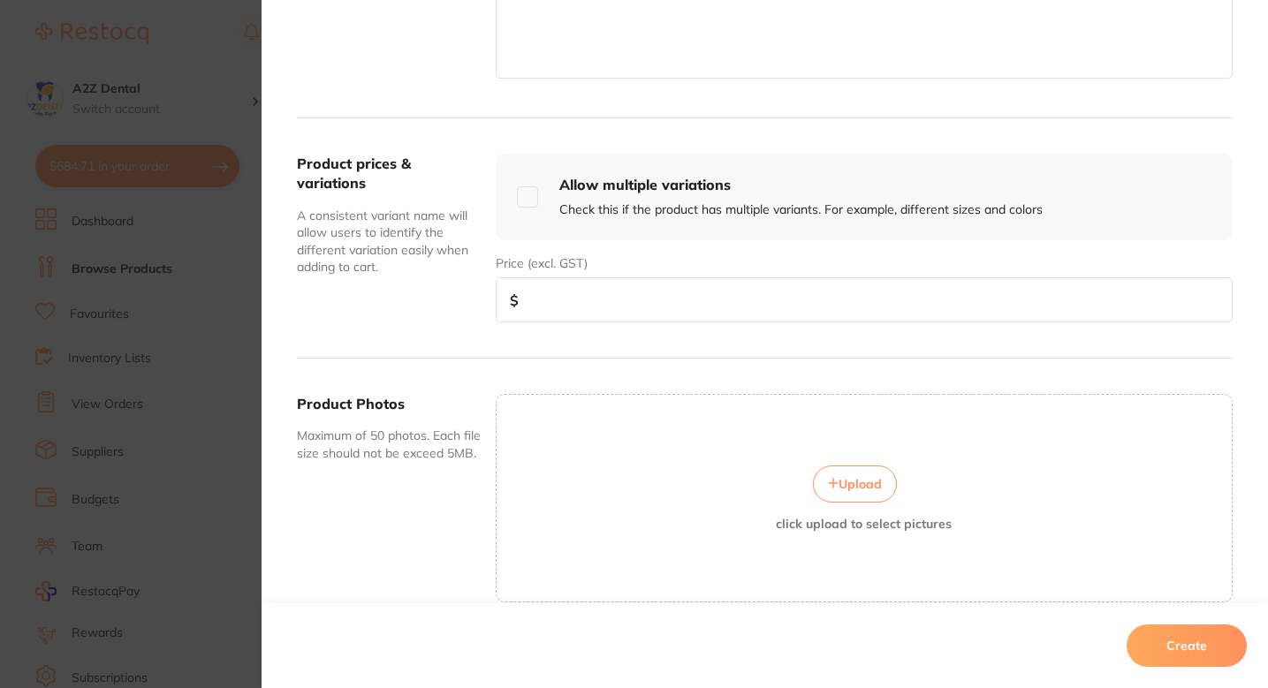
scroll to position [555, 0]
click at [627, 310] on input "number" at bounding box center [864, 299] width 737 height 45
type input "49.49"
click at [1189, 648] on button "Create" at bounding box center [1187, 646] width 120 height 42
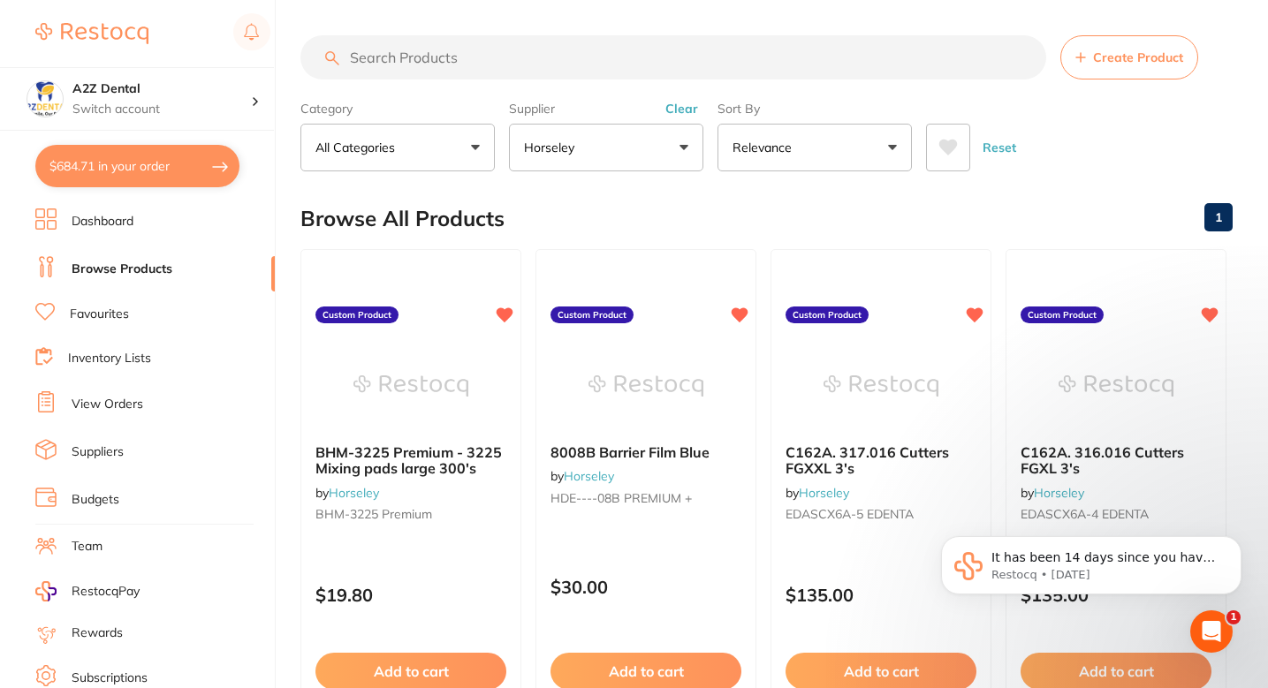
click at [716, 218] on div "Browse All Products 1" at bounding box center [766, 218] width 932 height 59
click at [656, 59] on input "search" at bounding box center [673, 57] width 746 height 44
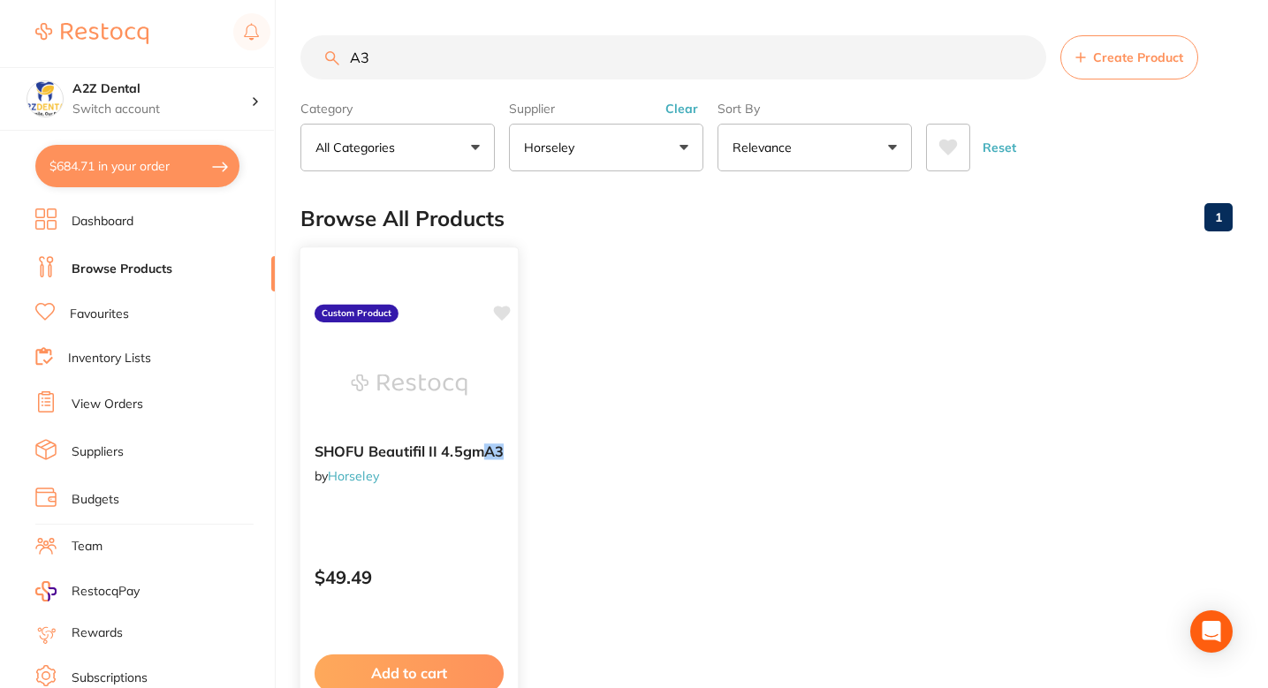
type input "A3"
click at [502, 308] on icon at bounding box center [502, 313] width 17 height 15
click at [591, 342] on ul "SHOFU Beautifil II 4.5gm A3 by Horseley Custom Product $49.49 Add to cart Save …" at bounding box center [766, 503] width 932 height 508
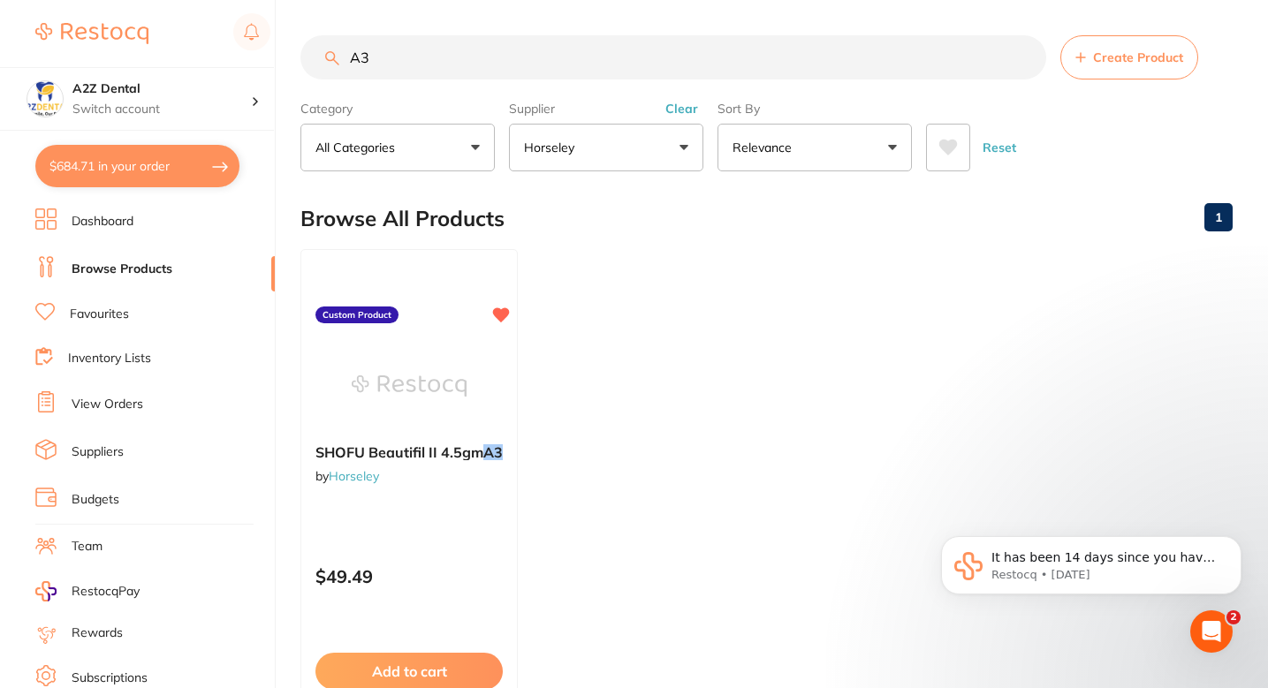
scroll to position [0, 0]
click at [659, 379] on ul "SHOFU Beautifil II 4.5gm A3 by Horseley Custom Product $49.49 Add to cart Save …" at bounding box center [766, 503] width 932 height 508
click at [695, 387] on ul "SHOFU Beautifil II 4.5gm A3 by Horseley Custom Product $49.49 Add to cart Save …" at bounding box center [766, 503] width 932 height 508
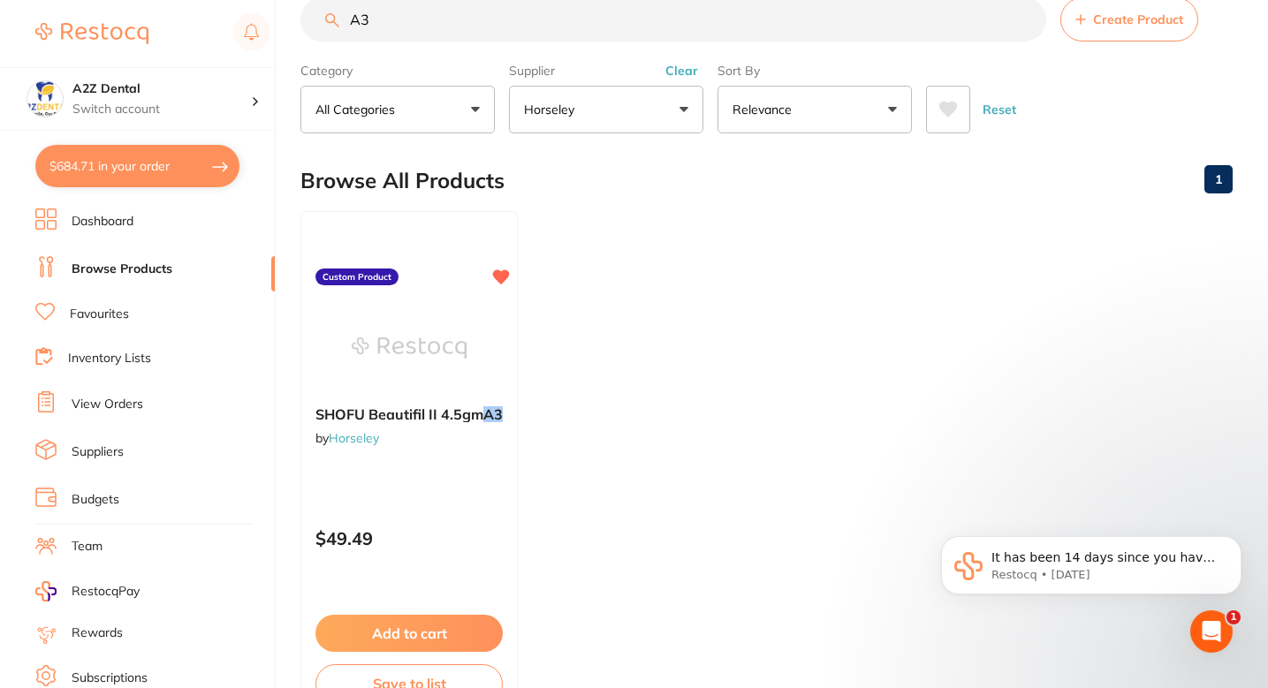
click at [771, 250] on ul "SHOFU Beautifil II 4.5gm A3 by Horseley Custom Product $49.49 Add to cart Save …" at bounding box center [766, 465] width 932 height 508
click at [627, 283] on ul "SHOFU Beautifil II 4.5gm A3 by Horseley Custom Product $49.49 Add to cart Save …" at bounding box center [766, 465] width 932 height 508
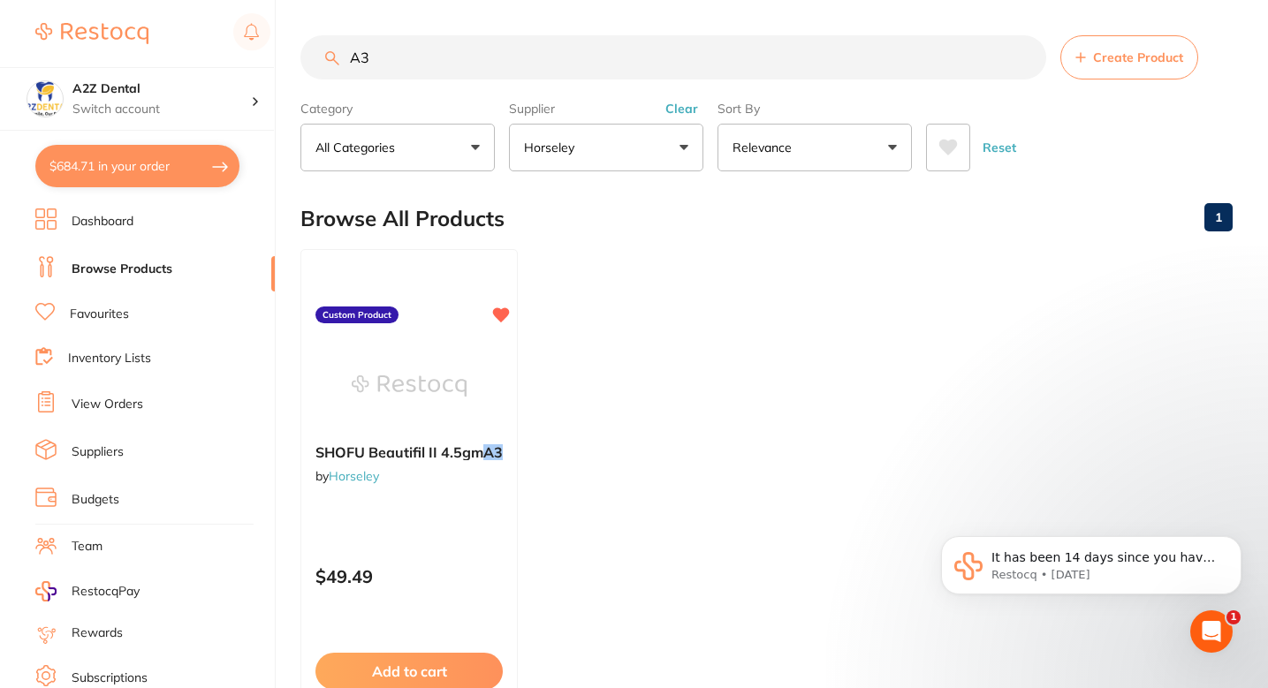
click at [772, 299] on ul "SHOFU Beautifil II 4.5gm A3 by Horseley Custom Product $49.49 Add to cart Save …" at bounding box center [766, 503] width 932 height 508
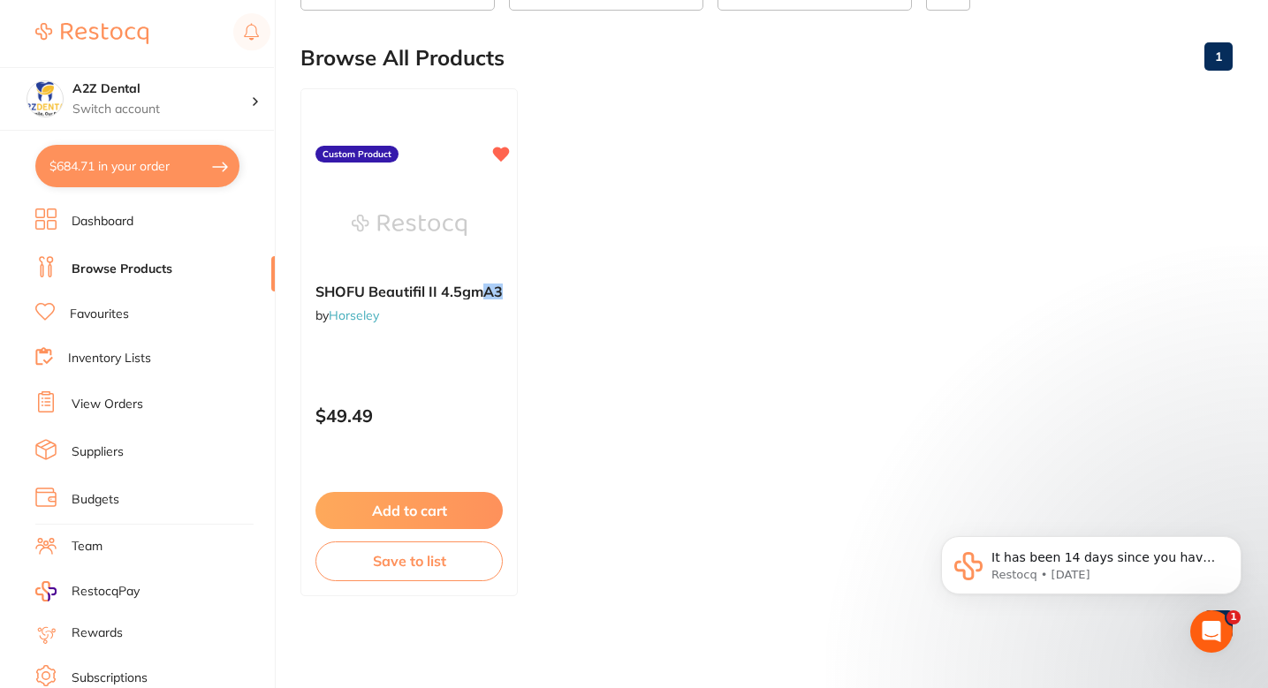
click at [723, 286] on ul "SHOFU Beautifil II 4.5gm A3 by Horseley Custom Product $49.49 Add to cart Save …" at bounding box center [766, 342] width 932 height 508
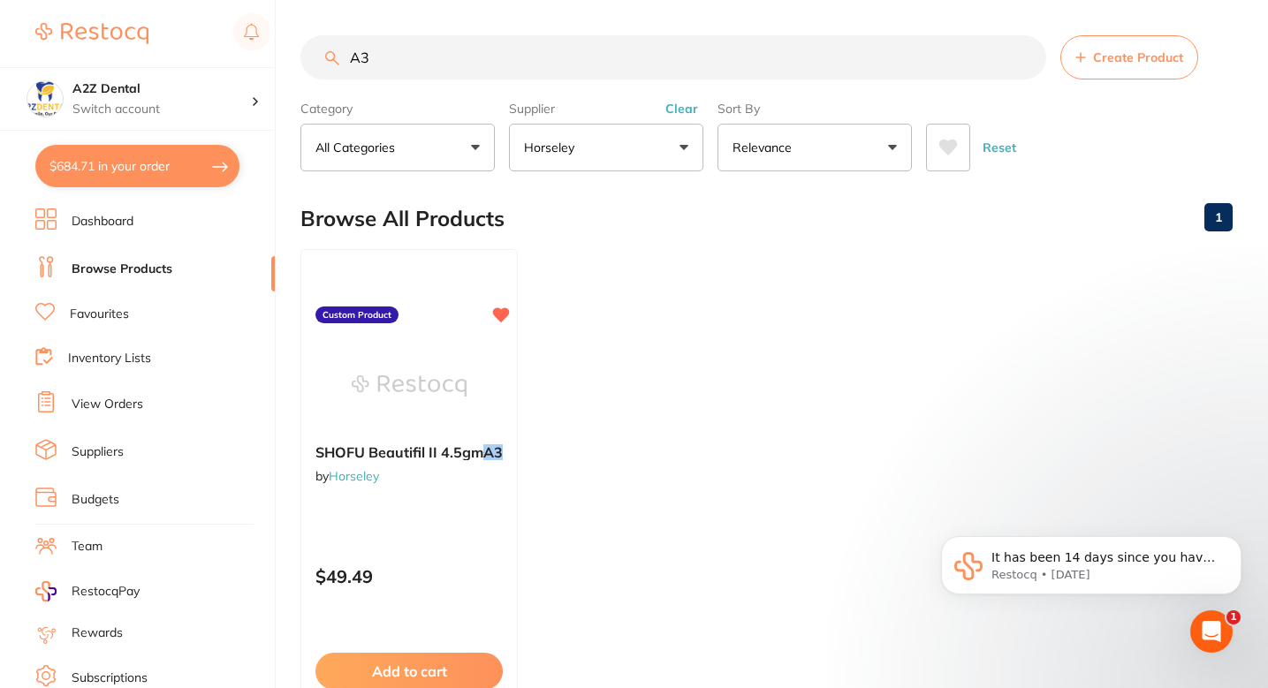
click at [662, 323] on ul "SHOFU Beautifil II 4.5gm A3 by Horseley Custom Product $49.49 Add to cart Save …" at bounding box center [766, 503] width 932 height 508
click at [709, 337] on ul "SHOFU Beautifil II 4.5gm A3 by Horseley Custom Product $49.49 Add to cart Save …" at bounding box center [766, 503] width 932 height 508
click at [482, 525] on div "SHOFU Beautifil II 4.5gm A3 by Horseley Custom Product $49.49 Add to cart Save …" at bounding box center [409, 503] width 219 height 513
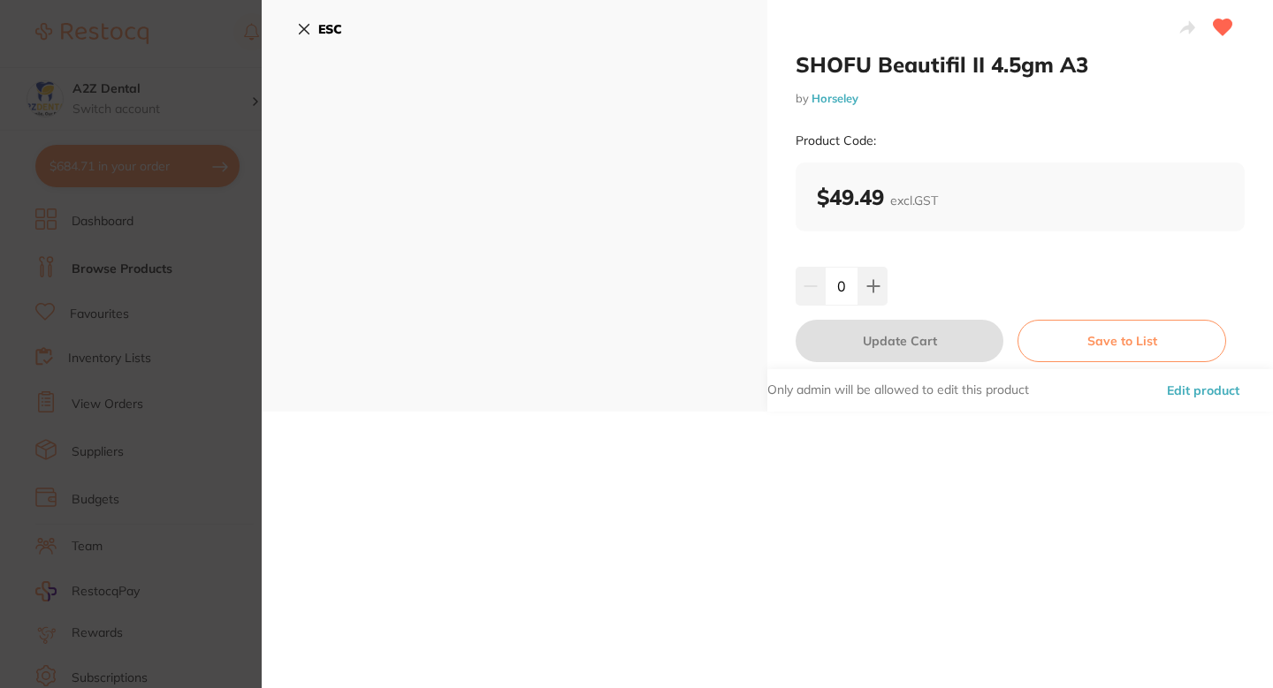
click at [949, 273] on div "0" at bounding box center [1019, 286] width 449 height 39
click at [924, 127] on div "Product Code:" at bounding box center [1019, 140] width 449 height 43
click at [585, 428] on div "SHOFU Beautifil II 4.5gm A3 by Horseley Product Code: ESC SHOFU Beautifil II 4.…" at bounding box center [767, 344] width 1011 height 688
click at [191, 414] on section "SHOFU Beautifil II 4.5gm A3 by Horseley Product Code: ESC SHOFU Beautifil II 4.…" at bounding box center [636, 344] width 1273 height 688
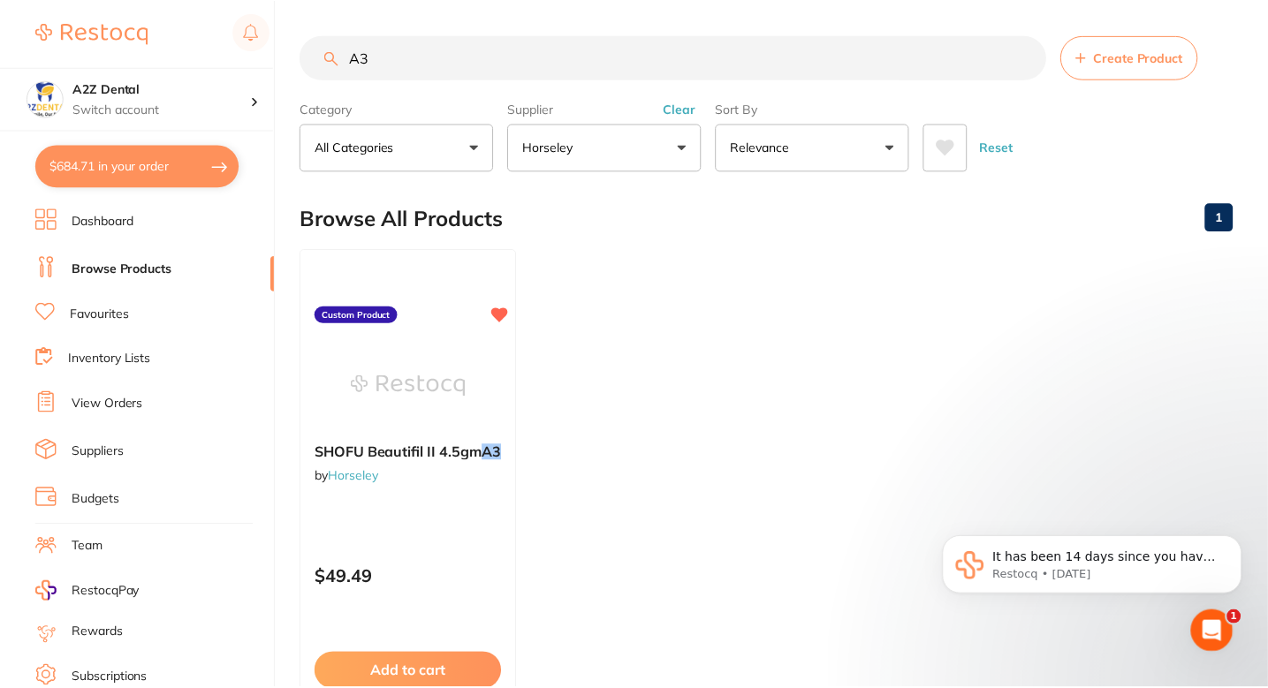
scroll to position [27, 0]
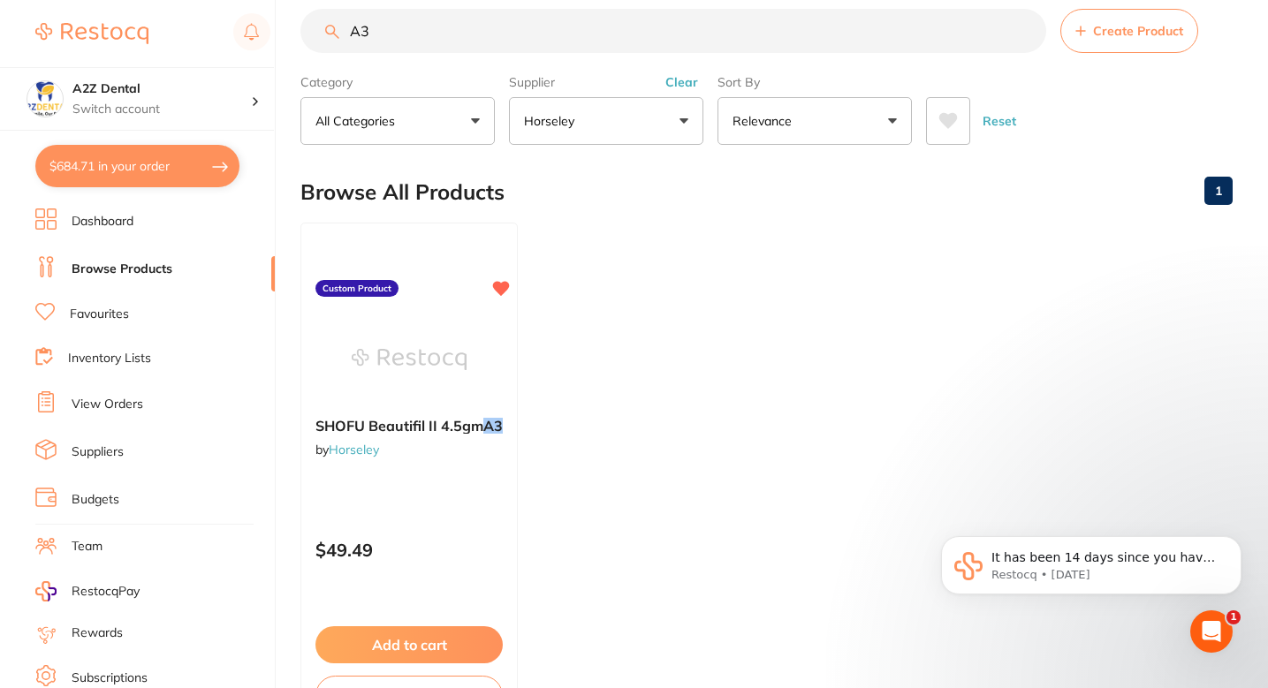
click at [687, 349] on ul "SHOFU Beautifil II 4.5gm A3 by Horseley Custom Product $49.49 Add to cart Save …" at bounding box center [766, 477] width 932 height 508
click at [651, 218] on div "Browse All Products 1" at bounding box center [766, 192] width 932 height 59
click at [650, 224] on ul "SHOFU Beautifil II 4.5gm A3 by Horseley Custom Product $49.49 Add to cart Save …" at bounding box center [766, 477] width 932 height 508
click at [802, 229] on ul "SHOFU Beautifil II 4.5gm A3 by Horseley Custom Product $49.49 Add to cart Save …" at bounding box center [766, 477] width 932 height 508
click at [708, 324] on ul "SHOFU Beautifil II 4.5gm A3 by Horseley Custom Product $49.49 Add to cart Save …" at bounding box center [766, 477] width 932 height 508
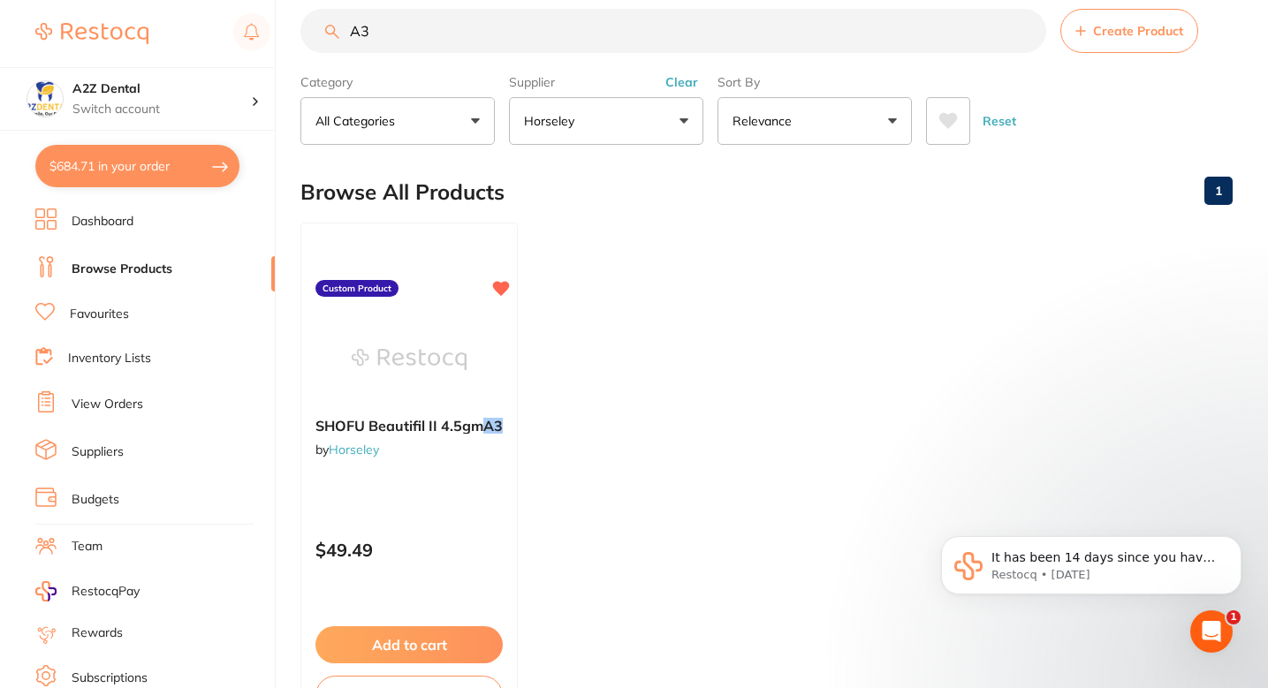
click at [696, 360] on ul "SHOFU Beautifil II 4.5gm A3 by Horseley Custom Product $49.49 Add to cart Save …" at bounding box center [766, 477] width 932 height 508
click at [627, 337] on ul "SHOFU Beautifil II 4.5gm A3 by Horseley Custom Product $49.49 Add to cart Save …" at bounding box center [766, 477] width 932 height 508
click at [565, 232] on ul "SHOFU Beautifil II 4.5gm A3 by Horseley Custom Product $49.49 Add to cart Save …" at bounding box center [766, 477] width 932 height 508
click at [671, 238] on ul "SHOFU Beautifil II 4.5gm A3 by Horseley Custom Product $49.49 Add to cart Save …" at bounding box center [766, 477] width 932 height 508
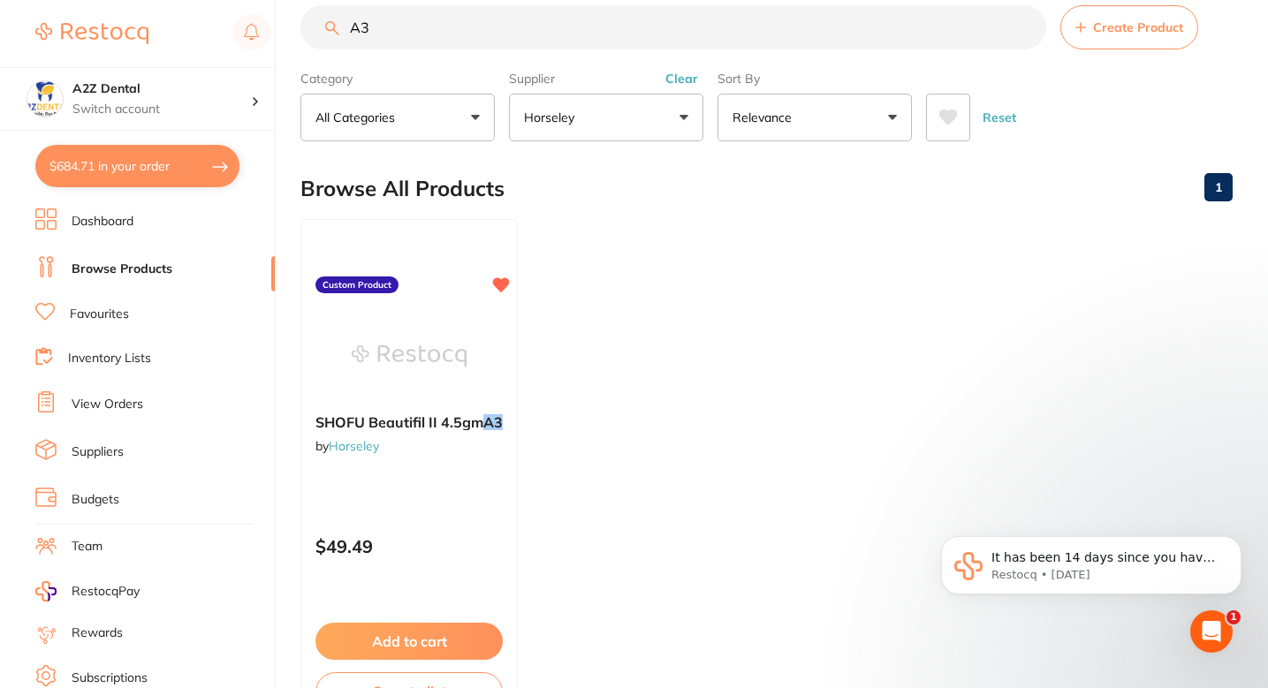
scroll to position [0, 0]
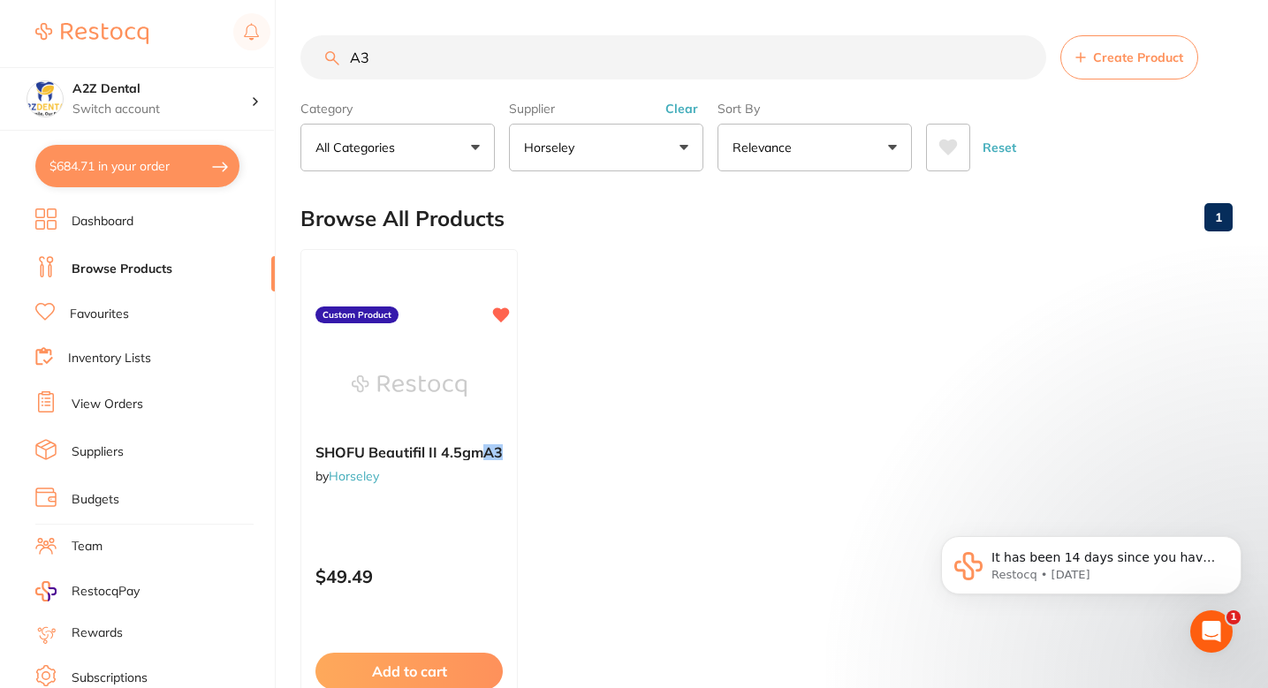
click at [693, 314] on ul "SHOFU Beautifil II 4.5gm A3 by Horseley Custom Product $49.49 Add to cart Save …" at bounding box center [766, 503] width 932 height 508
click at [158, 261] on link "Browse Products" at bounding box center [122, 270] width 101 height 18
click at [737, 334] on ul "SHOFU Beautifil II 4.5gm A3 by Horseley Custom Product $49.49 Add to cart Save …" at bounding box center [766, 503] width 932 height 508
click at [598, 287] on ul "SHOFU Beautifil II 4.5gm A3 by Horseley Custom Product $49.49 Add to cart Save …" at bounding box center [766, 503] width 932 height 508
click at [627, 270] on ul "SHOFU Beautifil II 4.5gm A3 by Horseley Custom Product $49.49 Add to cart Save …" at bounding box center [766, 503] width 932 height 508
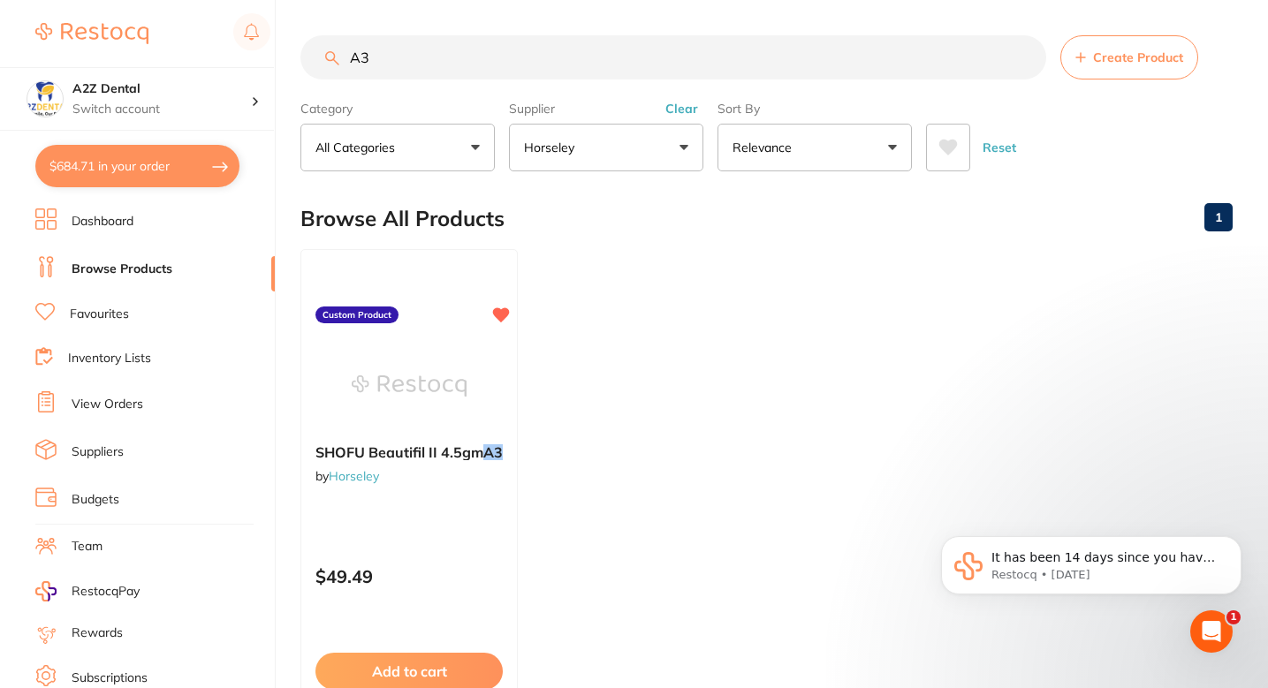
click at [596, 176] on main "A3 Create Product Category All Categories All Categories No categories found Cl…" at bounding box center [784, 424] width 968 height 849
click at [604, 159] on button "Horseley" at bounding box center [606, 148] width 194 height 48
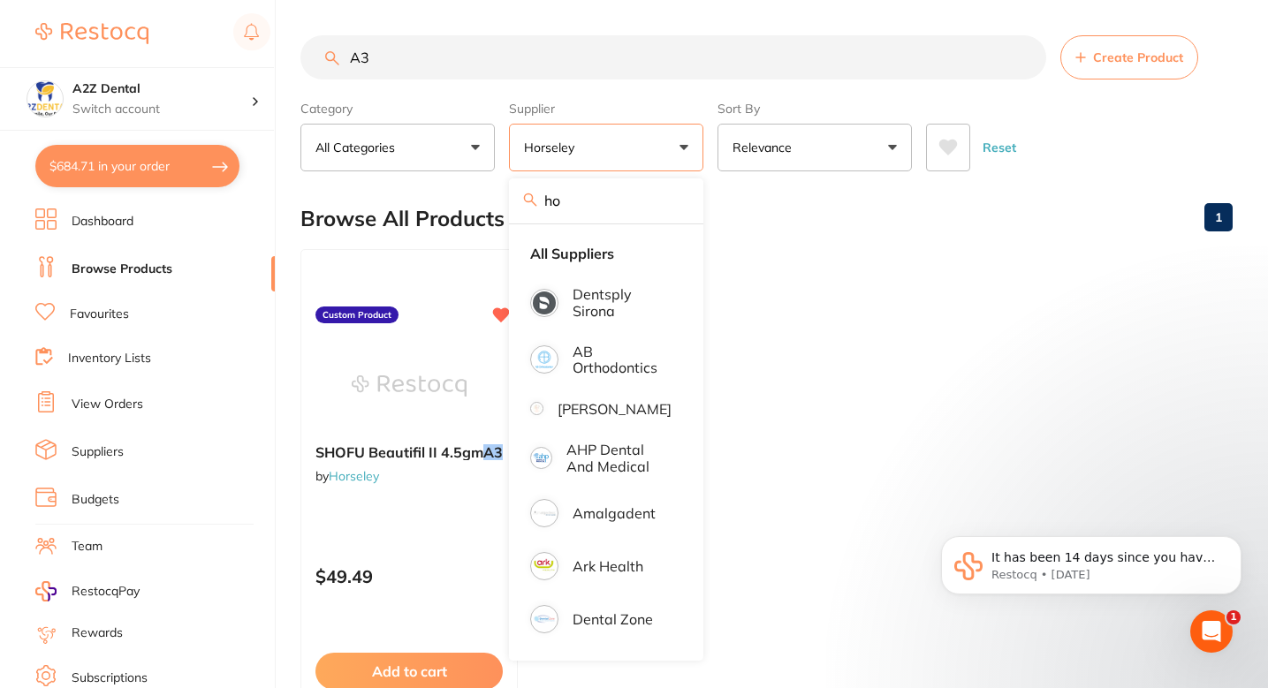
type input "h"
type input "Adam"
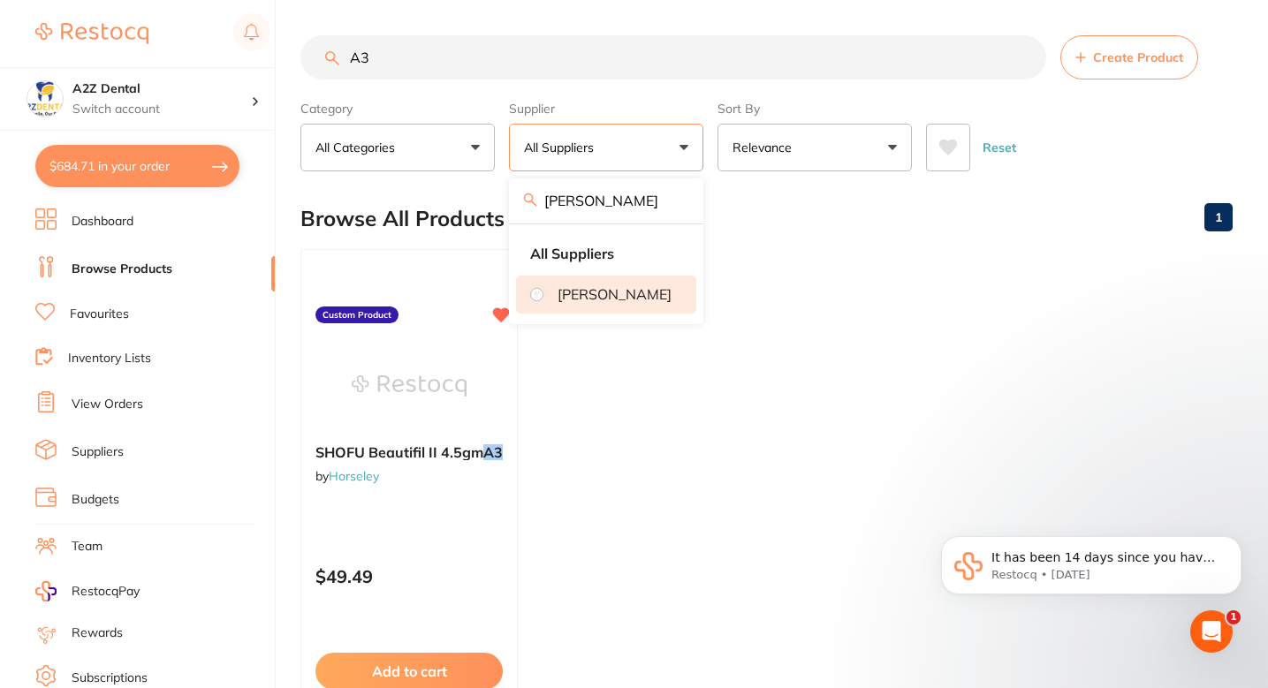
click at [634, 311] on li "[PERSON_NAME]" at bounding box center [606, 294] width 180 height 37
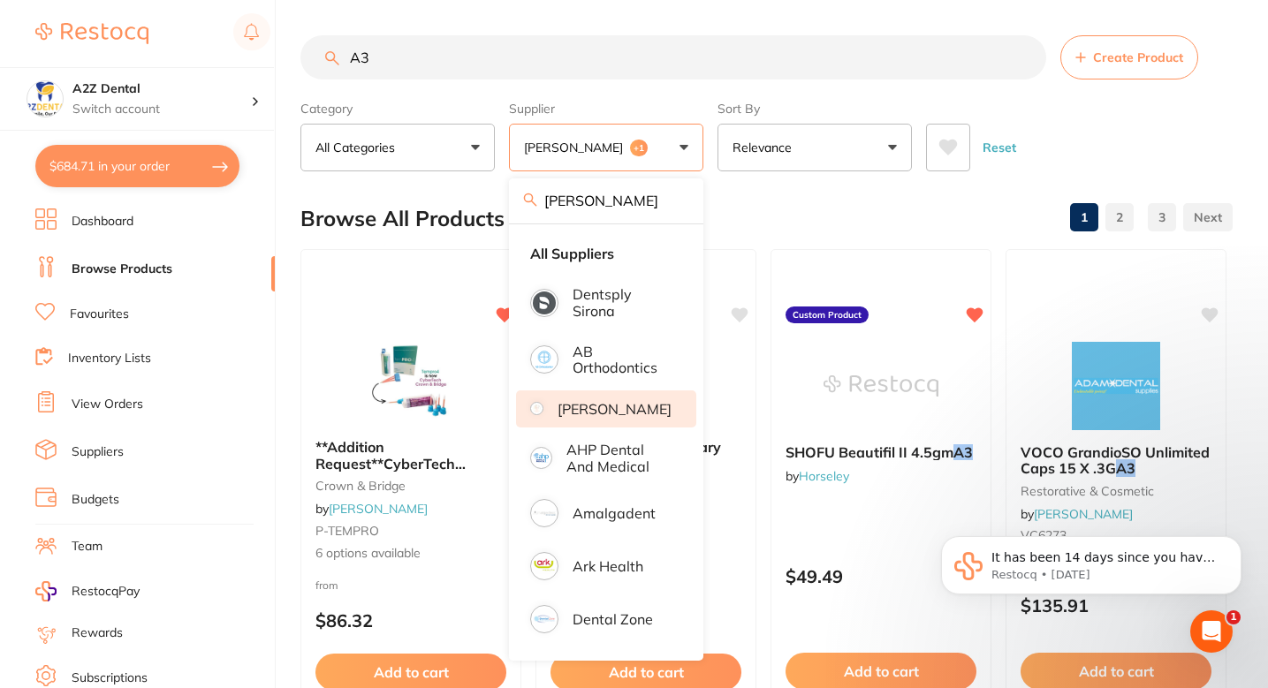
click at [827, 218] on div "Browse All Products 1 2 3" at bounding box center [766, 218] width 932 height 59
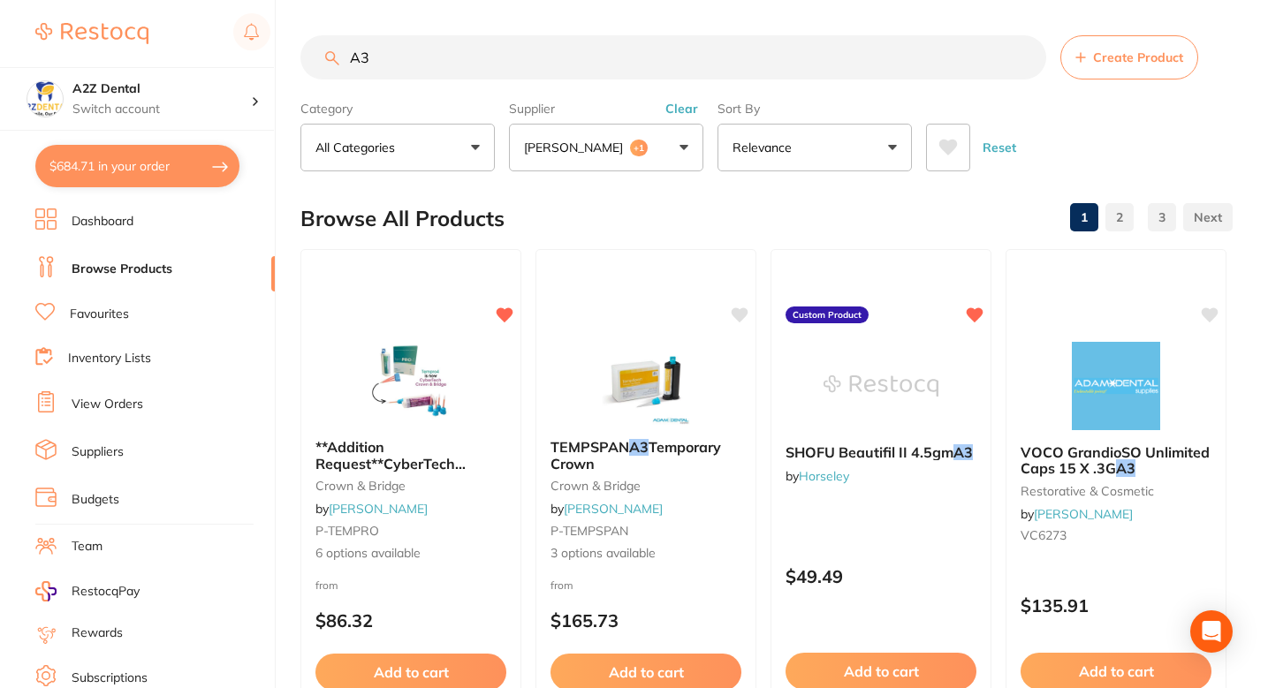
click at [812, 203] on div "Browse All Products 1 2 3" at bounding box center [766, 218] width 932 height 59
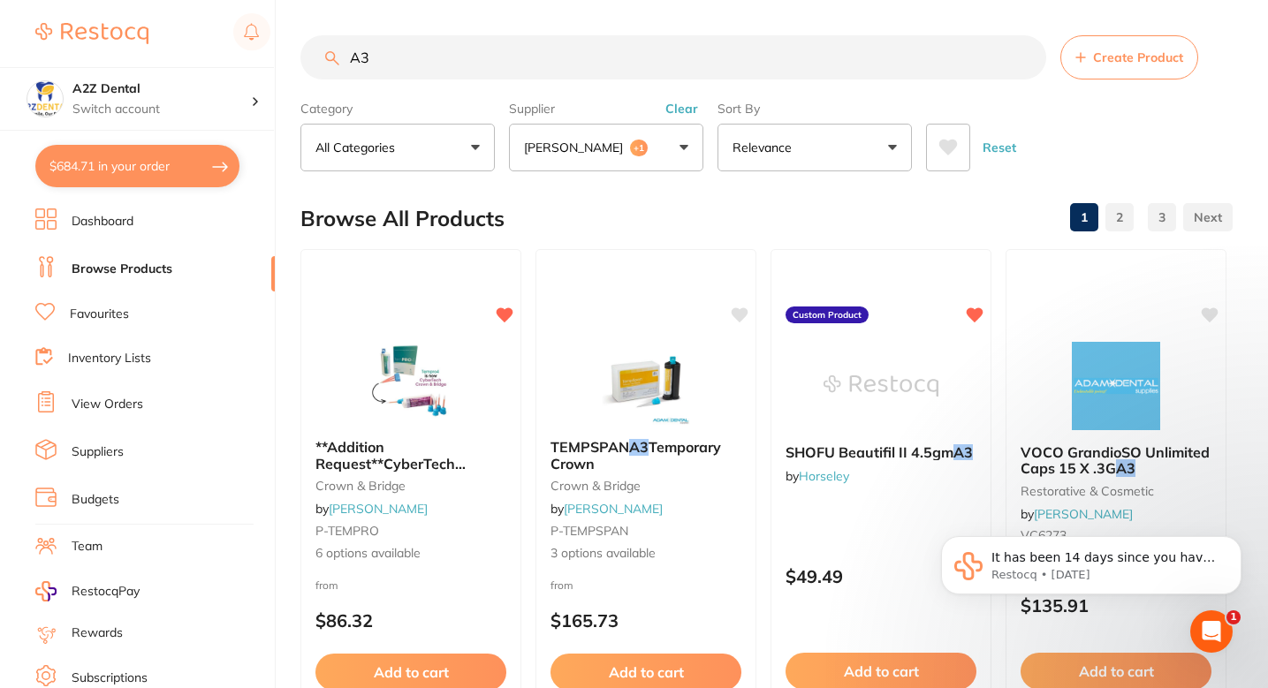
click at [1074, 76] on button "Create Product" at bounding box center [1129, 57] width 138 height 44
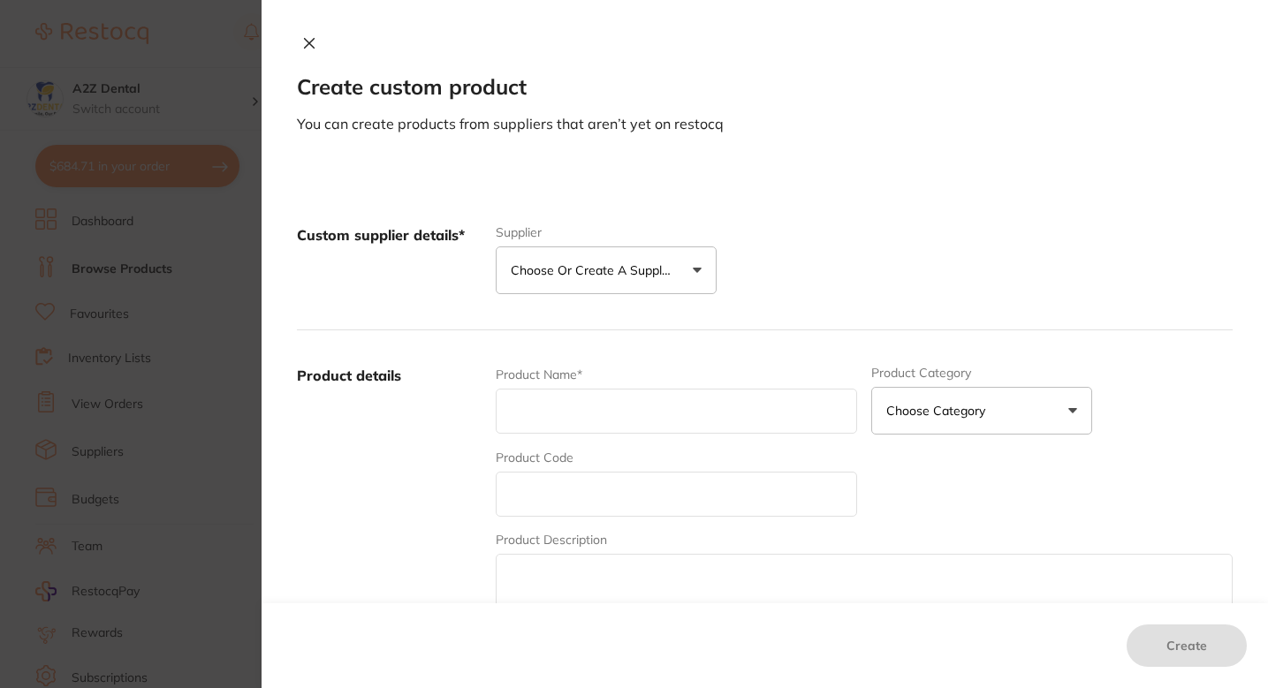
click at [685, 258] on button "Choose or create a supplier" at bounding box center [606, 271] width 221 height 48
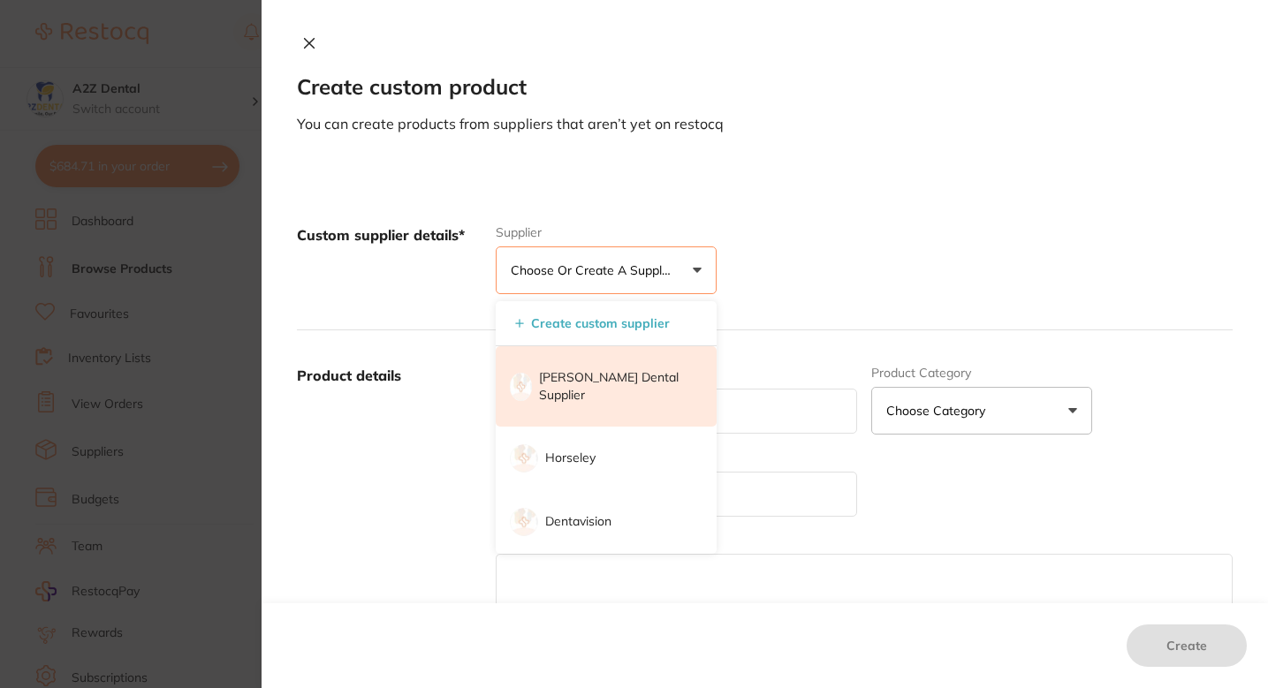
click at [632, 391] on li "[PERSON_NAME] Dental Supplier" at bounding box center [606, 386] width 221 height 80
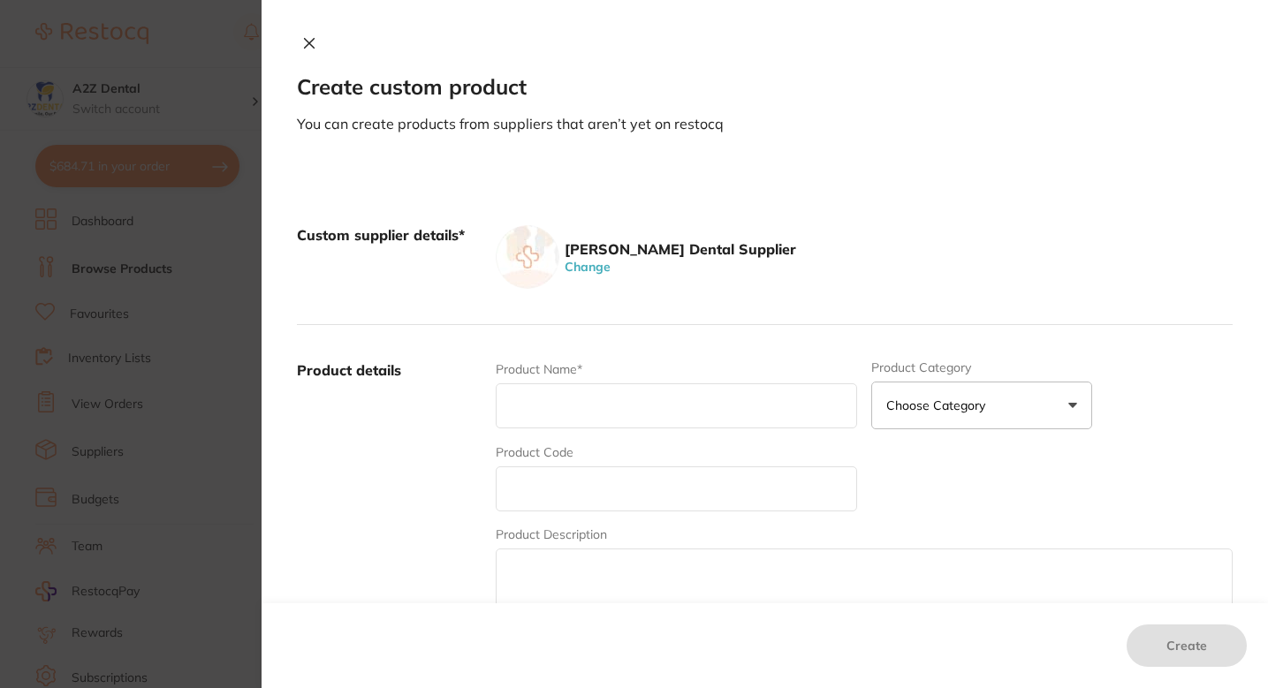
click at [647, 426] on input "text" at bounding box center [676, 406] width 361 height 45
click at [589, 429] on div "Product Name*" at bounding box center [676, 395] width 361 height 69
click at [544, 406] on input "text" at bounding box center [676, 406] width 361 height 45
click at [727, 422] on input "LIGNOSPAN 2% Special" at bounding box center [676, 406] width 361 height 45
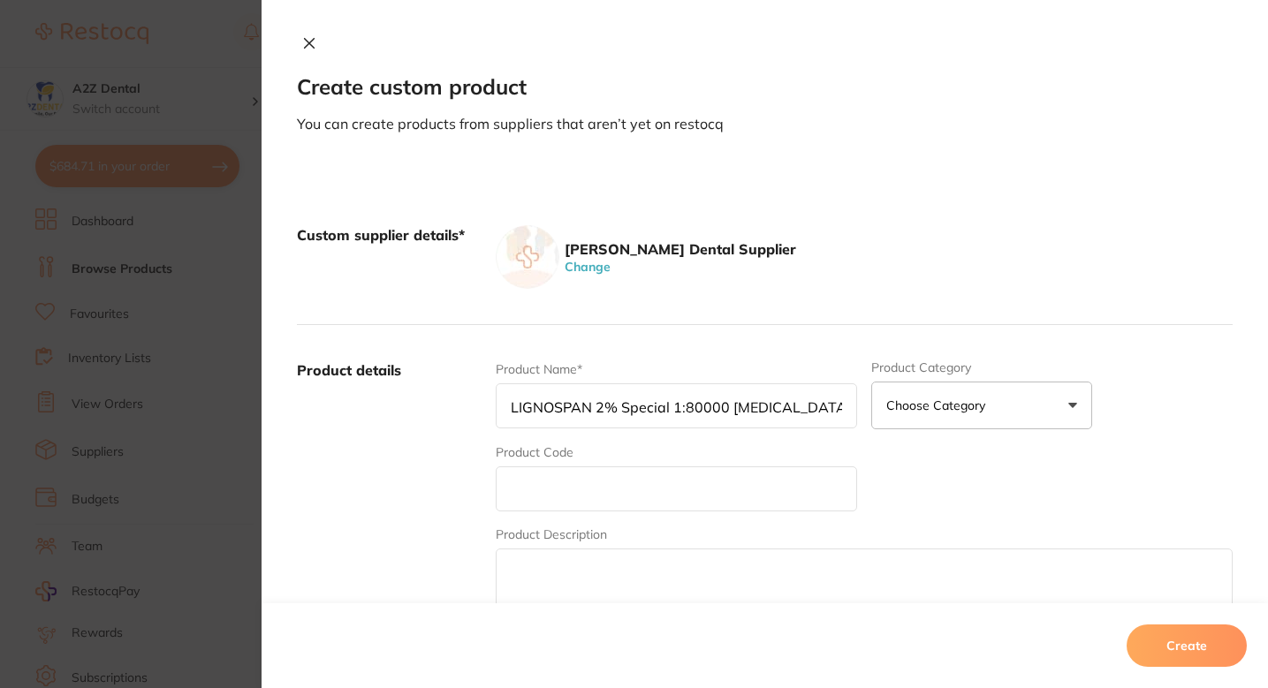
click at [825, 409] on input "LIGNOSPAN 2% Special 1:80000 Adrenaline" at bounding box center [676, 406] width 361 height 45
click at [797, 405] on input "LIGNOSPAN 2% Special 1:80000 Adrenaline 2.2 ml" at bounding box center [676, 406] width 361 height 45
click at [838, 408] on input "LIGNOSPAN 2% Special 1:80000 Adrenalin 2.2 ml" at bounding box center [676, 406] width 361 height 45
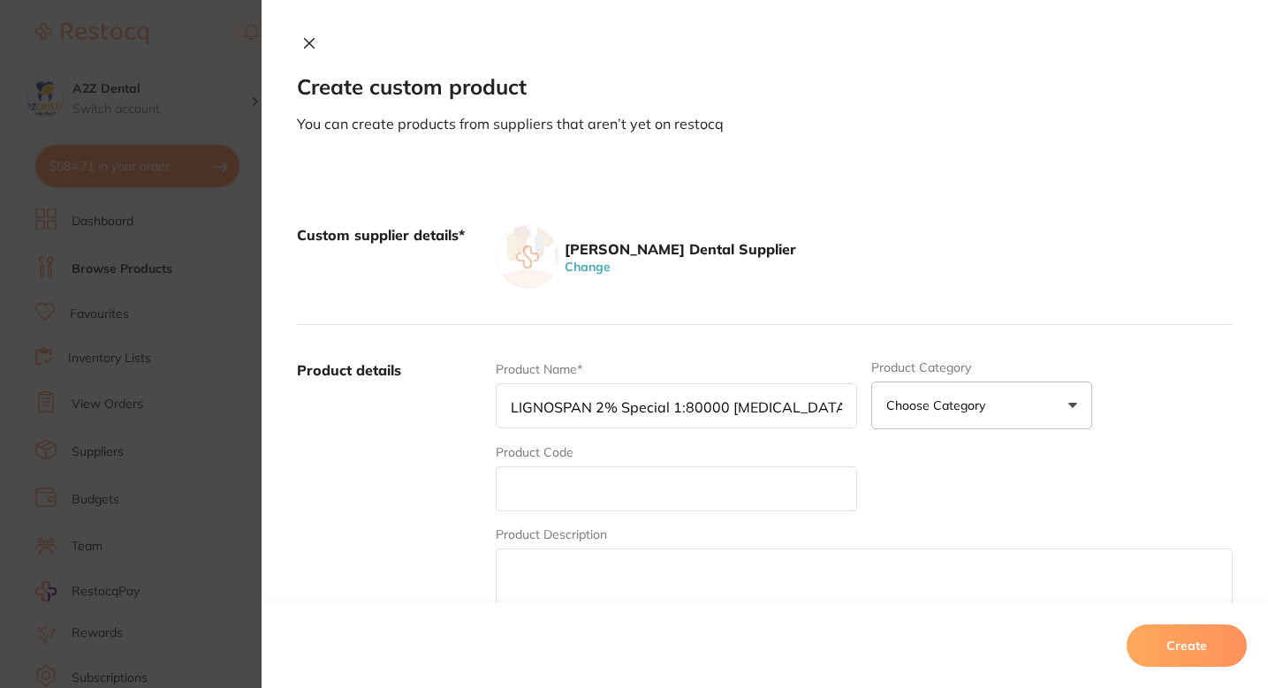
click at [802, 412] on input "LIGNOSPAN 2% Special 1:80000 Adrenalin 2.2 ml 2 x 50 pk" at bounding box center [676, 406] width 361 height 45
click at [819, 408] on input "LIGNOSPAN 2% Special 1:80000 Adrenalin 2.2 ml 2 x 50 pk" at bounding box center [676, 406] width 361 height 45
type input "LIGNOSPAN 2% Special 1:80000 Adrenalin 2.2 ml 2 x 50/pk"
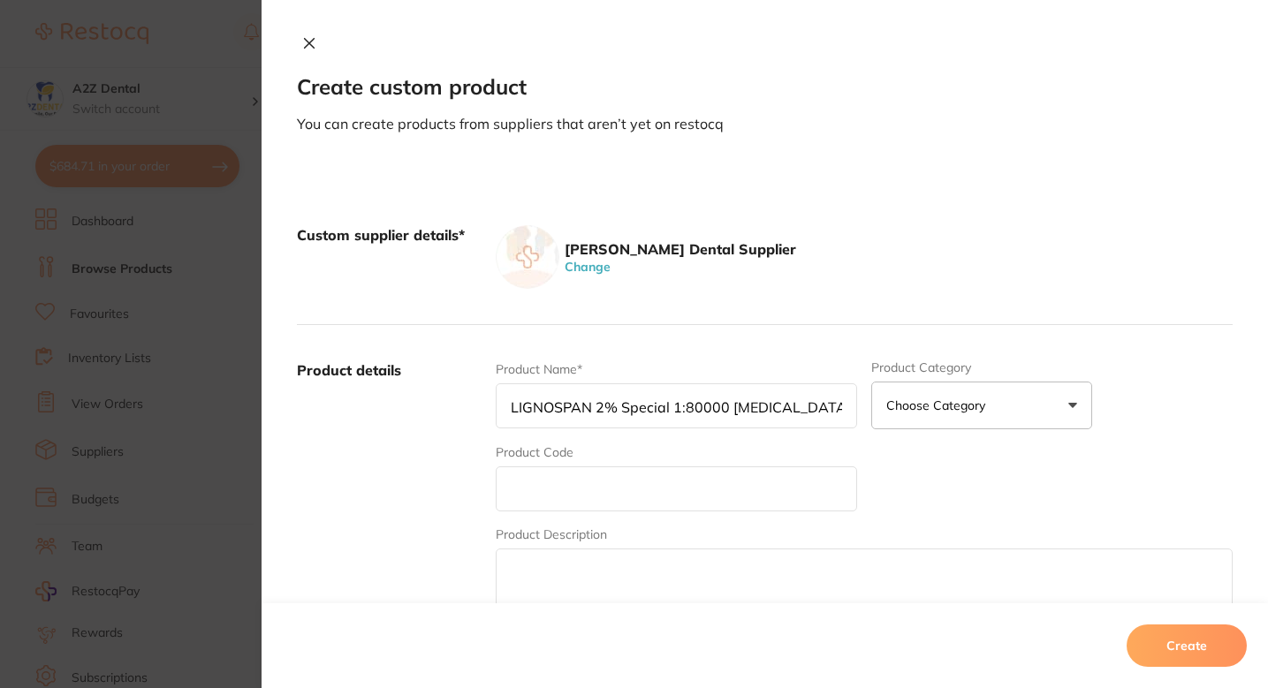
click at [520, 507] on input "text" at bounding box center [676, 489] width 361 height 45
type input "AD-2LID80"
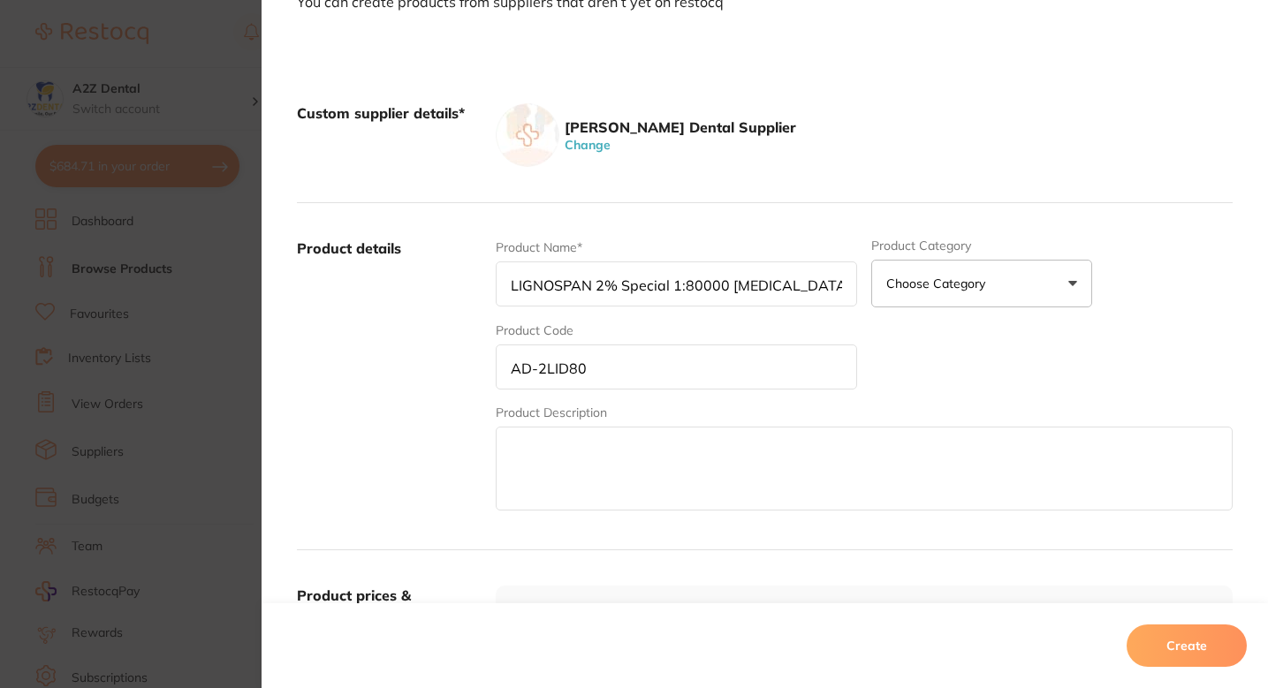
scroll to position [365, 0]
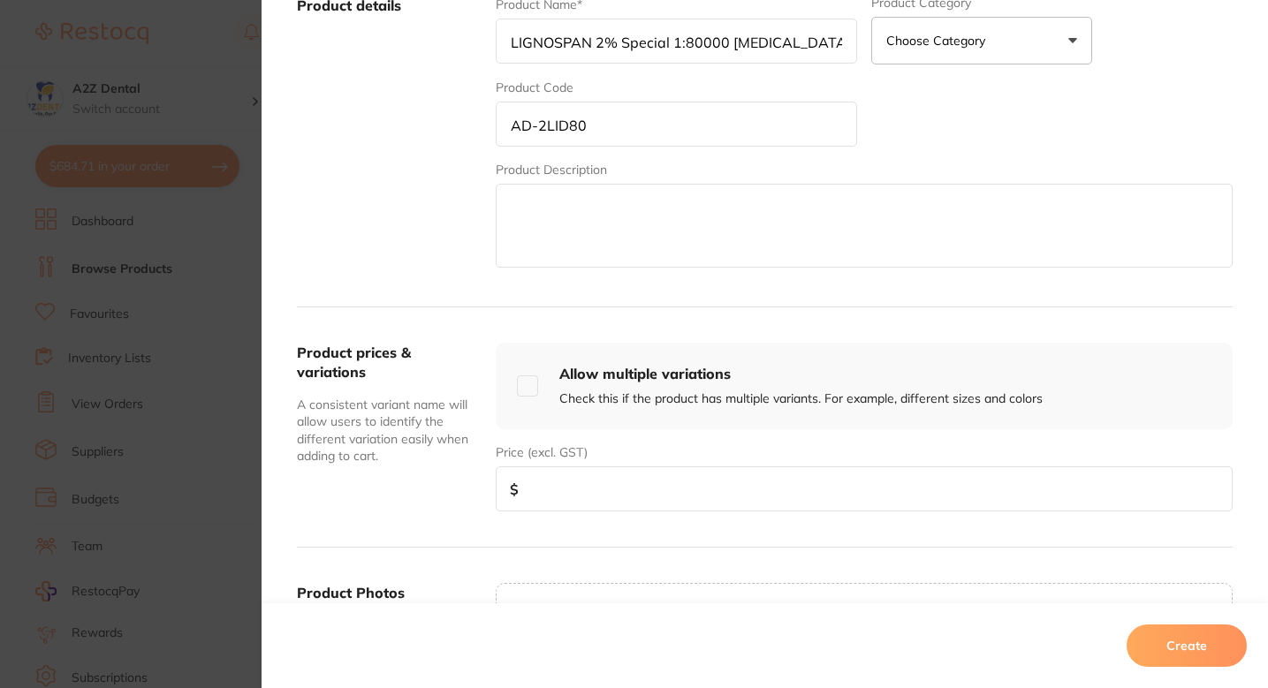
click at [657, 481] on input "number" at bounding box center [864, 489] width 737 height 45
paste input "180.91"
type input "180.91"
click at [430, 271] on div "Product details Product Name* LIGNOSPAN 2% Special 1:80000 Adrenalin 2.2 ml 2 x…" at bounding box center [765, 133] width 936 height 347
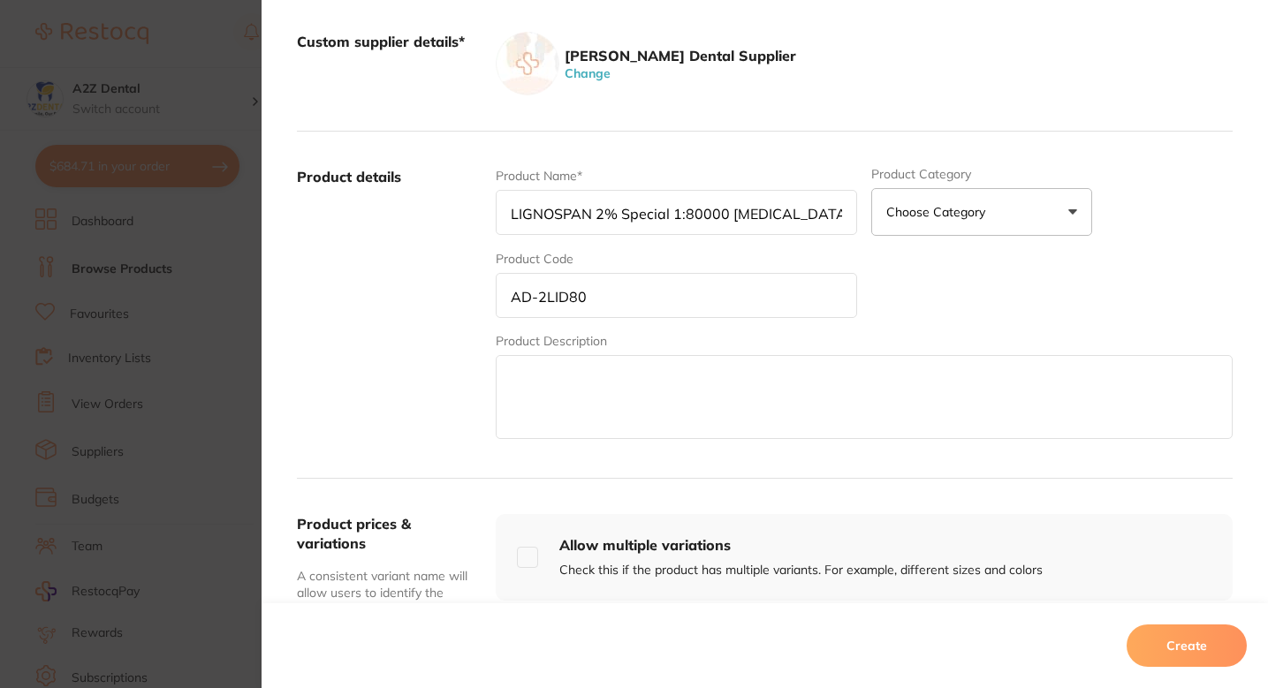
scroll to position [169, 0]
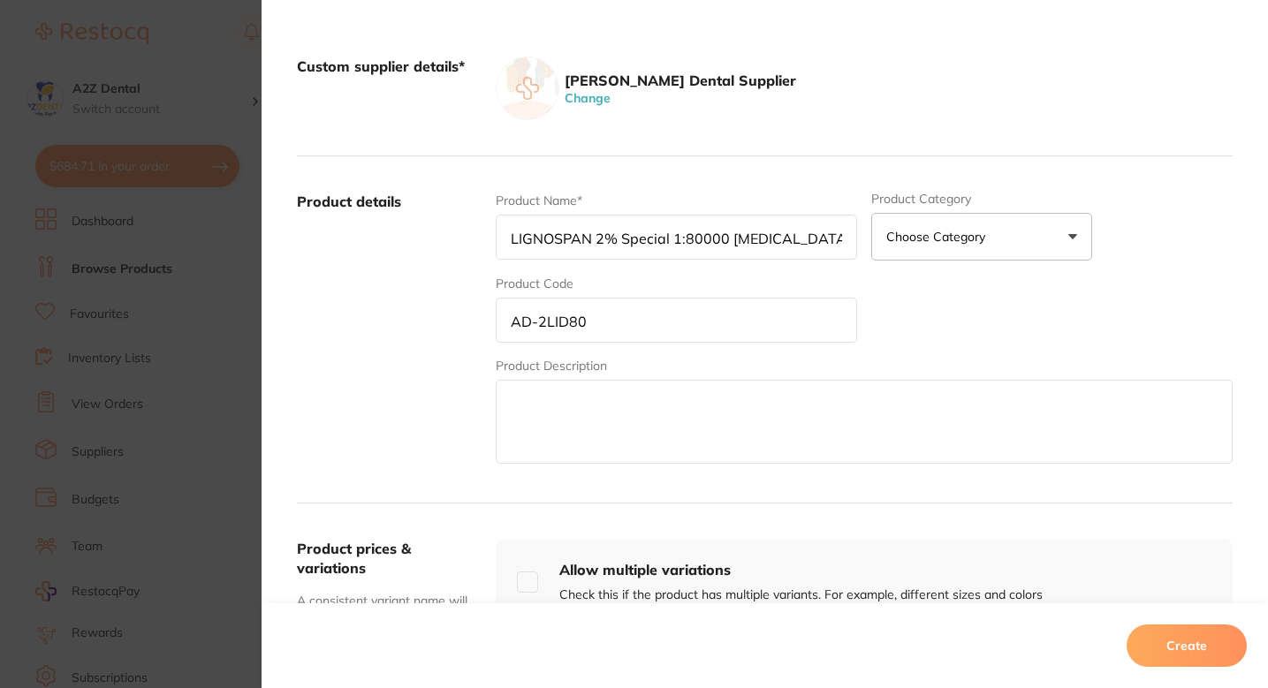
click at [441, 322] on label "Product details" at bounding box center [389, 330] width 185 height 276
click at [882, 86] on div "Adams Dental Supplier Change" at bounding box center [864, 89] width 737 height 64
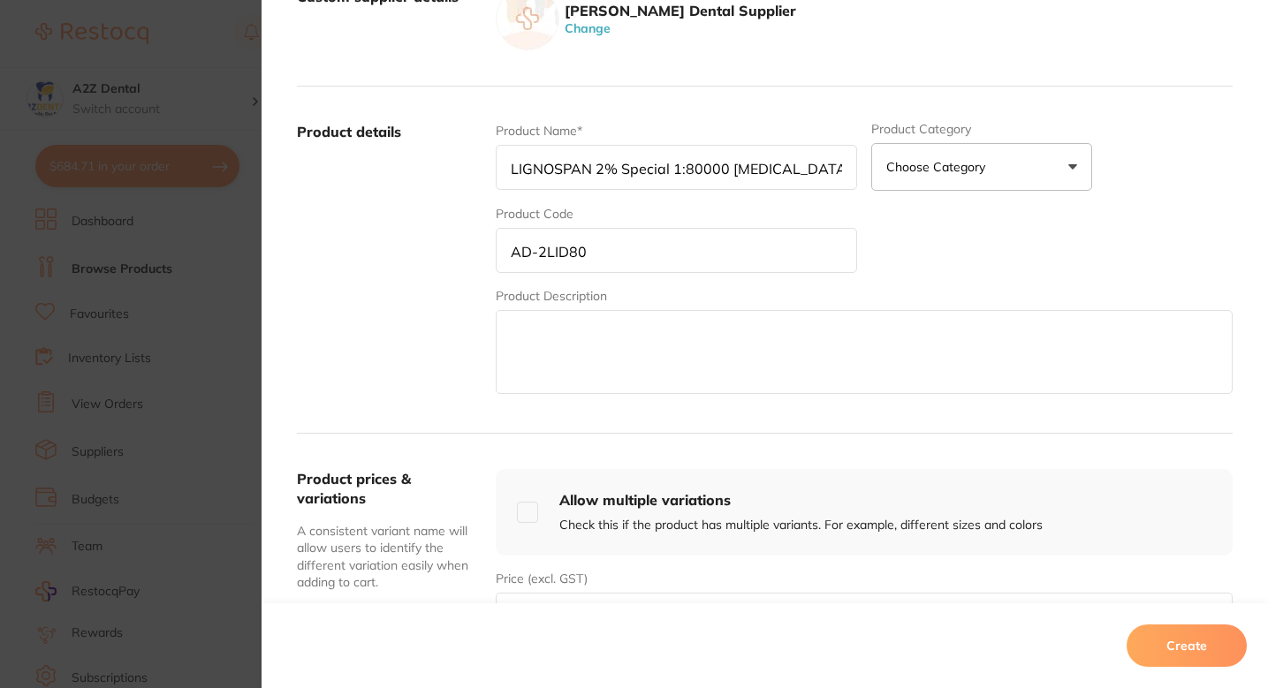
scroll to position [239, 0]
click at [1166, 655] on button "Create" at bounding box center [1187, 646] width 120 height 42
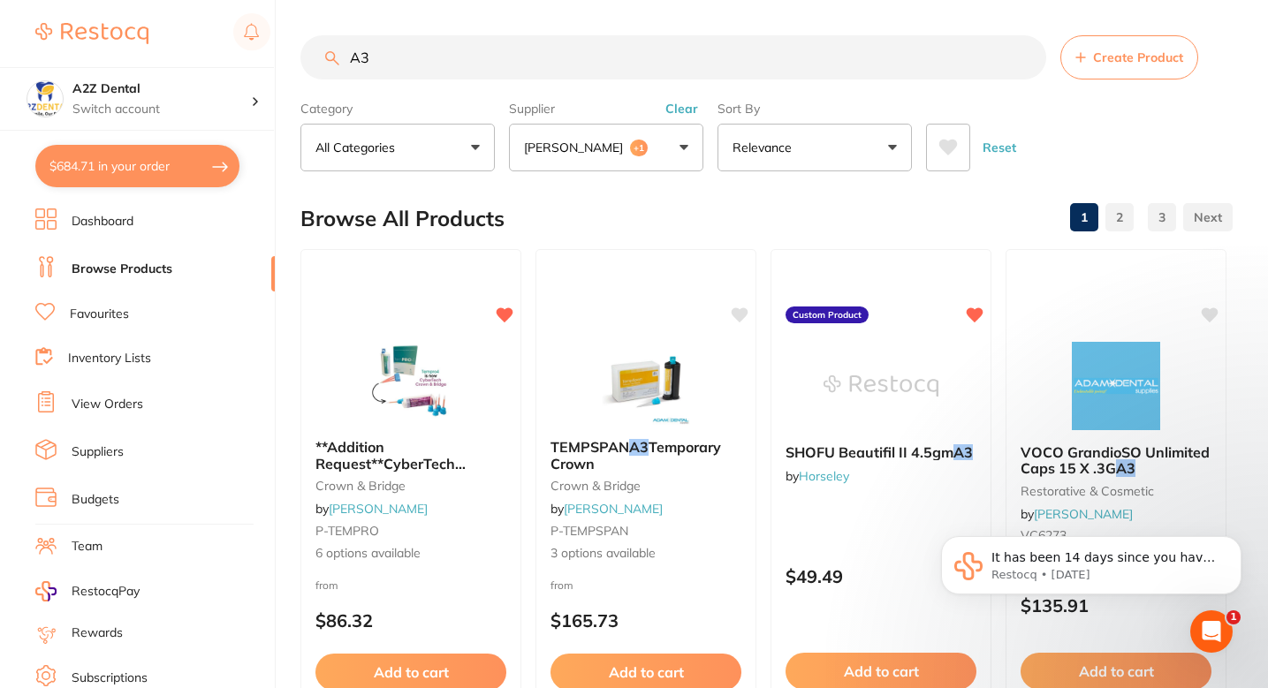
click at [536, 63] on input "A3" at bounding box center [673, 57] width 746 height 44
type input "LIGNOSPAN"
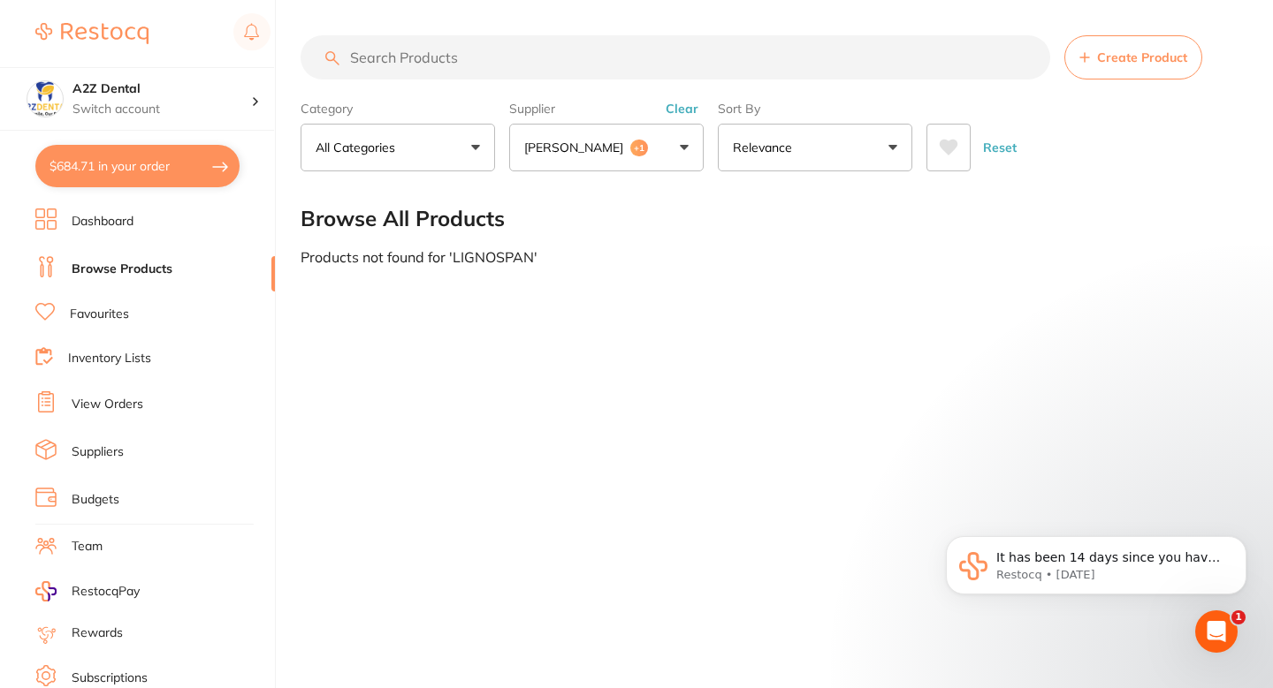
click at [628, 167] on button "Adam Dental +1" at bounding box center [606, 148] width 194 height 48
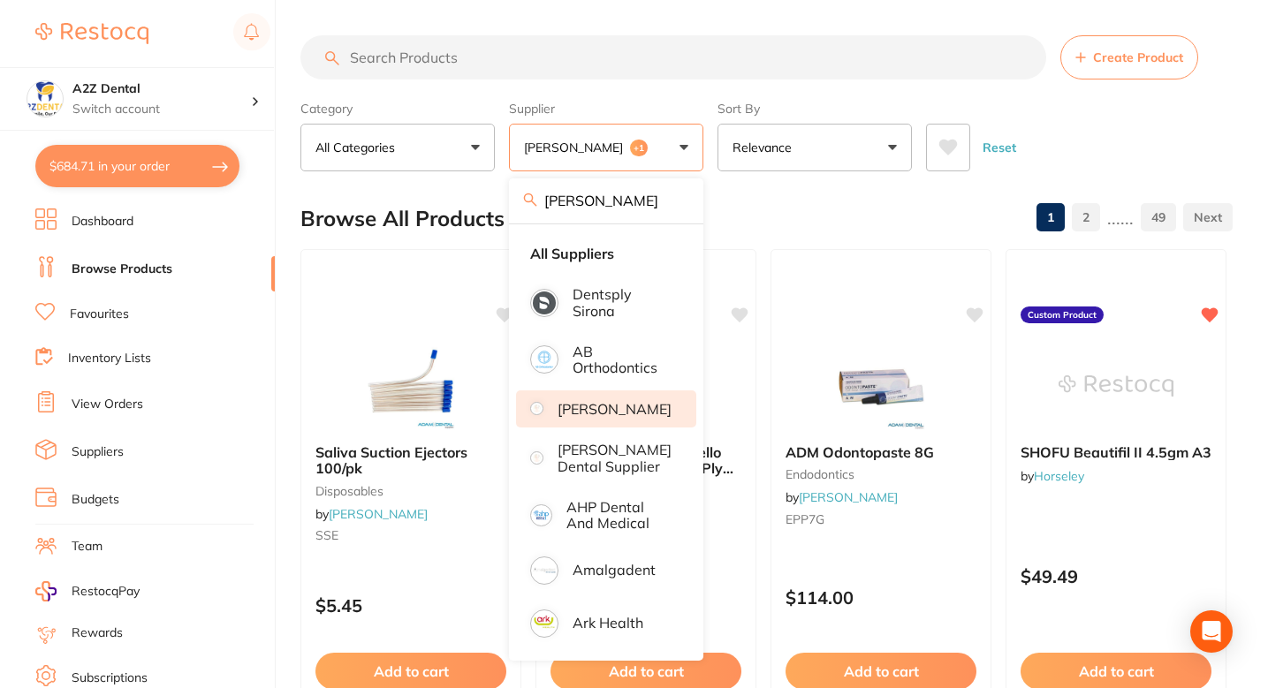
click at [576, 71] on input "search" at bounding box center [673, 57] width 746 height 44
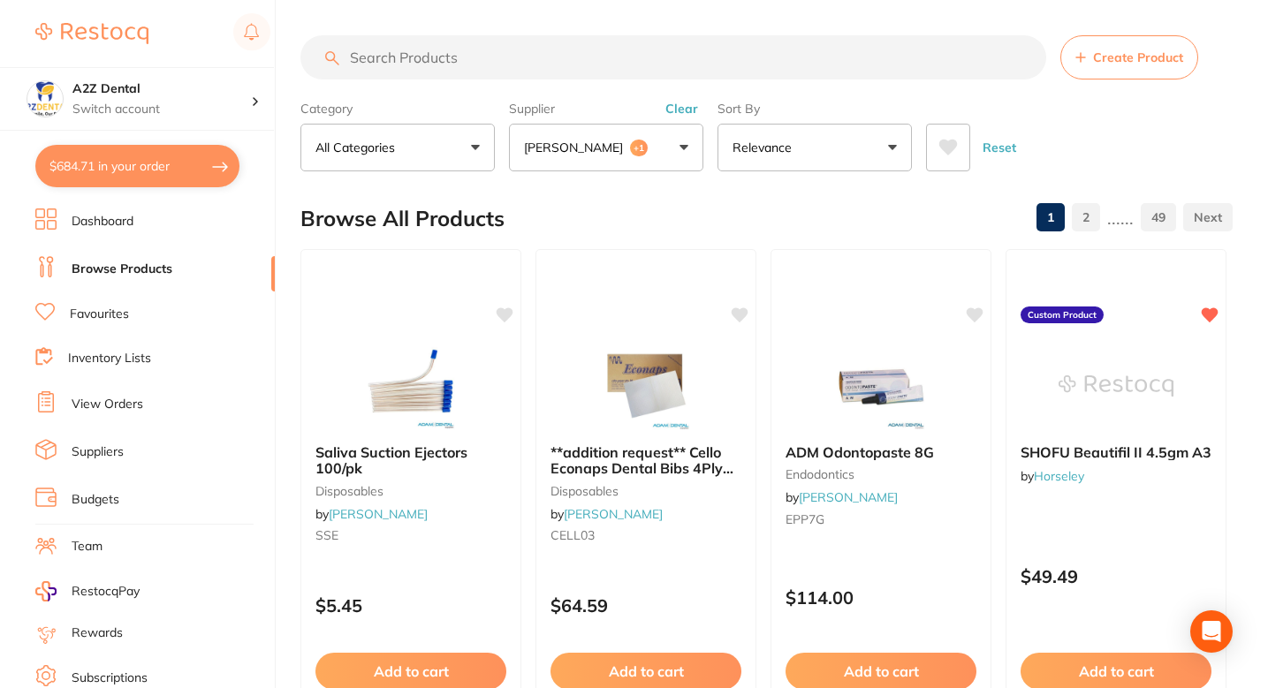
click at [576, 71] on input "search" at bounding box center [673, 57] width 746 height 44
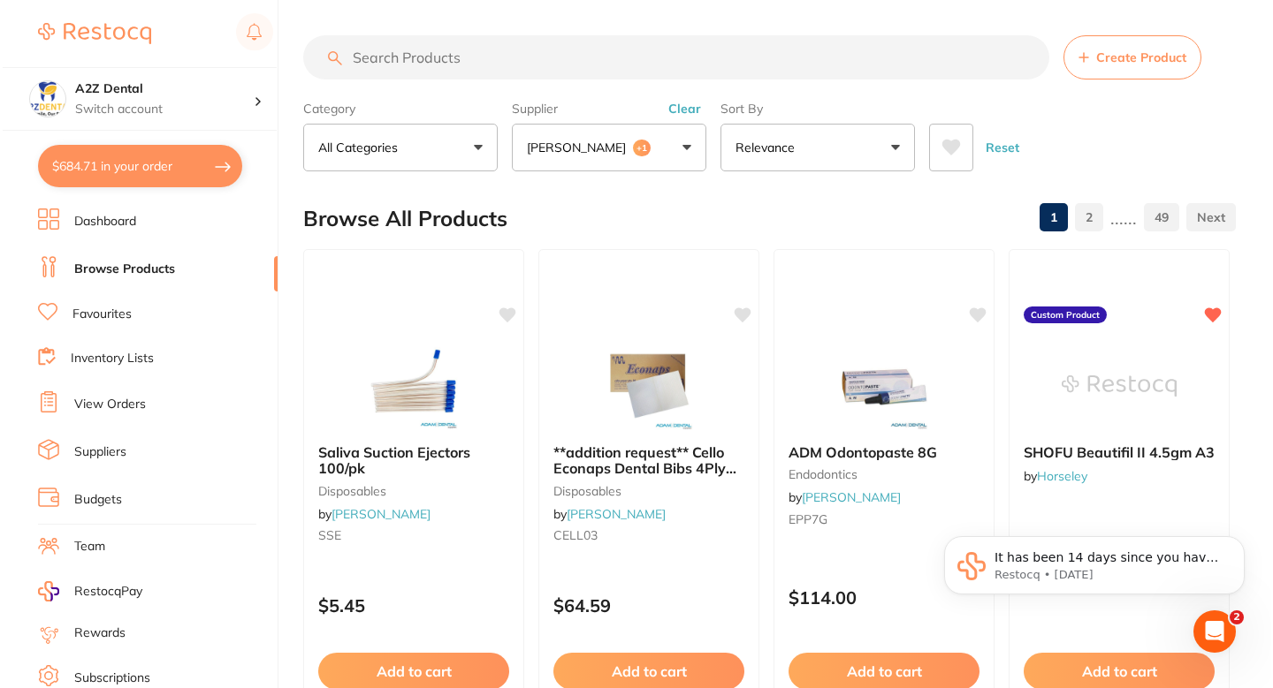
scroll to position [0, 0]
type input "A"
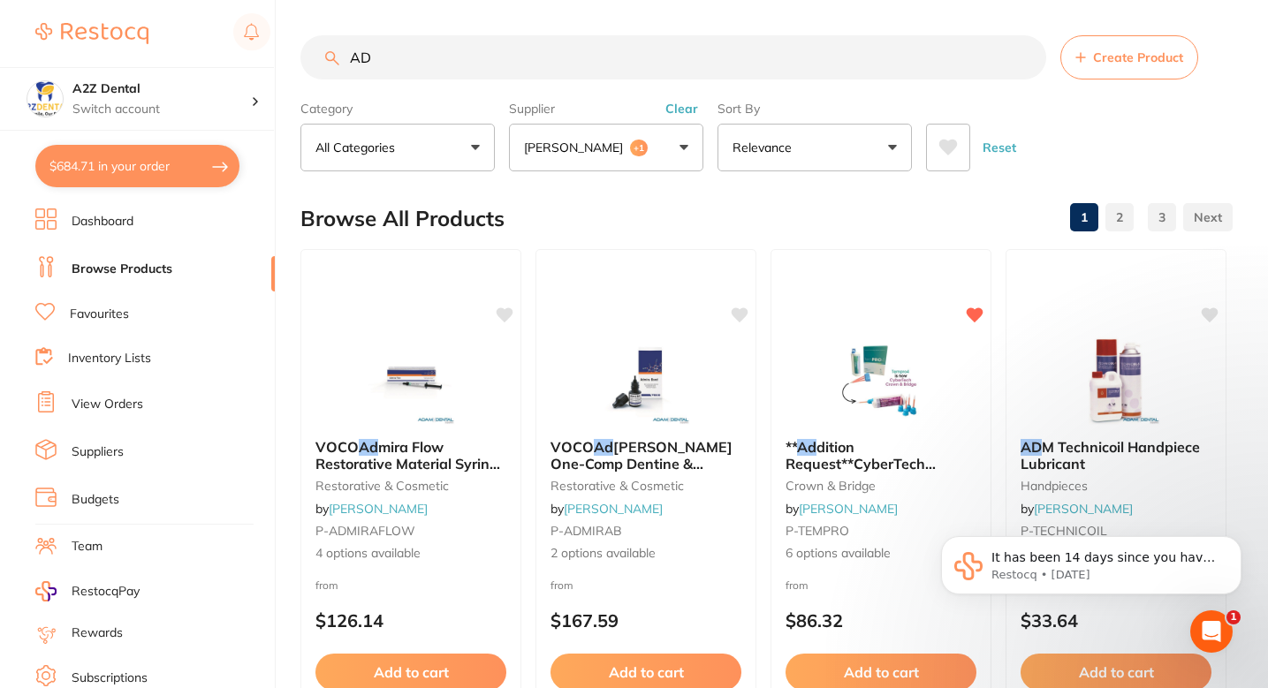
click at [558, 65] on input "AD" at bounding box center [673, 57] width 746 height 44
type input "AD"
click at [588, 128] on button "Adam Dental +1" at bounding box center [606, 148] width 194 height 48
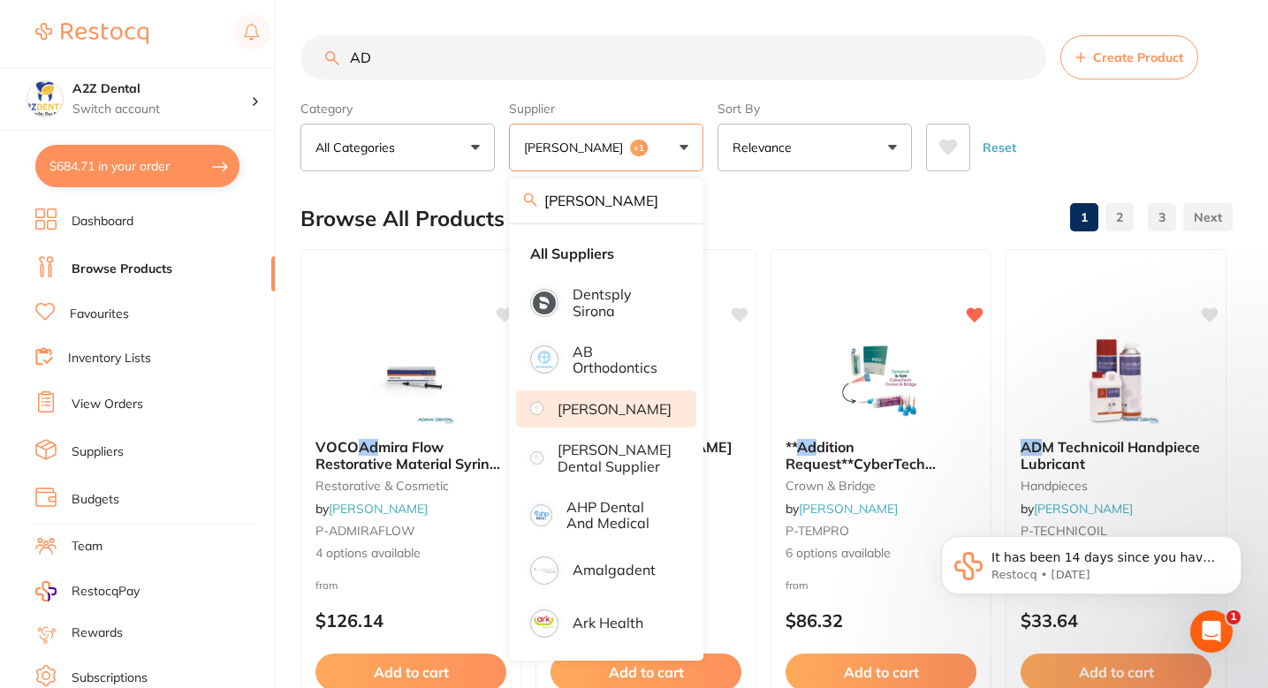
click at [685, 205] on input "Adam" at bounding box center [606, 201] width 194 height 44
click at [607, 130] on button "Adam Dental +1" at bounding box center [606, 148] width 194 height 48
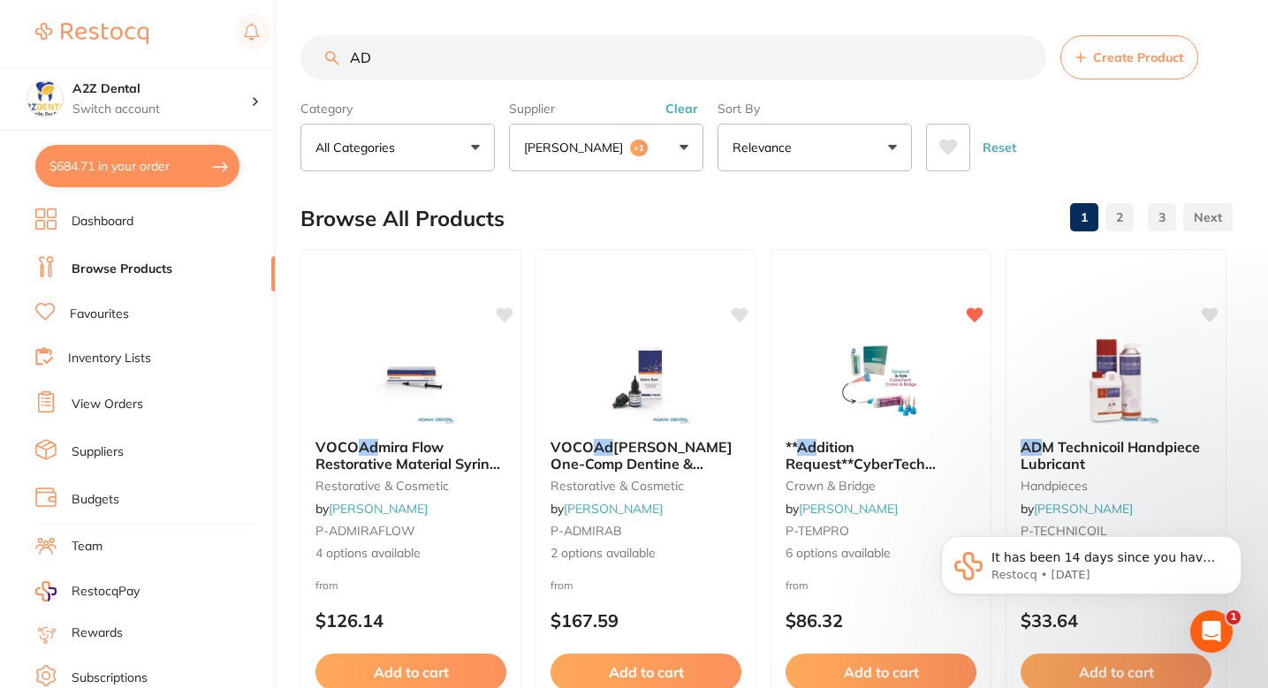
click at [592, 149] on p "[PERSON_NAME]" at bounding box center [577, 148] width 106 height 18
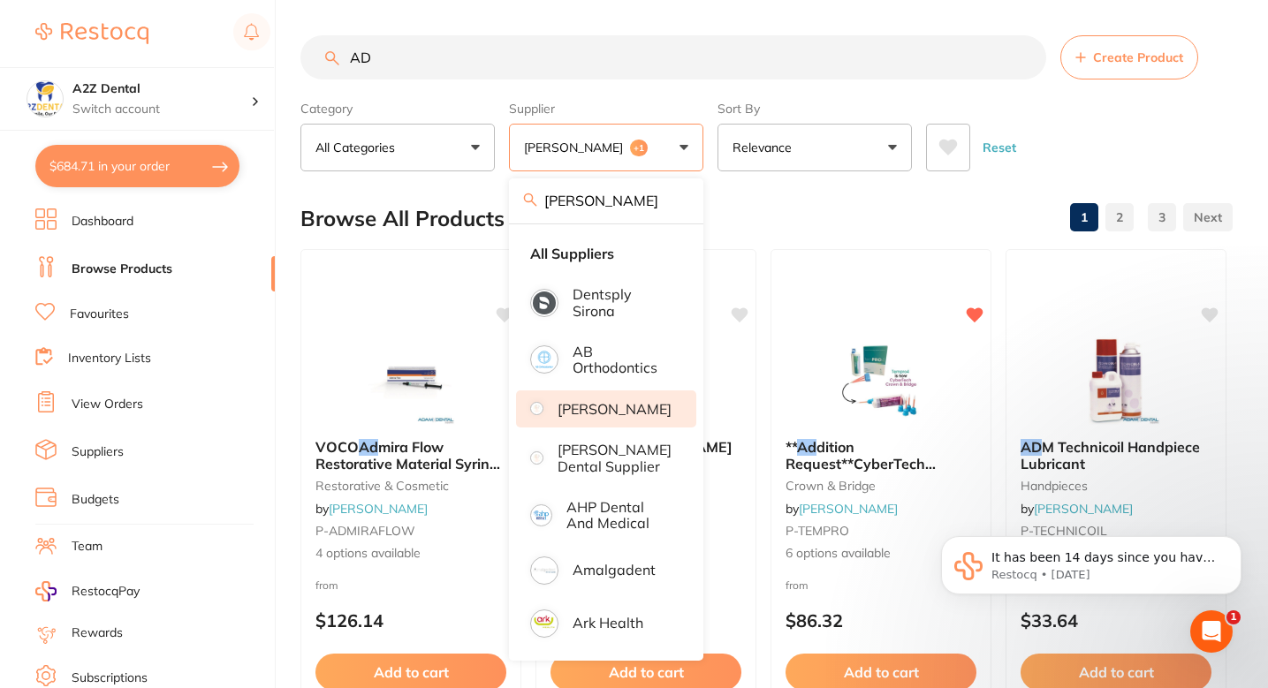
click at [680, 198] on input "Adam" at bounding box center [606, 201] width 194 height 44
click at [676, 199] on input "Adam" at bounding box center [606, 201] width 194 height 44
click at [684, 140] on button "Adam Dental +1" at bounding box center [606, 148] width 194 height 48
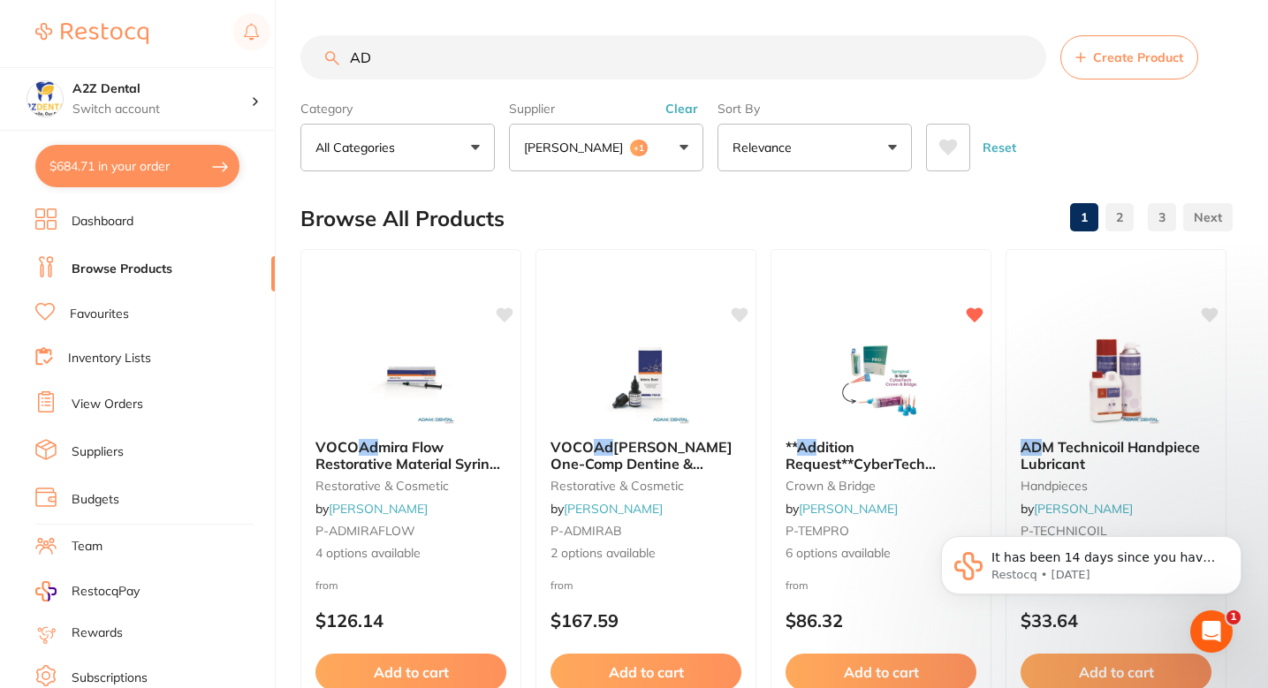
click at [685, 108] on button "Clear" at bounding box center [681, 109] width 43 height 16
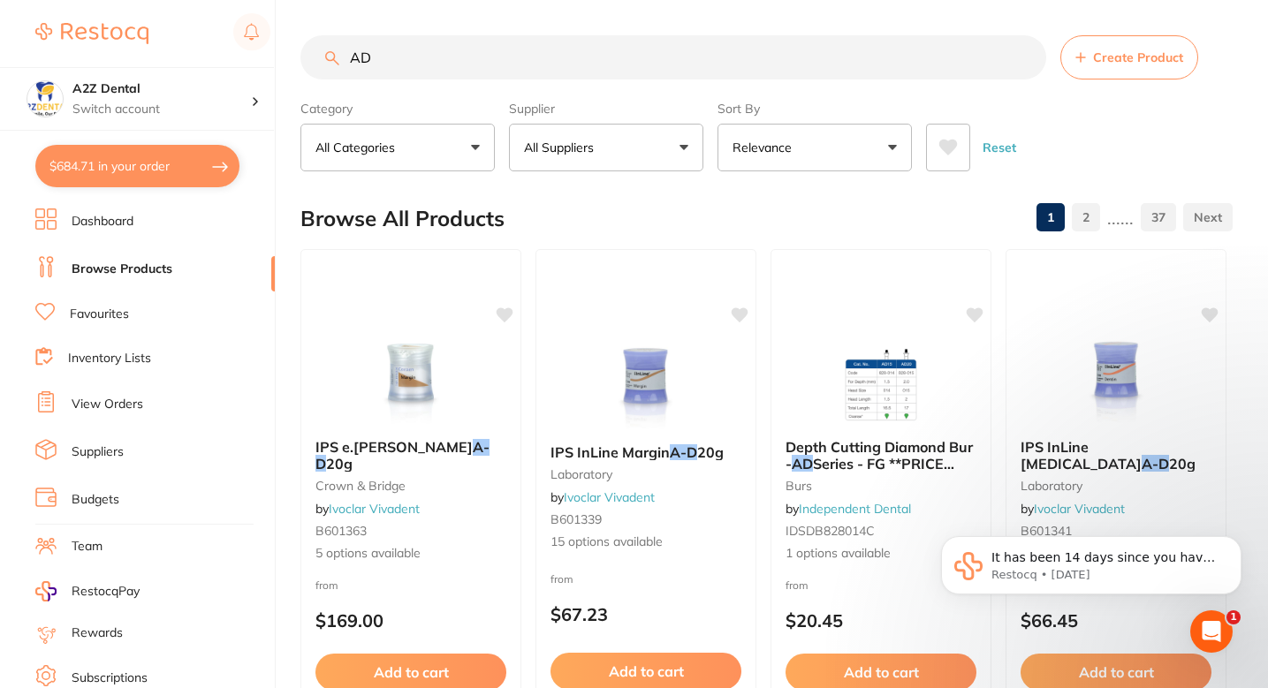
click at [661, 146] on button "All Suppliers" at bounding box center [606, 148] width 194 height 48
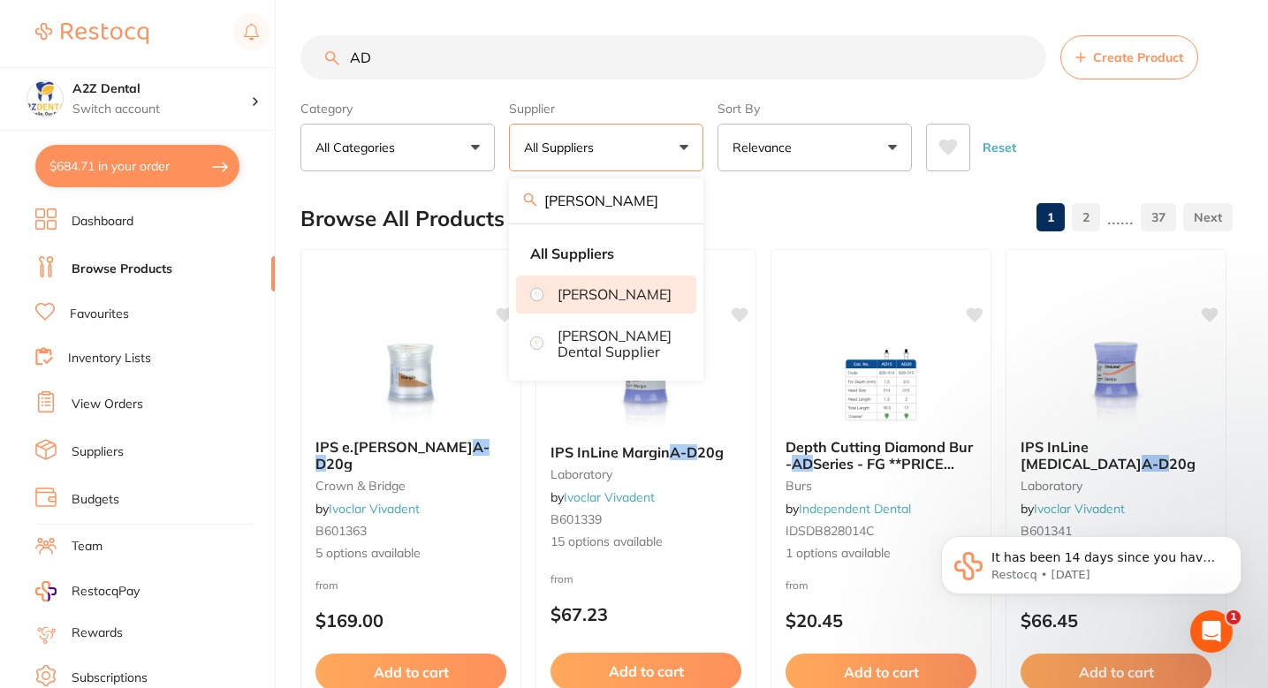
type input "ADAM"
click at [588, 293] on p "[PERSON_NAME]" at bounding box center [615, 294] width 114 height 16
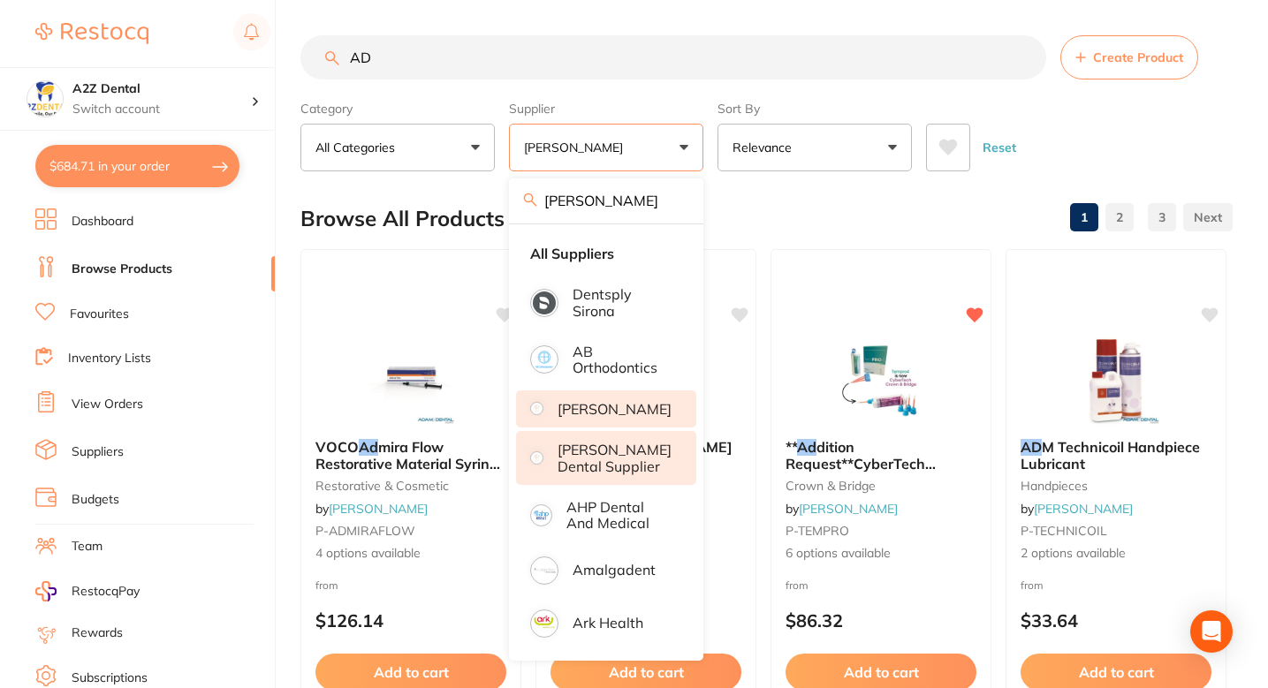
click at [623, 469] on p "[PERSON_NAME] Dental Supplier" at bounding box center [615, 458] width 114 height 33
click at [645, 404] on li "[PERSON_NAME]" at bounding box center [606, 409] width 180 height 37
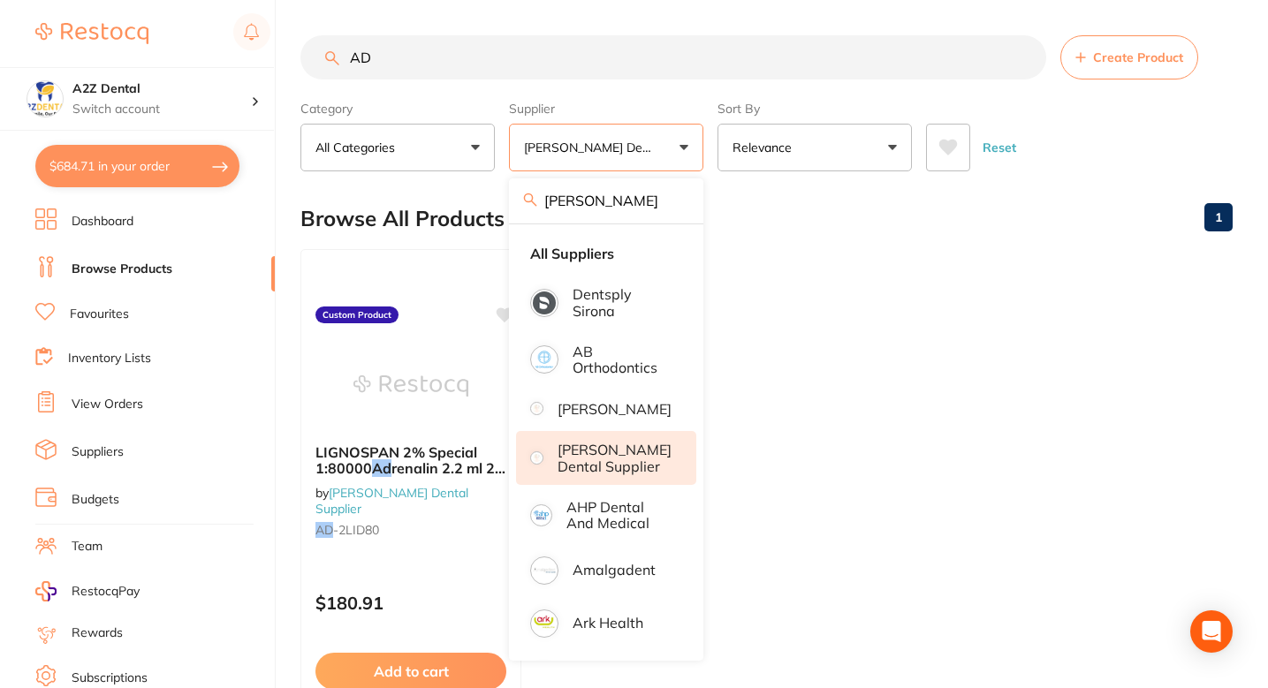
click at [783, 204] on div "Browse All Products 1" at bounding box center [766, 218] width 932 height 59
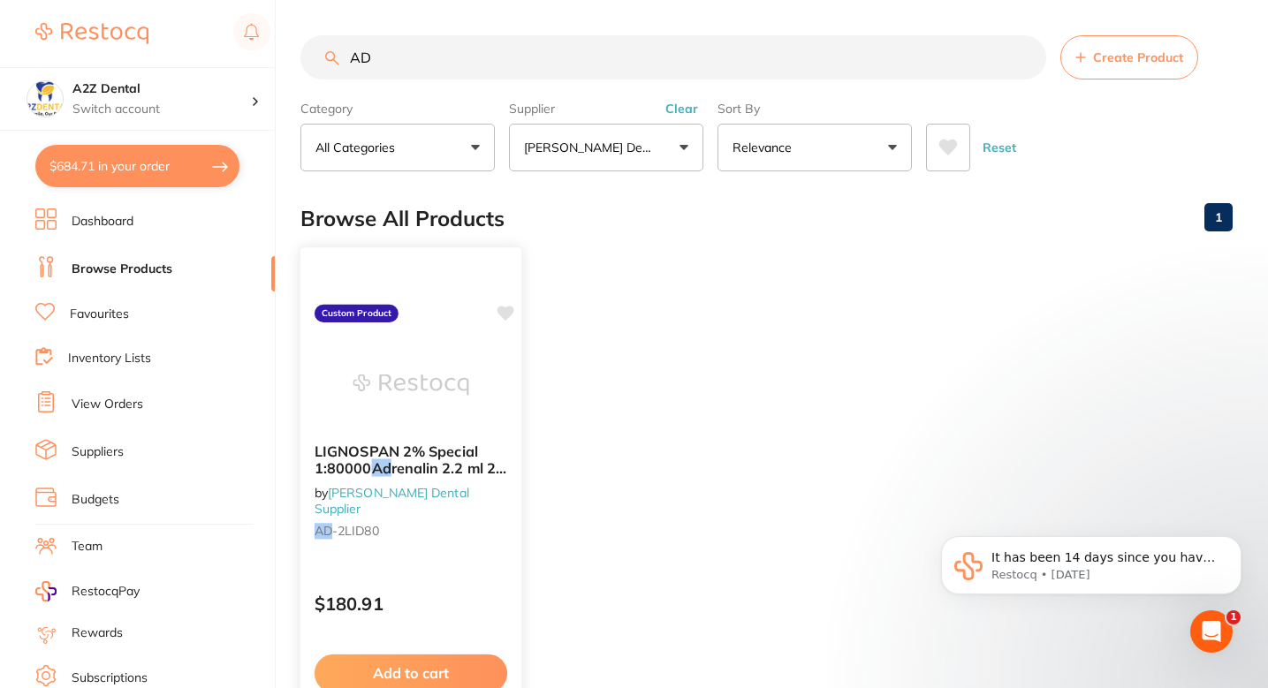
click at [503, 407] on div at bounding box center [410, 384] width 221 height 89
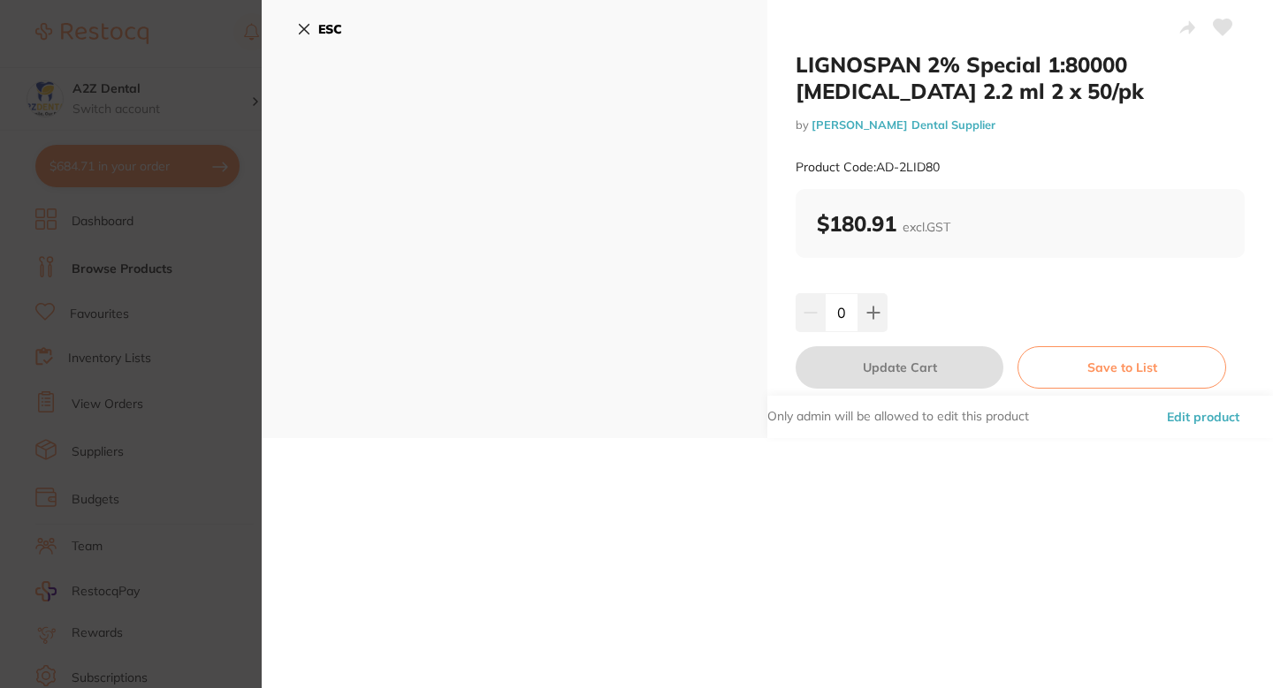
click at [1188, 410] on button "Edit product" at bounding box center [1202, 417] width 83 height 42
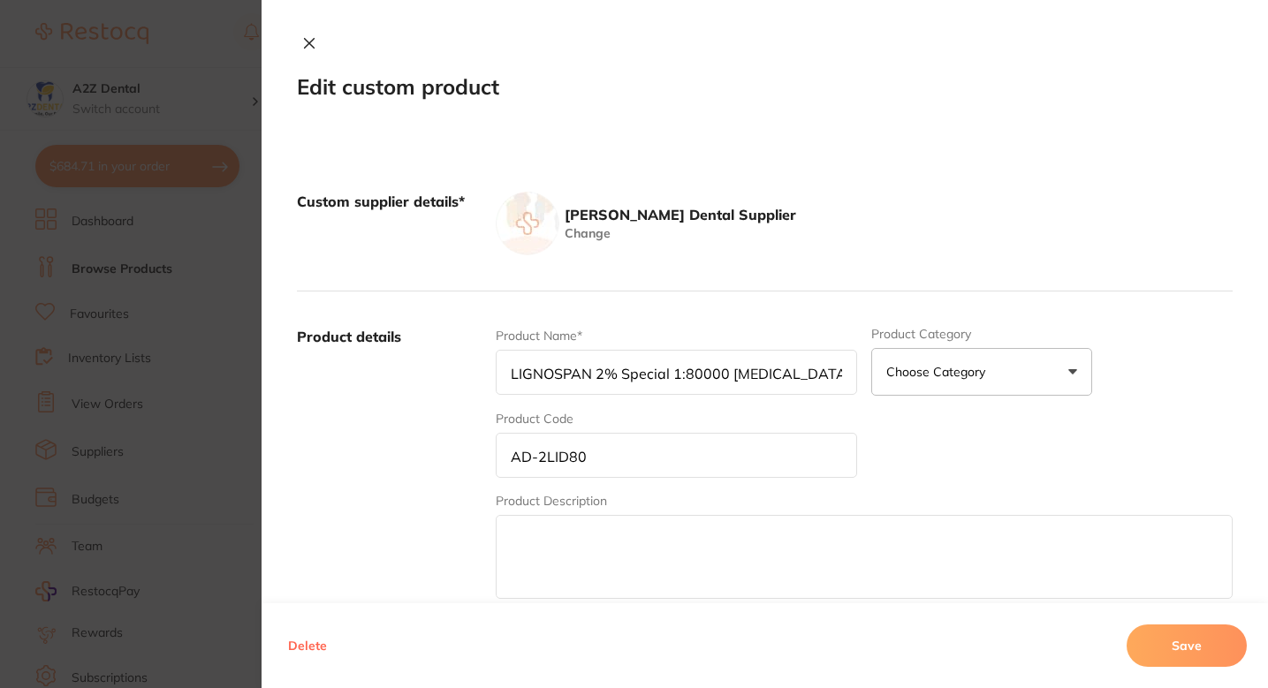
click at [602, 224] on aside "[PERSON_NAME] Dental Supplier" at bounding box center [677, 214] width 237 height 19
click at [596, 217] on aside "[PERSON_NAME] Dental Supplier" at bounding box center [677, 214] width 237 height 19
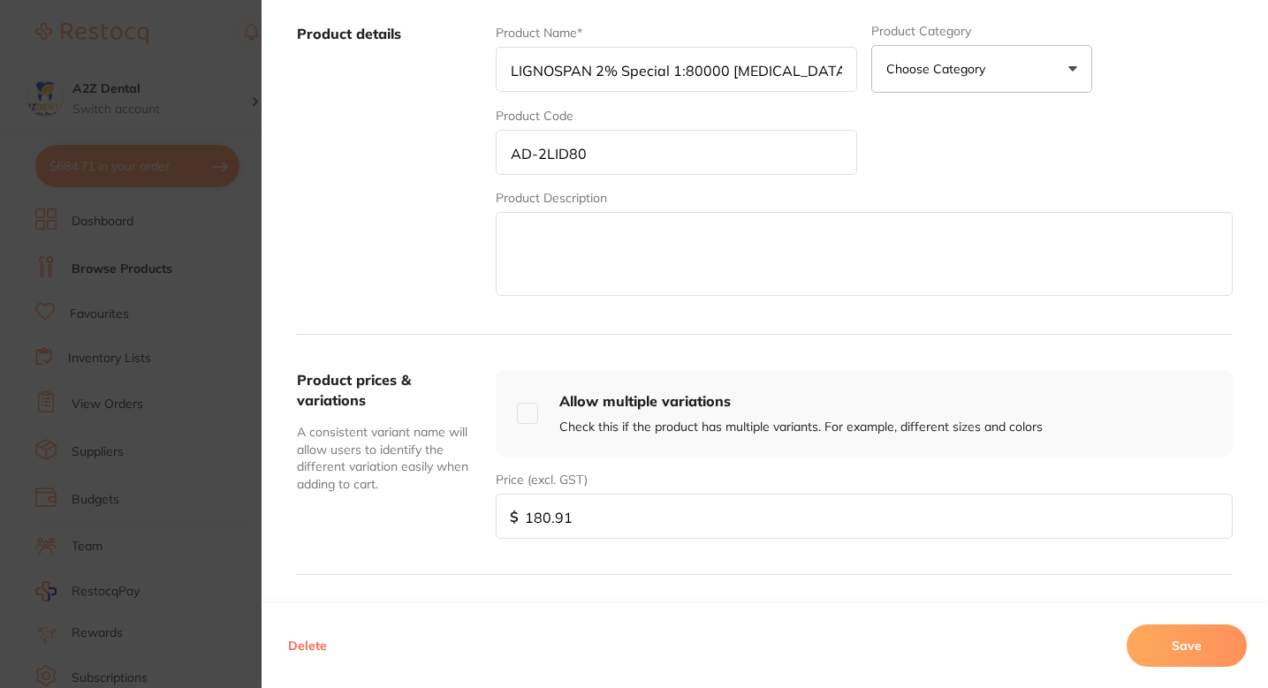
scroll to position [304, 0]
click at [415, 287] on label "Product details" at bounding box center [389, 161] width 185 height 276
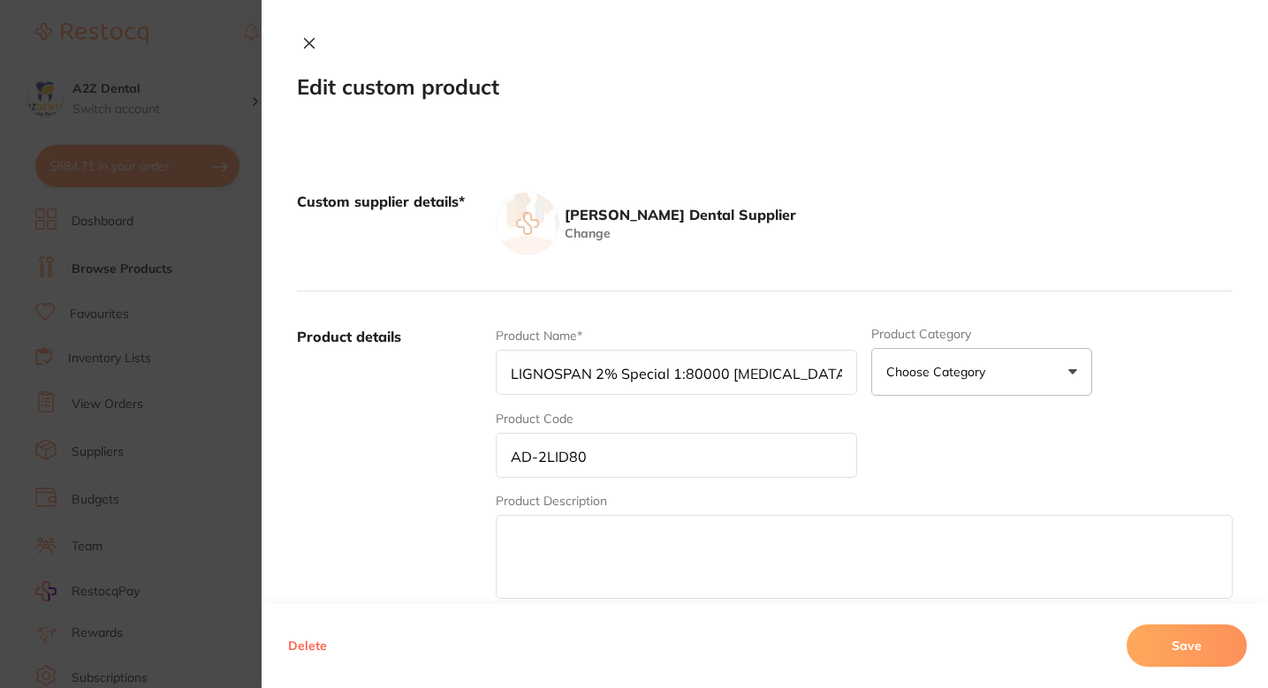
scroll to position [30, 0]
click at [1181, 631] on button "Save" at bounding box center [1187, 646] width 120 height 42
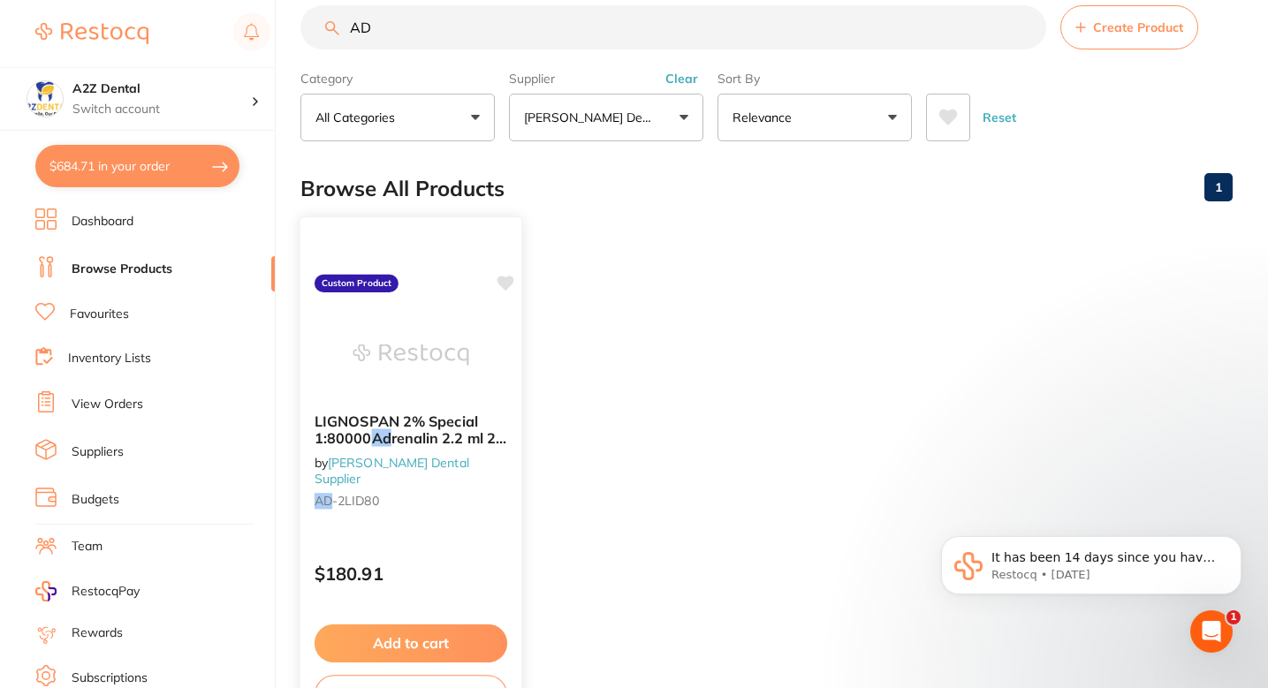
click at [459, 364] on img at bounding box center [411, 354] width 116 height 89
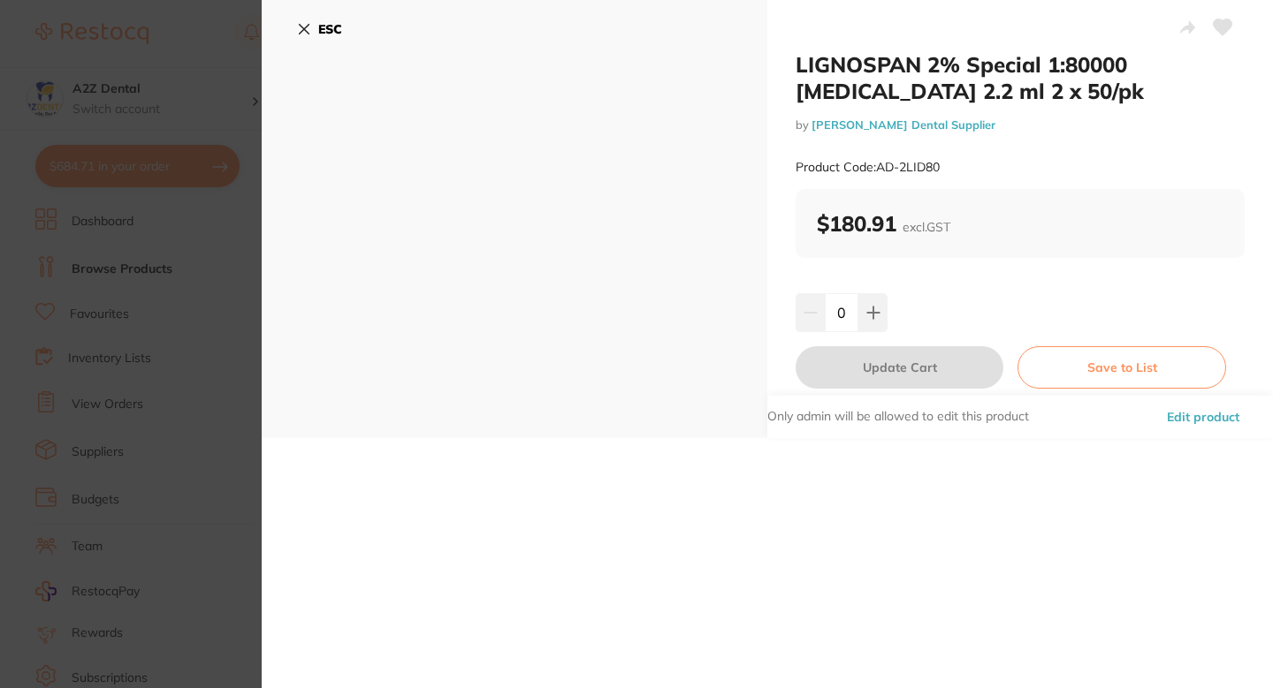
click at [796, 71] on h2 "LIGNOSPAN 2% Special 1:80000 Adrenalin 2.2 ml 2 x 50/pk" at bounding box center [1019, 77] width 449 height 53
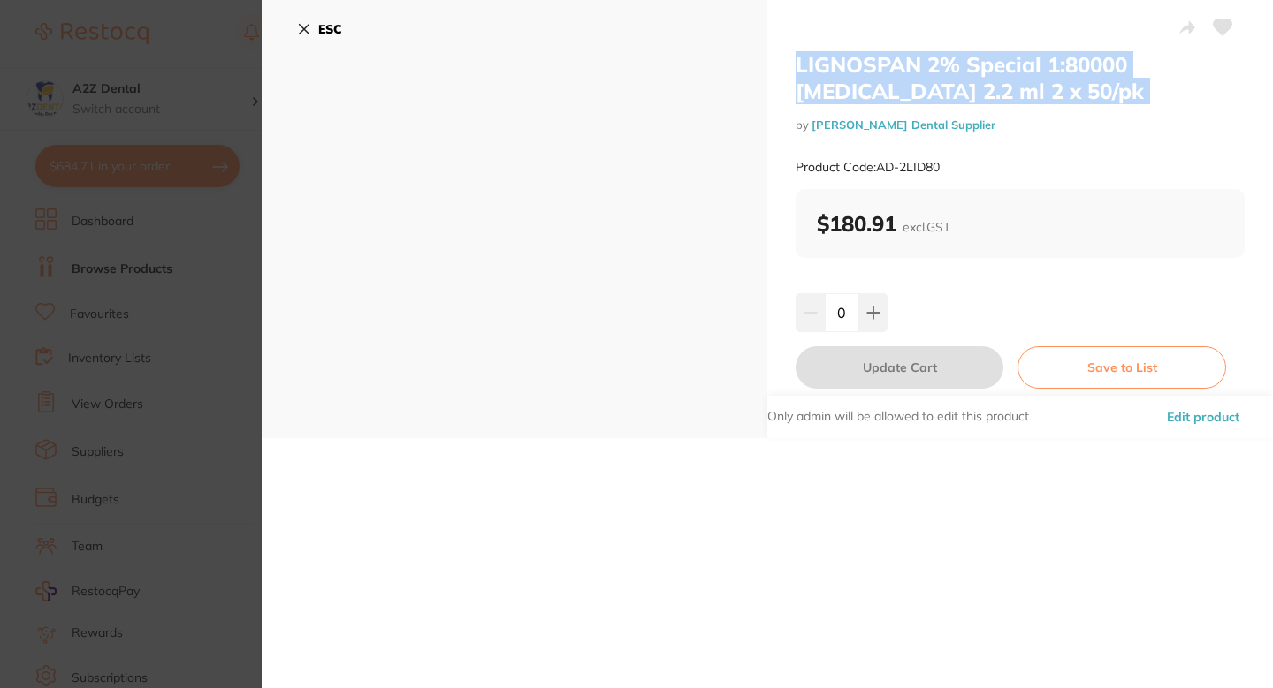
click at [796, 71] on h2 "LIGNOSPAN 2% Special 1:80000 Adrenalin 2.2 ml 2 x 50/pk" at bounding box center [1019, 77] width 449 height 53
copy div "LIGNOSPAN 2% Special 1:80000 Adrenalin 2.2 ml 2 x 50/pk"
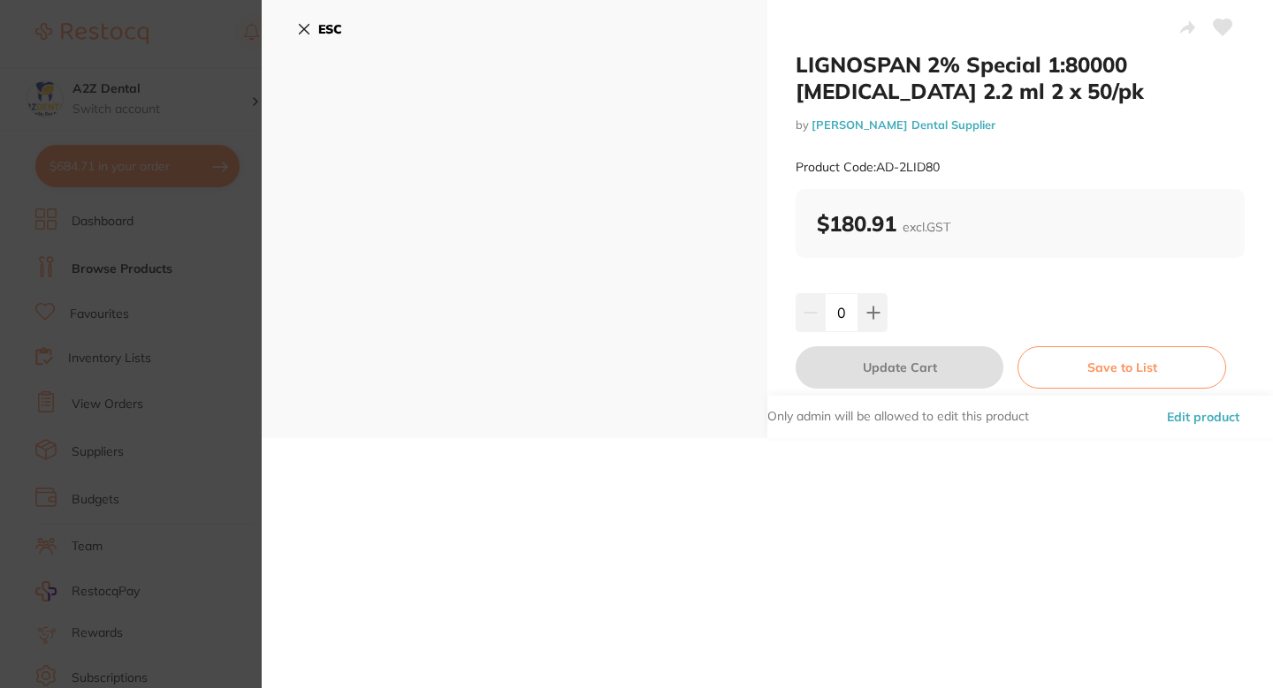
click at [887, 161] on small "Product Code: AD-2LID80" at bounding box center [867, 167] width 144 height 15
drag, startPoint x: 887, startPoint y: 161, endPoint x: 906, endPoint y: 162, distance: 18.6
click at [906, 162] on small "Product Code: AD-2LID80" at bounding box center [867, 167] width 144 height 15
click at [884, 166] on small "Product Code: AD-2LID80" at bounding box center [867, 167] width 144 height 15
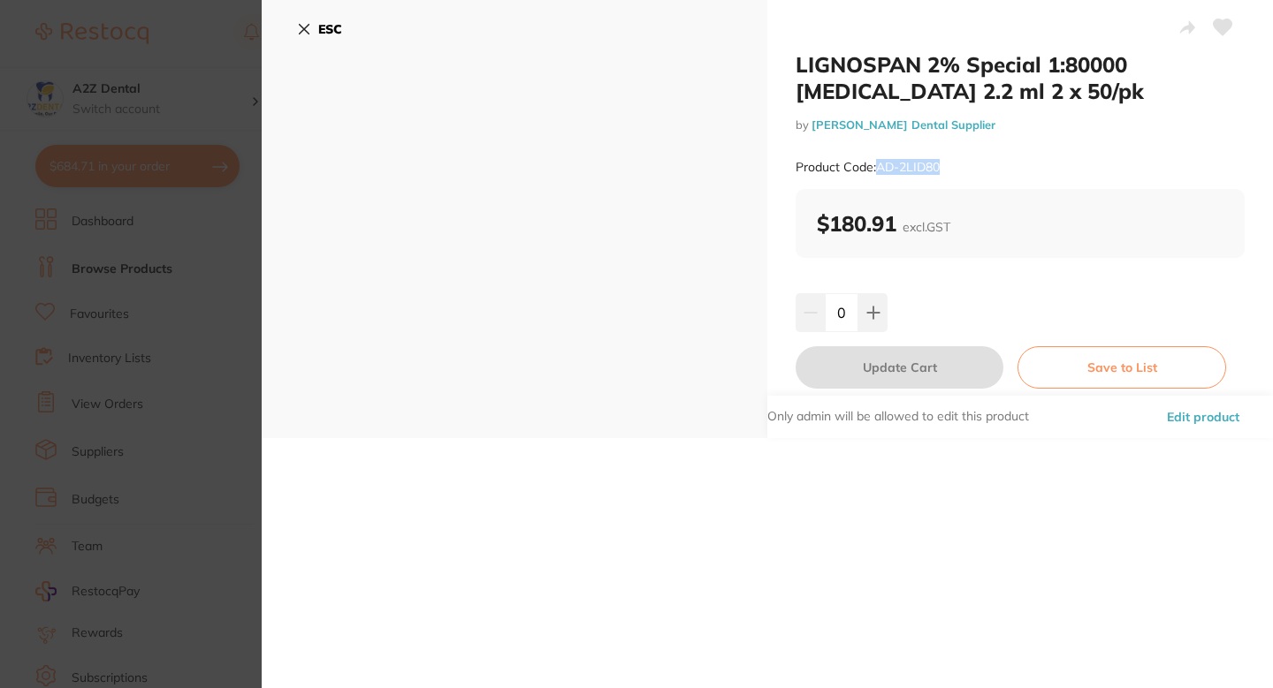
drag, startPoint x: 884, startPoint y: 166, endPoint x: 933, endPoint y: 166, distance: 49.5
click at [933, 166] on small "Product Code: AD-2LID80" at bounding box center [867, 167] width 144 height 15
click at [834, 221] on b "$180.91 excl. GST" at bounding box center [883, 223] width 133 height 27
copy b "180.91"
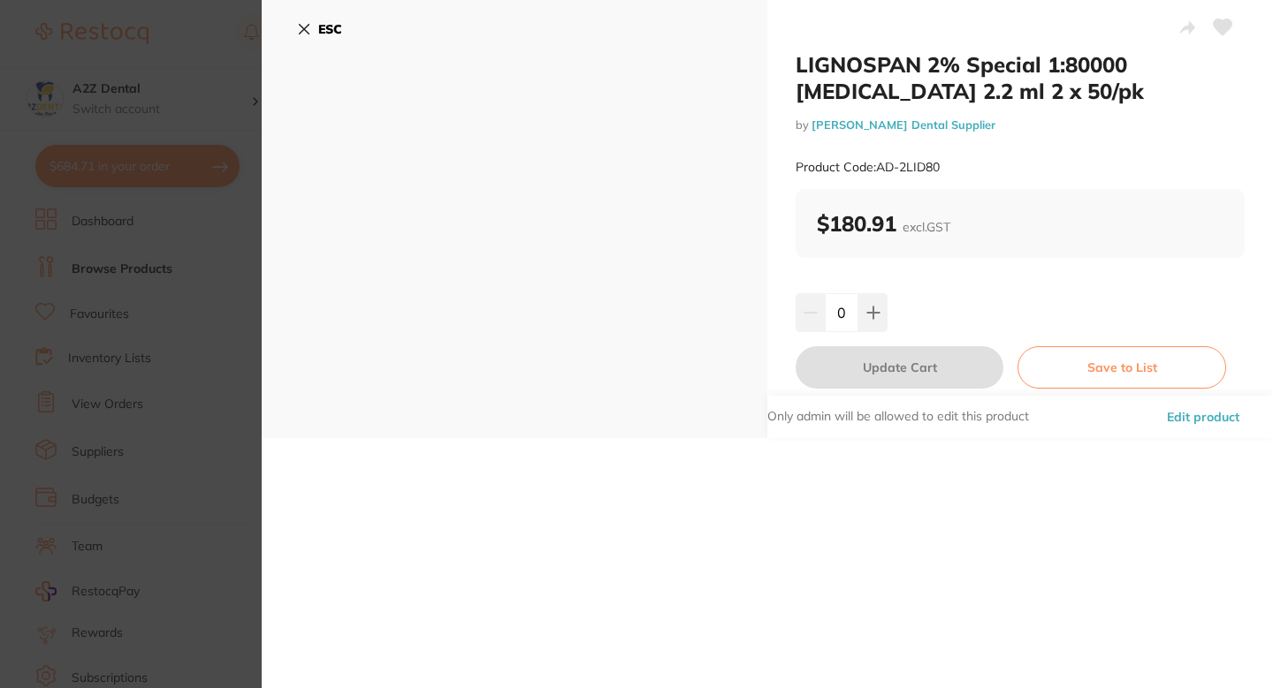
click at [940, 232] on span "excl. GST" at bounding box center [926, 227] width 48 height 16
click at [314, 25] on button "ESC" at bounding box center [319, 29] width 45 height 30
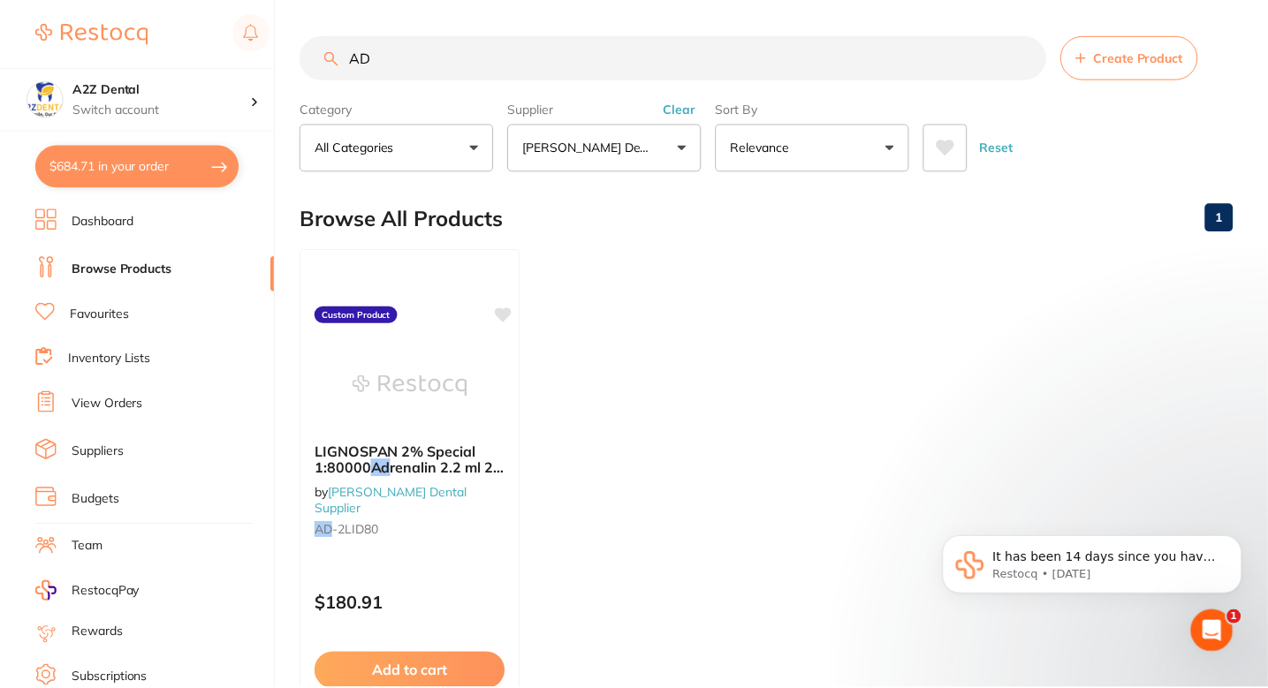
scroll to position [30, 0]
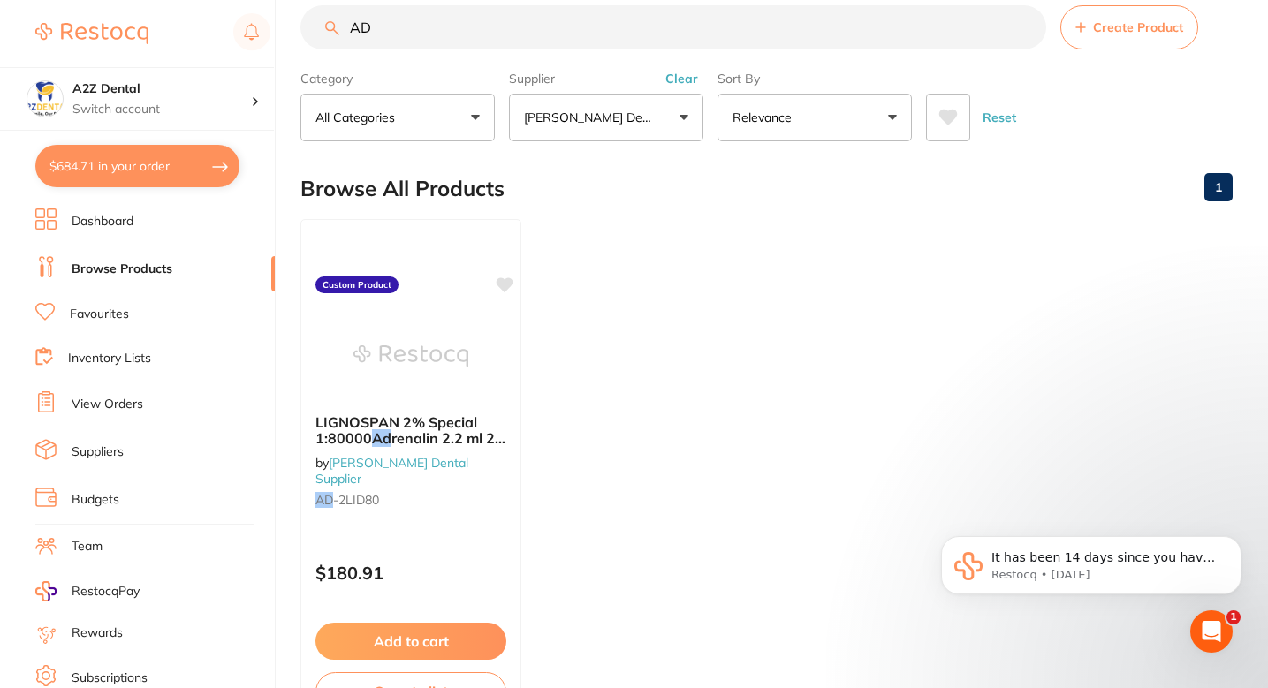
click at [714, 289] on ul "LIGNOSPAN 2% Special 1:80000 Ad renalin 2.2 ml 2 x 50/pk by Adams Dental Suppli…" at bounding box center [766, 473] width 932 height 508
click at [553, 141] on main "AD Create Product Category All Categories All Categories No categories found Cl…" at bounding box center [784, 394] width 968 height 849
click at [566, 131] on button "[PERSON_NAME] Dental Supplier" at bounding box center [606, 118] width 194 height 48
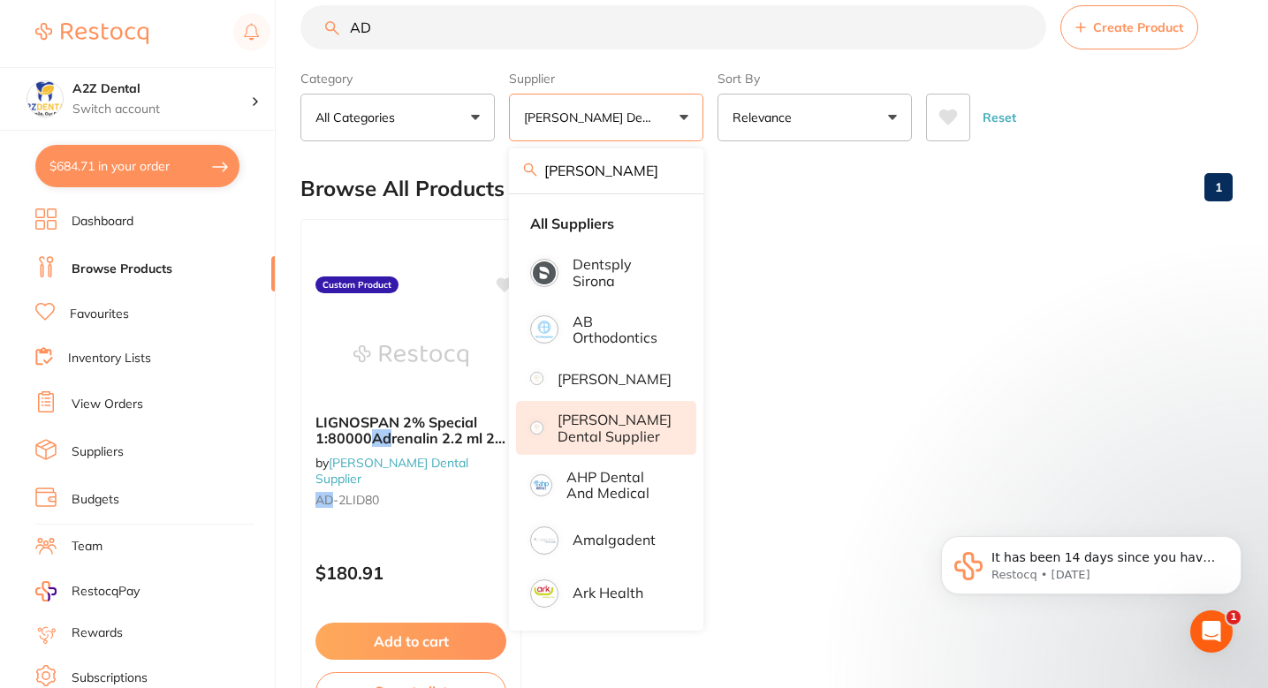
click at [634, 172] on input "ADAM" at bounding box center [606, 170] width 194 height 44
click at [642, 394] on li "[PERSON_NAME]" at bounding box center [606, 379] width 180 height 37
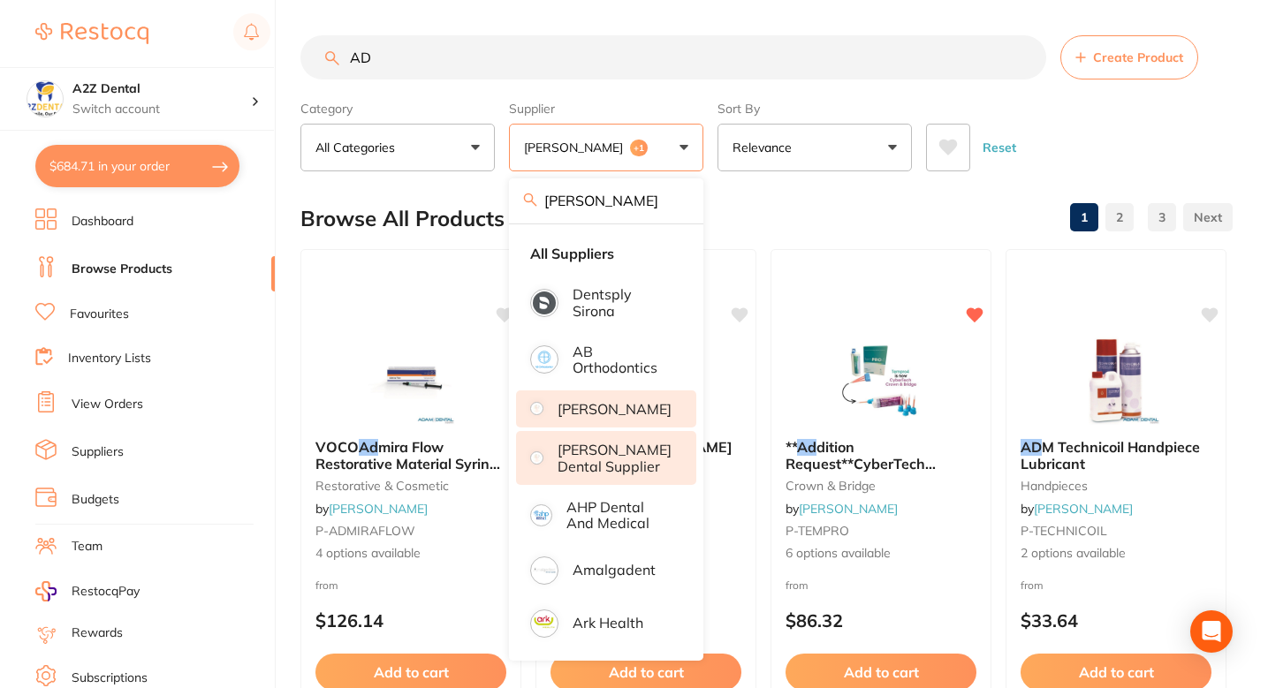
click at [681, 141] on button "Adam Dental +1" at bounding box center [606, 148] width 194 height 48
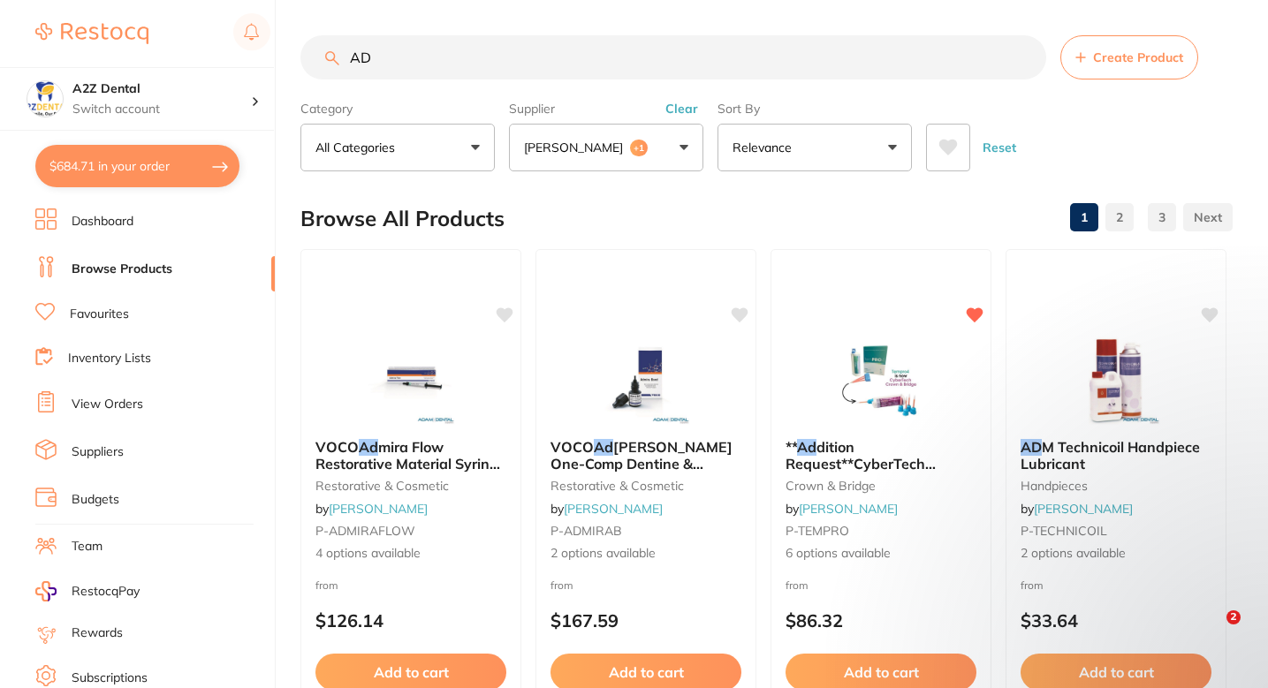
click at [677, 139] on button "Adam Dental +1" at bounding box center [606, 148] width 194 height 48
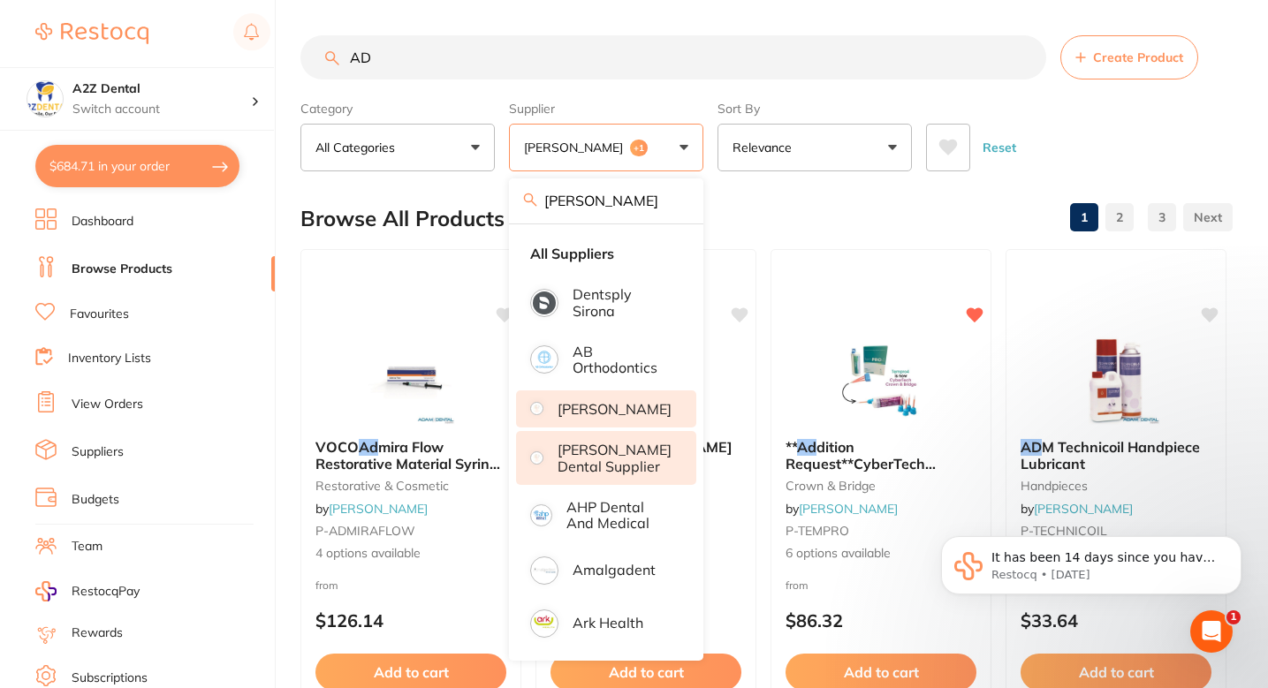
click at [608, 475] on p "[PERSON_NAME] Dental Supplier" at bounding box center [615, 458] width 114 height 33
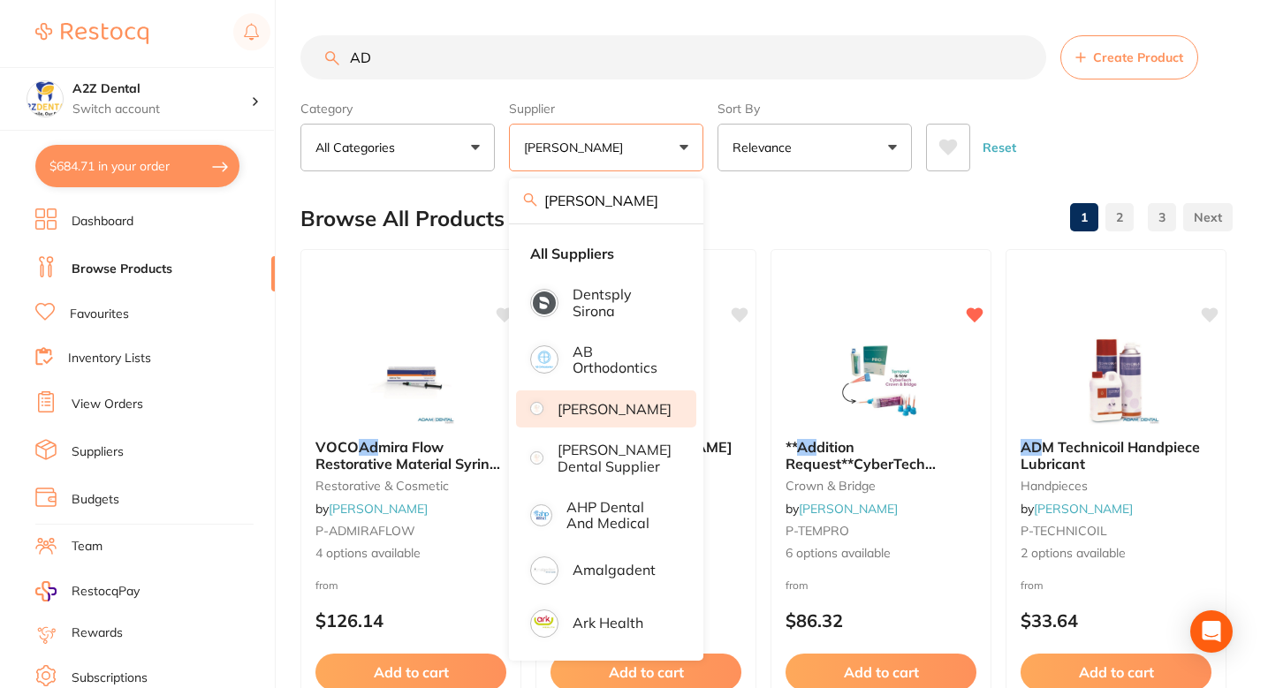
click at [784, 191] on div "Browse All Products 1 2 3" at bounding box center [766, 218] width 932 height 59
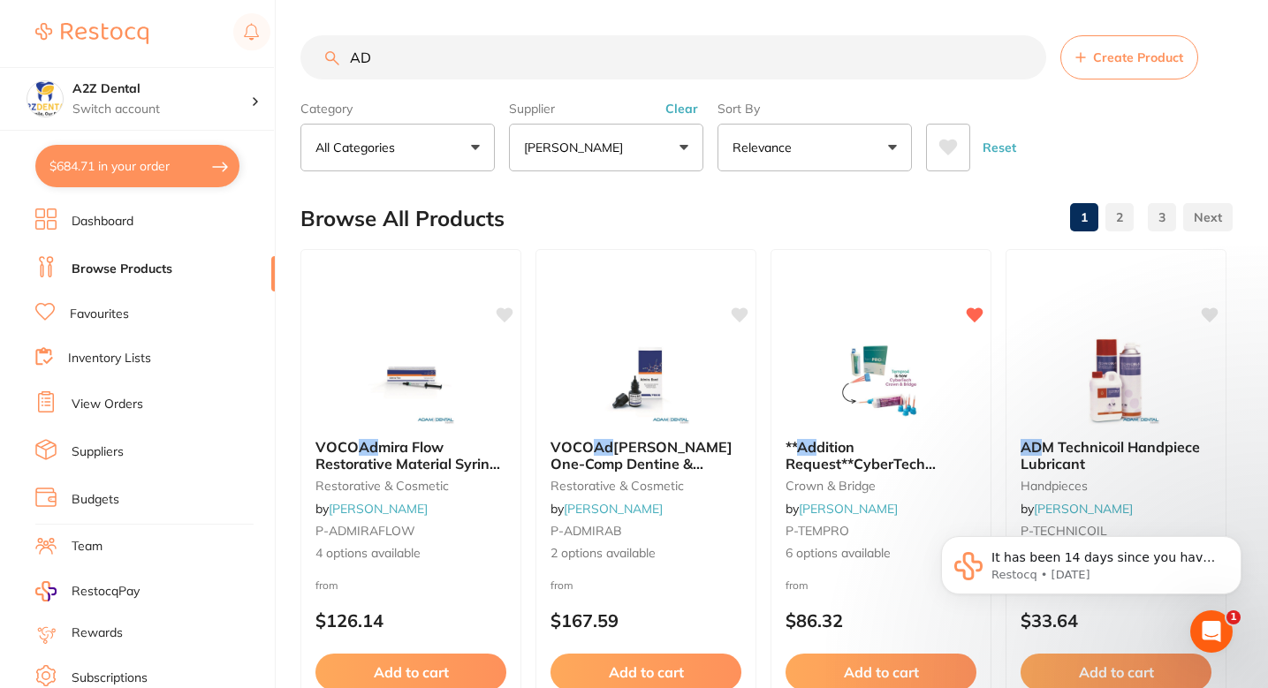
click at [451, 58] on input "AD" at bounding box center [673, 57] width 746 height 44
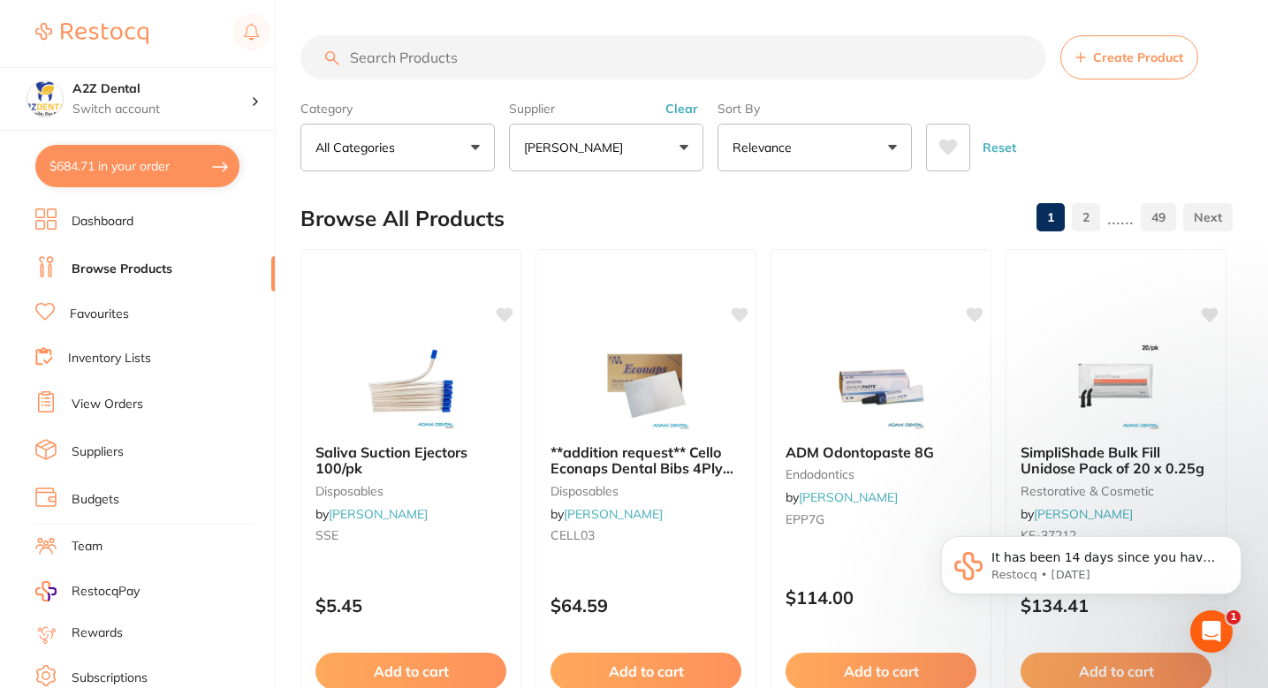
click at [827, 200] on div "Browse All Products 1 2 ...... 49" at bounding box center [766, 218] width 932 height 59
click at [1126, 108] on div "Category All Categories All Categories anaesthetic articulating burs crown & br…" at bounding box center [766, 133] width 932 height 78
click at [670, 208] on div "Browse All Products 1 2 ...... 49" at bounding box center [766, 218] width 932 height 59
click at [598, 148] on p "[PERSON_NAME]" at bounding box center [577, 148] width 106 height 18
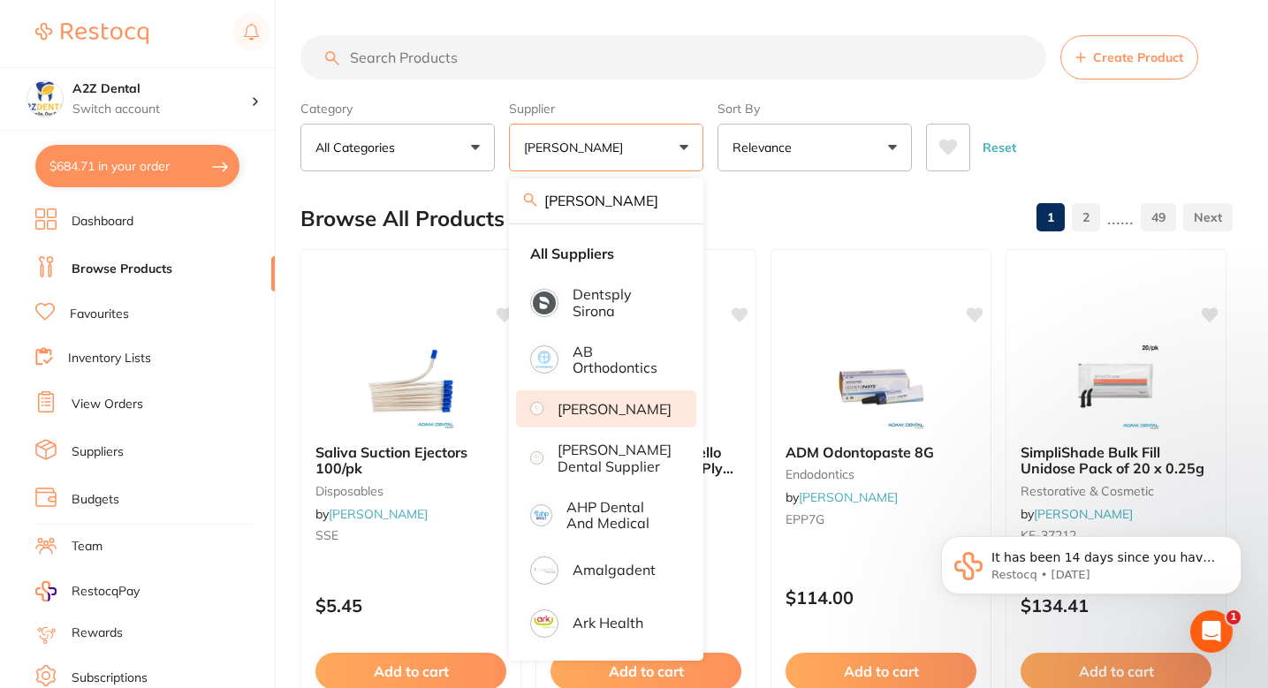
click at [680, 200] on input "ADAM" at bounding box center [606, 201] width 194 height 44
click at [669, 199] on input "ADAM" at bounding box center [606, 201] width 194 height 44
click at [671, 128] on button "[PERSON_NAME]" at bounding box center [606, 148] width 194 height 48
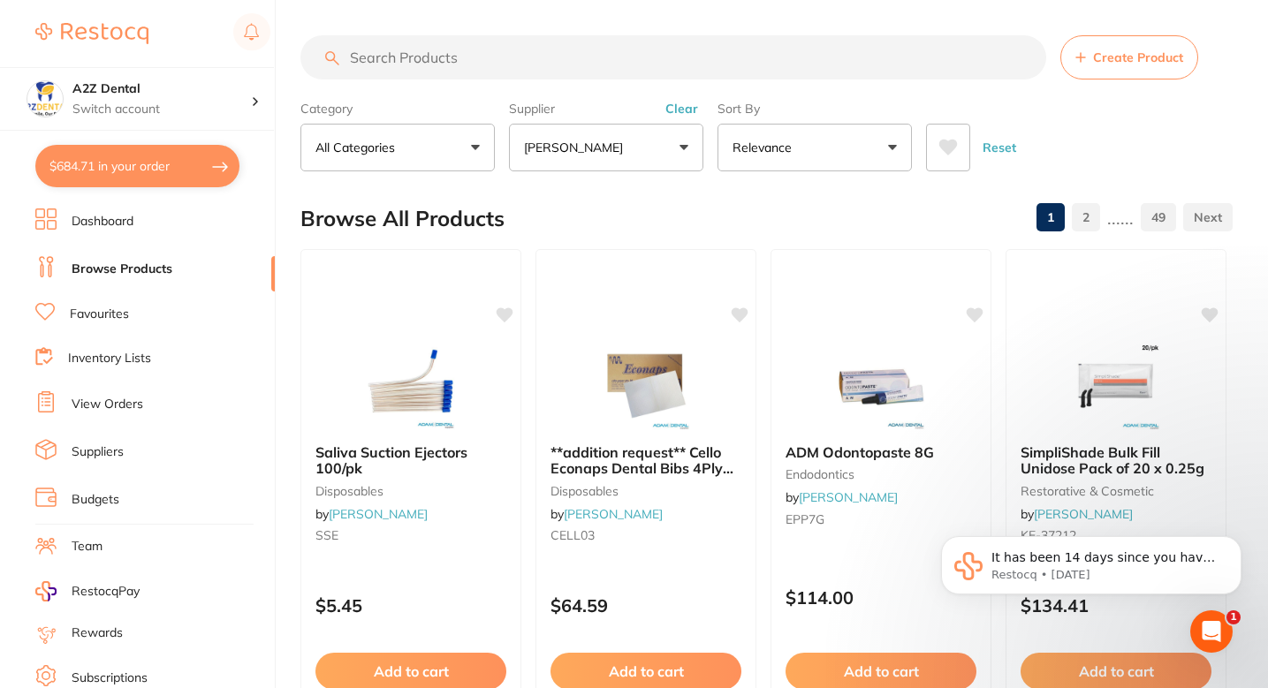
click at [678, 111] on button "Clear" at bounding box center [681, 109] width 43 height 16
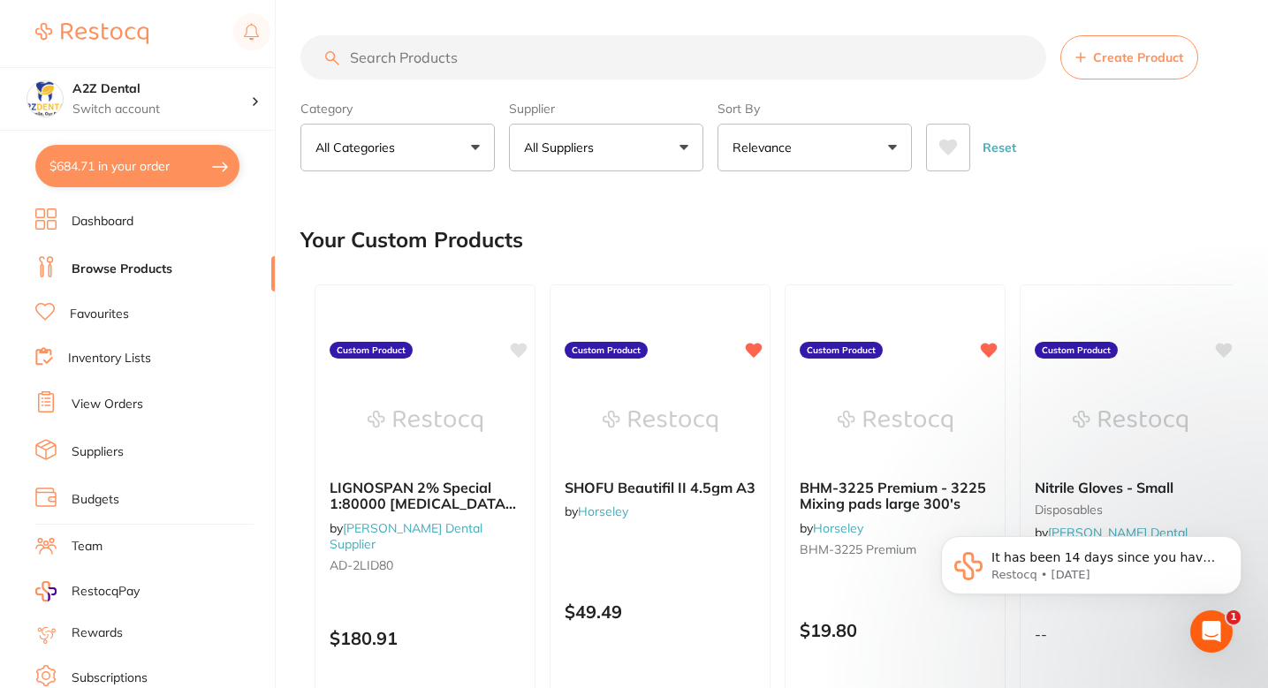
click at [613, 50] on input "search" at bounding box center [673, 57] width 746 height 44
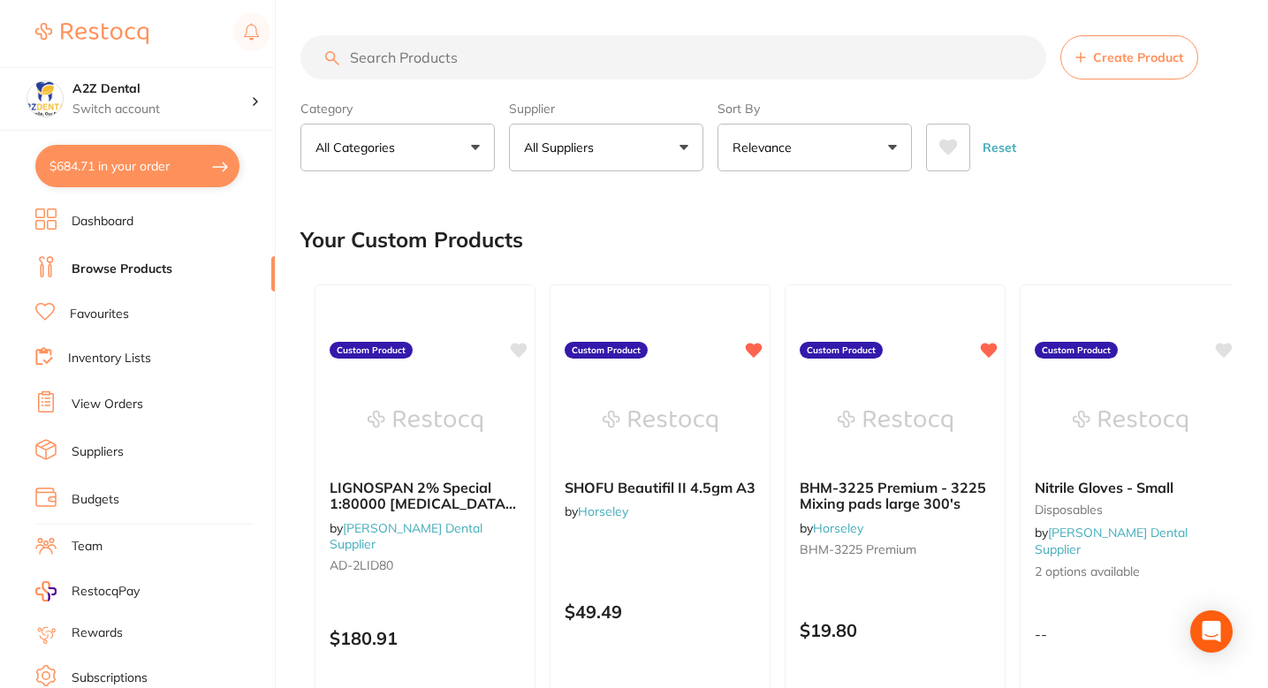
type input "A"
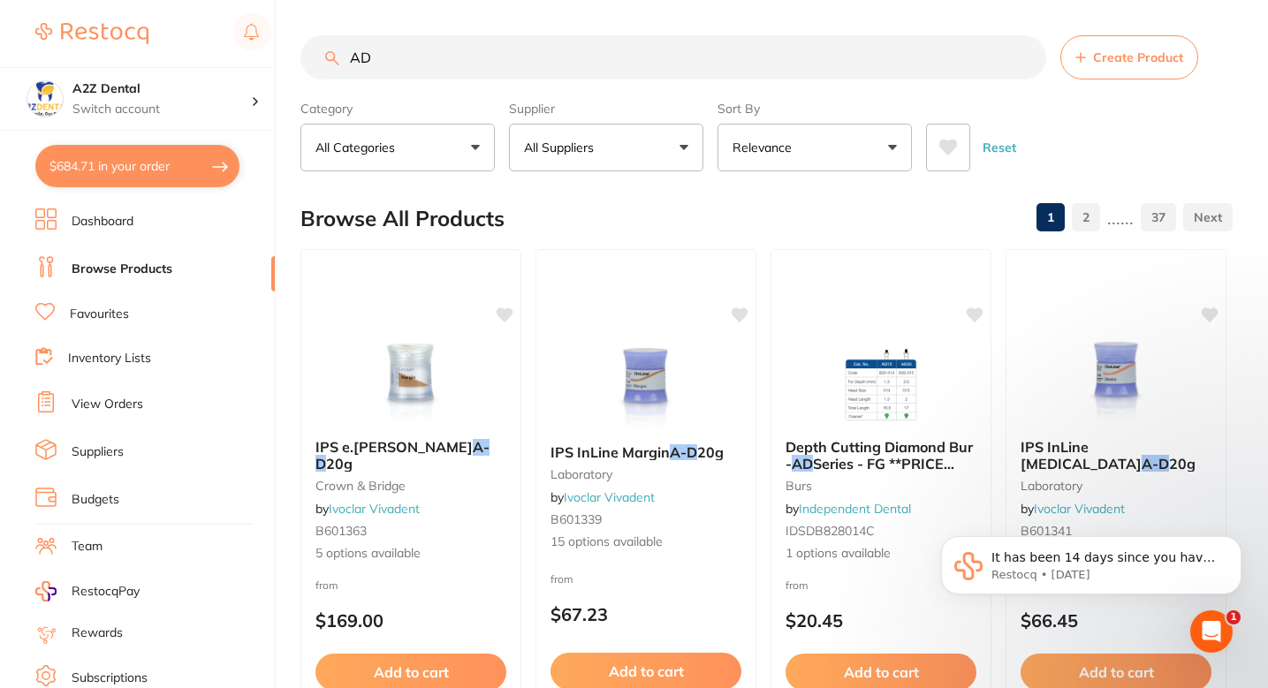
click at [523, 66] on input "AD" at bounding box center [673, 57] width 746 height 44
paste input "-2LID80"
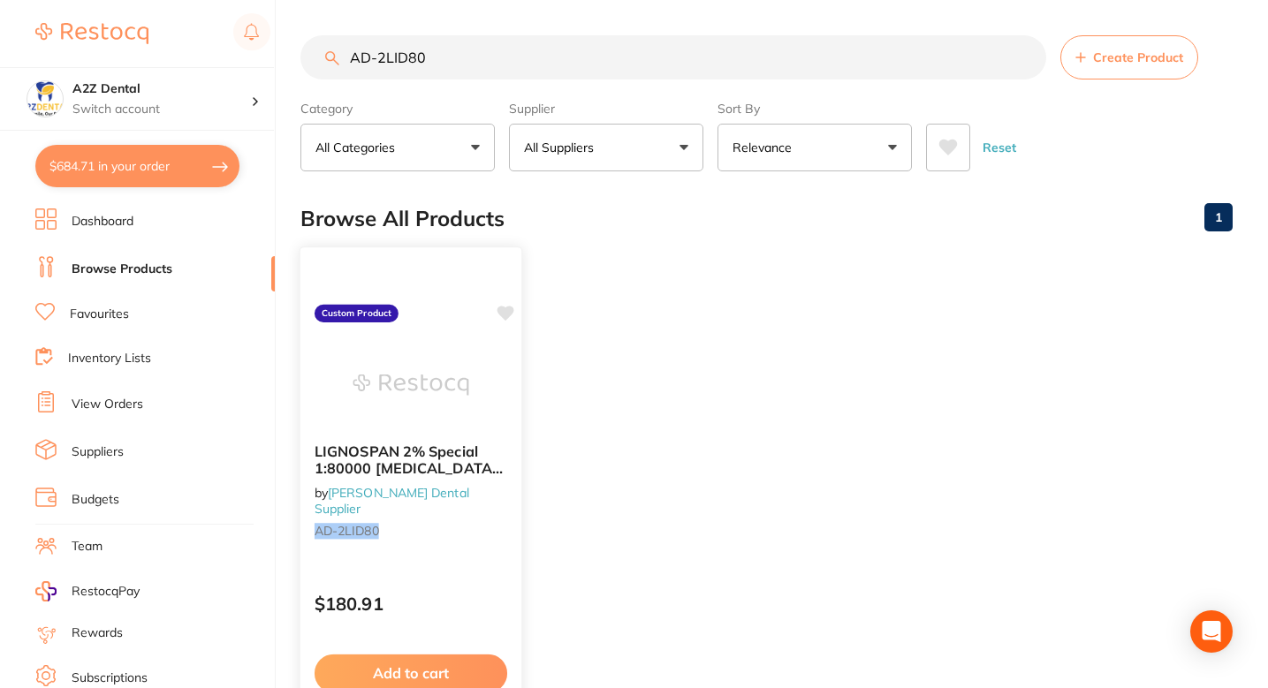
type input "AD-2LID80"
click at [500, 314] on icon at bounding box center [506, 313] width 17 height 15
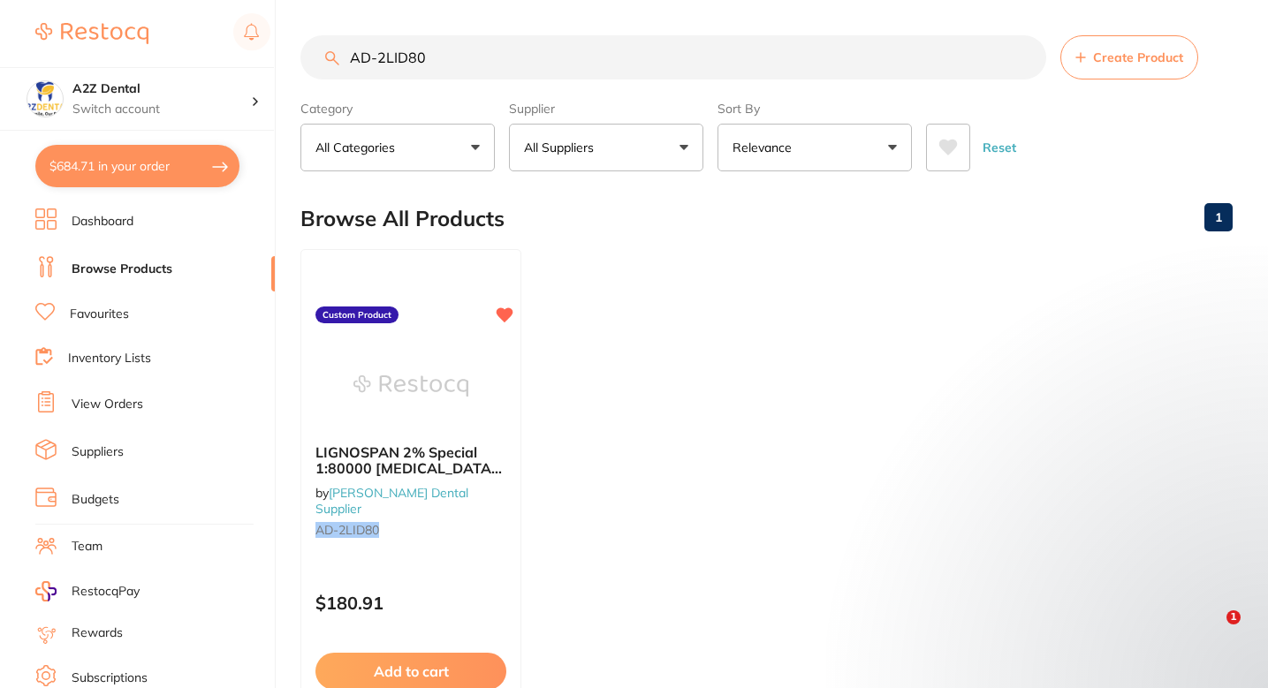
click at [612, 426] on ul "LIGNOSPAN 2% Special 1:80000 Adrenalin 2.2 ml 2 x 50/pk by Adams Dental Supplie…" at bounding box center [766, 503] width 932 height 508
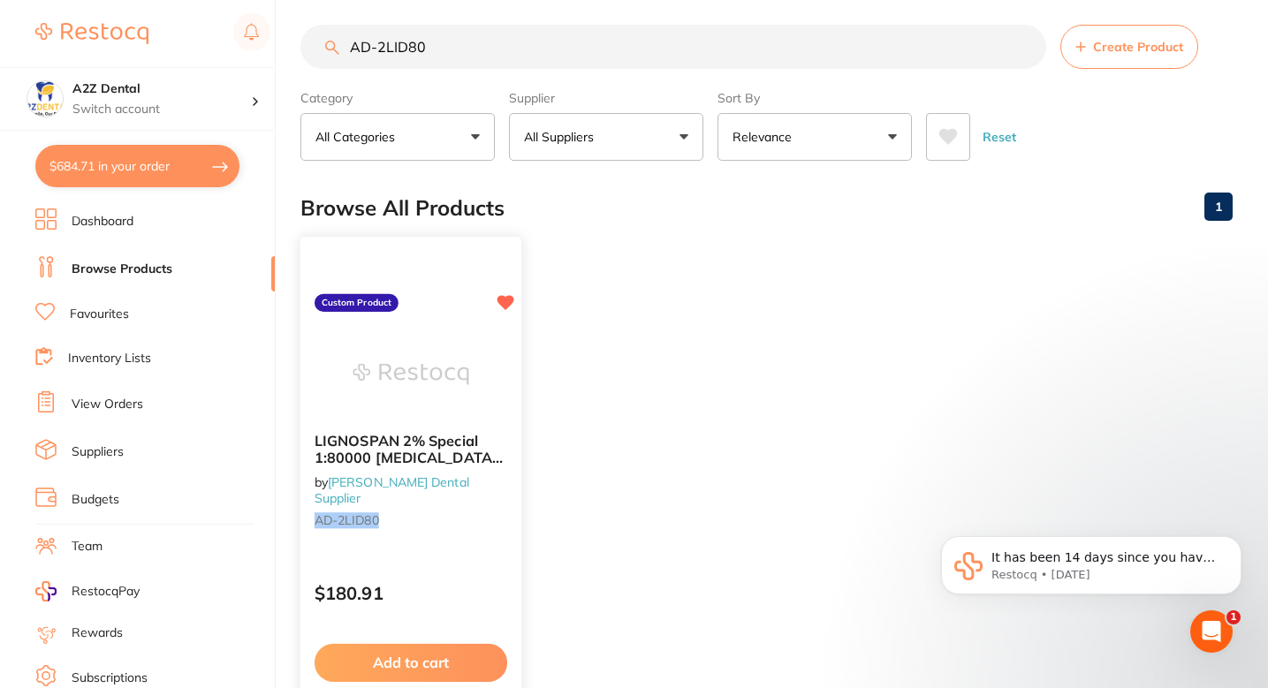
click at [495, 368] on div at bounding box center [410, 374] width 221 height 89
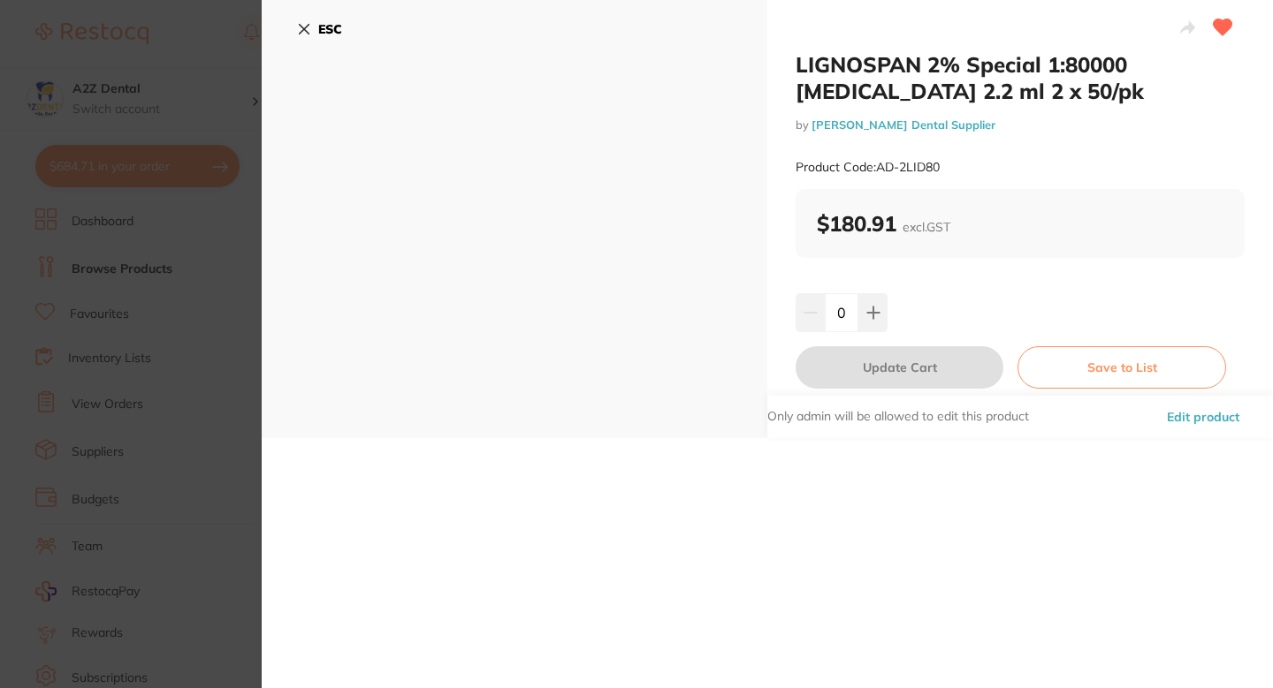
click at [218, 397] on section "LIGNOSPAN 2% Special 1:80000 Adrenalin 2.2 ml 2 x 50/pk by Adams Dental Supplie…" at bounding box center [636, 344] width 1273 height 688
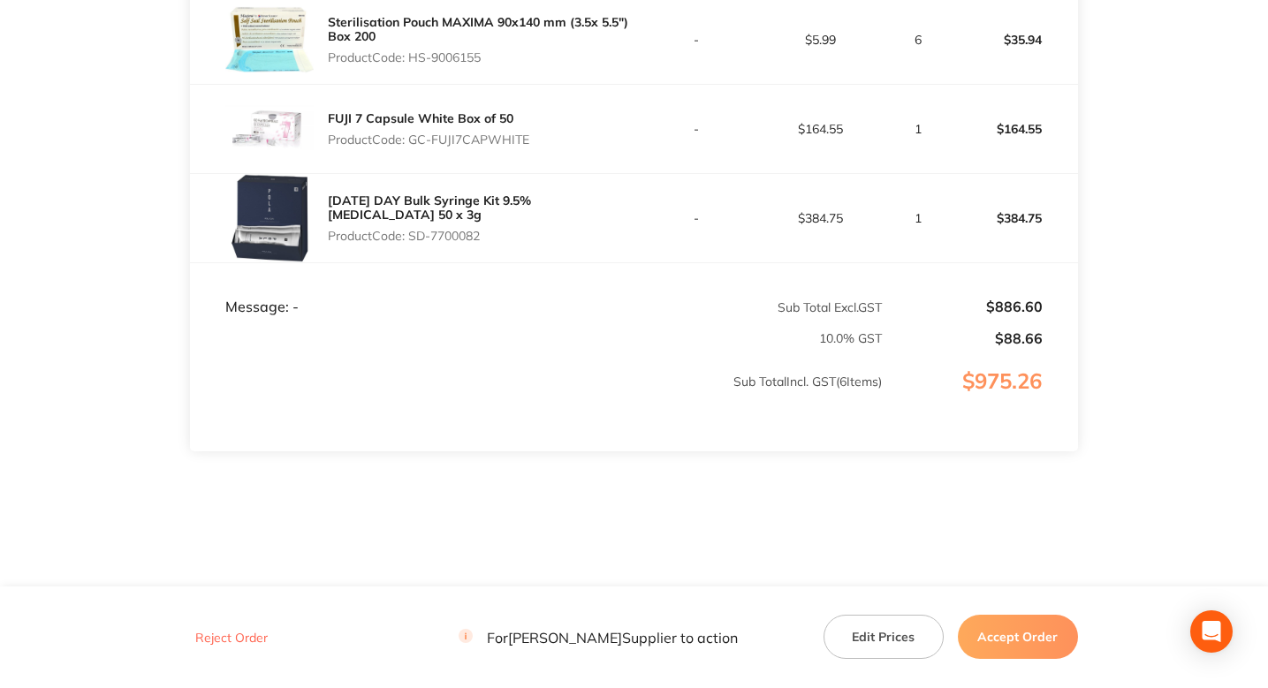
scroll to position [835, 0]
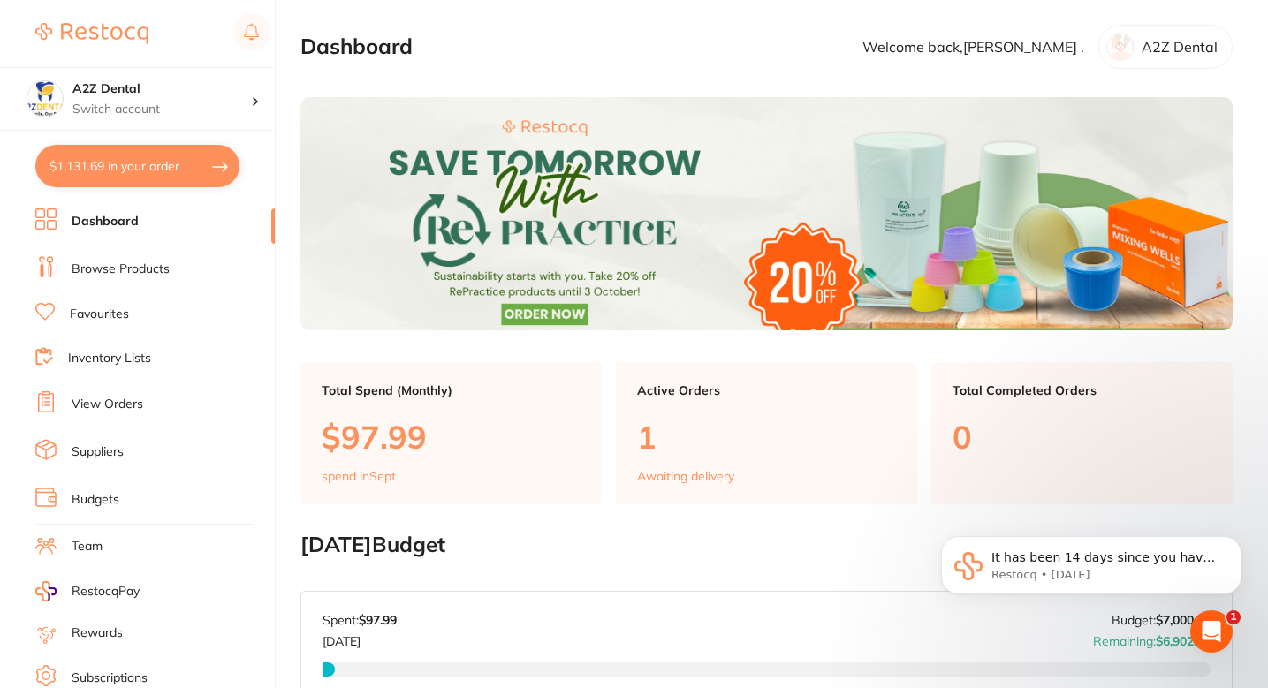
click at [575, 55] on section "Dashboard Welcome back, Abraham . A2Z Dental" at bounding box center [766, 47] width 932 height 44
click at [640, 61] on section "Dashboard Welcome back, Abraham . A2Z Dental" at bounding box center [766, 47] width 932 height 44
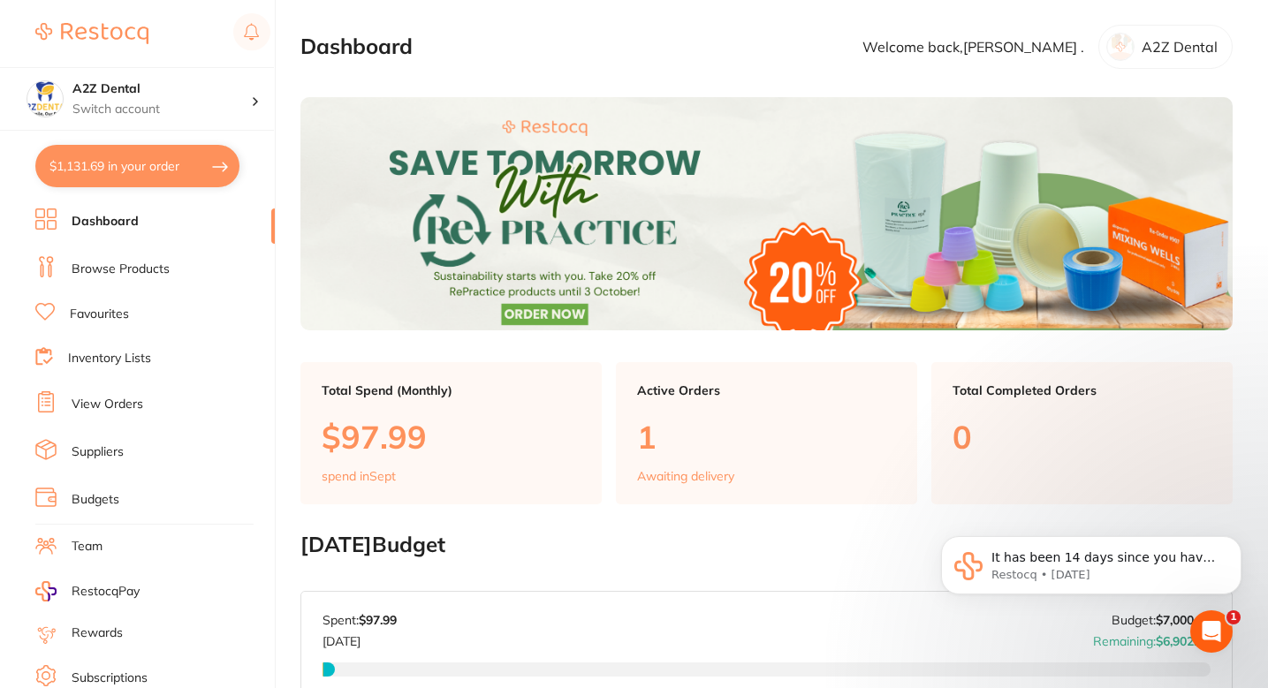
click at [134, 262] on link "Browse Products" at bounding box center [121, 270] width 98 height 18
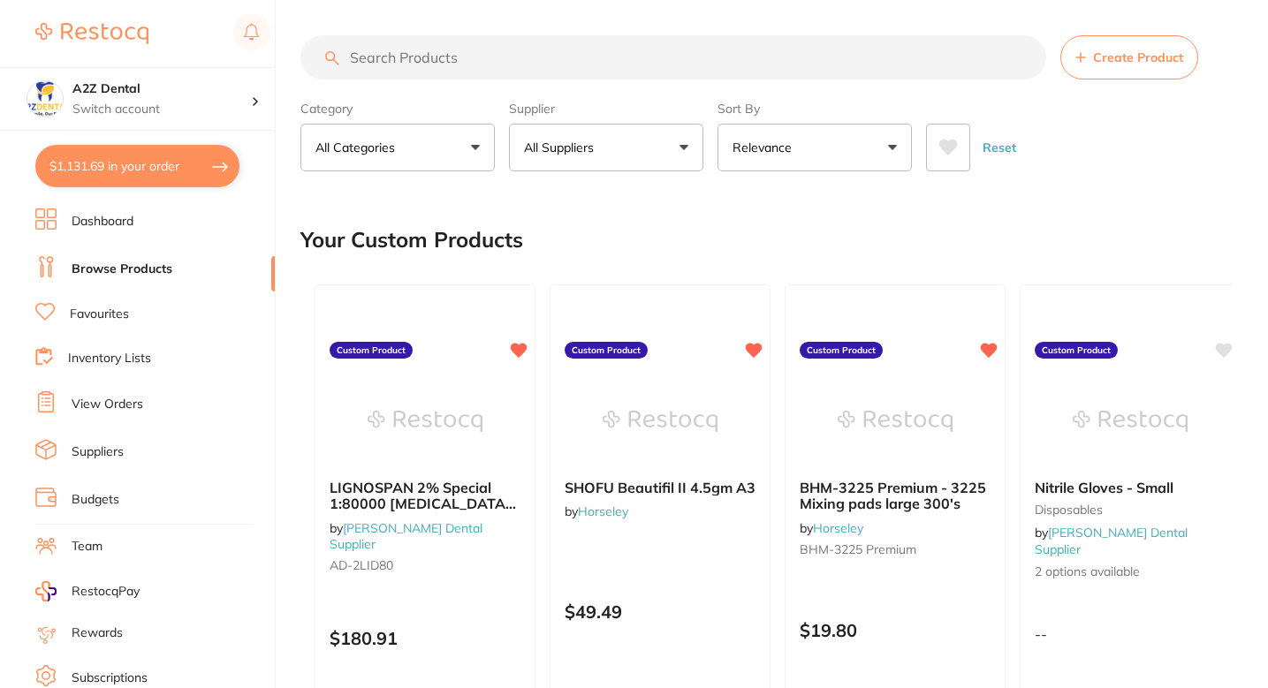
click at [743, 248] on div "Your Custom Products" at bounding box center [766, 239] width 932 height 59
click at [820, 241] on div "Your Custom Products" at bounding box center [766, 239] width 932 height 59
click at [744, 237] on div "Your Custom Products" at bounding box center [766, 239] width 932 height 59
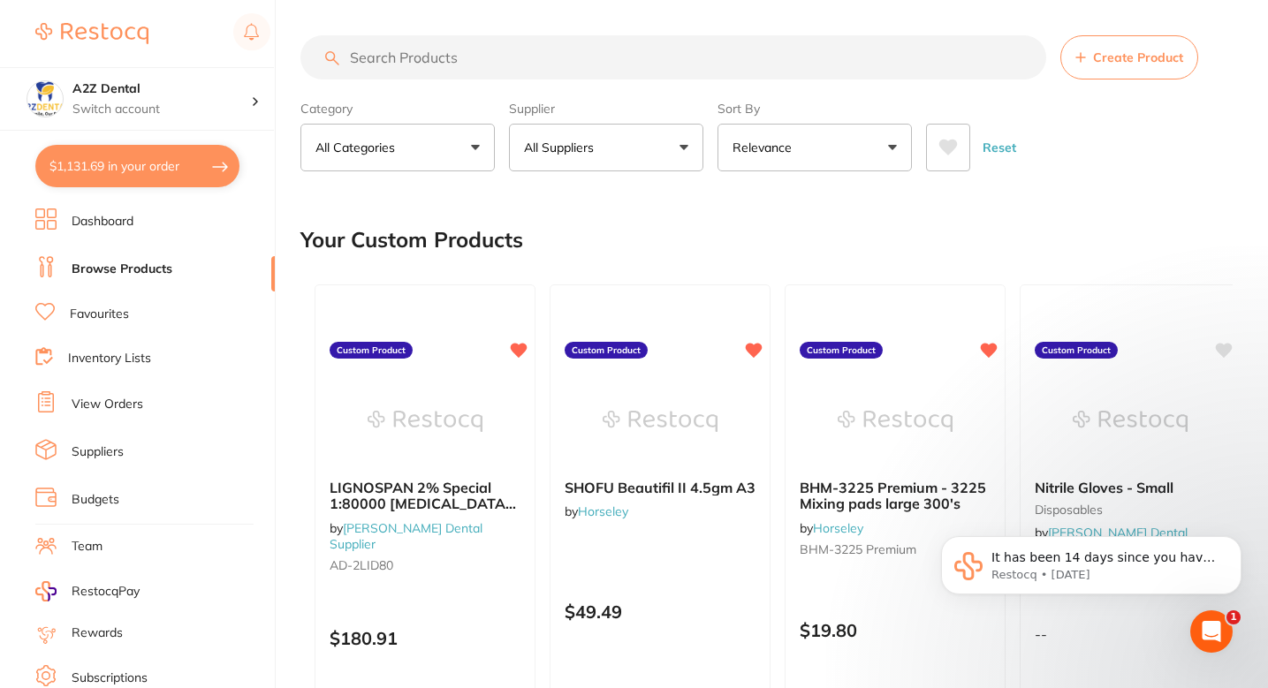
click at [660, 237] on div "Your Custom Products" at bounding box center [766, 239] width 932 height 59
click at [657, 213] on div "Your Custom Products" at bounding box center [766, 239] width 932 height 59
click at [594, 219] on div "Your Custom Products" at bounding box center [766, 239] width 932 height 59
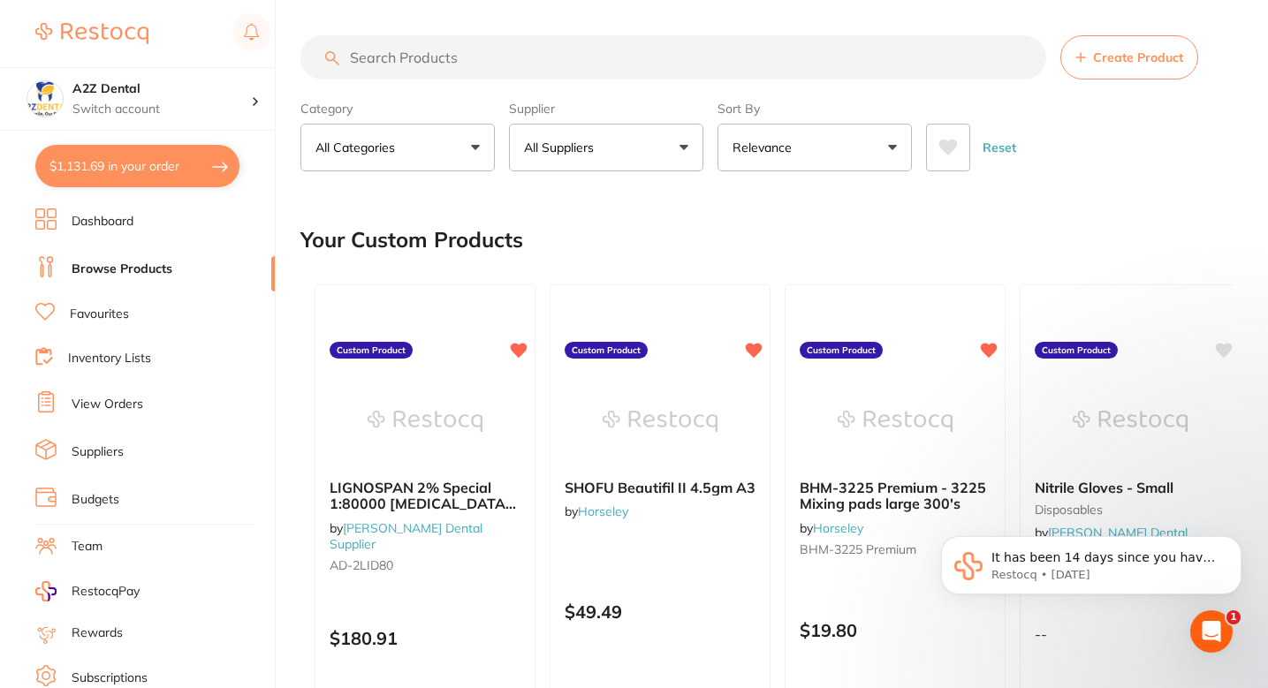
click at [641, 254] on div "Your Custom Products" at bounding box center [766, 239] width 932 height 59
click at [597, 221] on div "Your Custom Products" at bounding box center [766, 239] width 932 height 59
click at [618, 223] on div "Your Custom Products" at bounding box center [766, 239] width 932 height 59
click at [626, 224] on div "Your Custom Products" at bounding box center [766, 239] width 932 height 59
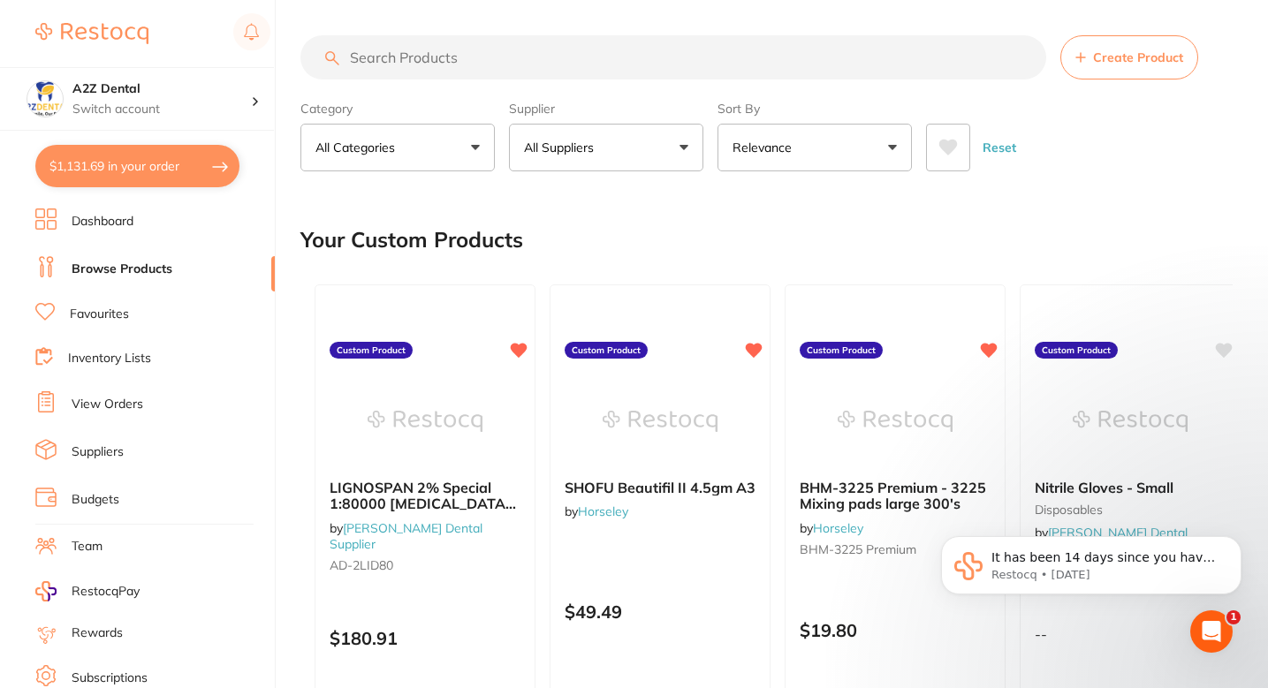
click at [687, 212] on div "Your Custom Products" at bounding box center [766, 239] width 932 height 59
click at [567, 43] on input "search" at bounding box center [673, 57] width 746 height 44
type input "LIGNOPSPAN"
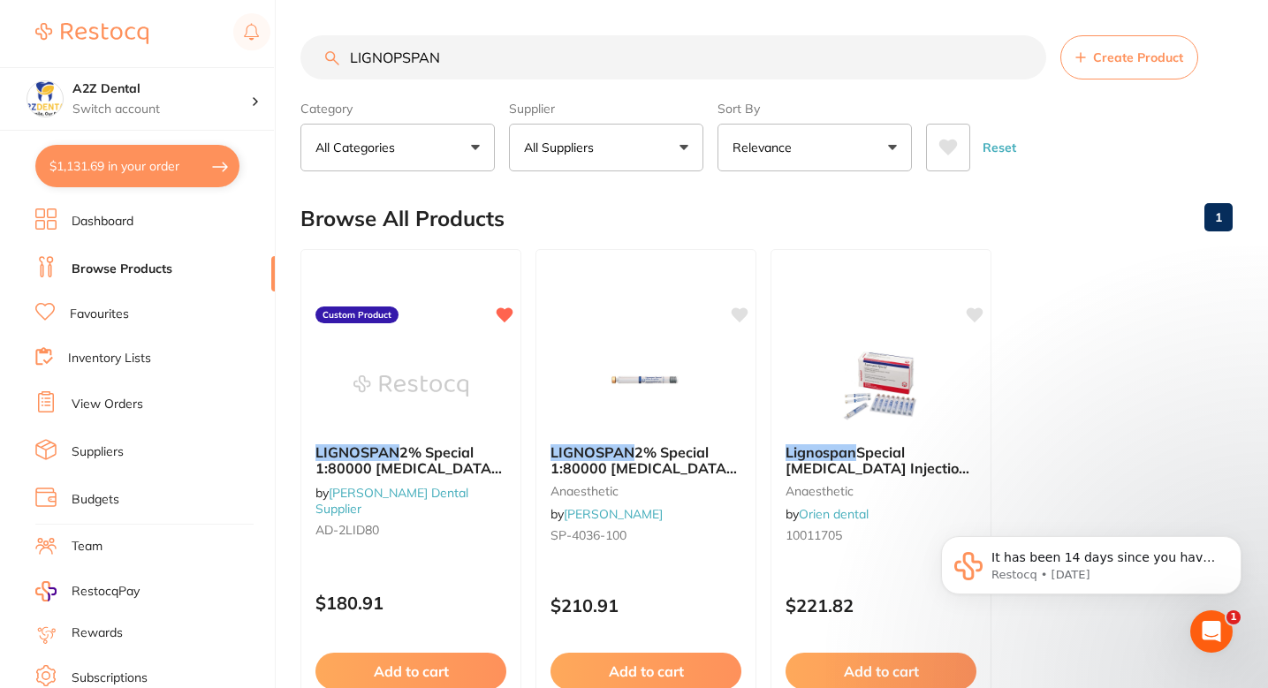
click at [601, 213] on div "Browse All Products 1" at bounding box center [766, 218] width 932 height 59
click at [595, 207] on div "Browse All Products 1" at bounding box center [766, 218] width 932 height 59
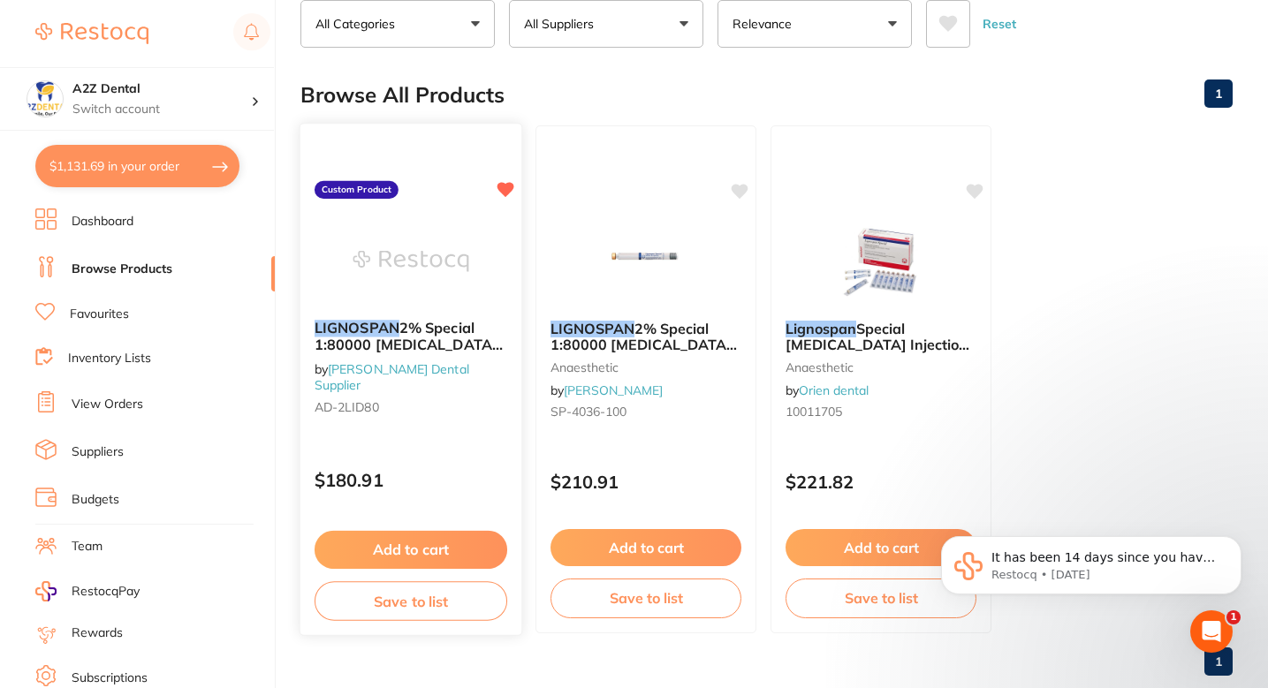
scroll to position [122, 0]
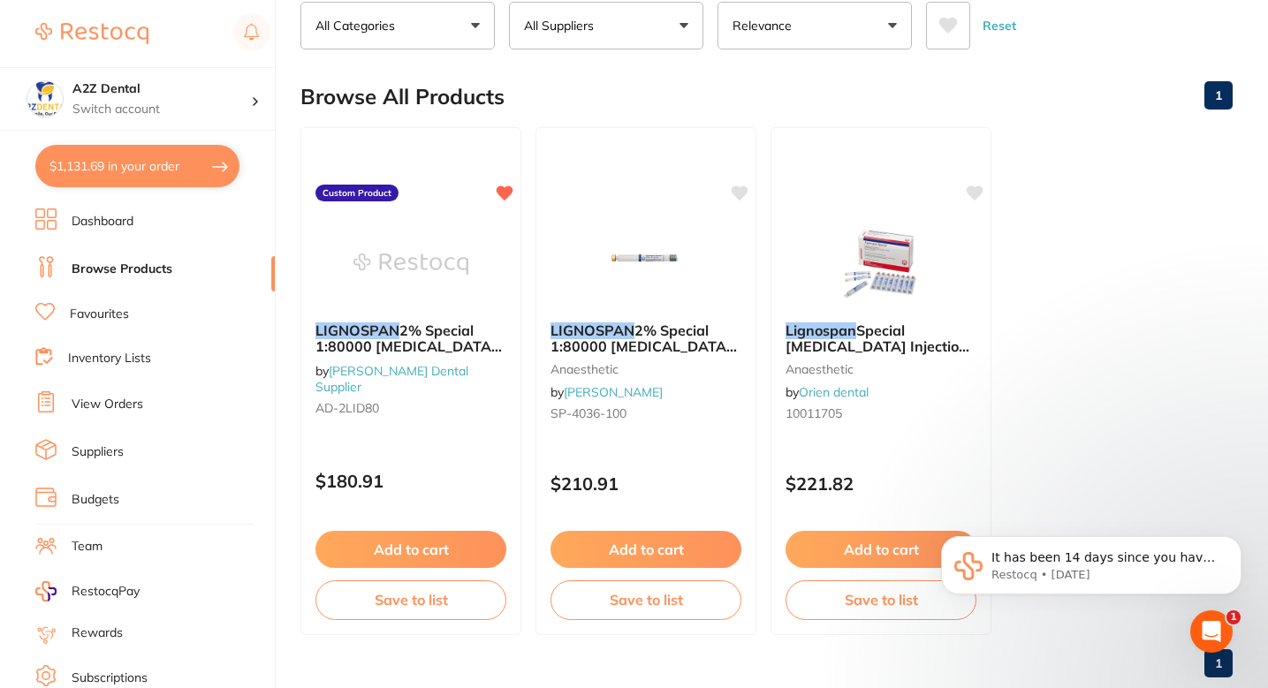
click at [1045, 364] on ul "LIGNOSPAN 2% Special 1:80000 Adrenalin 2.2 ml 2 x 50/pk by Adams Dental Supplie…" at bounding box center [766, 381] width 932 height 508
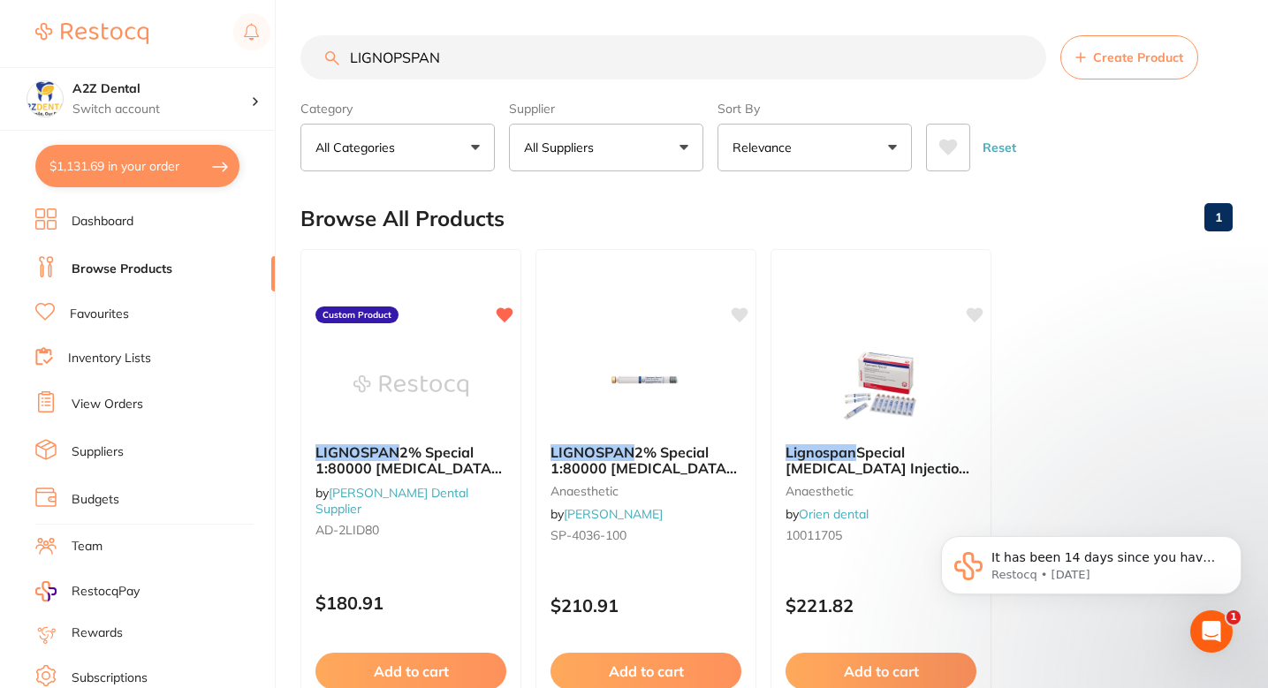
click at [727, 207] on div "Browse All Products 1" at bounding box center [766, 218] width 932 height 59
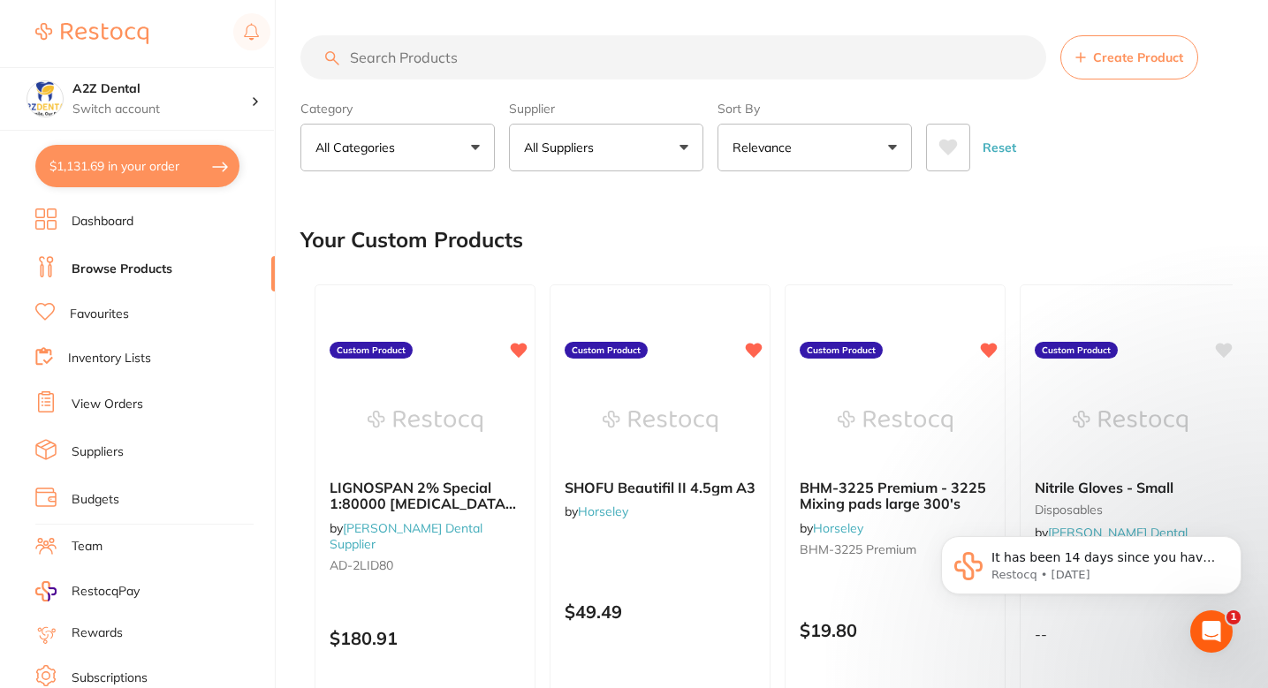
click at [633, 248] on div "Your Custom Products" at bounding box center [766, 239] width 932 height 59
click at [580, 224] on div "Your Custom Products" at bounding box center [766, 239] width 932 height 59
click at [526, 69] on input "search" at bounding box center [673, 57] width 746 height 44
click at [610, 247] on div "Your Custom Products" at bounding box center [766, 239] width 932 height 59
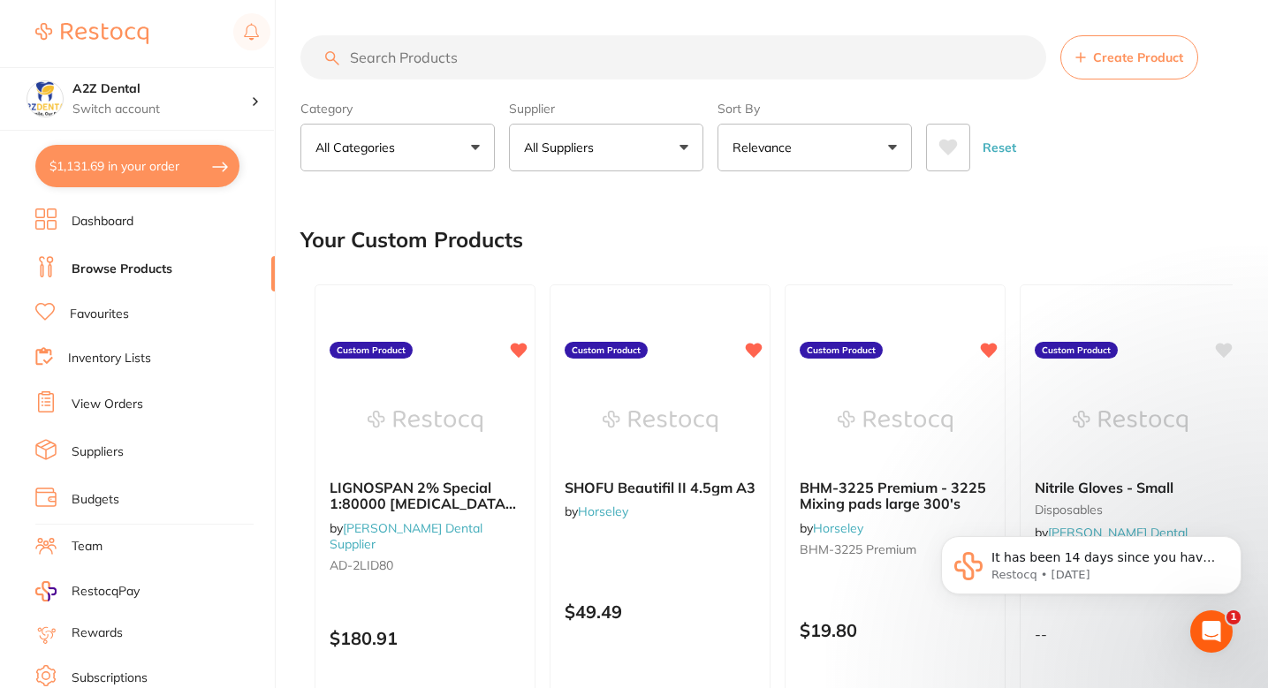
click at [557, 232] on div "Your Custom Products" at bounding box center [766, 239] width 932 height 59
click at [612, 262] on div "Your Custom Products" at bounding box center [766, 239] width 932 height 59
click at [594, 238] on div "Your Custom Products" at bounding box center [766, 239] width 932 height 59
click at [576, 238] on div "Your Custom Products" at bounding box center [766, 239] width 932 height 59
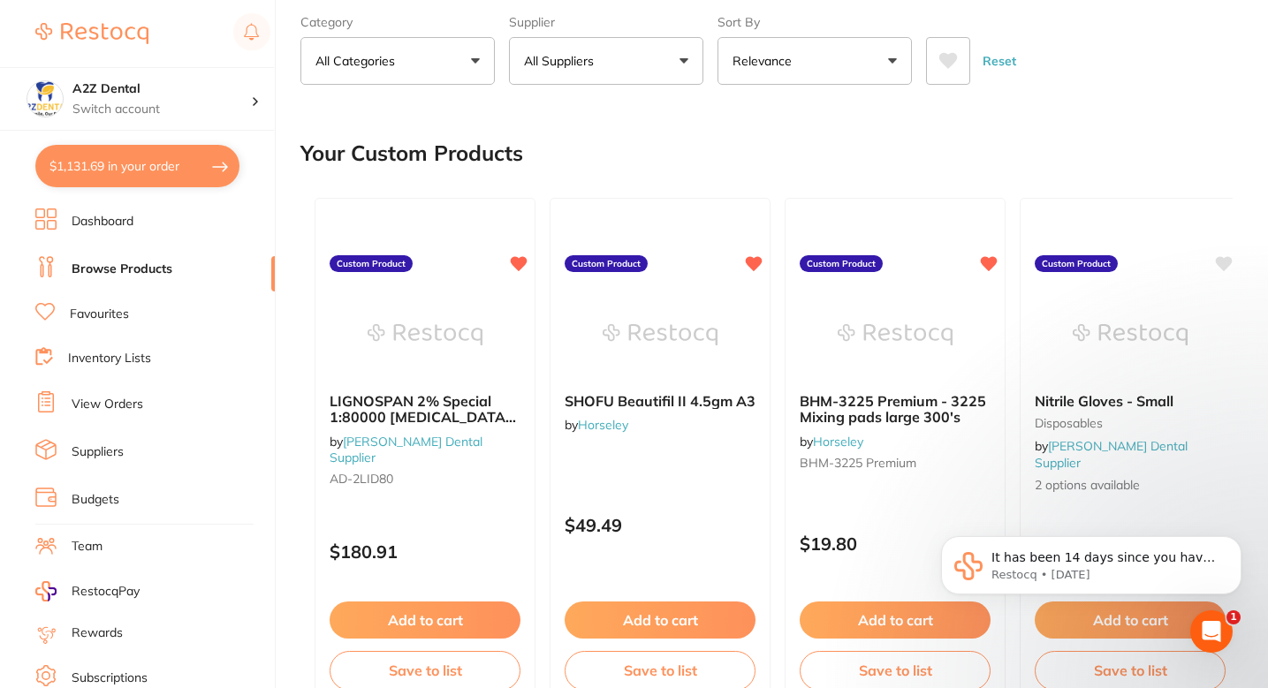
scroll to position [99, 0]
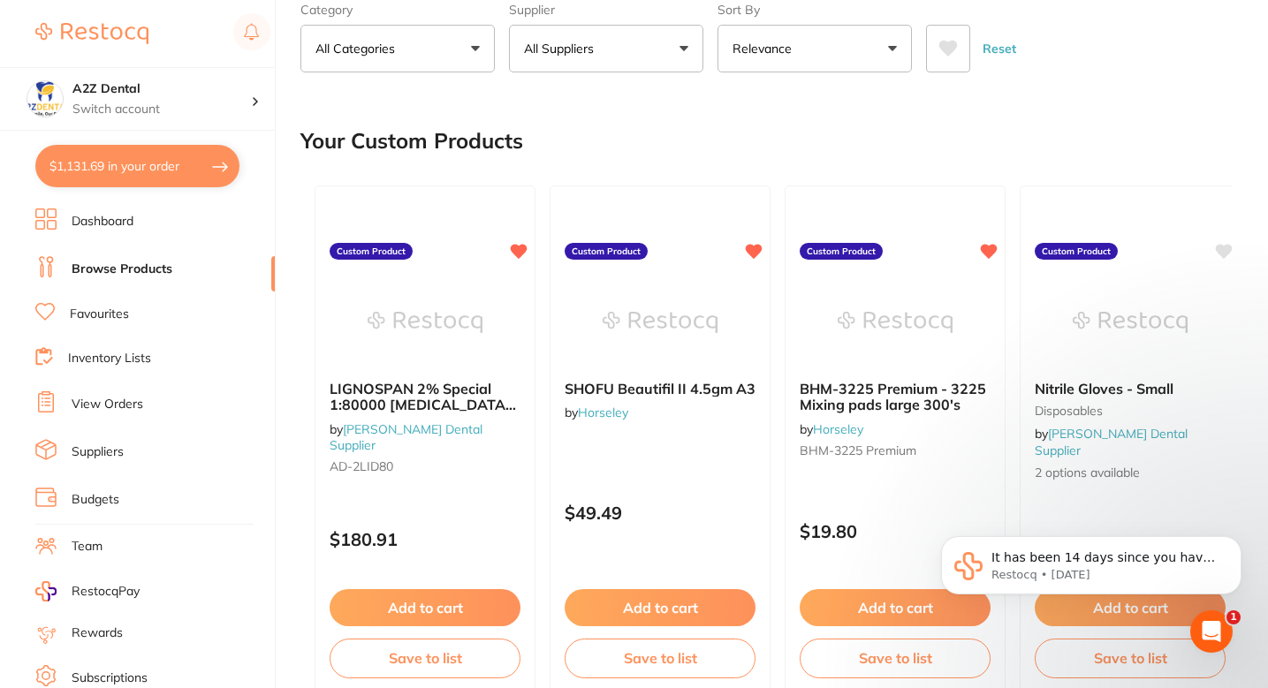
click at [126, 314] on link "Favourites" at bounding box center [99, 315] width 59 height 18
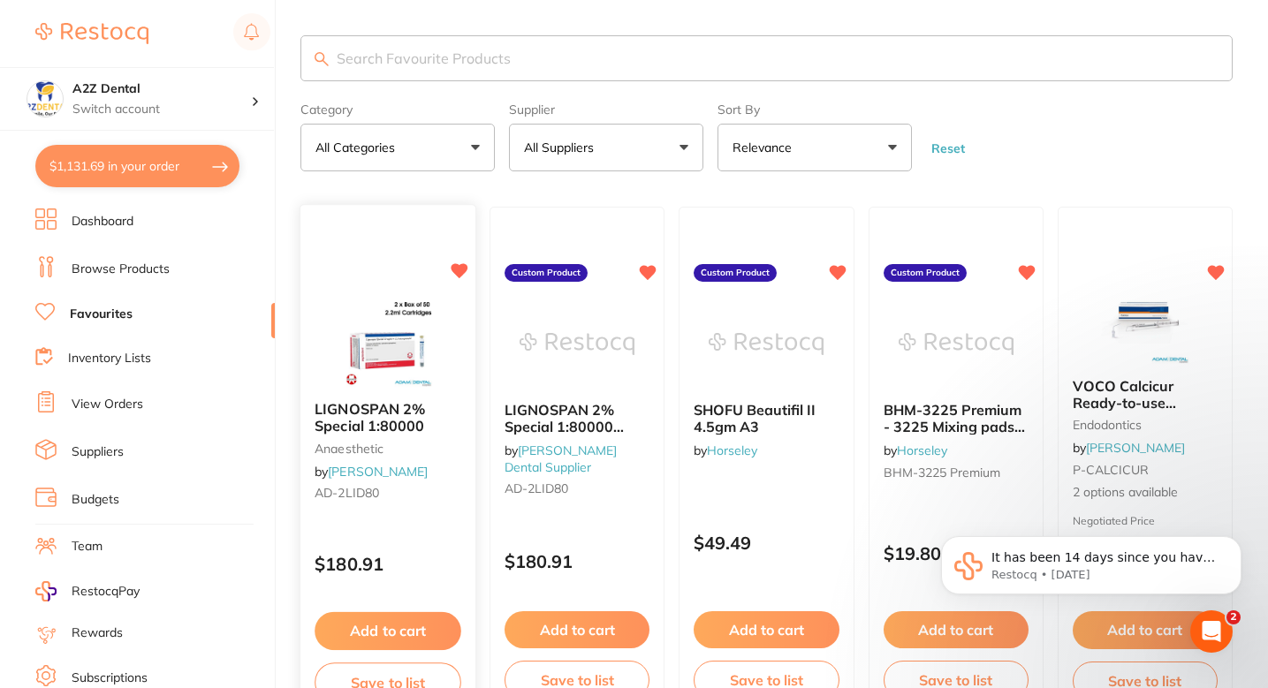
click at [450, 312] on div at bounding box center [387, 343] width 175 height 89
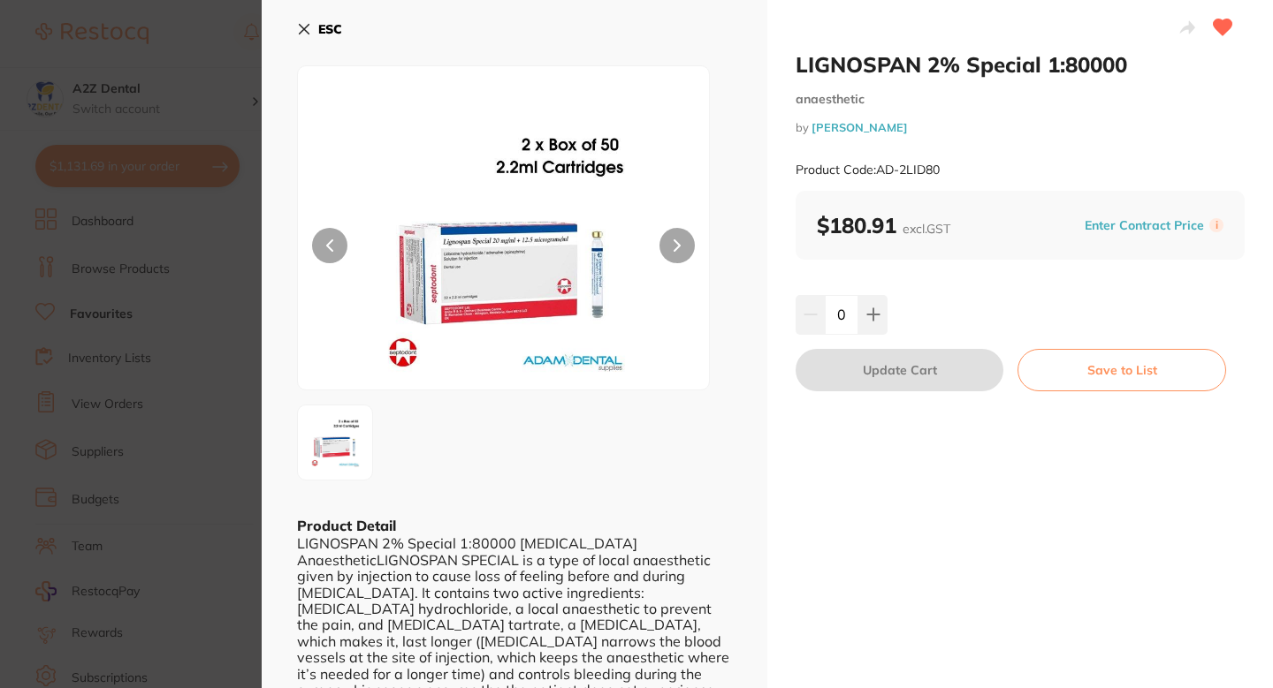
click at [1074, 299] on div "0" at bounding box center [1019, 314] width 449 height 39
click at [1050, 300] on div "0" at bounding box center [1019, 314] width 449 height 39
click at [1106, 101] on small "anaesthetic" at bounding box center [1019, 99] width 449 height 15
click at [1067, 133] on small "by [PERSON_NAME]" at bounding box center [1019, 127] width 449 height 13
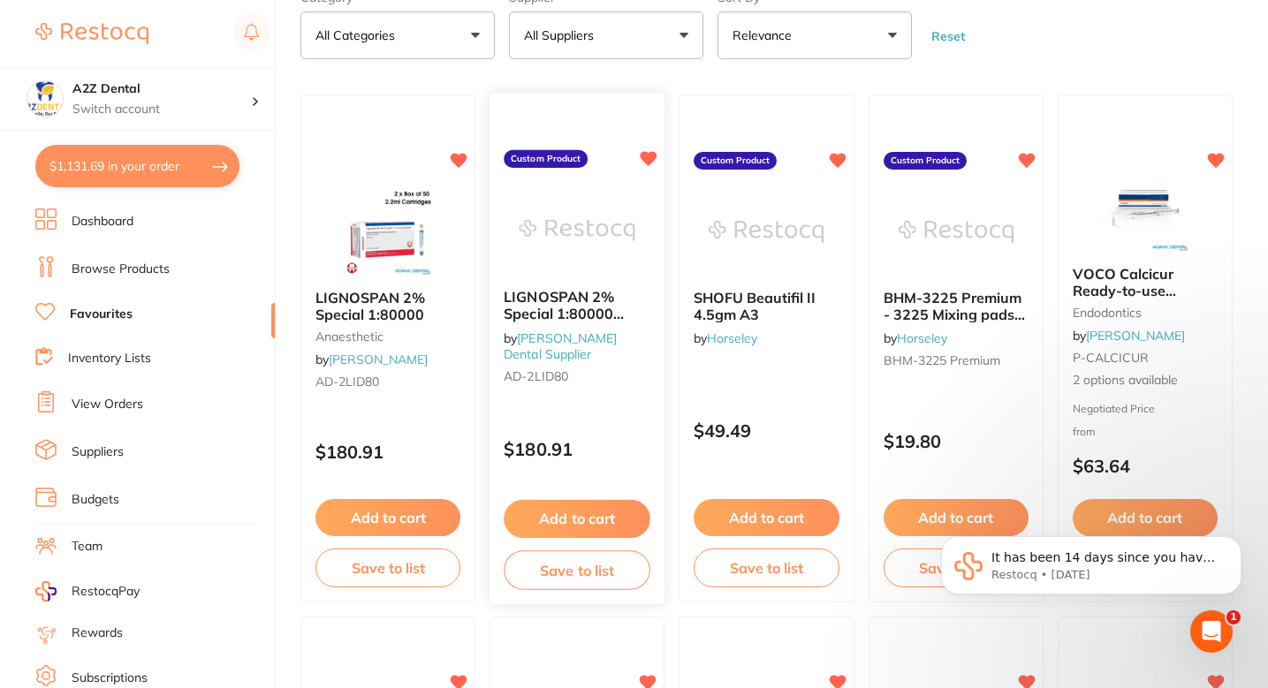
scroll to position [111, 0]
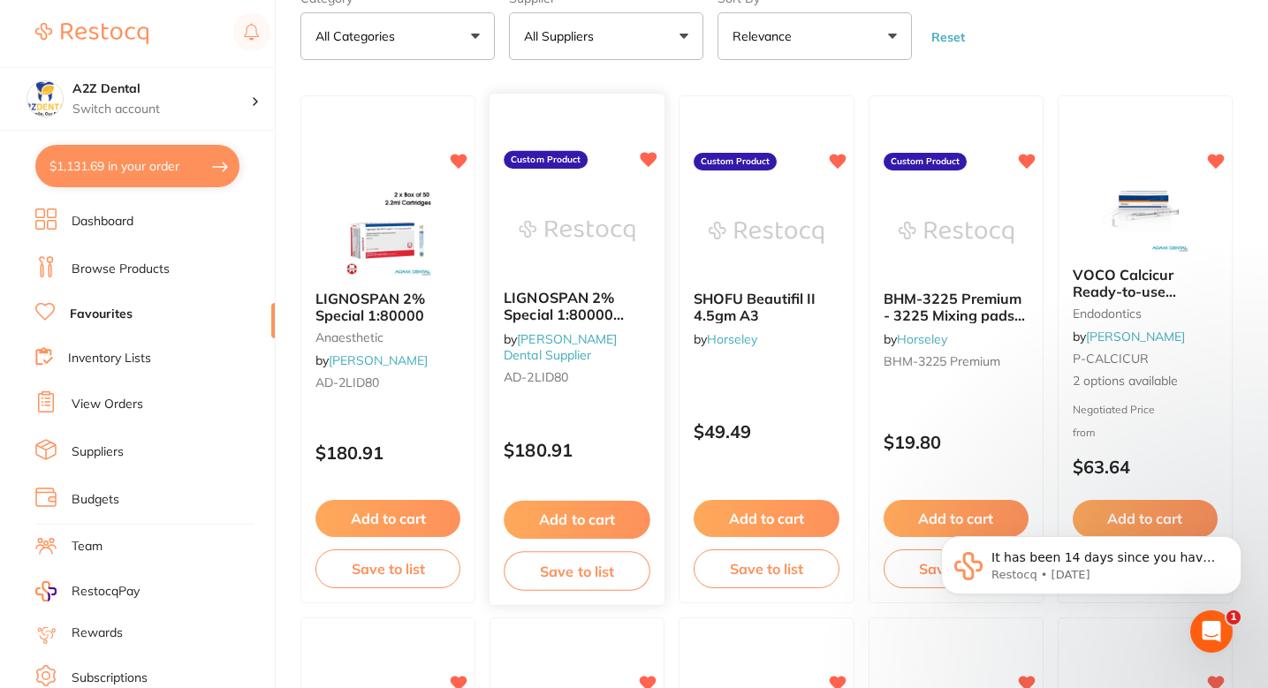
click at [614, 411] on div "LIGNOSPAN 2% Special 1:80000 [MEDICAL_DATA] 2.2 ml 2 x 50/pk by [PERSON_NAME] D…" at bounding box center [577, 350] width 177 height 513
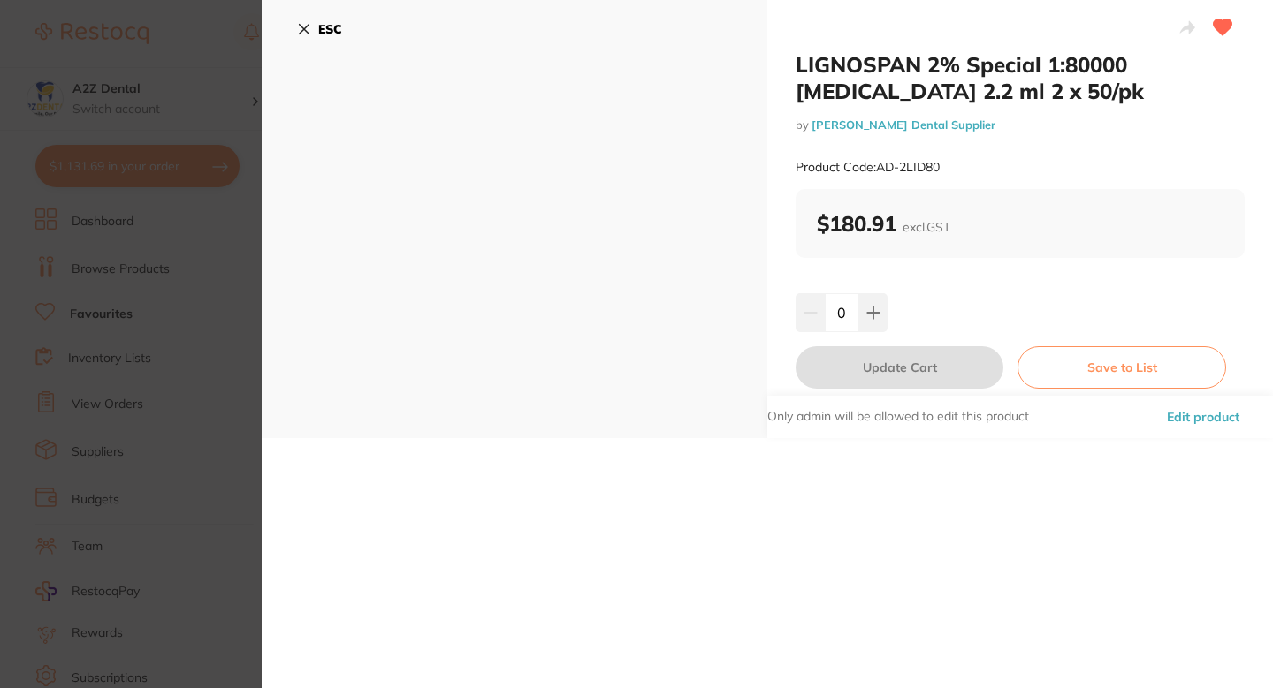
click at [1194, 410] on button "Edit product" at bounding box center [1202, 417] width 83 height 42
click at [1202, 413] on button "Edit product" at bounding box center [1202, 417] width 83 height 42
click at [1175, 425] on button "Edit product" at bounding box center [1202, 417] width 83 height 42
click at [1178, 421] on button "Edit product" at bounding box center [1202, 417] width 83 height 42
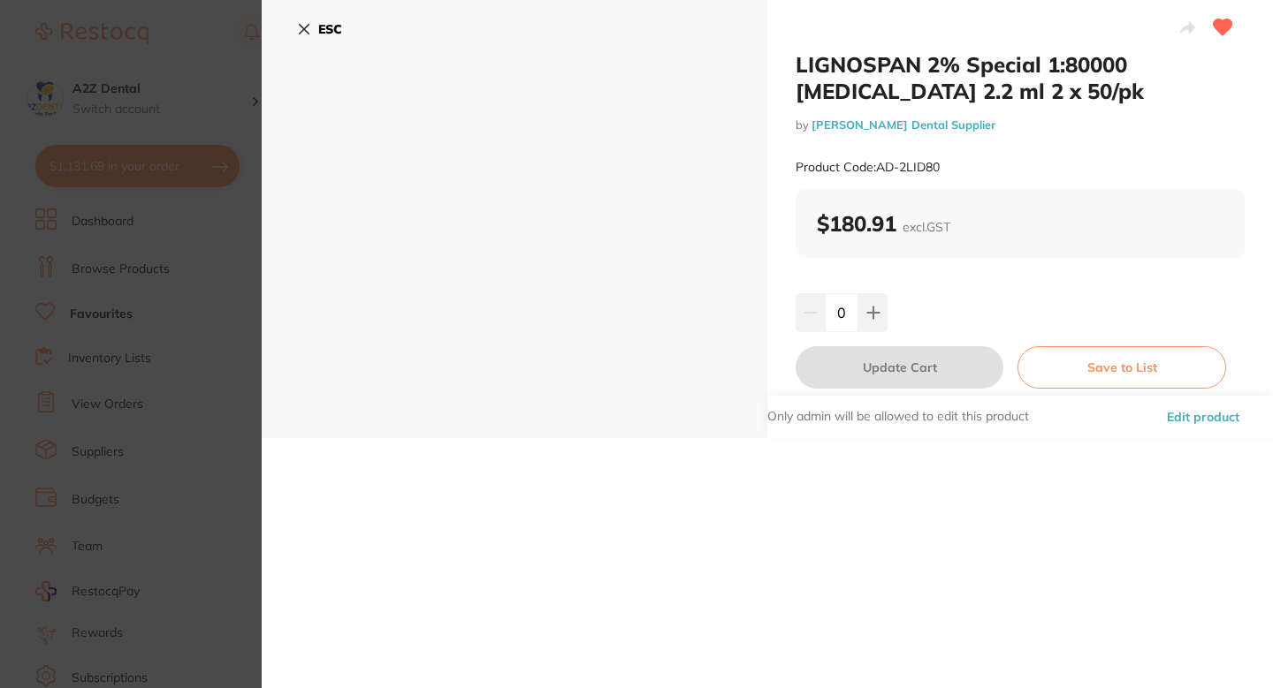
click at [1178, 421] on button "Edit product" at bounding box center [1202, 417] width 83 height 42
drag, startPoint x: 196, startPoint y: 365, endPoint x: 283, endPoint y: 10, distance: 365.6
click at [195, 365] on section "LIGNOSPAN 2% Special 1:80000 [MEDICAL_DATA] 2.2 ml 2 x 50/pk by [PERSON_NAME] D…" at bounding box center [636, 344] width 1273 height 688
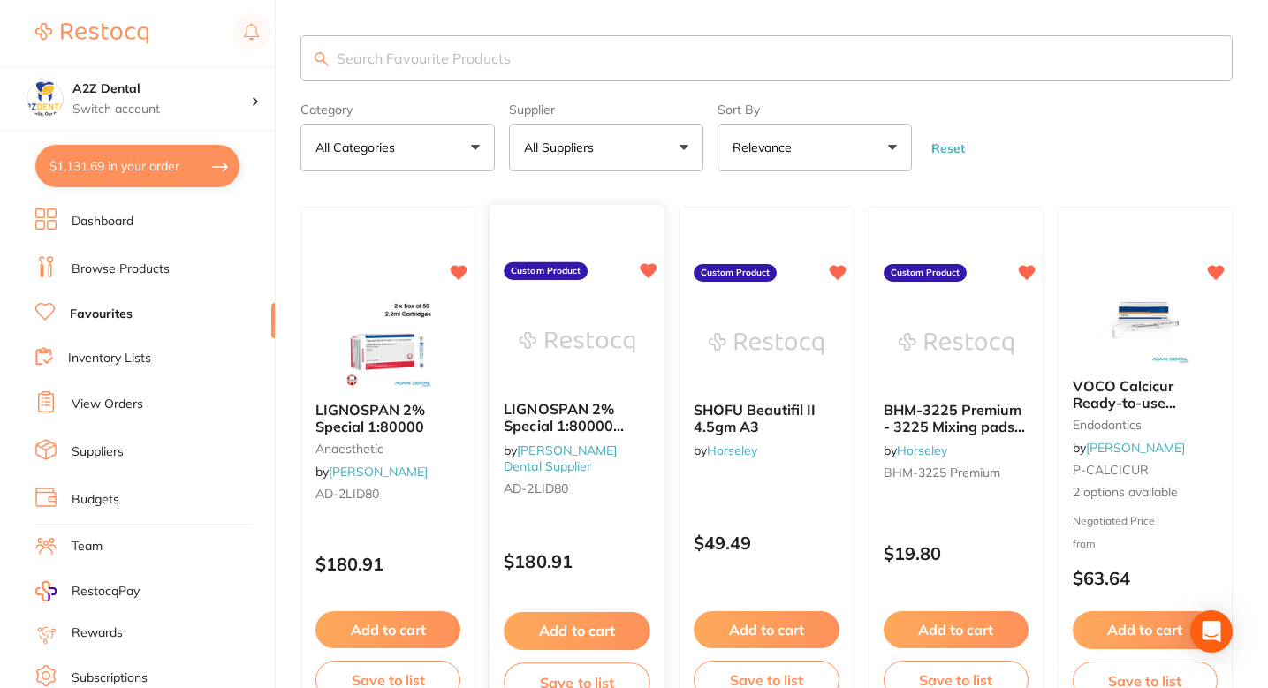
click at [602, 348] on img at bounding box center [578, 343] width 116 height 89
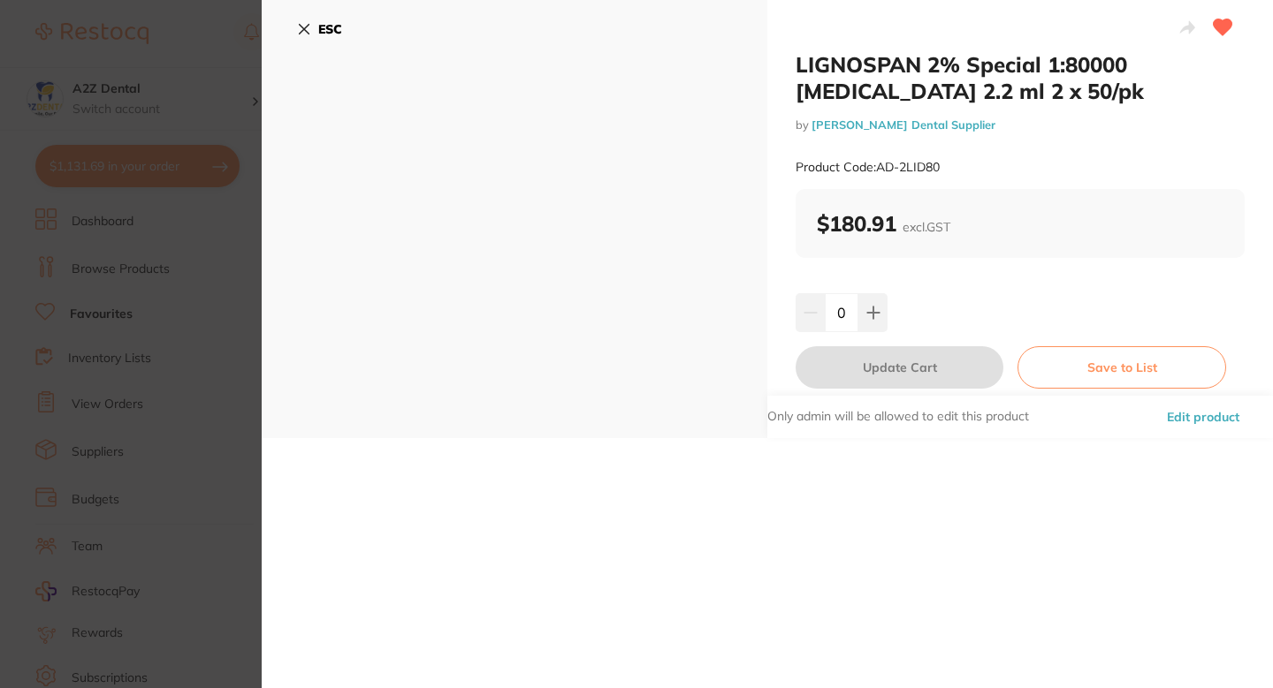
click at [1187, 406] on button "Edit product" at bounding box center [1202, 417] width 83 height 42
click at [1167, 414] on button "Edit product" at bounding box center [1202, 417] width 83 height 42
click at [1185, 417] on button "Edit product" at bounding box center [1202, 417] width 83 height 42
click at [832, 431] on div "Only admin will be allowed to edit this product Edit product" at bounding box center [1019, 417] width 505 height 42
click at [245, 398] on section "LIGNOSPAN 2% Special 1:80000 [MEDICAL_DATA] 2.2 ml 2 x 50/pk by [PERSON_NAME] D…" at bounding box center [636, 344] width 1273 height 688
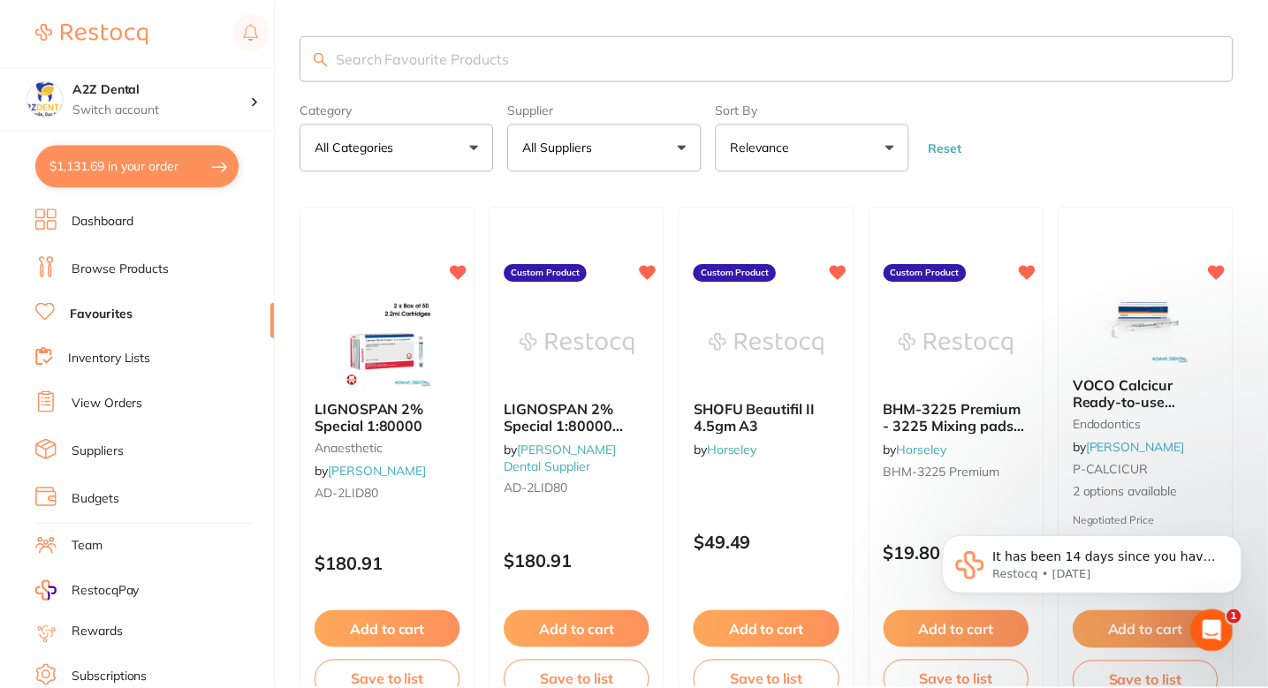
scroll to position [8, 0]
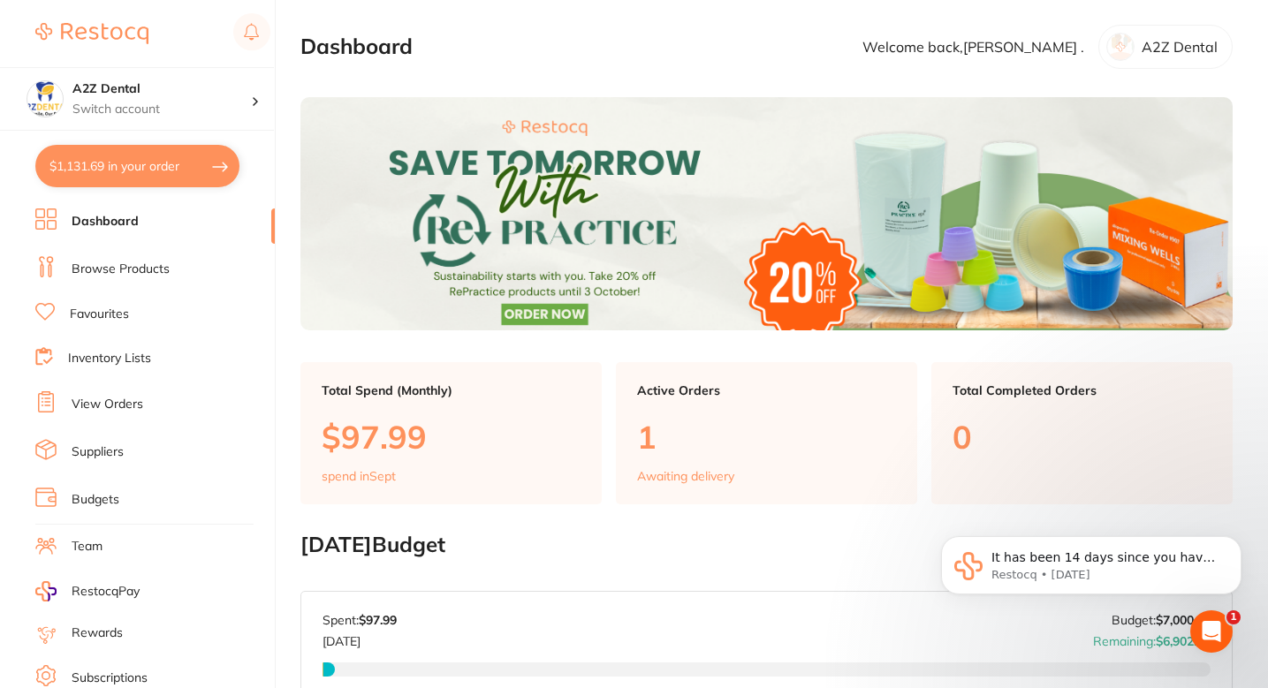
click at [141, 254] on ul "Dashboard Browse Products Favourites Inventory Lists View Orders Suppliers Budg…" at bounding box center [154, 514] width 239 height 610
click at [141, 257] on li "Browse Products" at bounding box center [154, 269] width 239 height 27
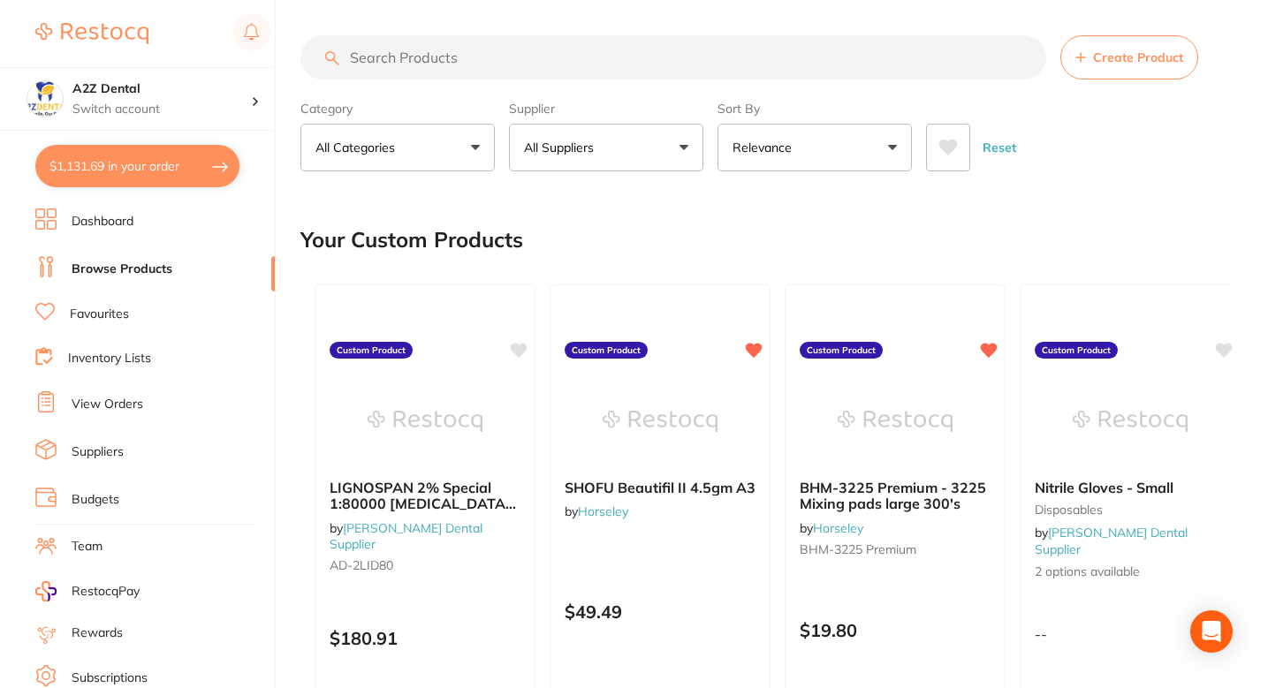
click at [650, 230] on div "Your Custom Products" at bounding box center [766, 239] width 932 height 59
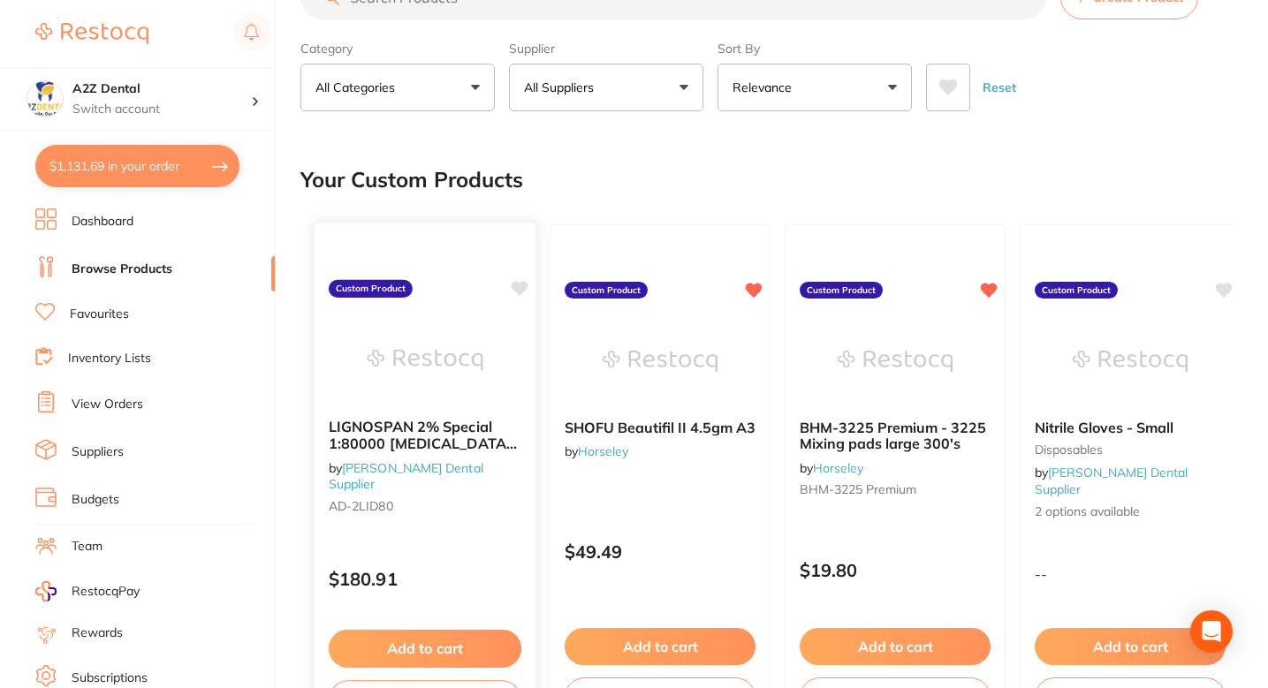
scroll to position [80, 0]
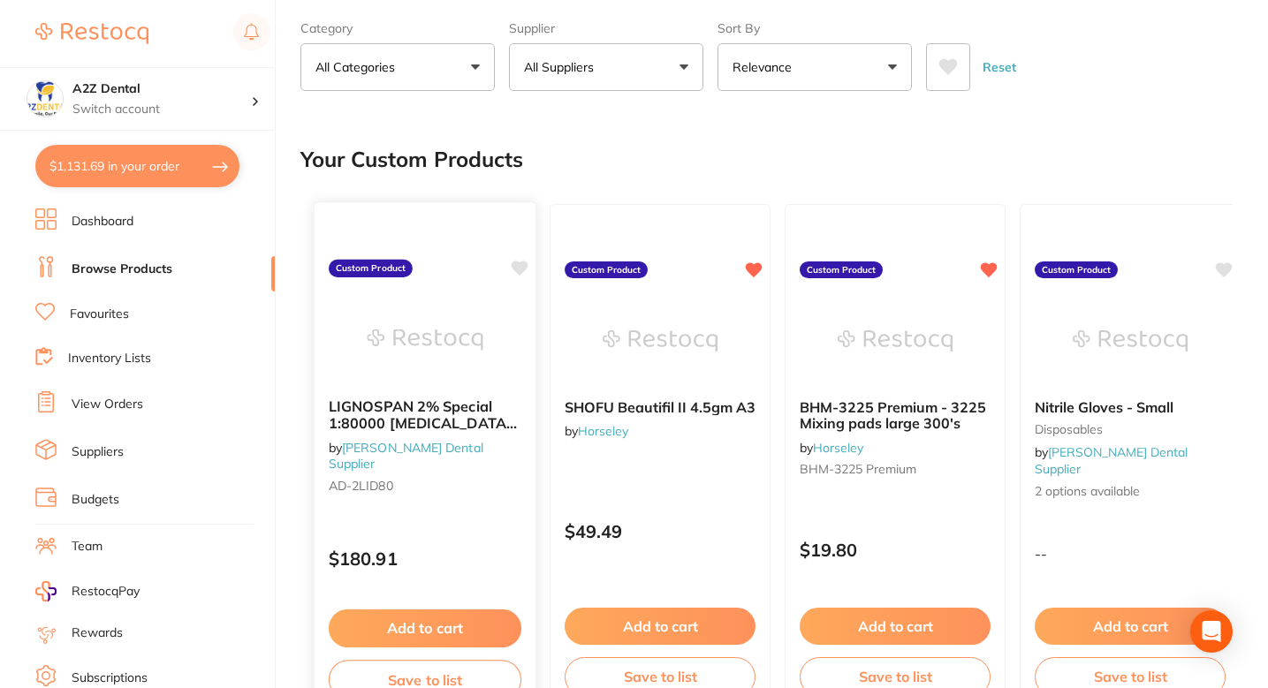
click at [495, 299] on div at bounding box center [425, 339] width 221 height 89
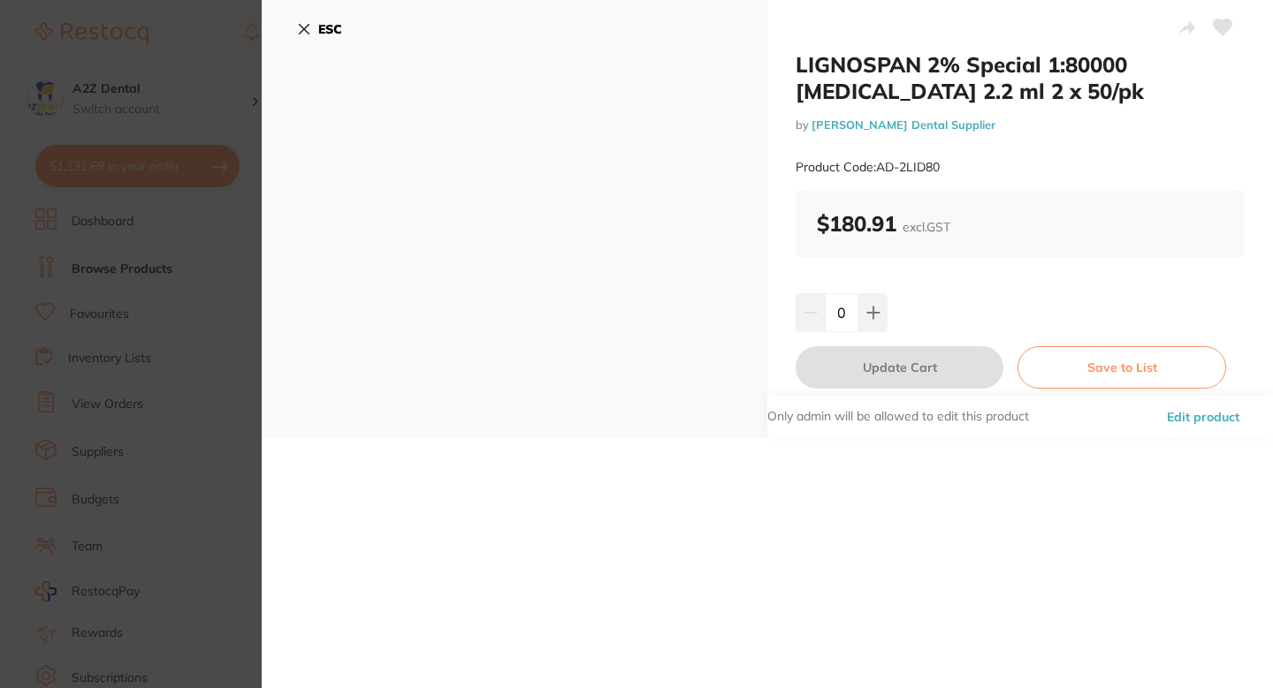
click at [1200, 406] on button "Edit product" at bounding box center [1202, 417] width 83 height 42
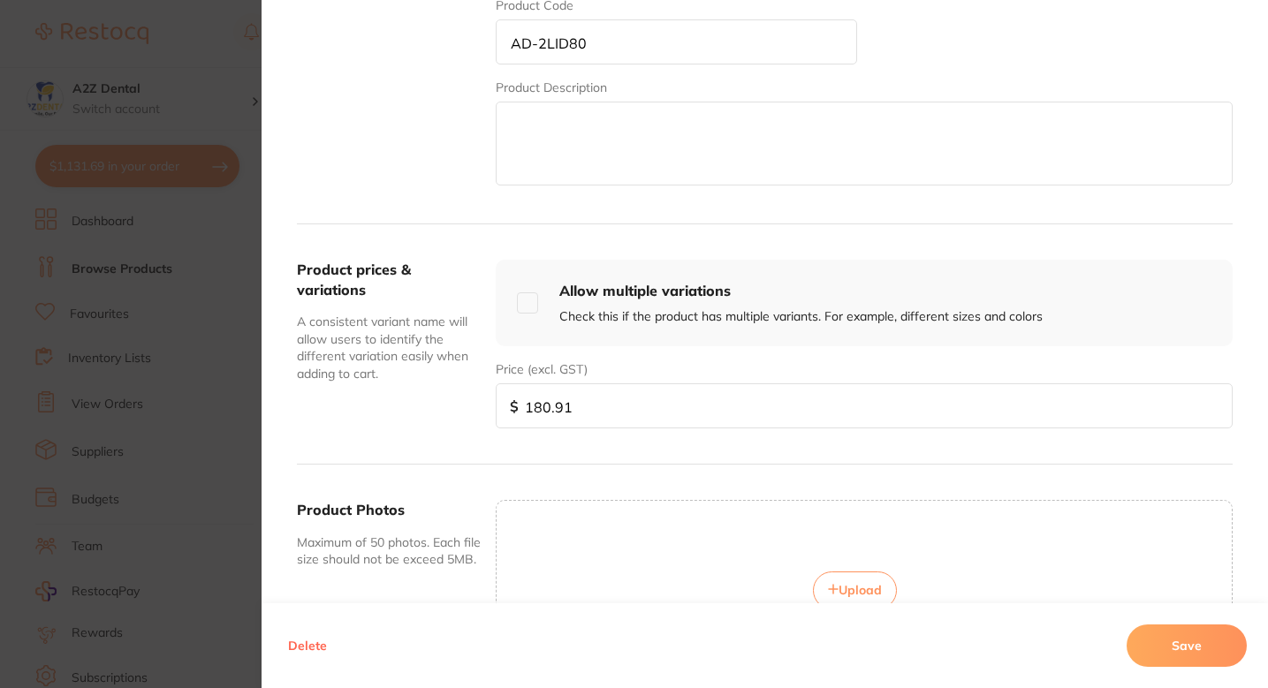
scroll to position [602, 0]
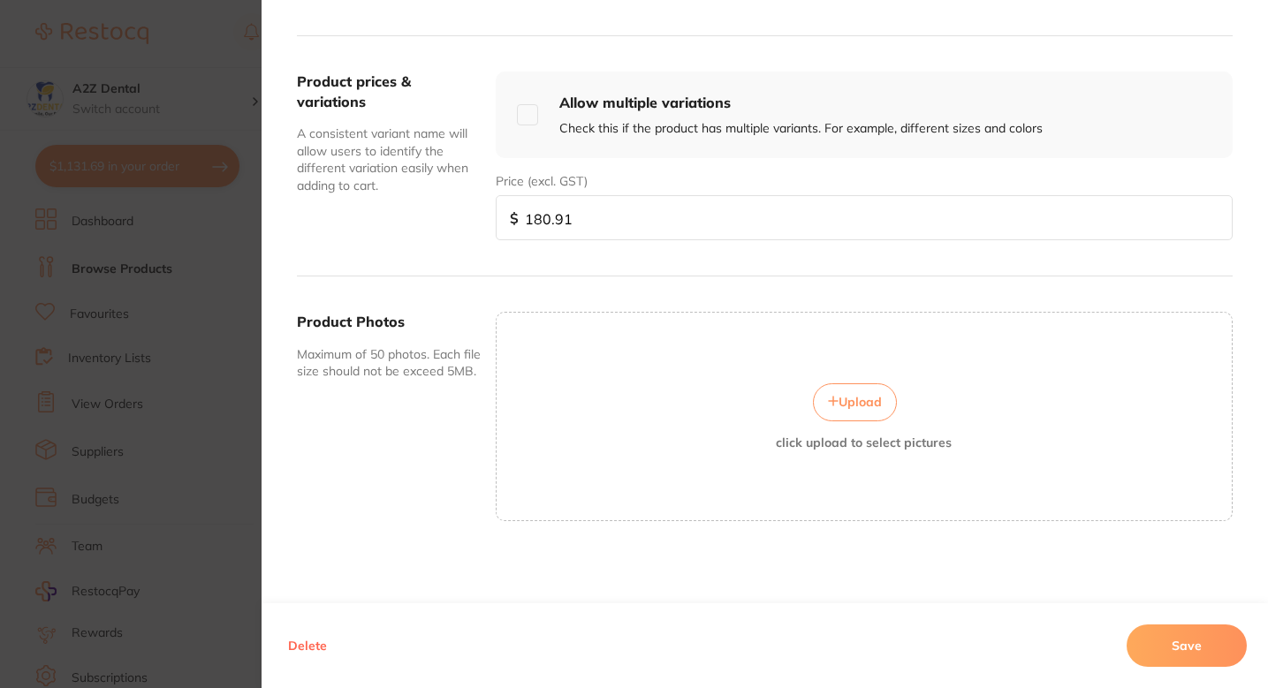
click at [300, 655] on button "Delete" at bounding box center [307, 646] width 49 height 42
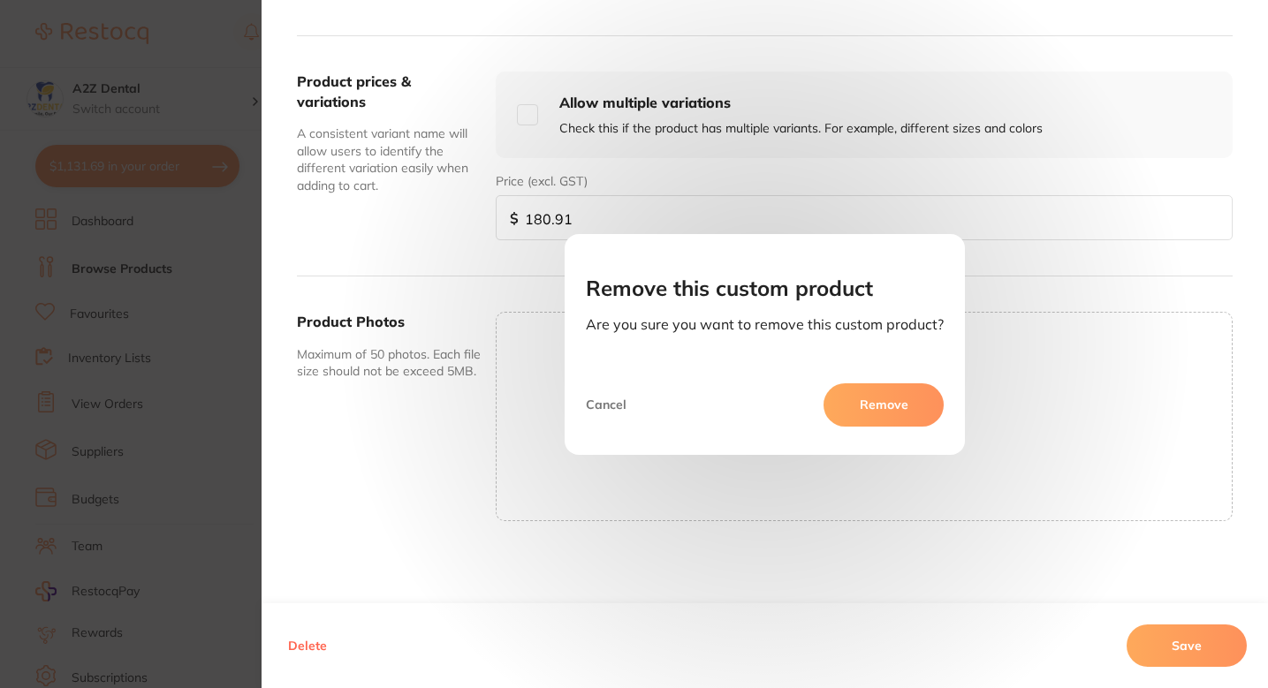
click at [885, 412] on button "Remove" at bounding box center [884, 405] width 120 height 42
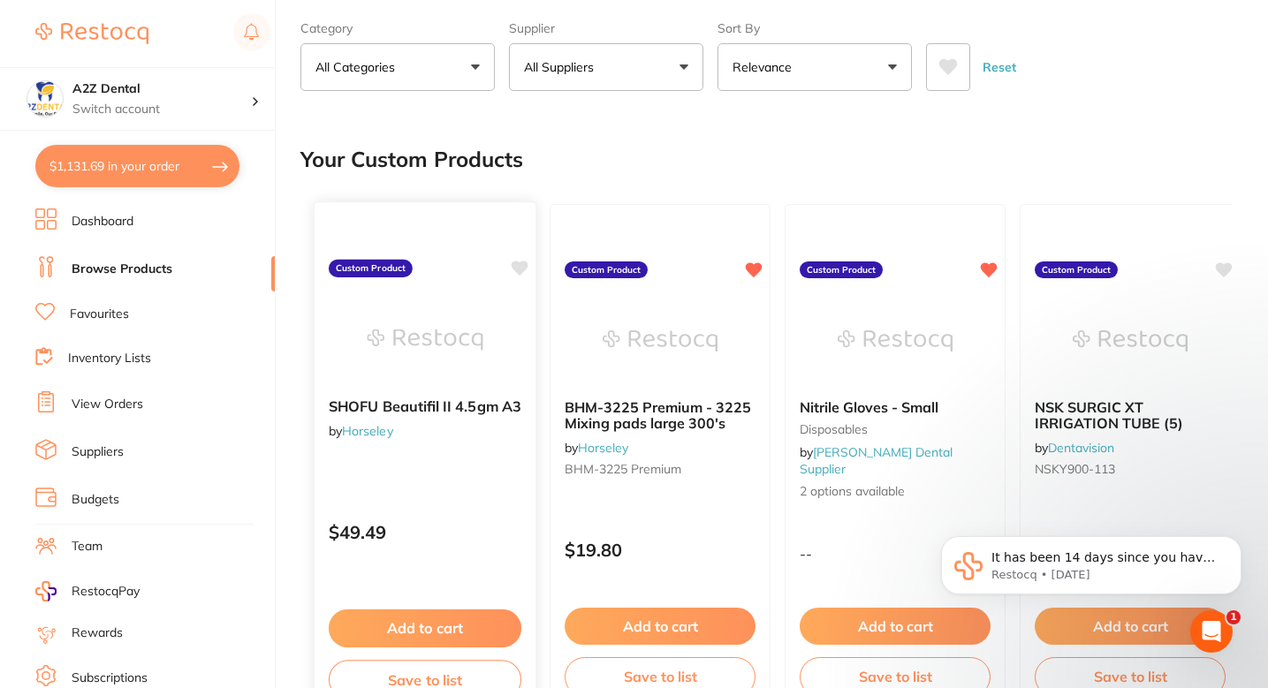
scroll to position [0, 0]
click at [607, 141] on div "Your Custom Products" at bounding box center [766, 159] width 932 height 59
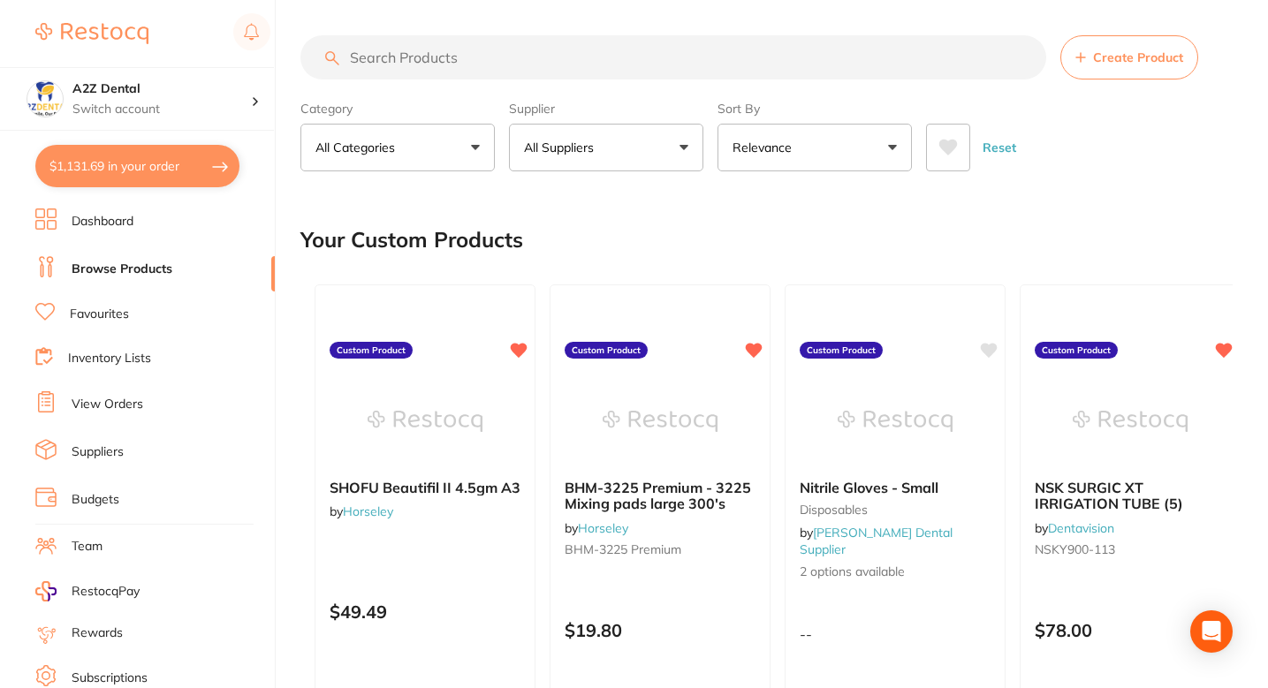
click at [671, 231] on div "Your Custom Products" at bounding box center [766, 239] width 932 height 59
click at [639, 228] on div "Your Custom Products" at bounding box center [766, 239] width 932 height 59
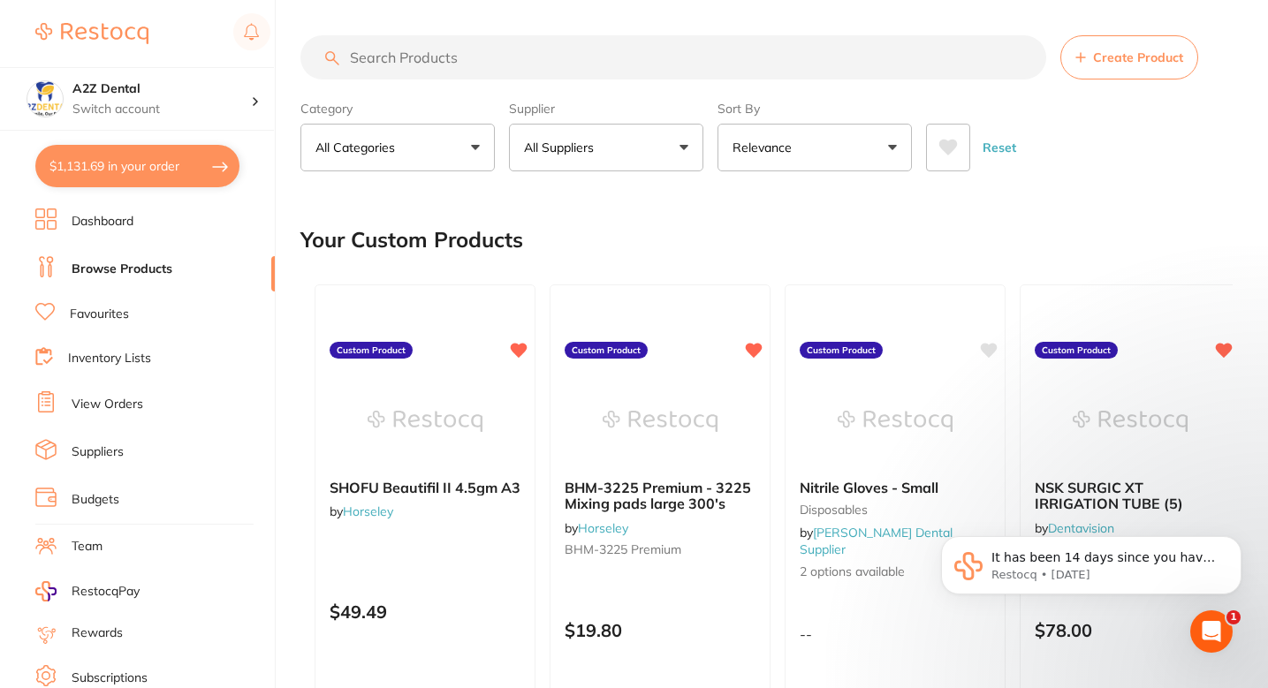
click at [579, 227] on div "Your Custom Products" at bounding box center [766, 239] width 932 height 59
click at [650, 217] on div "Your Custom Products" at bounding box center [766, 239] width 932 height 59
click at [650, 219] on div "Your Custom Products" at bounding box center [766, 239] width 932 height 59
click at [639, 227] on div "Your Custom Products" at bounding box center [766, 239] width 932 height 59
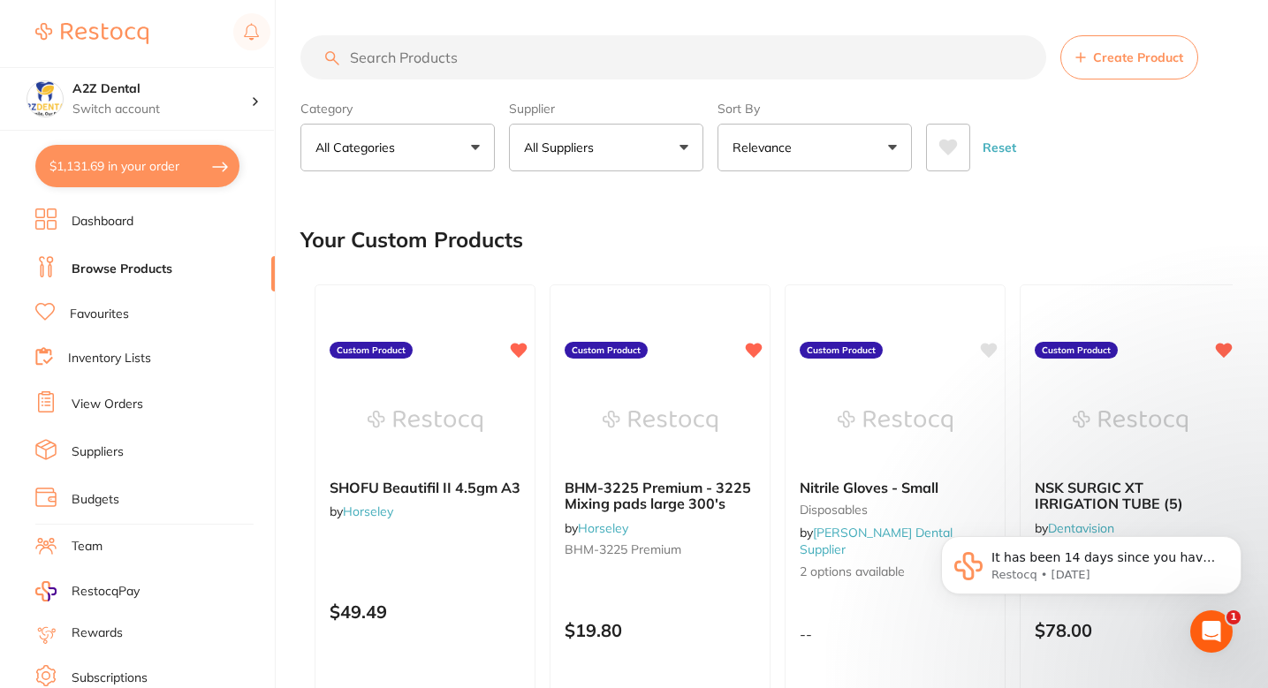
click at [792, 247] on div "Your Custom Products" at bounding box center [766, 239] width 932 height 59
click at [634, 255] on div "Your Custom Products" at bounding box center [766, 239] width 932 height 59
click at [120, 232] on li "Dashboard" at bounding box center [154, 222] width 239 height 27
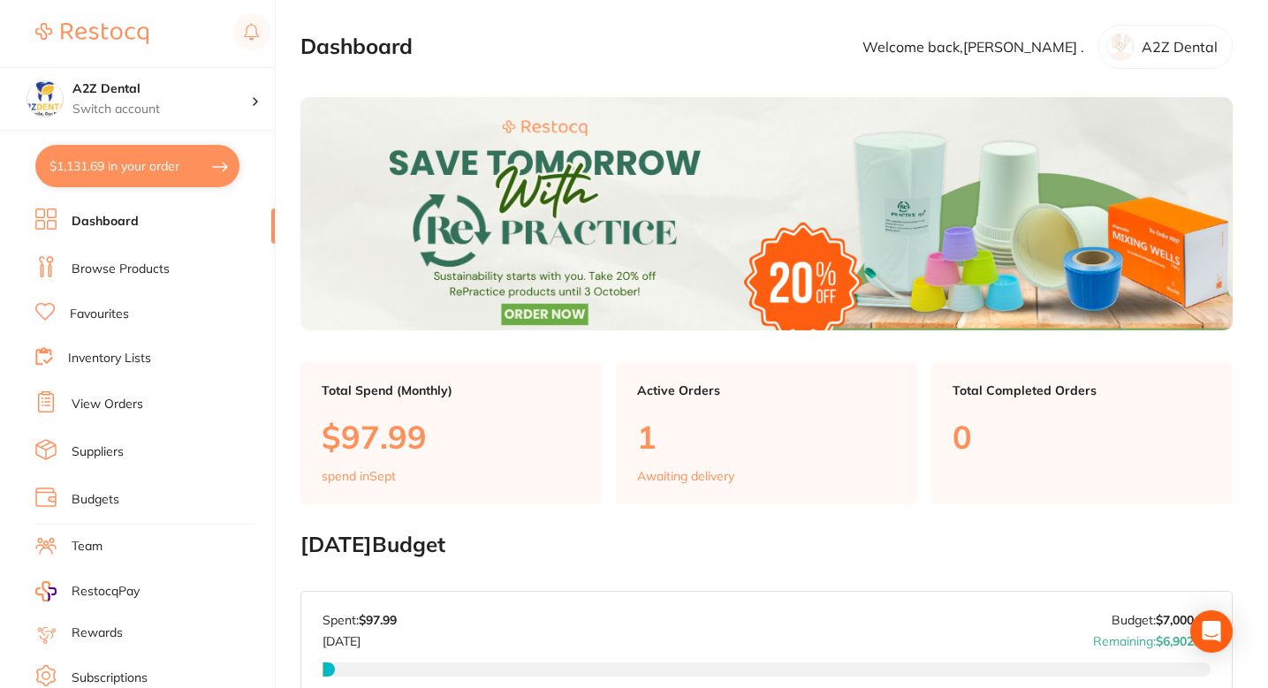
click at [116, 317] on link "Favourites" at bounding box center [99, 315] width 59 height 18
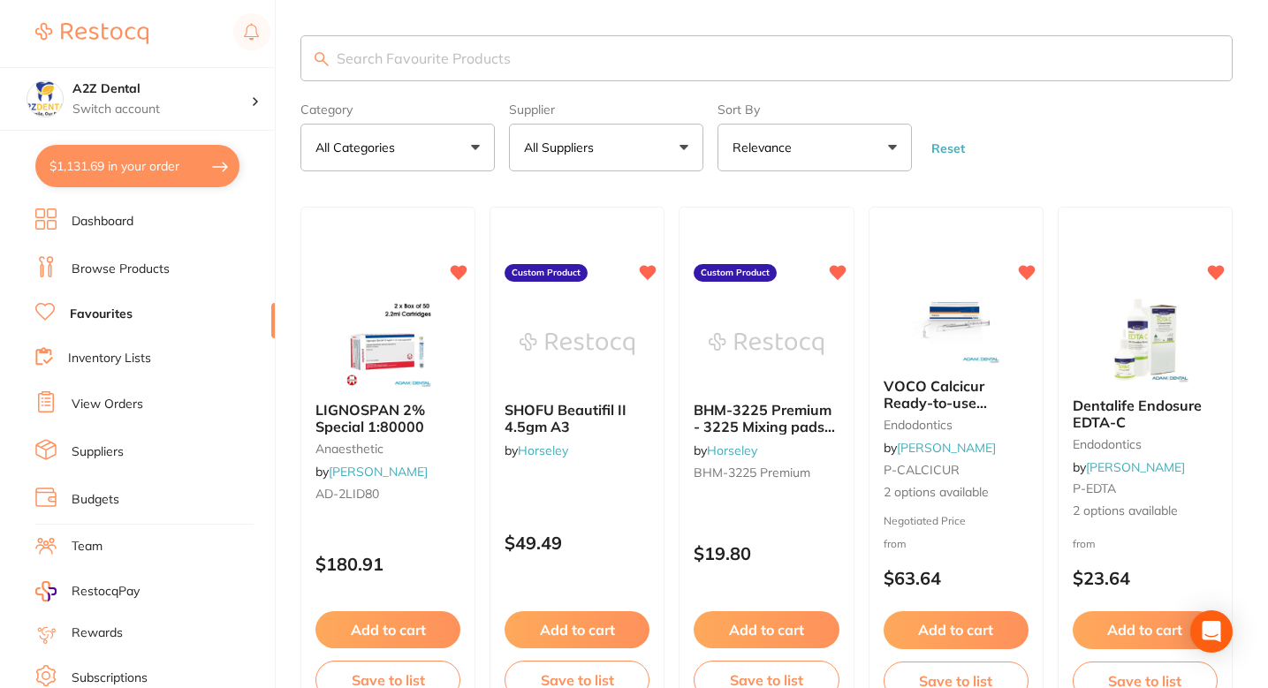
click at [521, 52] on input "search" at bounding box center [766, 58] width 932 height 46
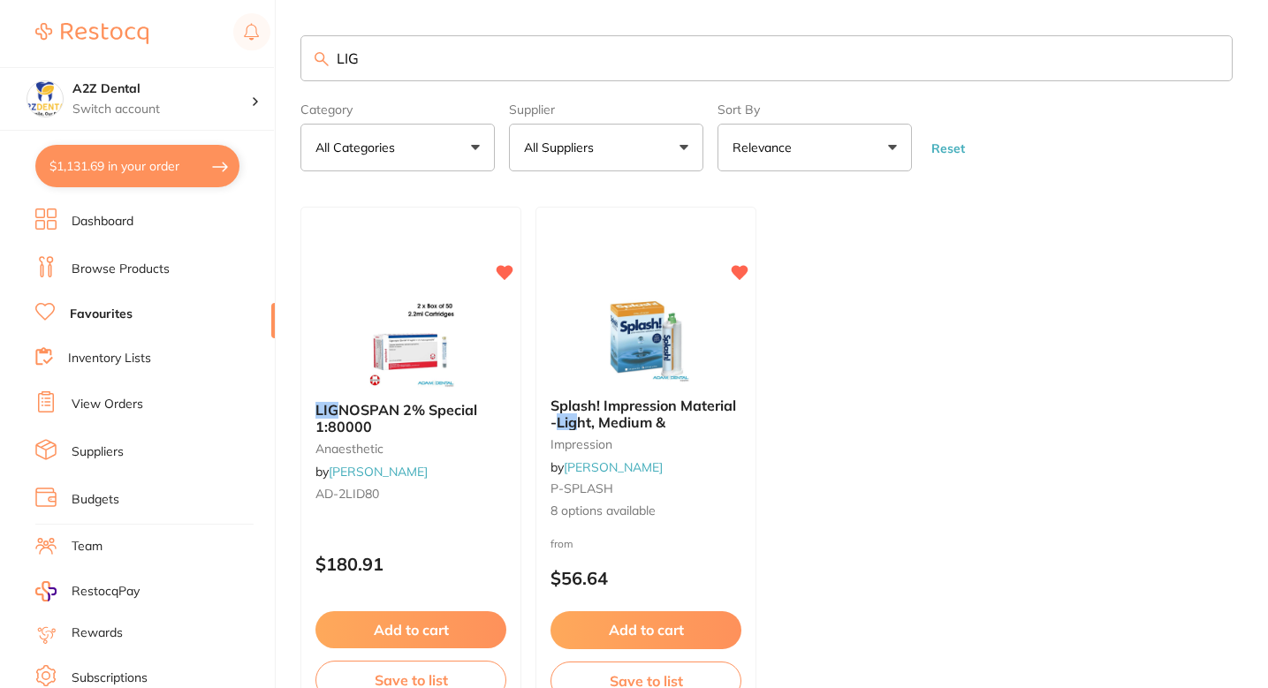
type input "LIG"
click at [888, 361] on ul "LIG NOSPAN 2% Special 1:80000 anaesthetic by [PERSON_NAME] AD-2LID80 $180.91 Ad…" at bounding box center [766, 461] width 932 height 508
click at [861, 341] on ul "LIG NOSPAN 2% Special 1:80000 anaesthetic by [PERSON_NAME] AD-2LID80 $180.91 Ad…" at bounding box center [766, 461] width 932 height 508
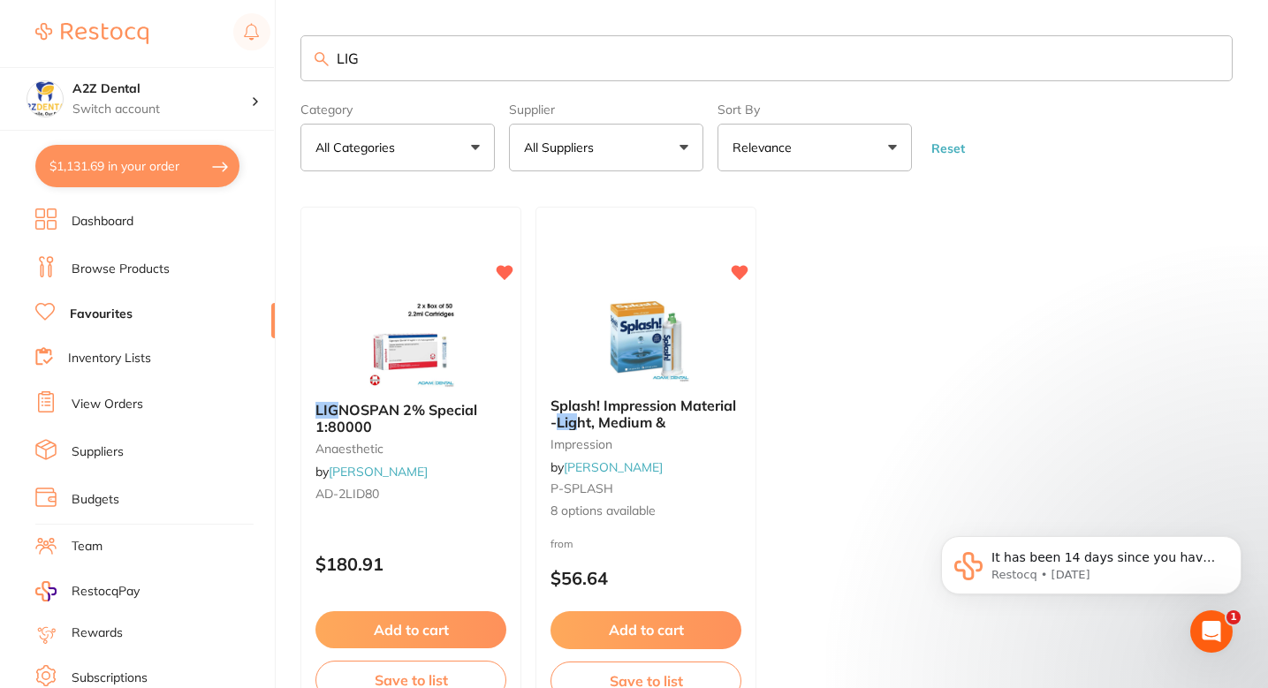
click at [846, 323] on ul "LIG NOSPAN 2% Special 1:80000 anaesthetic by [PERSON_NAME] AD-2LID80 $180.91 Ad…" at bounding box center [766, 461] width 932 height 508
click at [947, 320] on ul "LIG NOSPAN 2% Special 1:80000 anaesthetic by [PERSON_NAME] AD-2LID80 $180.91 Ad…" at bounding box center [766, 461] width 932 height 508
click at [847, 323] on ul "LIG NOSPAN 2% Special 1:80000 anaesthetic by [PERSON_NAME] AD-2LID80 $180.91 Ad…" at bounding box center [766, 461] width 932 height 508
click at [984, 283] on ul "LIG NOSPAN 2% Special 1:80000 anaesthetic by [PERSON_NAME] AD-2LID80 $180.91 Ad…" at bounding box center [766, 461] width 932 height 508
click at [917, 328] on ul "LIG NOSPAN 2% Special 1:80000 anaesthetic by [PERSON_NAME] AD-2LID80 $180.91 Ad…" at bounding box center [766, 461] width 932 height 508
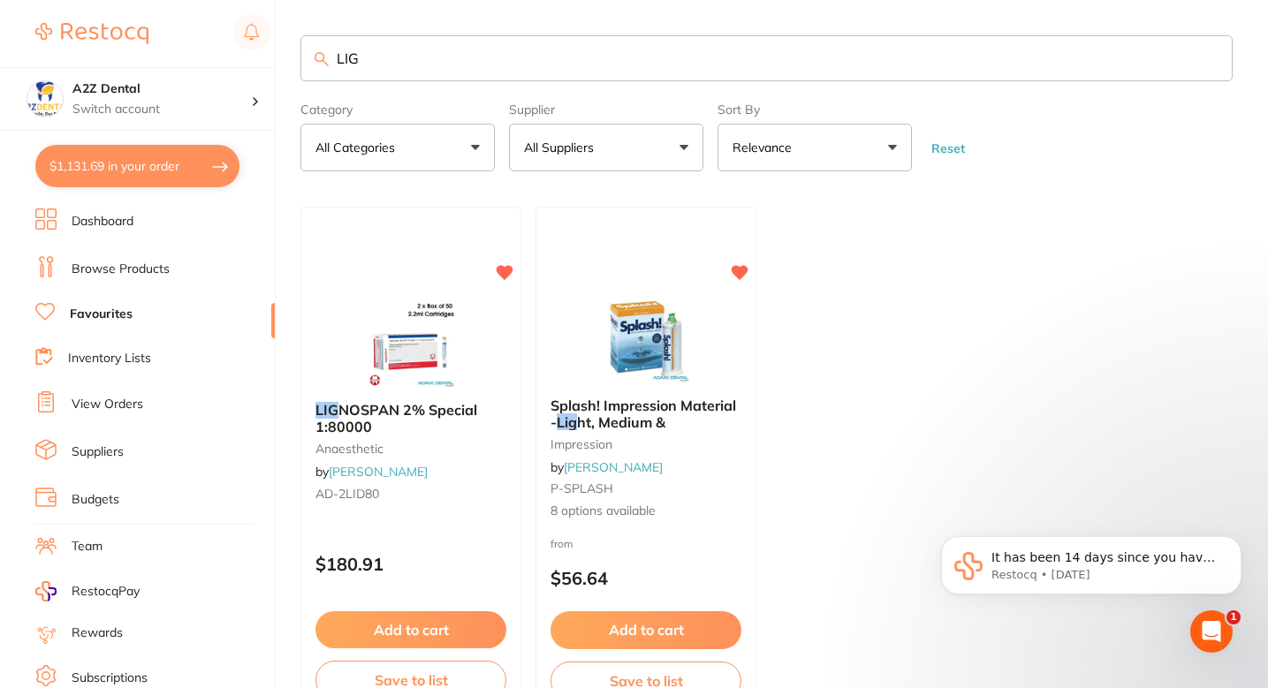
click at [881, 304] on ul "LIG NOSPAN 2% Special 1:80000 anaesthetic by [PERSON_NAME] AD-2LID80 $180.91 Ad…" at bounding box center [766, 461] width 932 height 508
click at [823, 290] on ul "LIG NOSPAN 2% Special 1:80000 anaesthetic by [PERSON_NAME] AD-2LID80 $180.91 Ad…" at bounding box center [766, 461] width 932 height 508
click at [878, 235] on ul "LIG NOSPAN 2% Special 1:80000 anaesthetic by [PERSON_NAME] AD-2LID80 $180.91 Ad…" at bounding box center [766, 461] width 932 height 508
click at [862, 231] on ul "LIG NOSPAN 2% Special 1:80000 anaesthetic by [PERSON_NAME] AD-2LID80 $180.91 Ad…" at bounding box center [766, 461] width 932 height 508
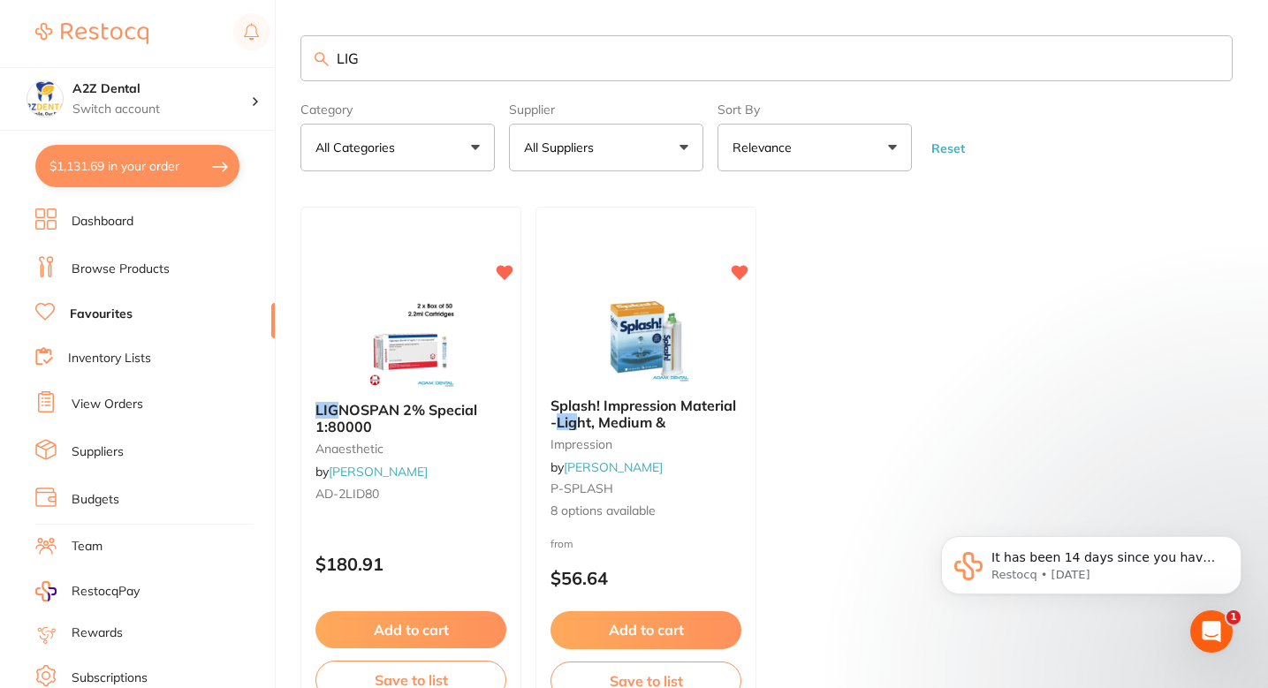
click at [701, 65] on input "LIG" at bounding box center [766, 58] width 932 height 46
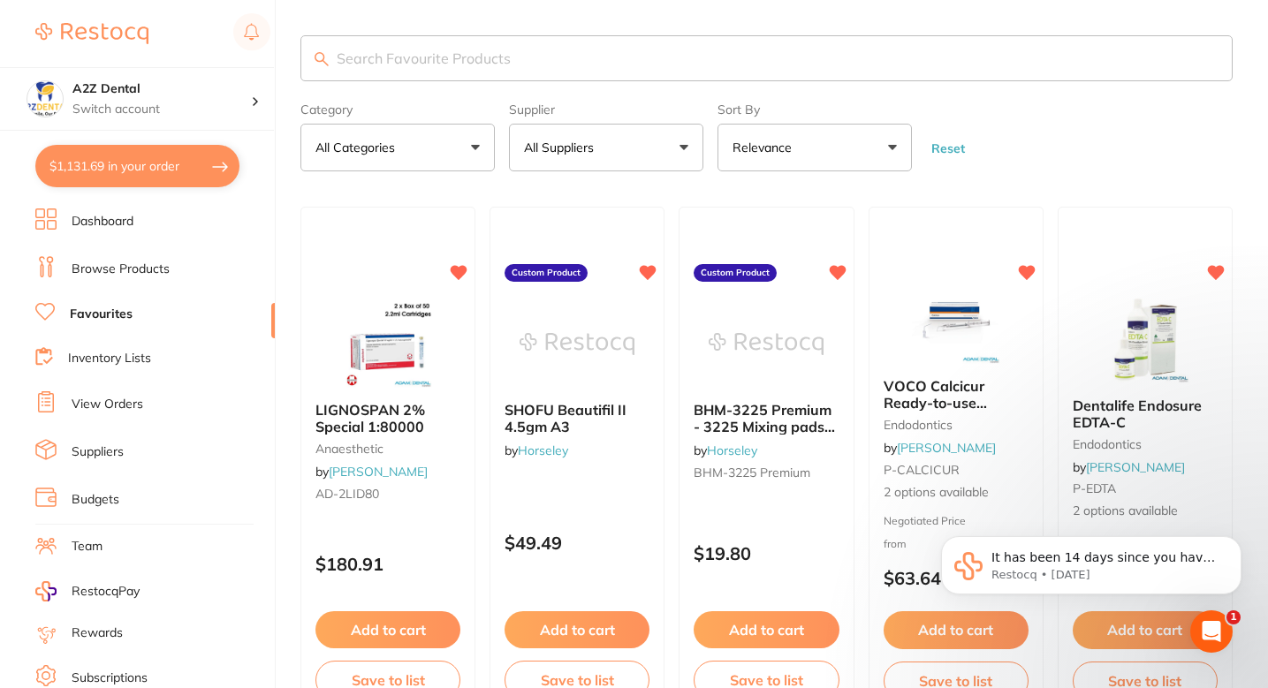
click at [118, 42] on img at bounding box center [91, 33] width 113 height 21
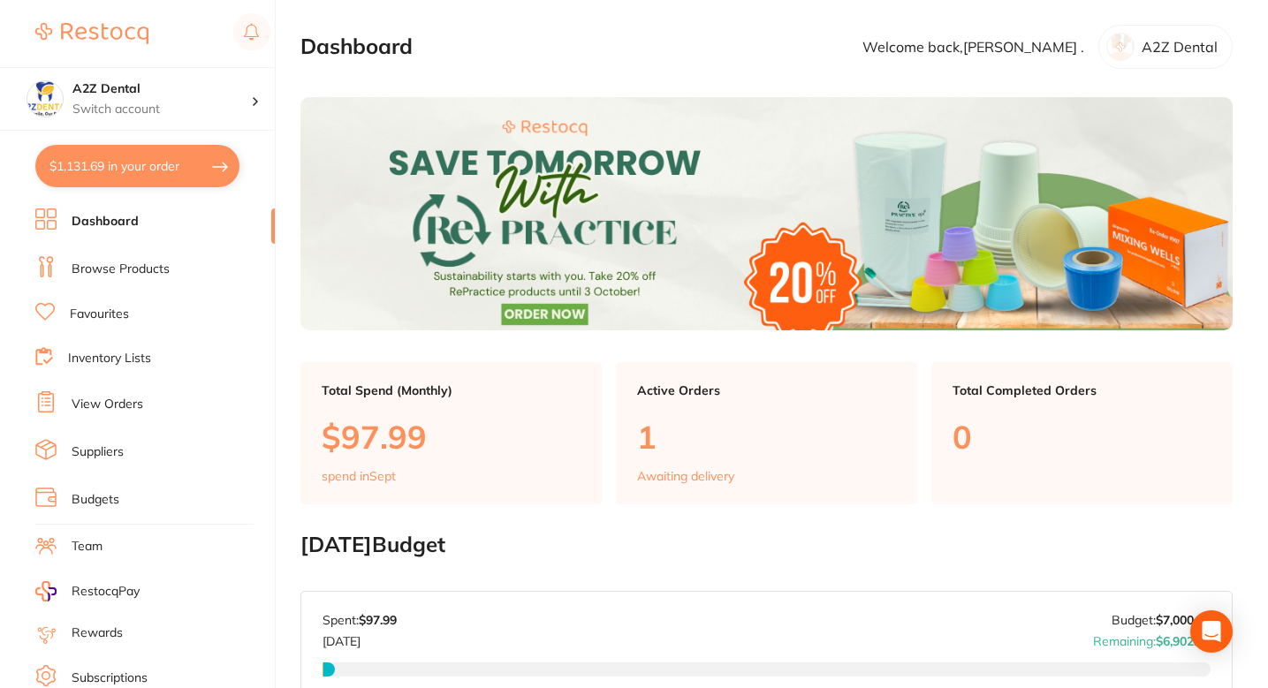
click at [736, 35] on section "Dashboard Welcome back, [PERSON_NAME] . A2Z Dental" at bounding box center [766, 47] width 932 height 44
click at [141, 256] on li "Browse Products" at bounding box center [154, 269] width 239 height 27
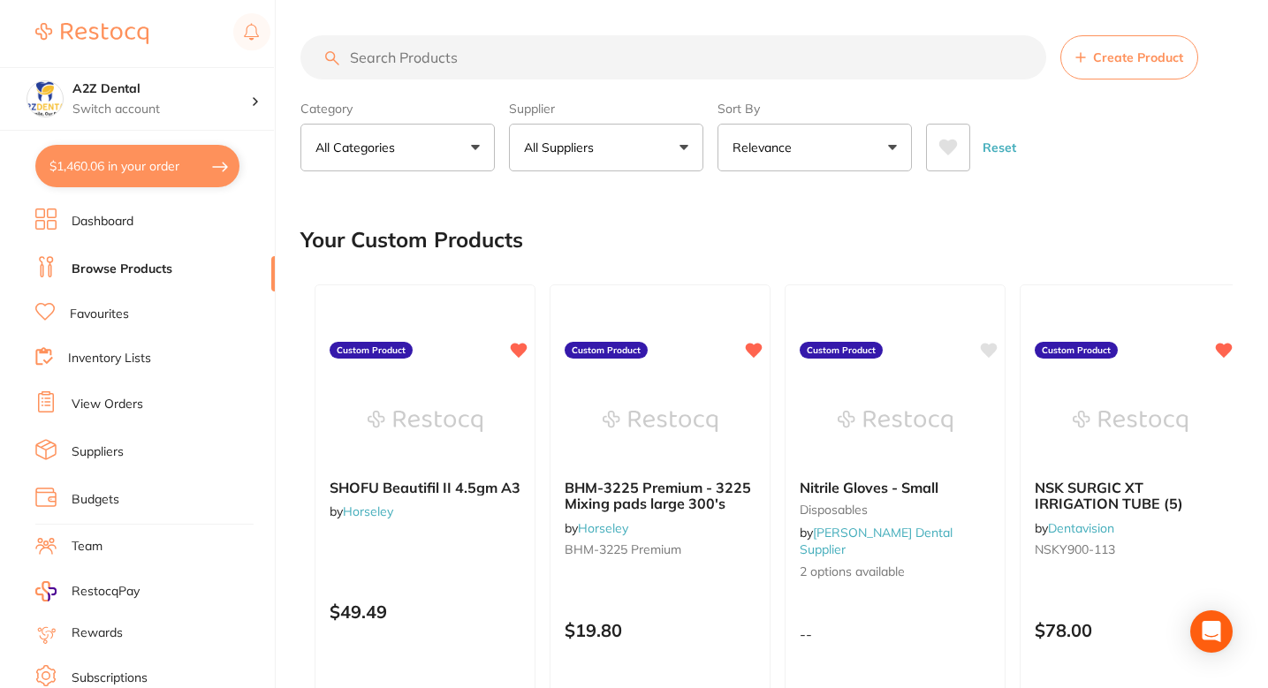
click at [665, 231] on div "Your Custom Products" at bounding box center [766, 239] width 932 height 59
click at [671, 152] on button "All Suppliers" at bounding box center [606, 148] width 194 height 48
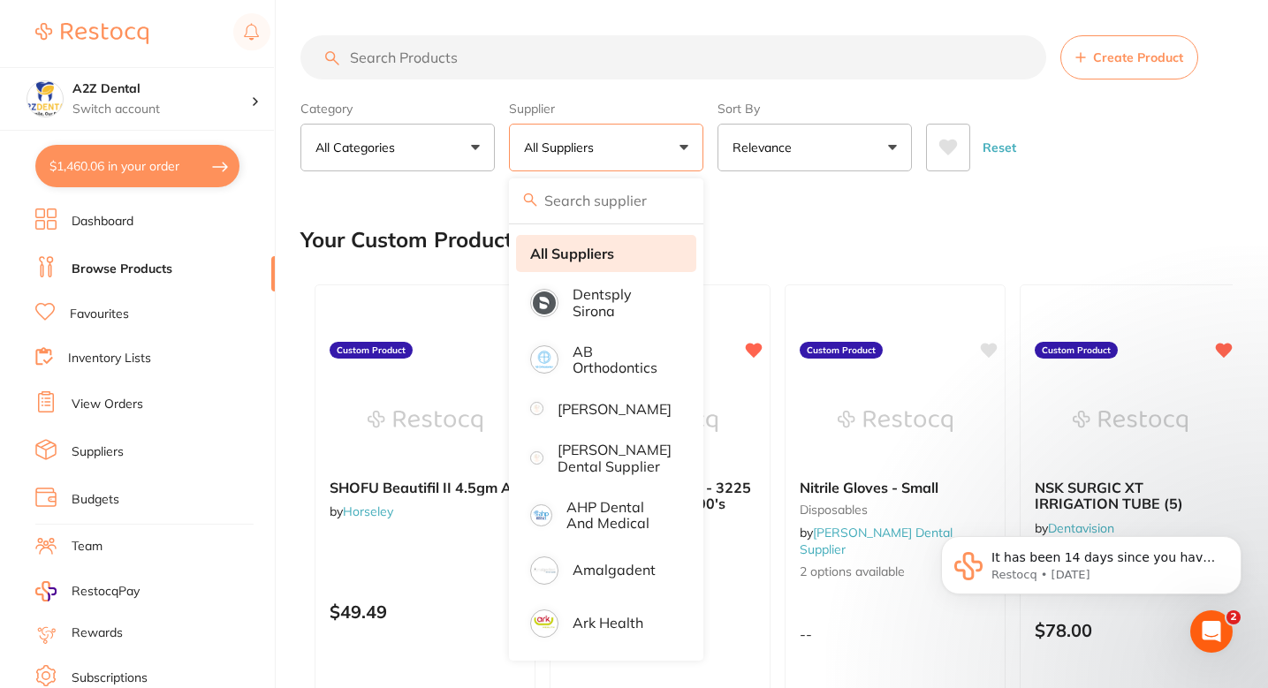
type input "A"
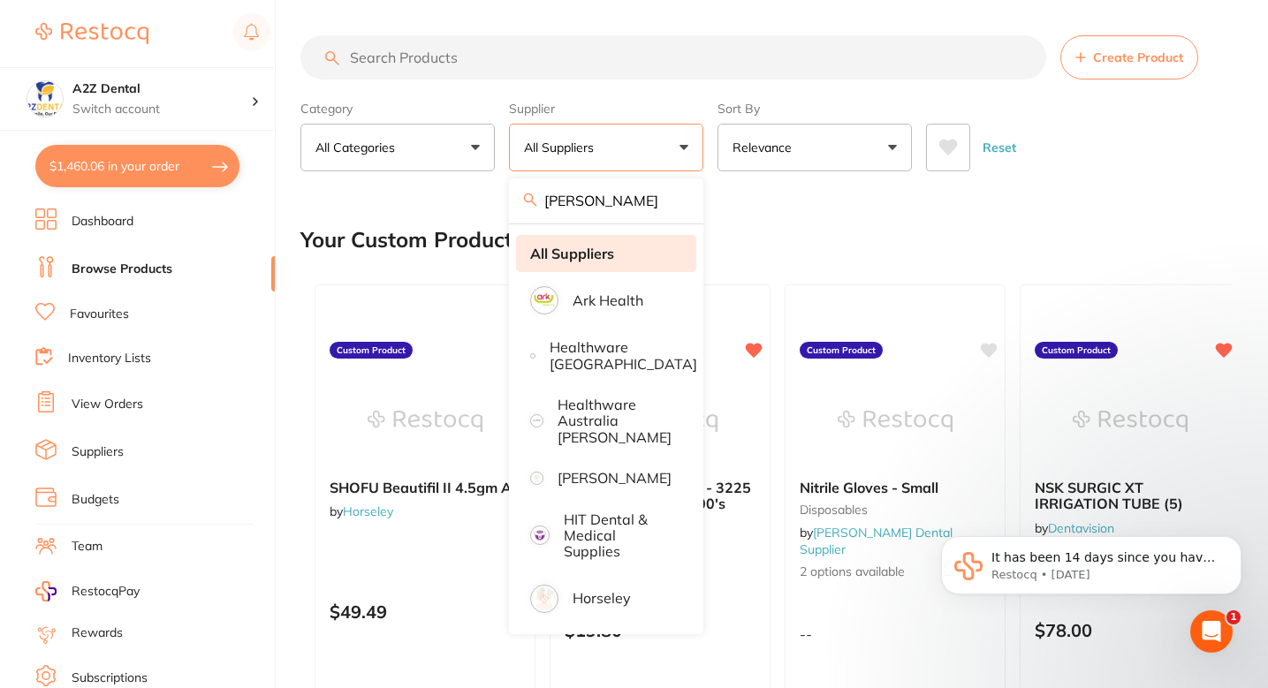
type input "[PERSON_NAME]"
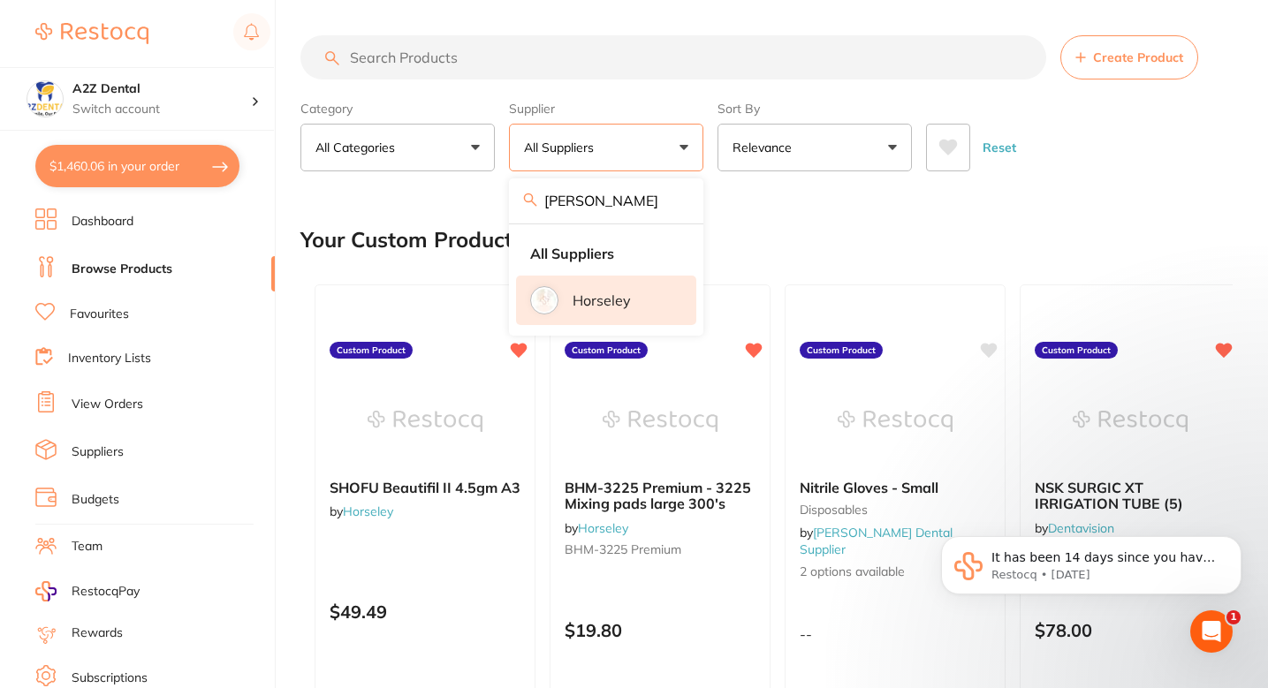
click at [630, 293] on li "Horseley" at bounding box center [606, 300] width 180 height 49
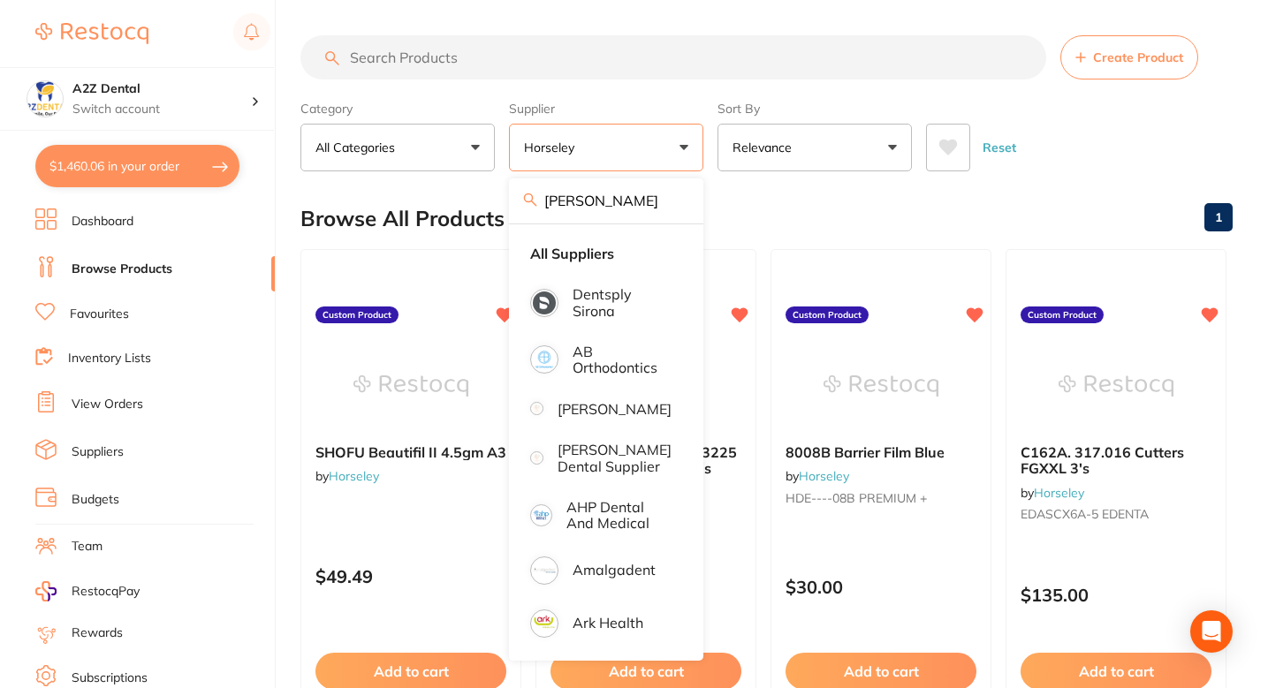
click at [797, 226] on div "Browse All Products 1" at bounding box center [766, 218] width 932 height 59
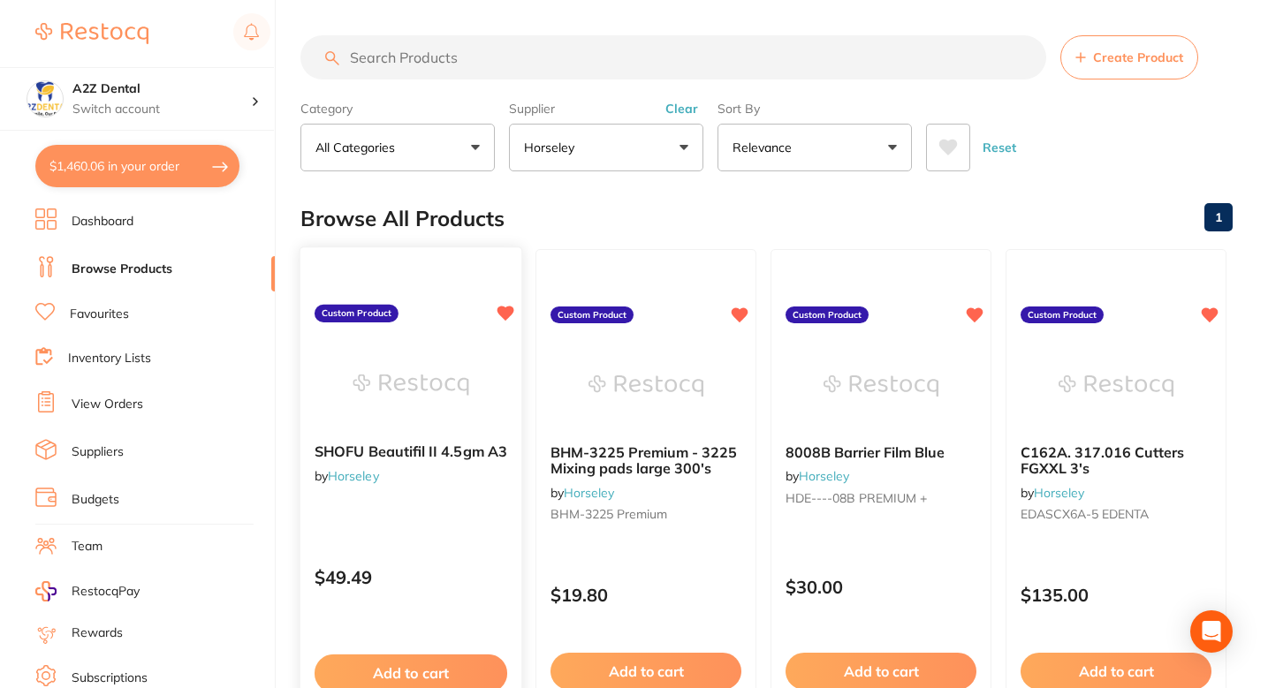
click at [446, 511] on div "SHOFU Beautifil II 4.5gm A3 by Horseley Custom Product $49.49 Add to cart Save …" at bounding box center [412, 503] width 224 height 513
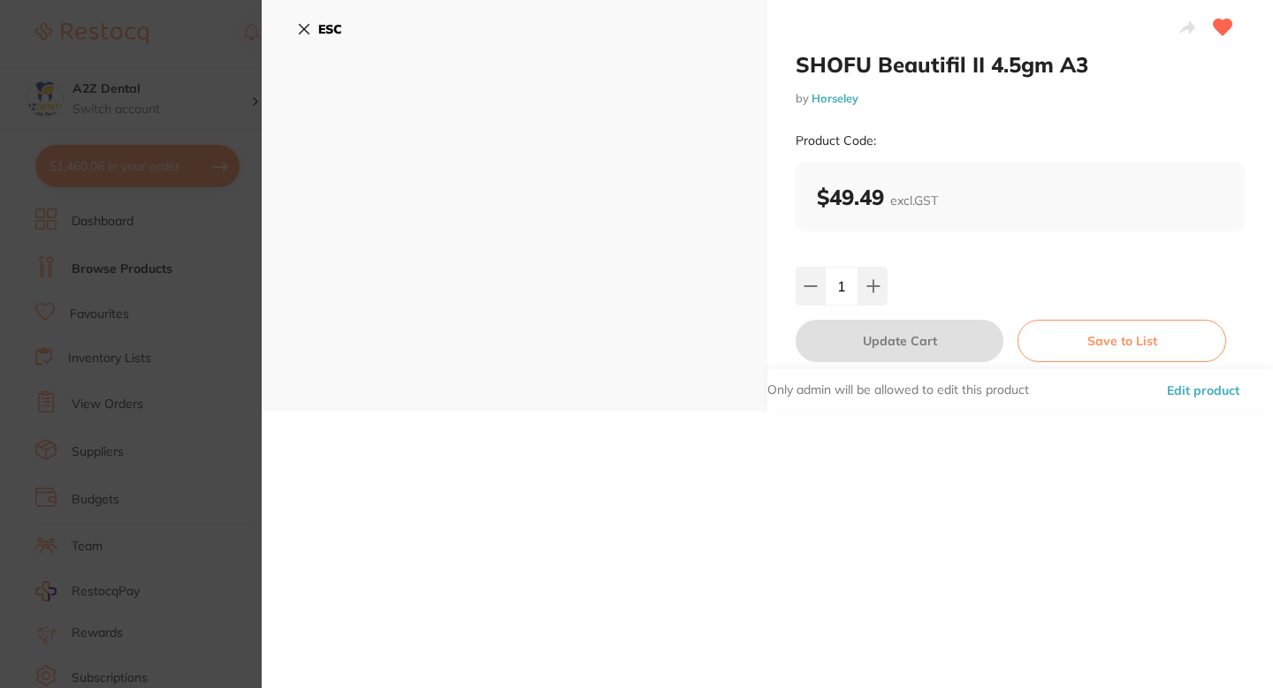
click at [1181, 382] on button "Edit product" at bounding box center [1202, 390] width 83 height 42
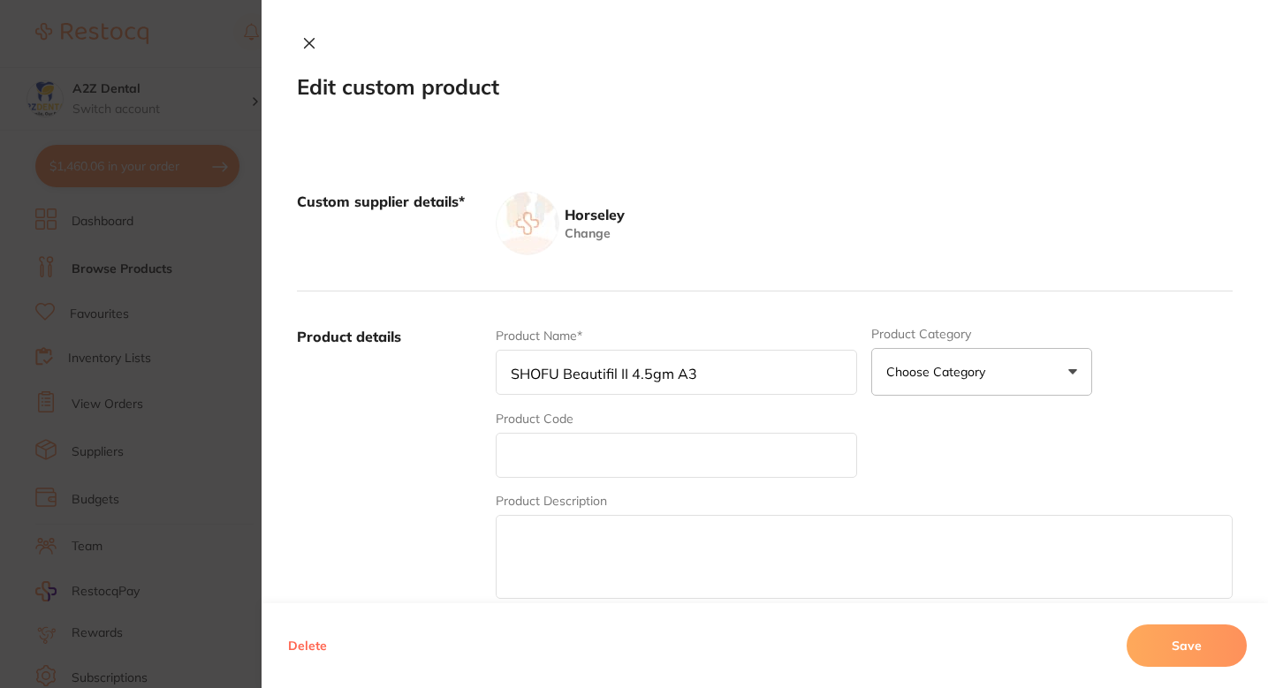
scroll to position [161, 0]
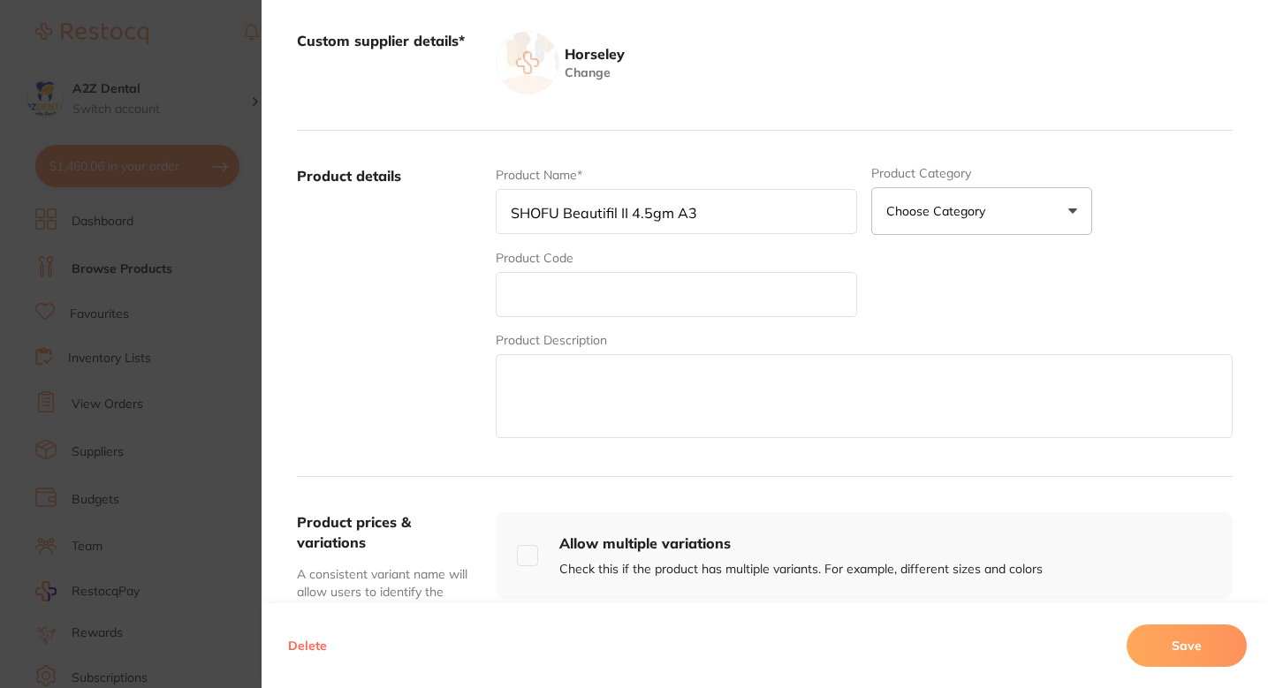
click at [645, 293] on input "text" at bounding box center [676, 294] width 361 height 45
paste input "SHF- B21403-SHOFU"
click at [729, 291] on input "SHF- B21403-SHOFU" at bounding box center [676, 294] width 361 height 45
type input "SHF- B21403-SHOFU"
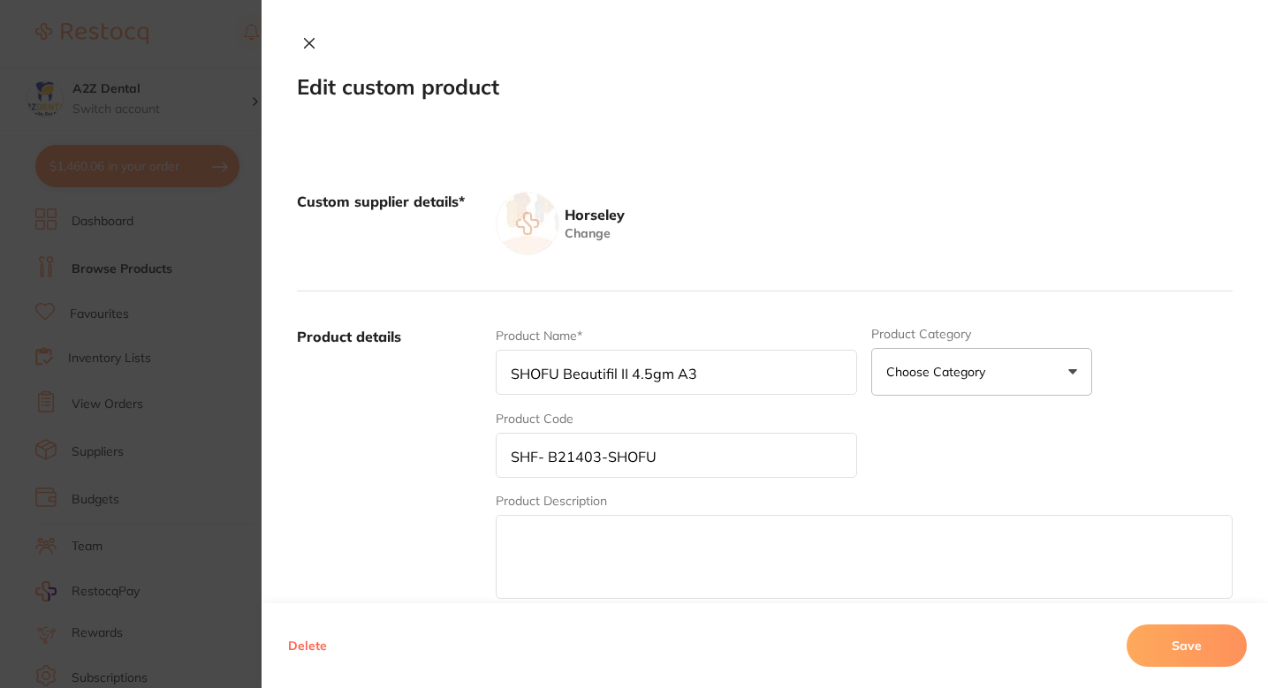
click at [1170, 642] on button "Save" at bounding box center [1187, 646] width 120 height 42
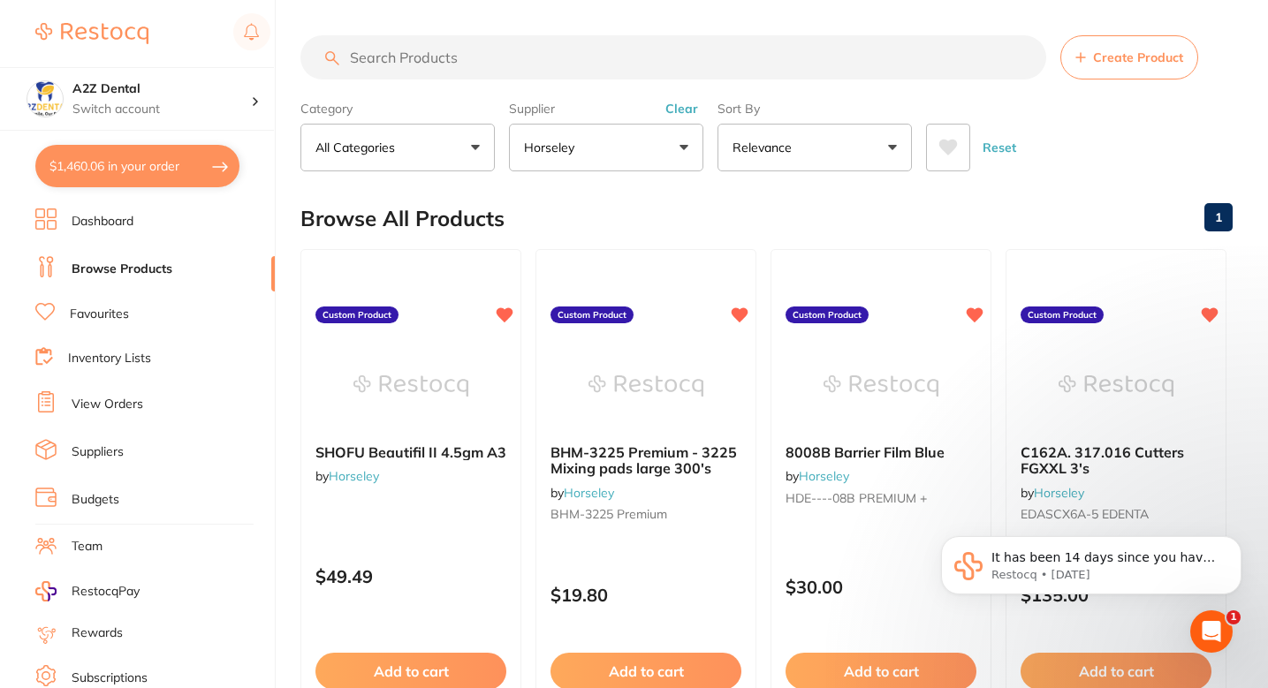
click at [528, 72] on input "search" at bounding box center [673, 57] width 746 height 44
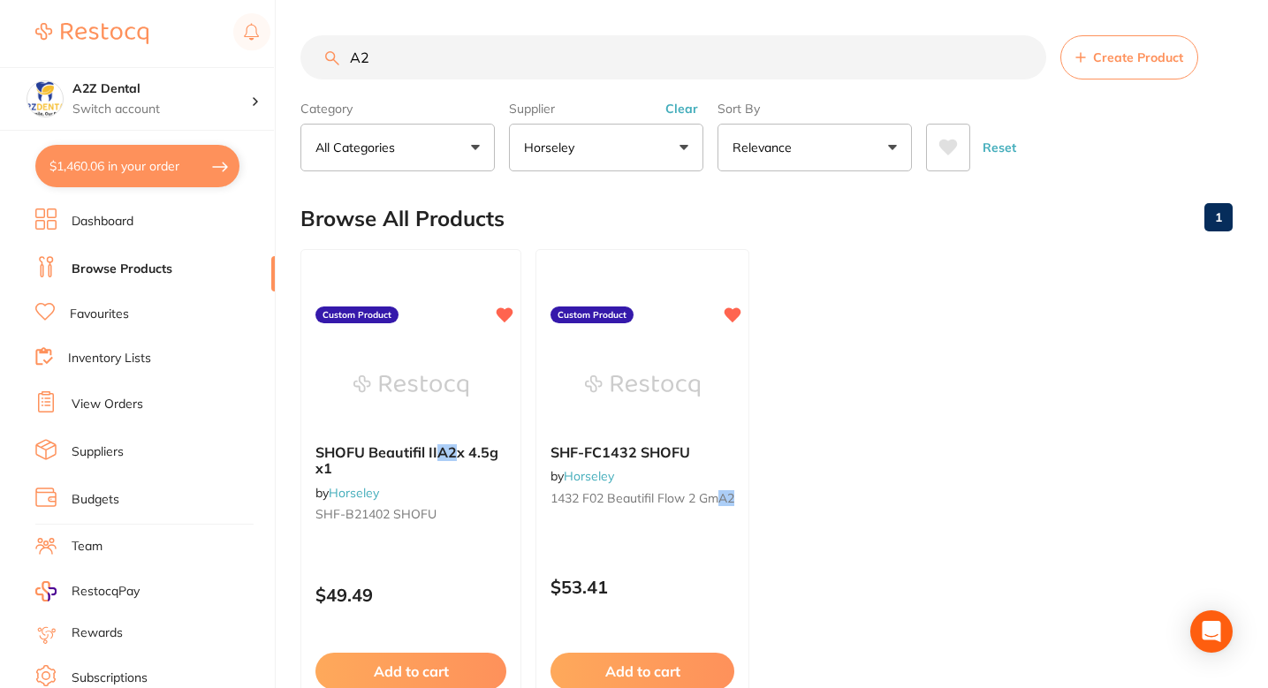
click at [892, 374] on ul "SHOFU Beautifil II A2 x 4.5g x1 by Horseley SHF-B21402 SHOFU Custom Product $49…" at bounding box center [766, 503] width 932 height 508
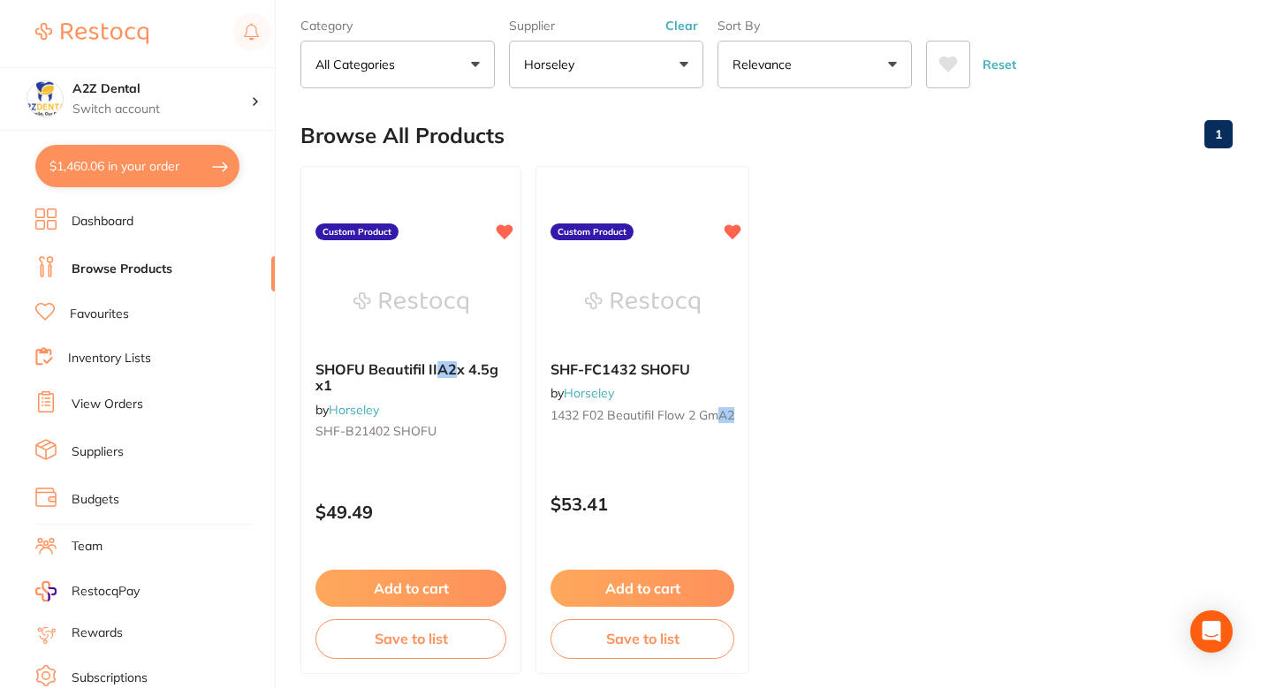
scroll to position [87, 0]
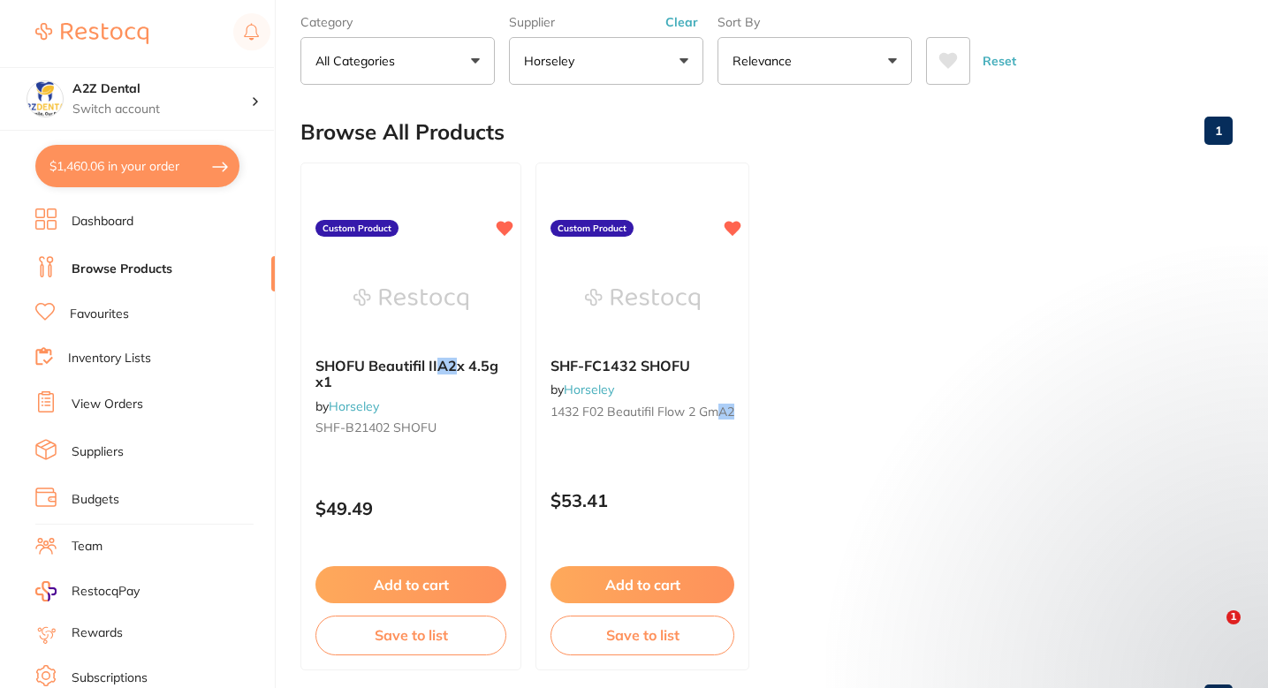
click at [836, 322] on ul "SHOFU Beautifil II A2 x 4.5g x1 by Horseley SHF-B21402 SHOFU Custom Product $49…" at bounding box center [766, 417] width 932 height 508
click at [824, 300] on ul "SHOFU Beautifil II A2 x 4.5g x1 by Horseley SHF-B21402 SHOFU Custom Product $49…" at bounding box center [766, 417] width 932 height 508
click at [838, 368] on ul "SHOFU Beautifil II A2 x 4.5g x1 by Horseley SHF-B21402 SHOFU Custom Product $49…" at bounding box center [766, 417] width 932 height 508
click at [838, 357] on ul "SHOFU Beautifil II A2 x 4.5g x1 by Horseley SHF-B21402 SHOFU Custom Product $49…" at bounding box center [766, 417] width 932 height 508
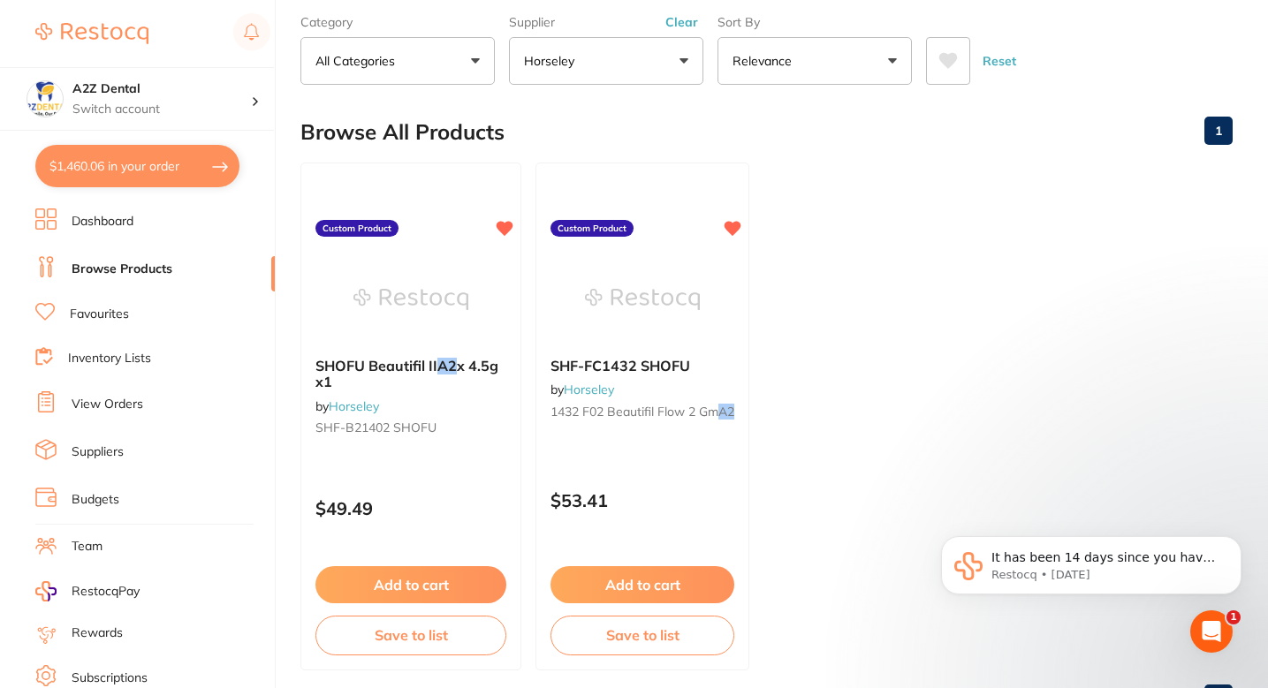
click at [838, 349] on ul "SHOFU Beautifil II A2 x 4.5g x1 by Horseley SHF-B21402 SHOFU Custom Product $49…" at bounding box center [766, 417] width 932 height 508
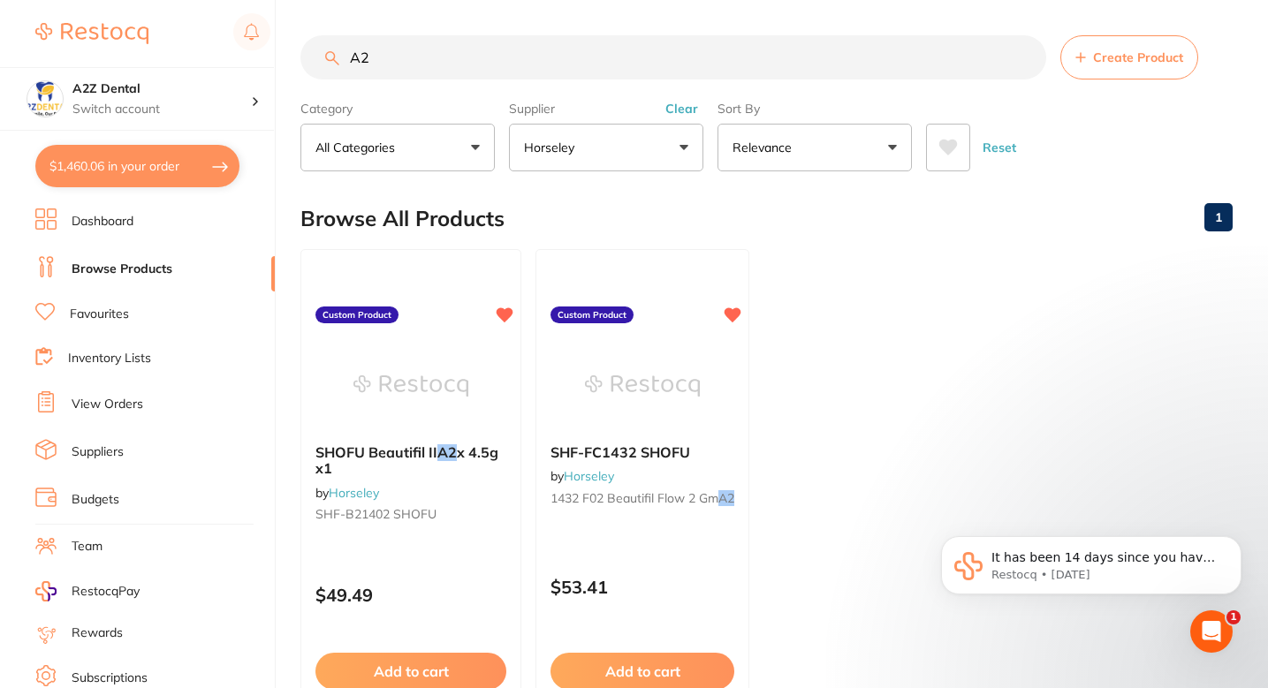
click at [429, 46] on input "A2" at bounding box center [673, 57] width 746 height 44
click at [434, 64] on input "A2" at bounding box center [673, 57] width 746 height 44
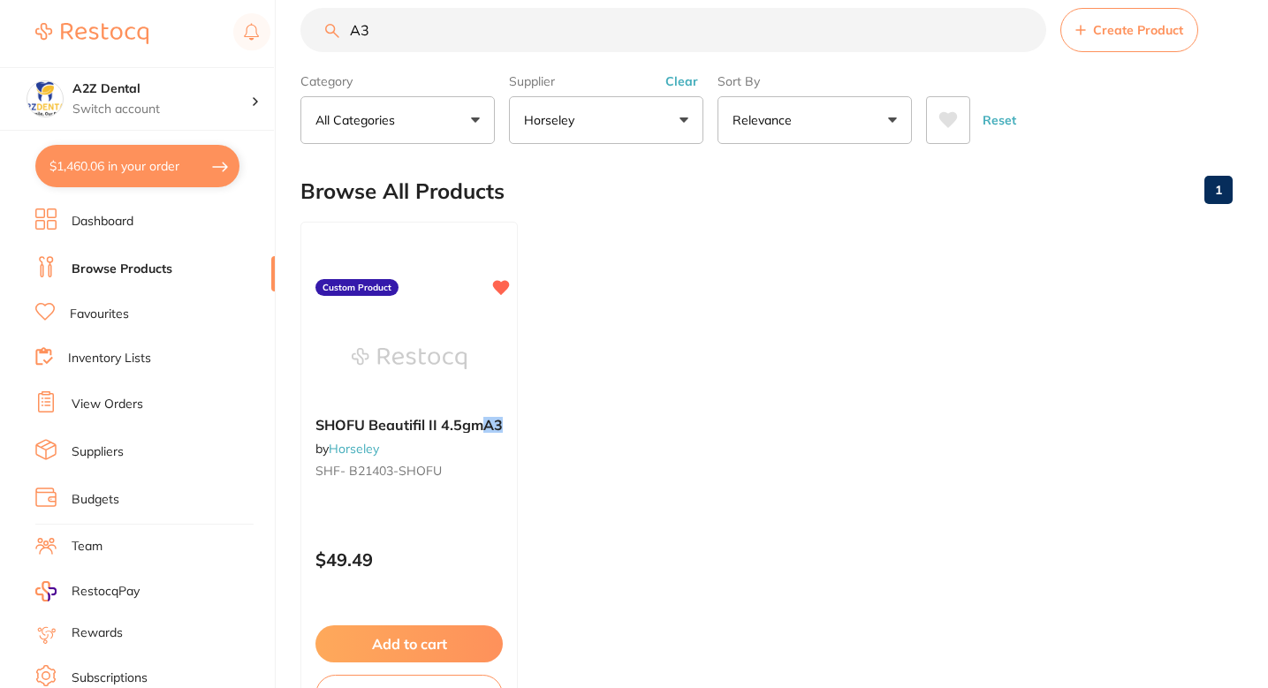
scroll to position [45, 0]
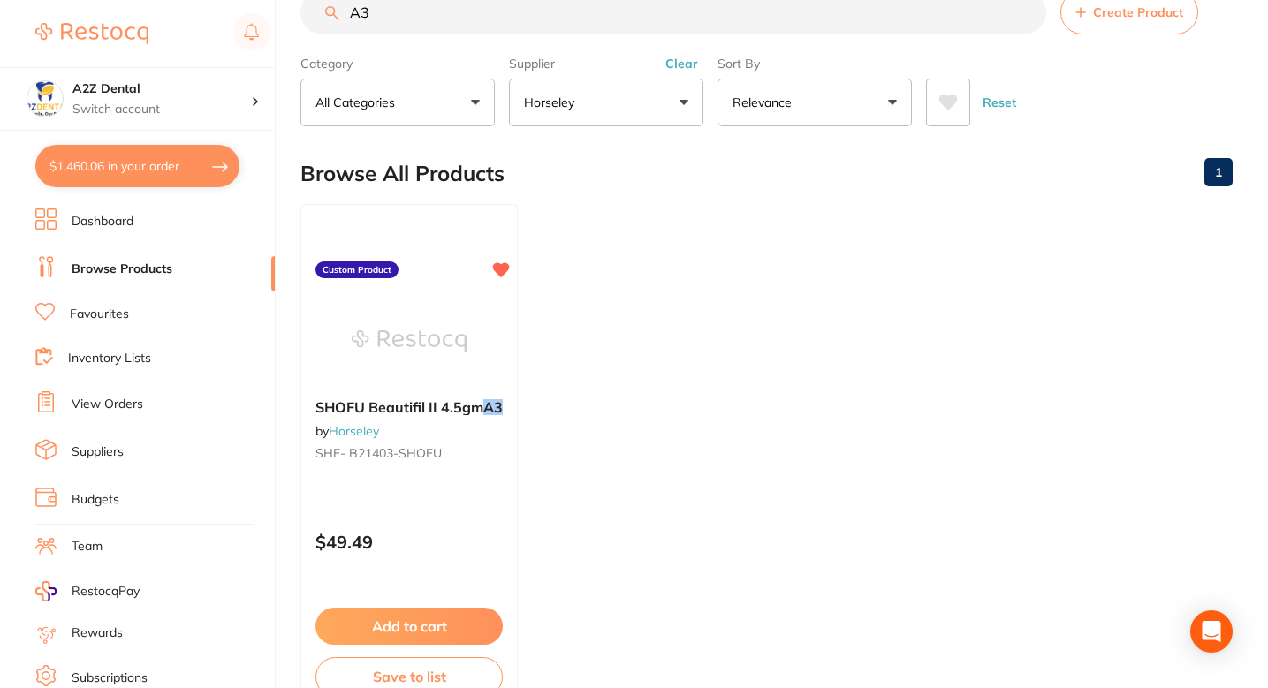
type input "A3"
click at [626, 357] on ul "SHOFU Beautifil II 4.5gm A3 by Horseley SHF- B21403-SHOFU Custom Product $49.49…" at bounding box center [766, 458] width 932 height 508
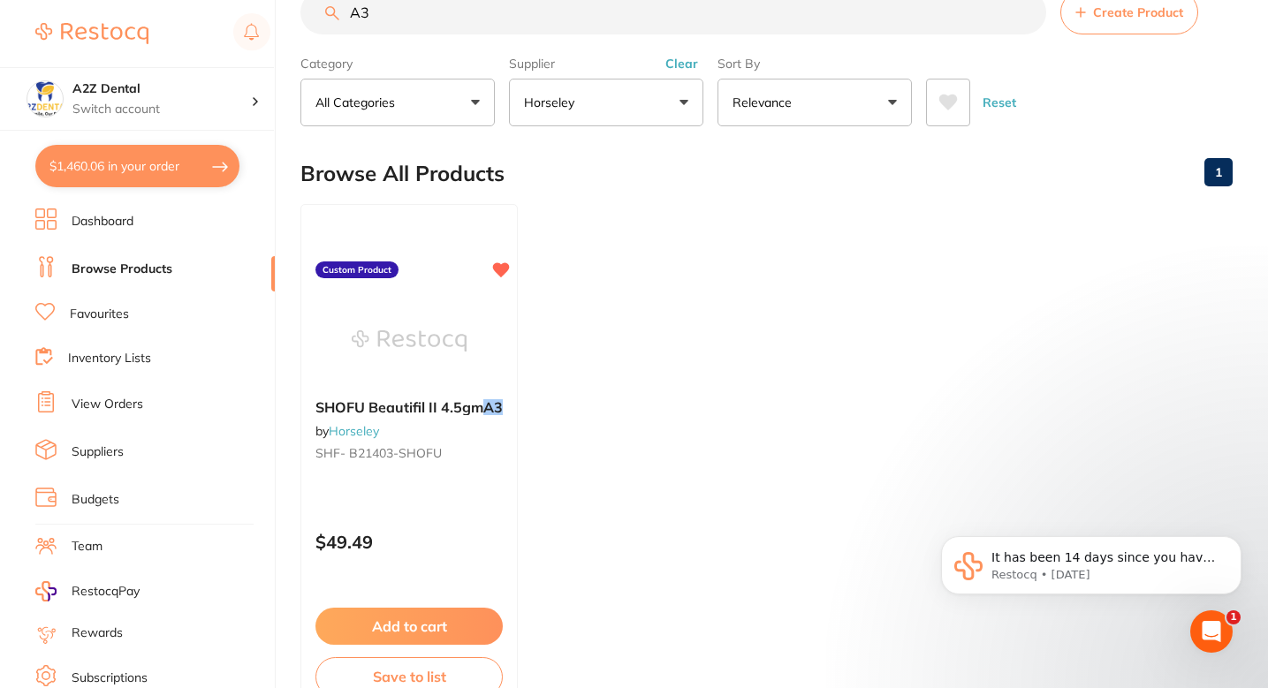
click at [706, 317] on ul "SHOFU Beautifil II 4.5gm A3 by Horseley SHF- B21403-SHOFU Custom Product $49.49…" at bounding box center [766, 458] width 932 height 508
click at [666, 341] on ul "SHOFU Beautifil II 4.5gm A3 by Horseley SHF- B21403-SHOFU Custom Product $49.49…" at bounding box center [766, 458] width 932 height 508
click at [429, 338] on img at bounding box center [409, 339] width 116 height 89
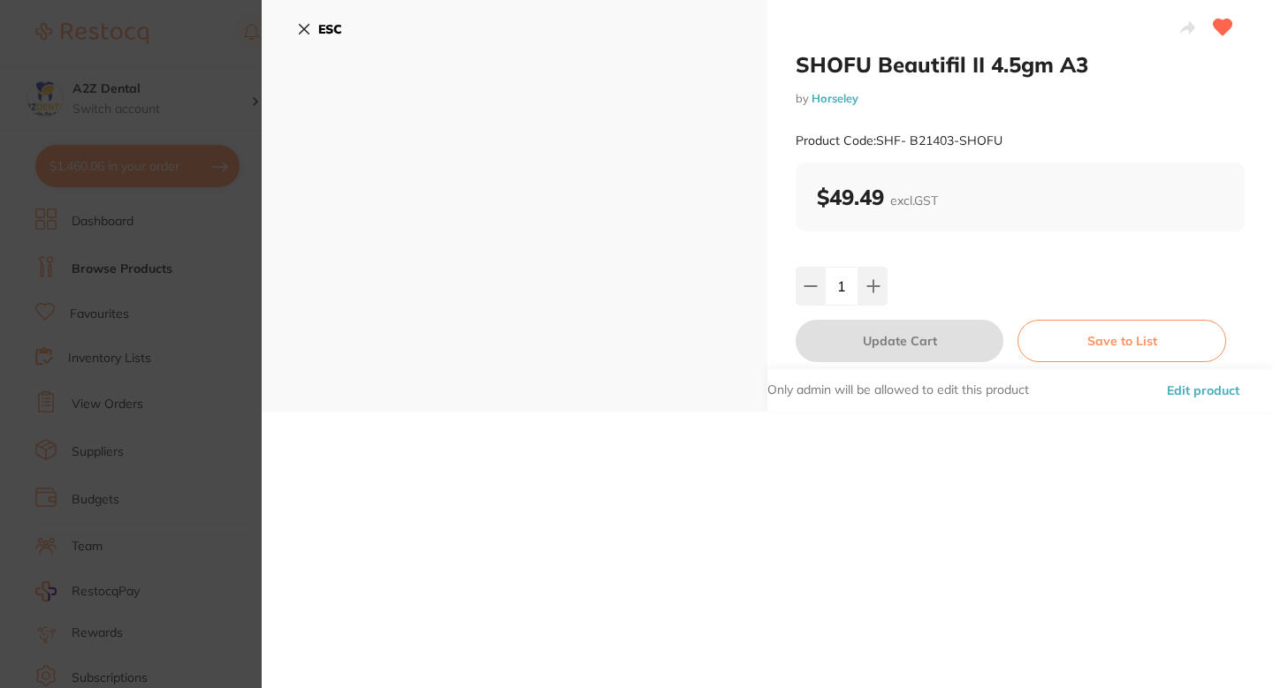
click at [1169, 383] on button "Edit product" at bounding box center [1202, 390] width 83 height 42
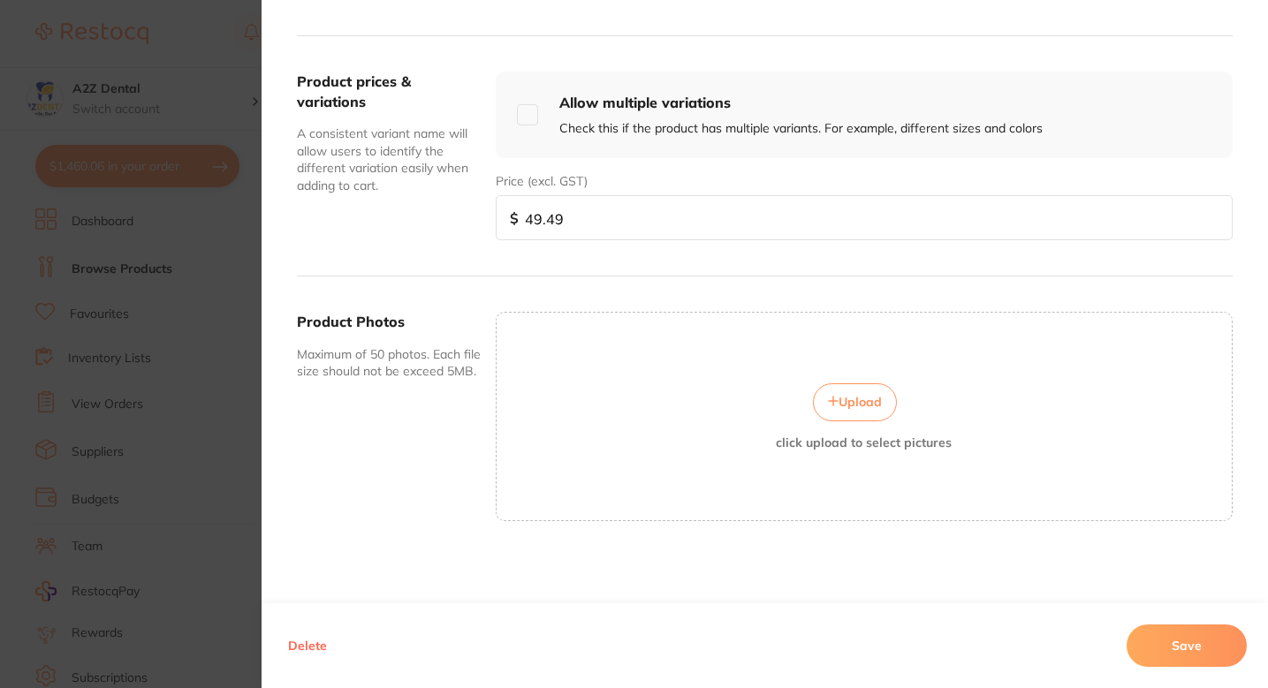
scroll to position [161, 0]
click at [840, 414] on button "Upload" at bounding box center [855, 402] width 84 height 37
click at [803, 373] on div "Upload click upload to select pictures" at bounding box center [864, 416] width 737 height 209
click at [827, 413] on button "Upload" at bounding box center [855, 402] width 84 height 37
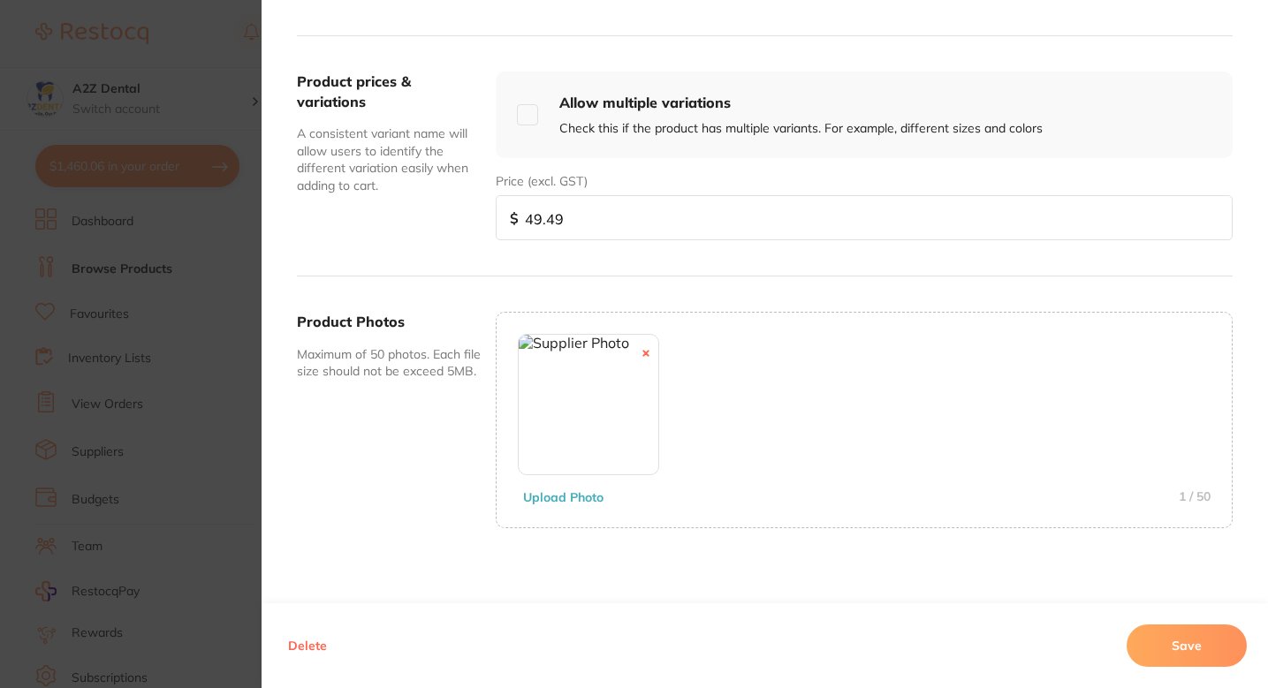
click at [1144, 634] on button "Save" at bounding box center [1187, 646] width 120 height 42
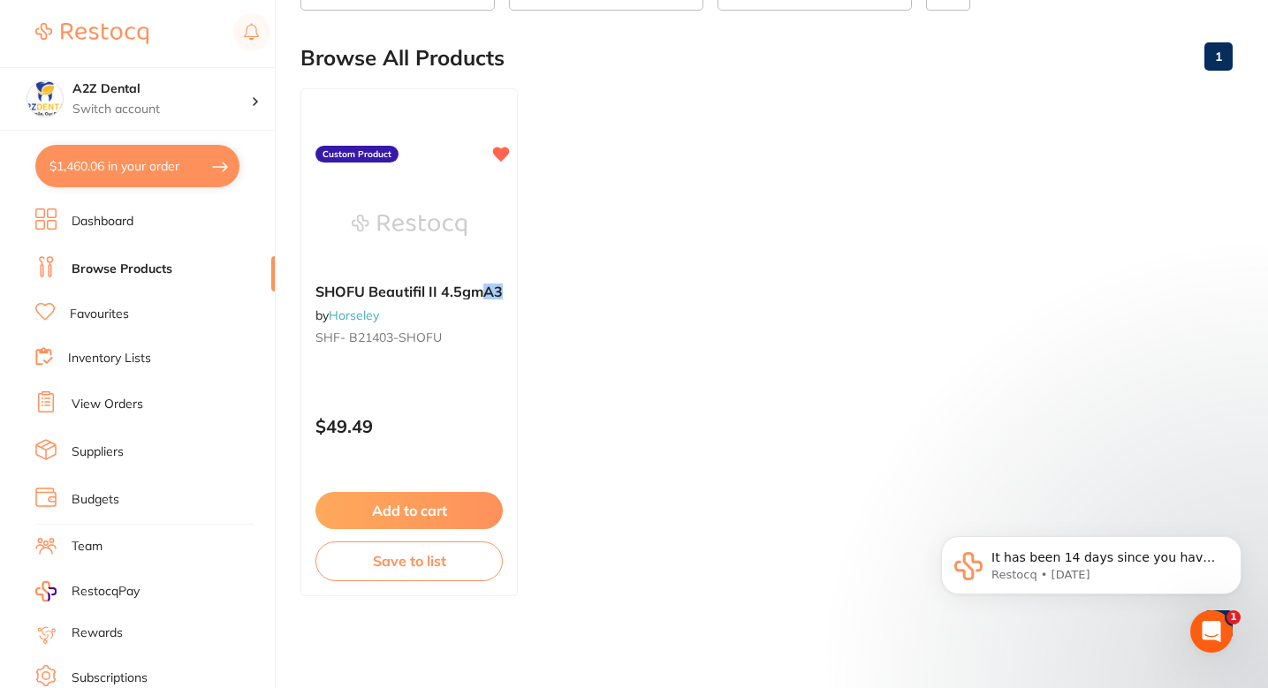
click at [669, 334] on ul "SHOFU Beautifil II 4.5gm A3 by Horseley SHF- B21403-SHOFU Custom Product $49.49…" at bounding box center [766, 342] width 932 height 508
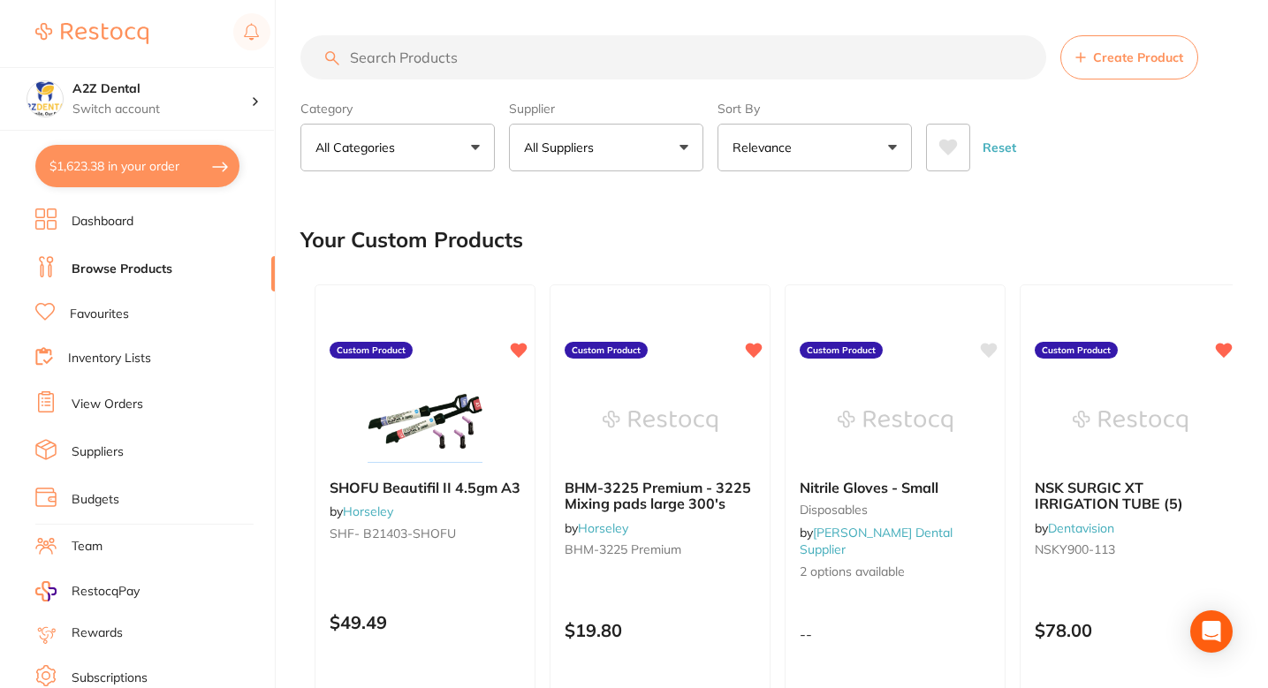
click at [490, 56] on input "search" at bounding box center [673, 57] width 746 height 44
click at [578, 129] on button "All Suppliers" at bounding box center [606, 148] width 194 height 48
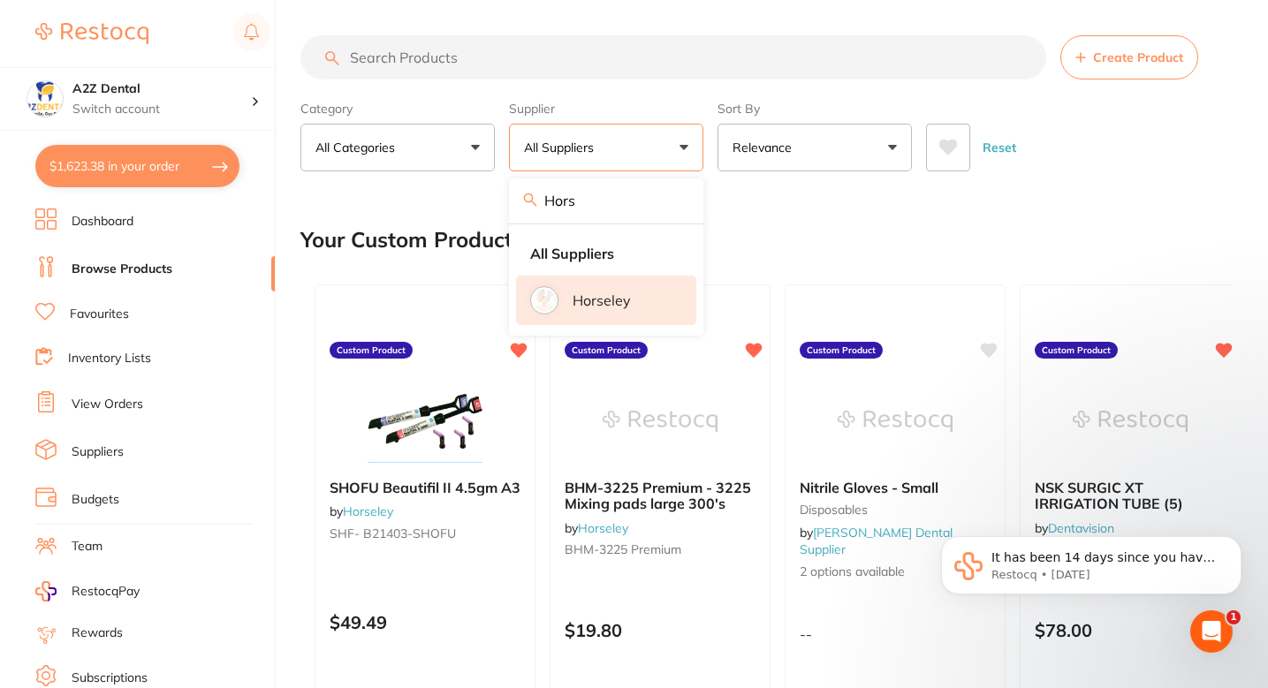
type input "Hors"
click at [621, 310] on li "Horseley" at bounding box center [606, 300] width 180 height 49
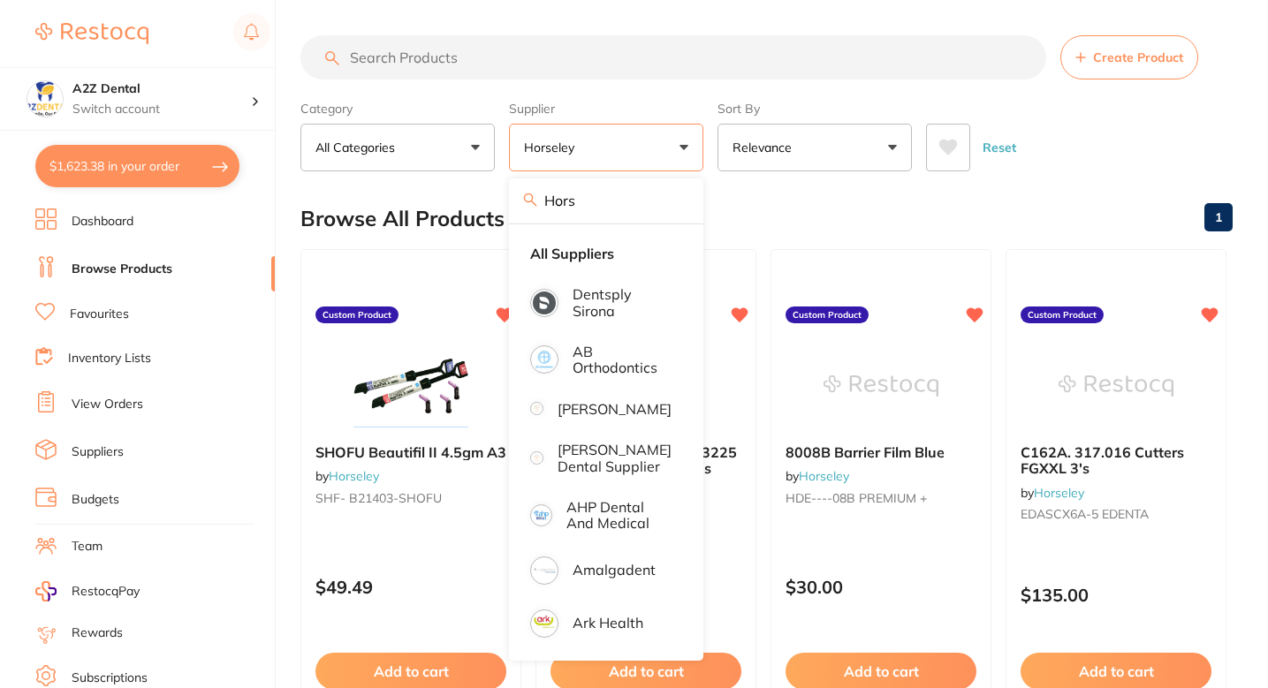
click at [509, 76] on input "search" at bounding box center [673, 57] width 746 height 44
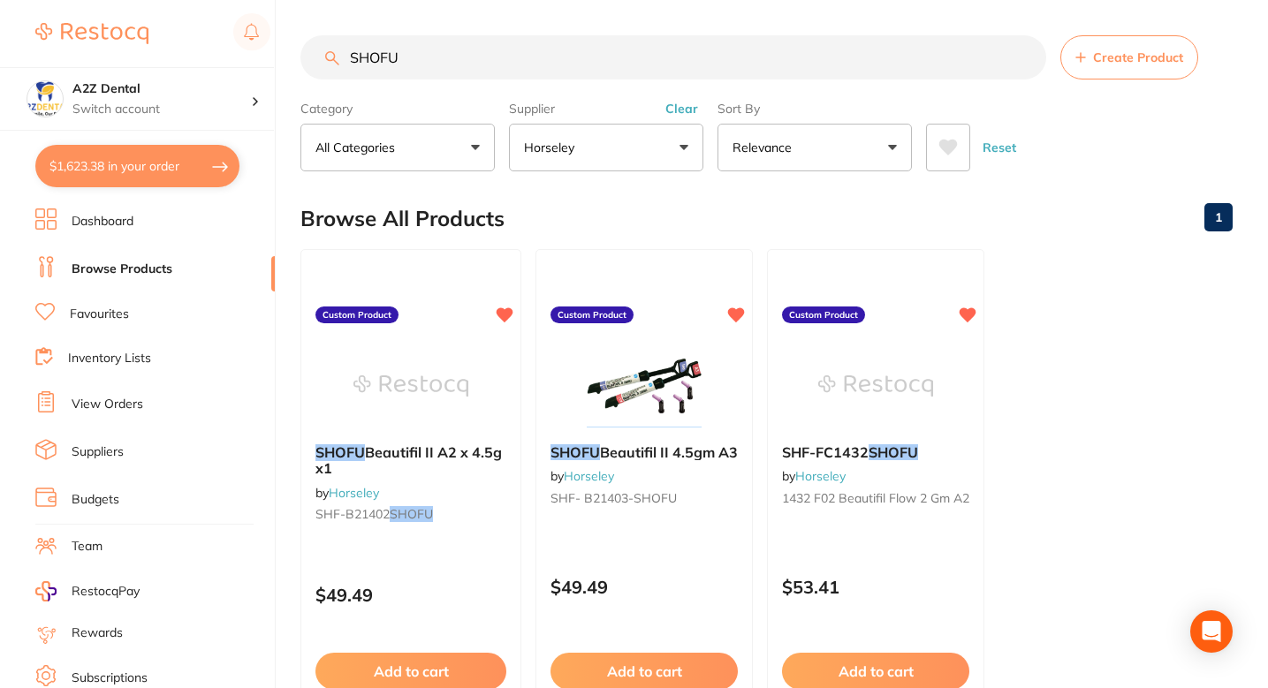
type input "SHOFU"
click at [1071, 390] on ul "SHOFU Beautifil II A2 x 4.5g x1 by Horseley SHF-B21402 SHOFU Custom Product $49…" at bounding box center [766, 503] width 932 height 508
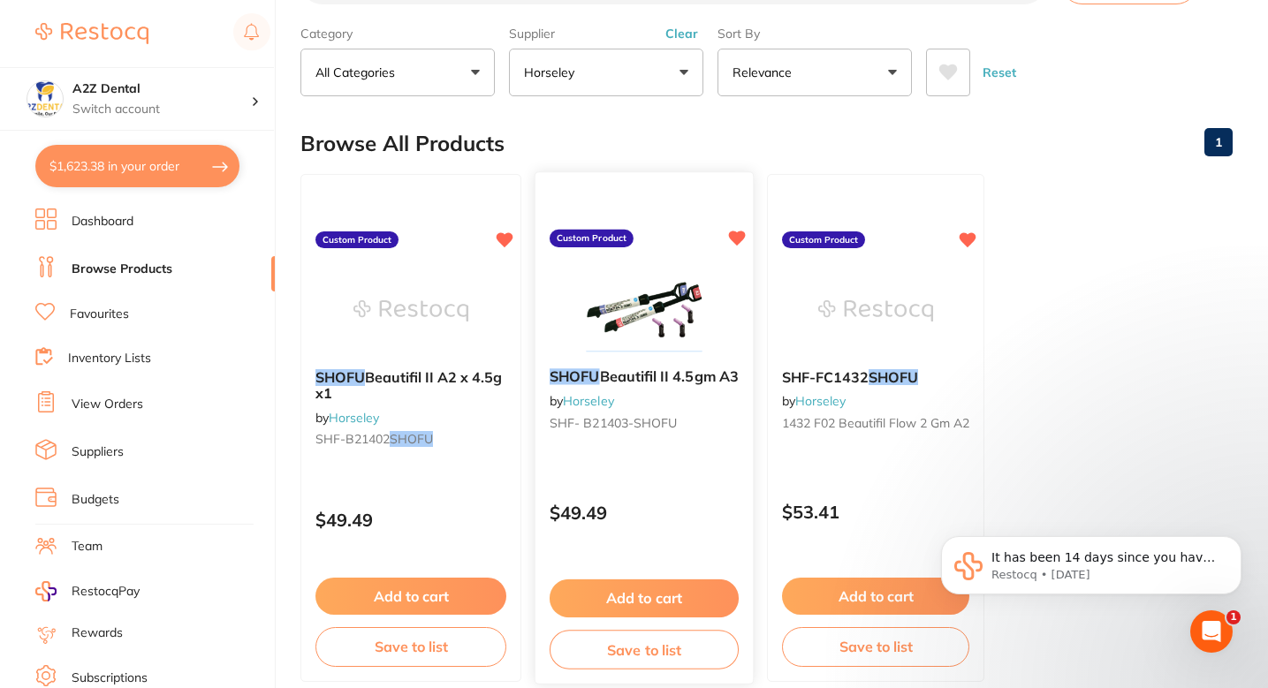
scroll to position [76, 0]
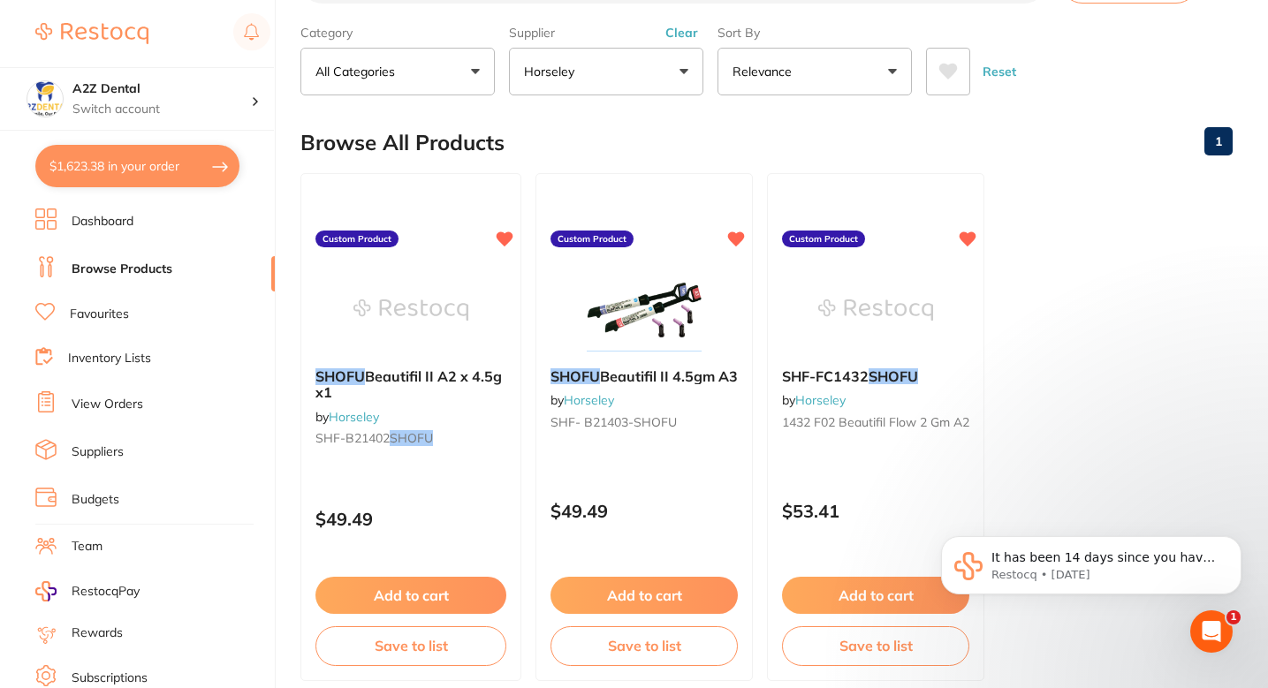
click at [1104, 380] on ul "SHOFU Beautifil II A2 x 4.5g x1 by Horseley SHF-B21402 SHOFU Custom Product $49…" at bounding box center [766, 427] width 932 height 508
click at [1070, 338] on ul "SHOFU Beautifil II A2 x 4.5g x1 by Horseley SHF-B21402 SHOFU Custom Product $49…" at bounding box center [766, 427] width 932 height 508
click at [1060, 342] on ul "SHOFU Beautifil II A2 x 4.5g x1 by Horseley SHF-B21402 SHOFU Custom Product $49…" at bounding box center [766, 427] width 932 height 508
click at [1120, 325] on ul "SHOFU Beautifil II A2 x 4.5g x1 by Horseley SHF-B21402 SHOFU Custom Product $49…" at bounding box center [766, 427] width 932 height 508
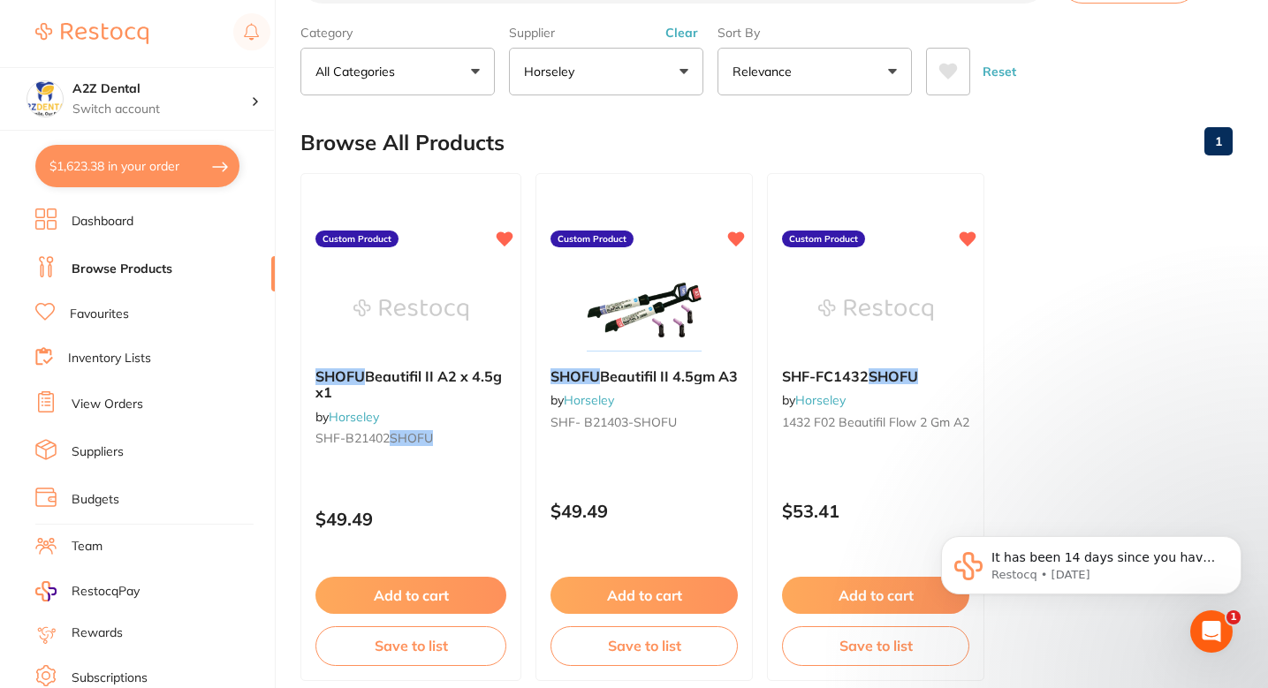
click at [618, 125] on div "Browse All Products 1" at bounding box center [766, 142] width 932 height 59
click at [440, 311] on img at bounding box center [411, 308] width 116 height 89
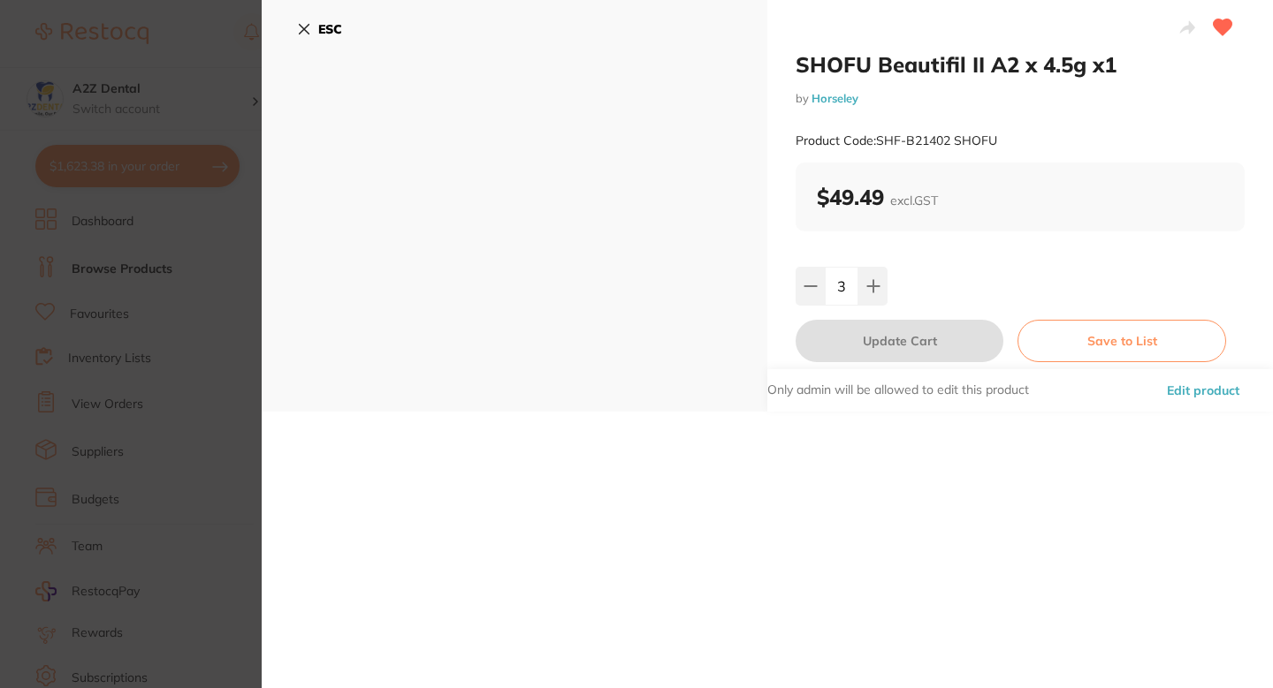
click at [1182, 385] on button "Edit product" at bounding box center [1202, 390] width 83 height 42
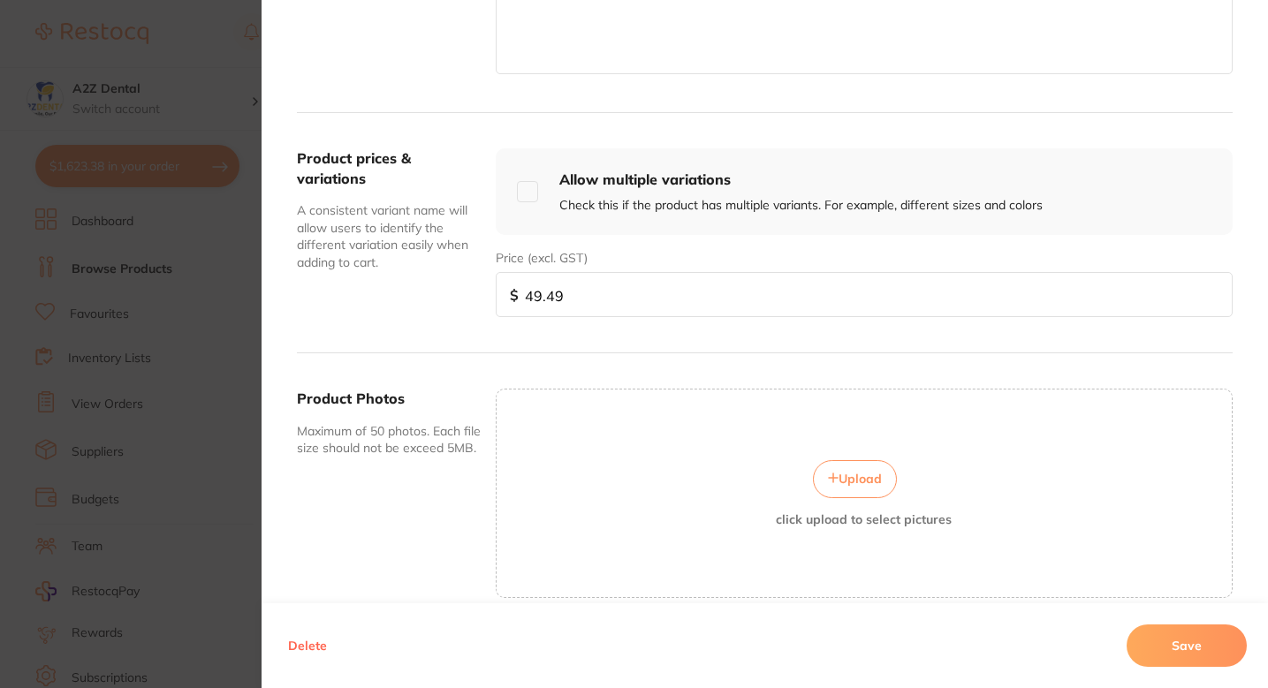
click at [819, 475] on button "Upload" at bounding box center [855, 478] width 84 height 37
click at [1182, 647] on button "Save" at bounding box center [1187, 646] width 120 height 42
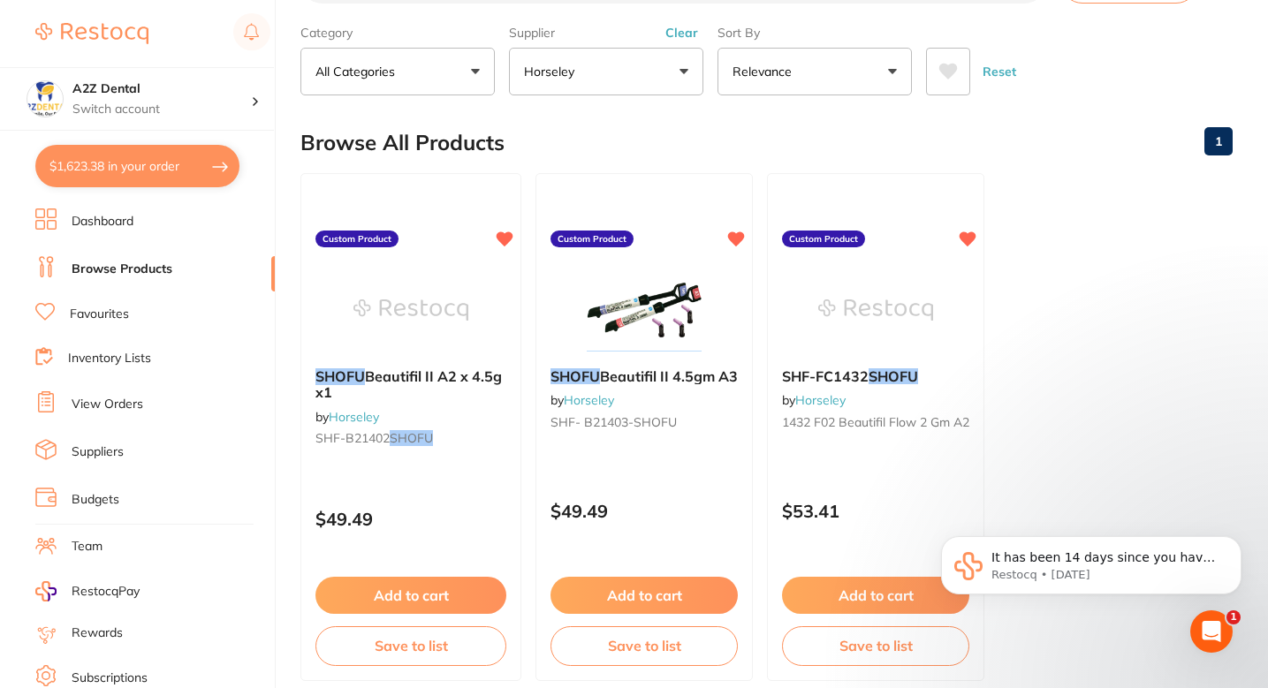
click at [1080, 285] on ul "SHOFU Beautifil II A2 x 4.5g x1 by Horseley SHF-B21402 SHOFU Custom Product $49…" at bounding box center [766, 427] width 932 height 508
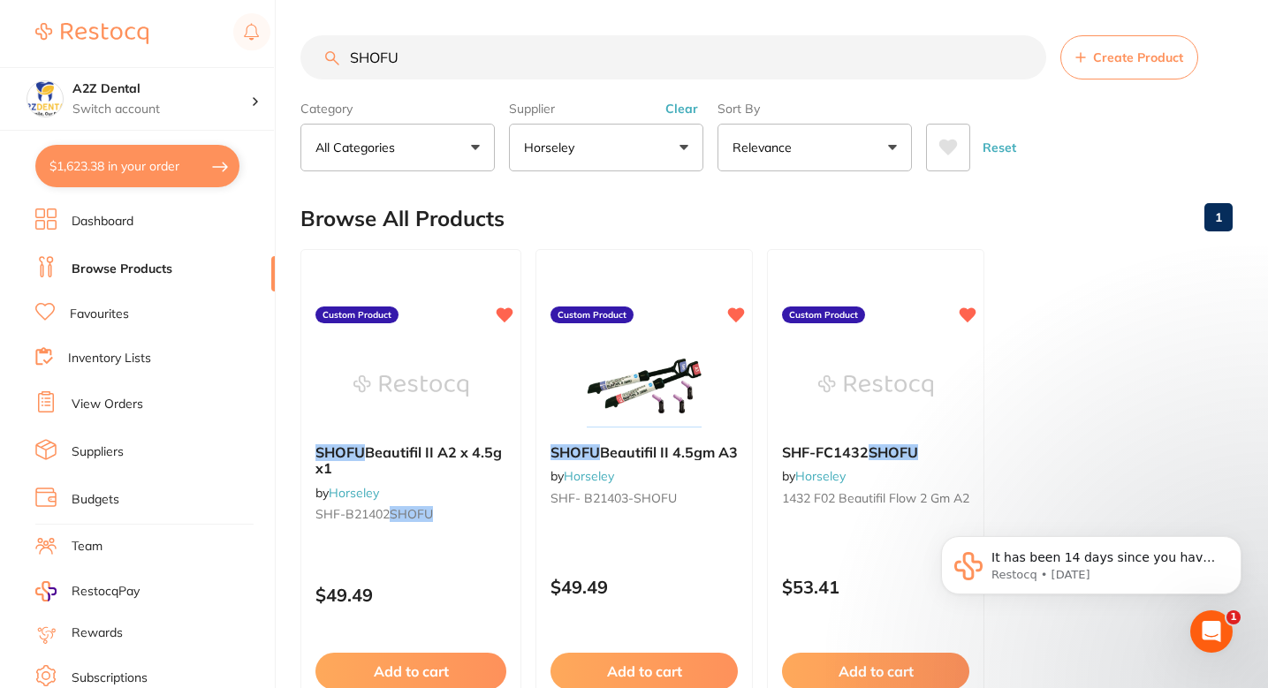
click at [591, 214] on div "Browse All Products 1" at bounding box center [766, 218] width 932 height 59
click at [457, 419] on img at bounding box center [411, 384] width 116 height 89
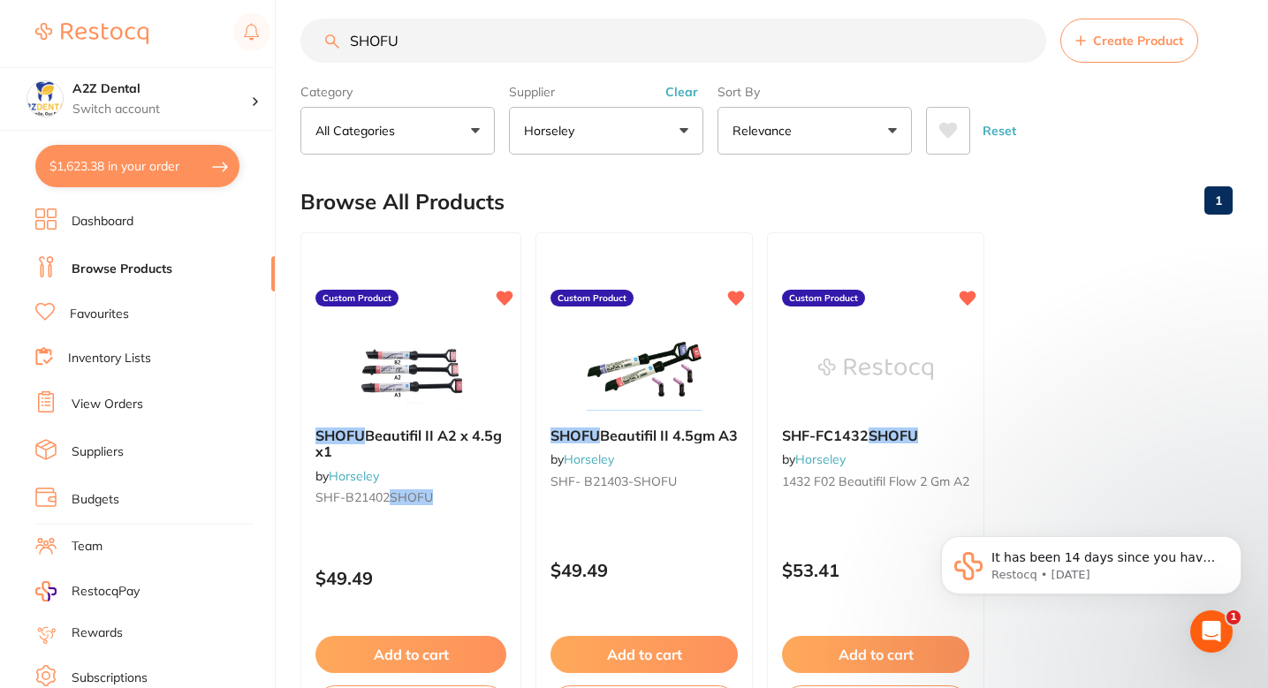
click at [582, 184] on div "Browse All Products 1" at bounding box center [766, 201] width 932 height 59
click at [113, 248] on ul "Dashboard Browse Products Favourites Inventory Lists View Orders Suppliers Budg…" at bounding box center [154, 514] width 239 height 610
click at [110, 242] on ul "Dashboard Browse Products Favourites Inventory Lists View Orders Suppliers Budg…" at bounding box center [154, 514] width 239 height 610
click at [85, 212] on li "Dashboard" at bounding box center [154, 222] width 239 height 27
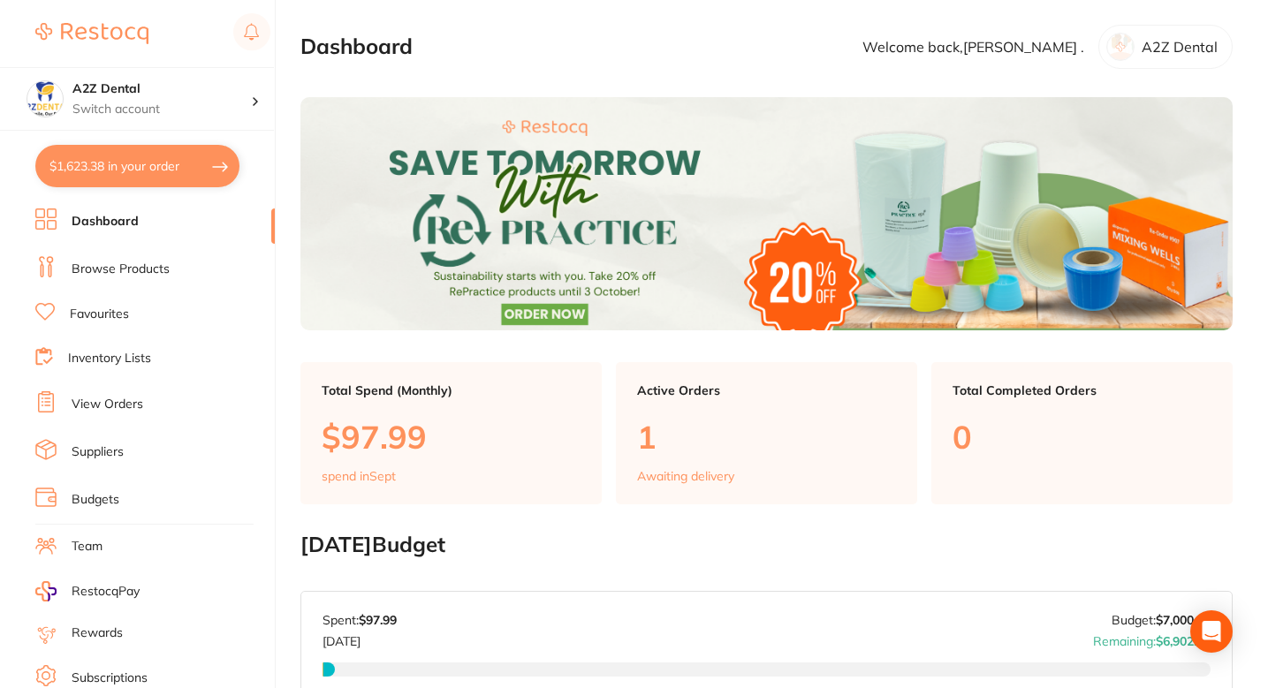
click at [125, 261] on link "Browse Products" at bounding box center [121, 270] width 98 height 18
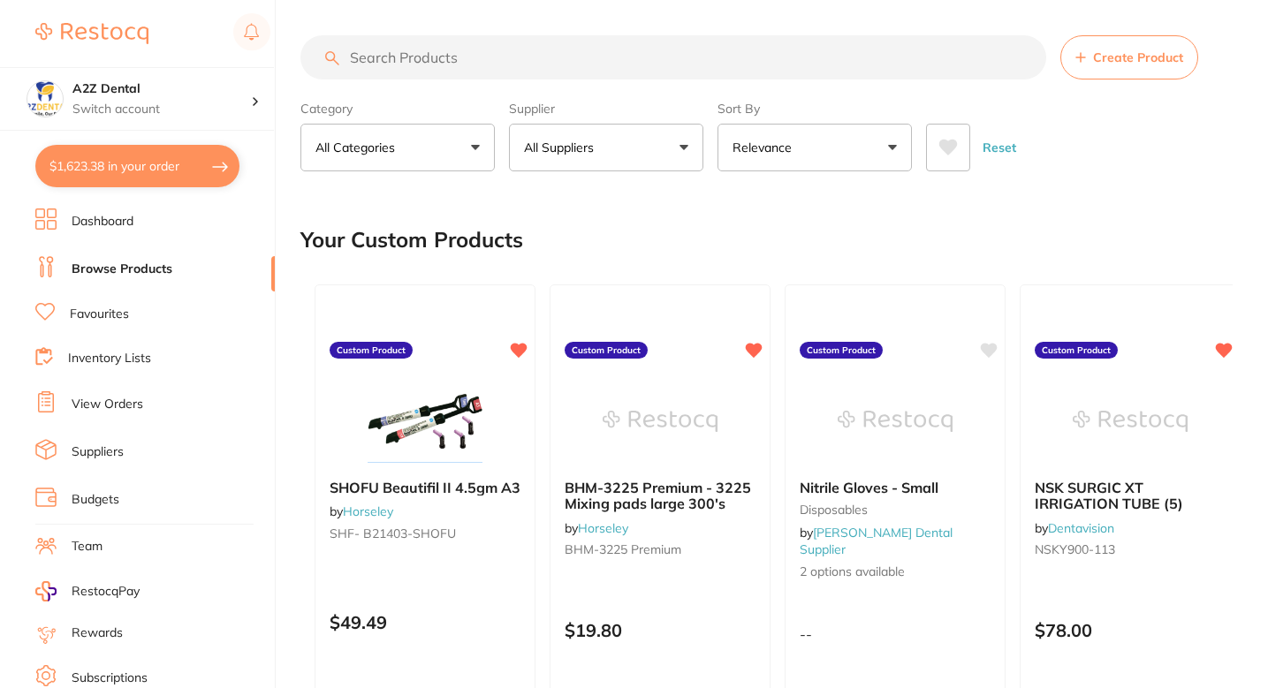
click at [102, 211] on li "Dashboard" at bounding box center [154, 222] width 239 height 27
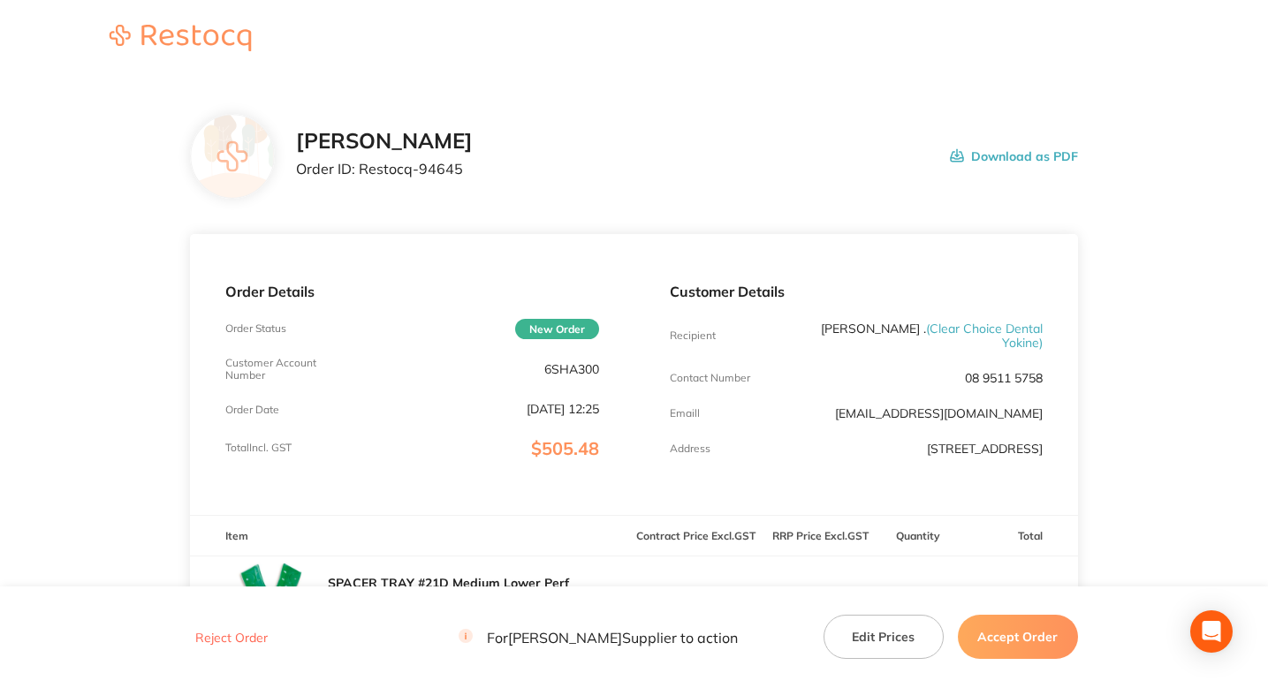
click at [424, 171] on p "Order ID: Restocq- 94645" at bounding box center [384, 169] width 177 height 16
copy p "94645"
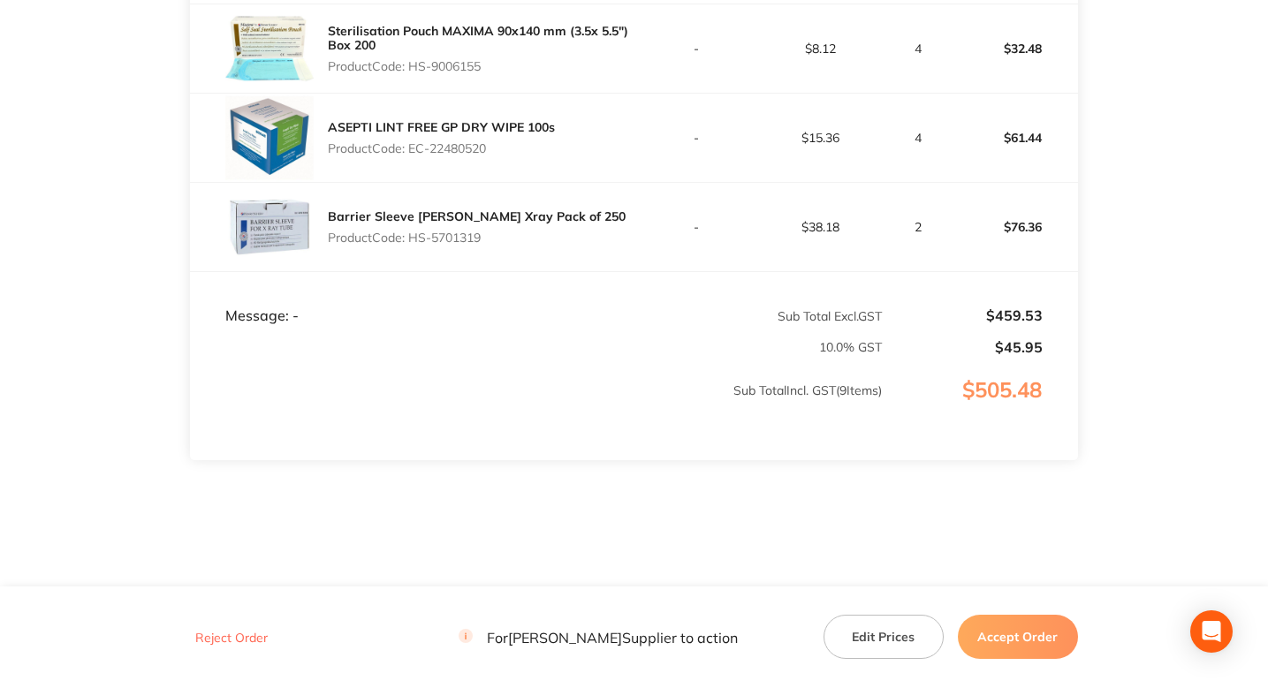
scroll to position [1103, 0]
